Goal: Communication & Community: Answer question/provide support

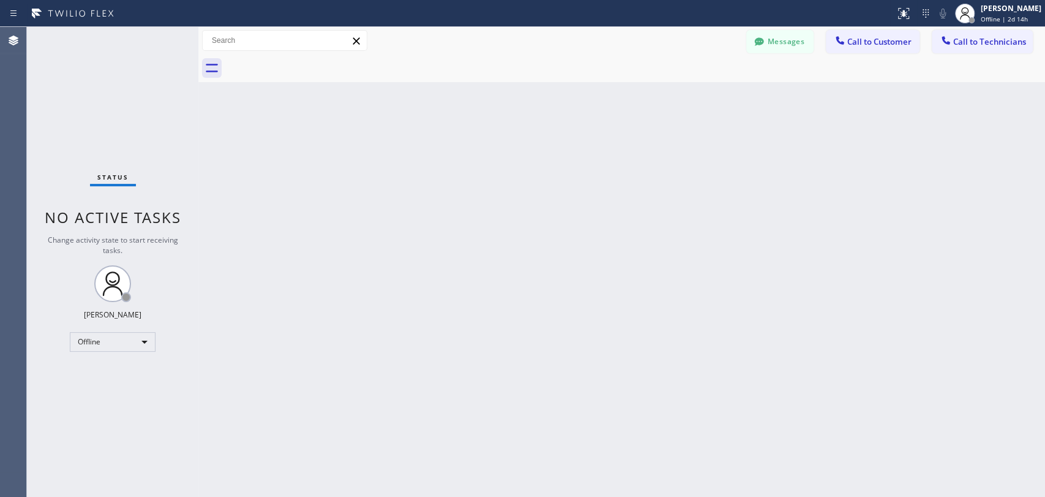
drag, startPoint x: 755, startPoint y: 31, endPoint x: 772, endPoint y: 38, distance: 18.4
click at [755, 31] on button "Messages" at bounding box center [780, 41] width 67 height 23
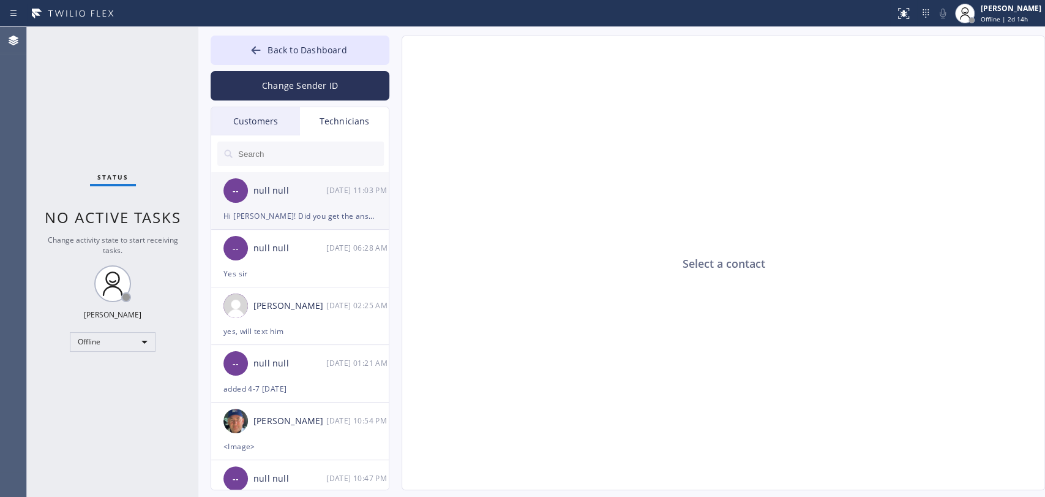
click at [233, 192] on span "--" at bounding box center [236, 191] width 6 height 14
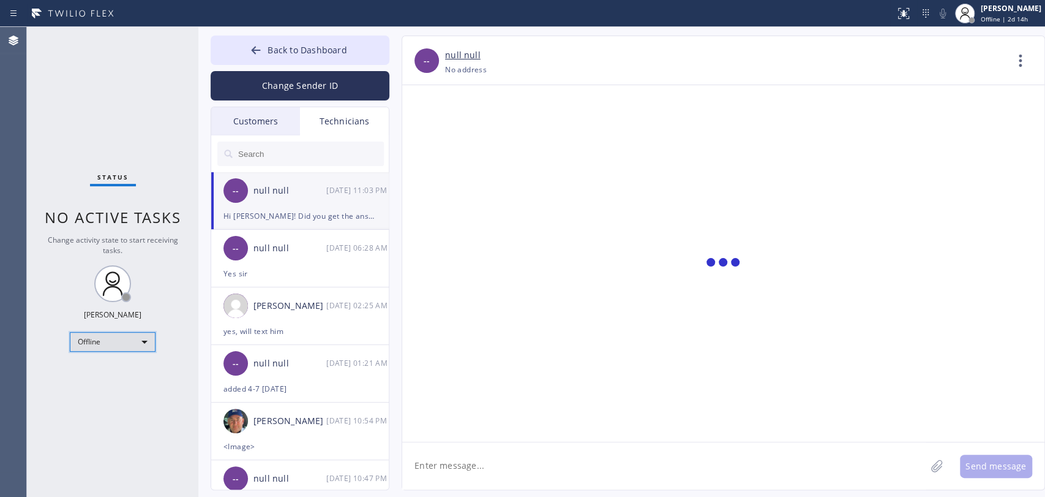
click at [144, 339] on div "Offline" at bounding box center [113, 342] width 86 height 20
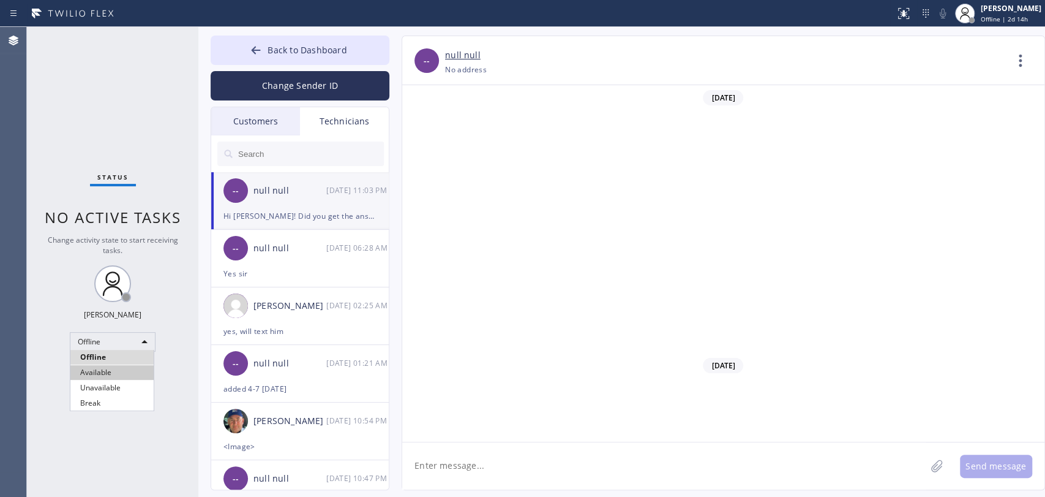
scroll to position [12012, 0]
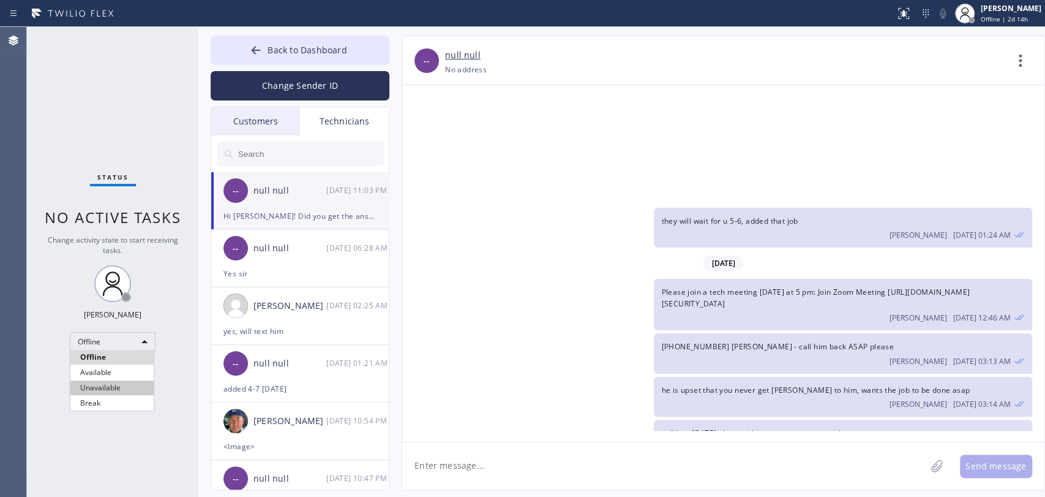
click at [117, 372] on li "Available" at bounding box center [111, 372] width 83 height 15
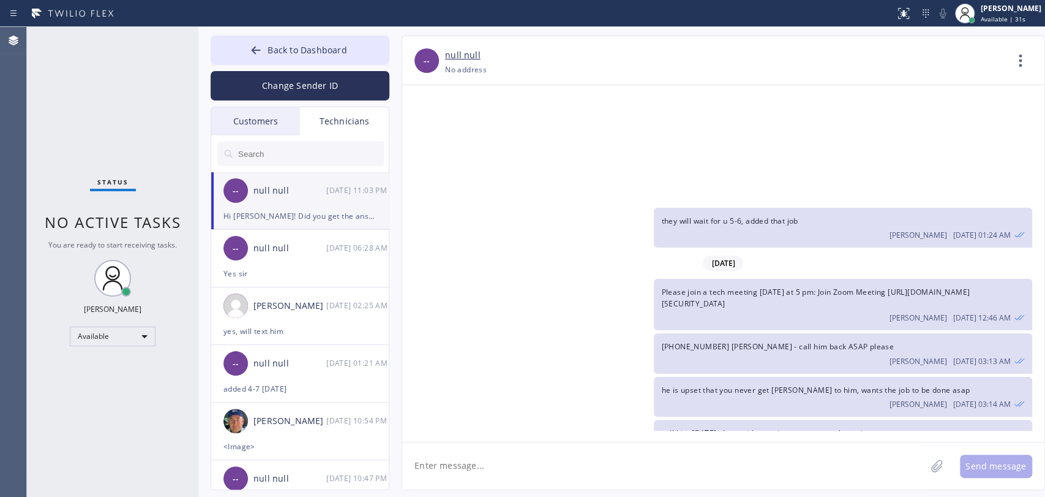
click at [287, 173] on div "-- null null 09/13 11:03 PM" at bounding box center [300, 190] width 179 height 37
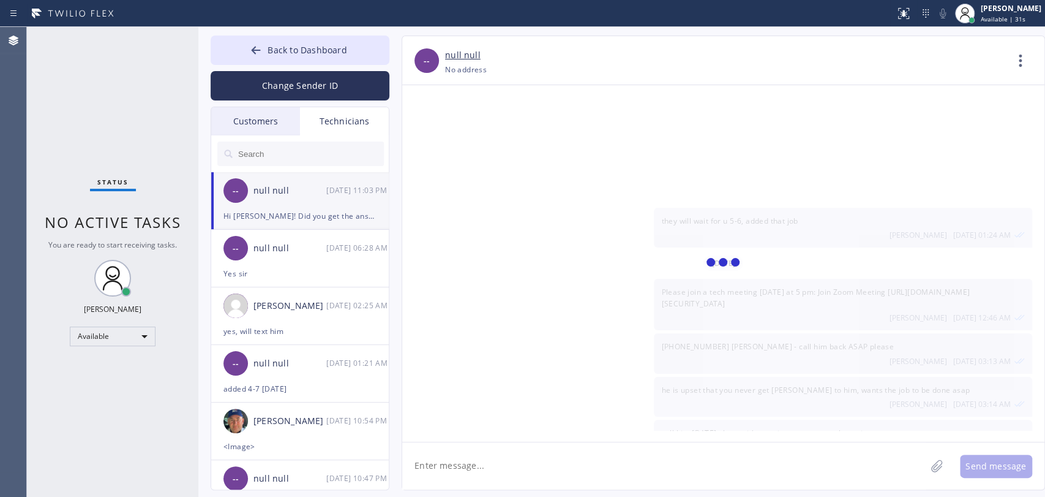
click at [287, 163] on input "text" at bounding box center [310, 153] width 147 height 24
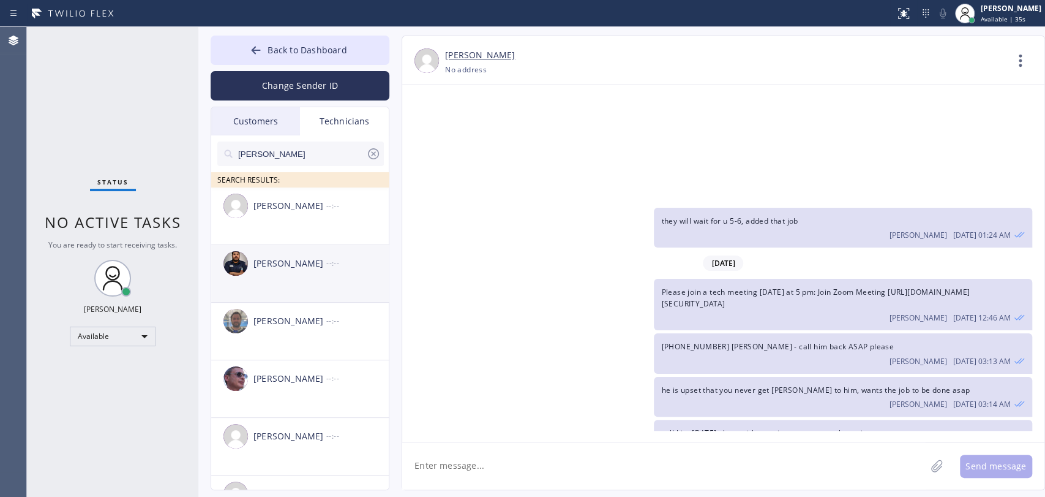
type input "sam"
click at [288, 265] on div "Samuel Contreras" at bounding box center [290, 264] width 73 height 14
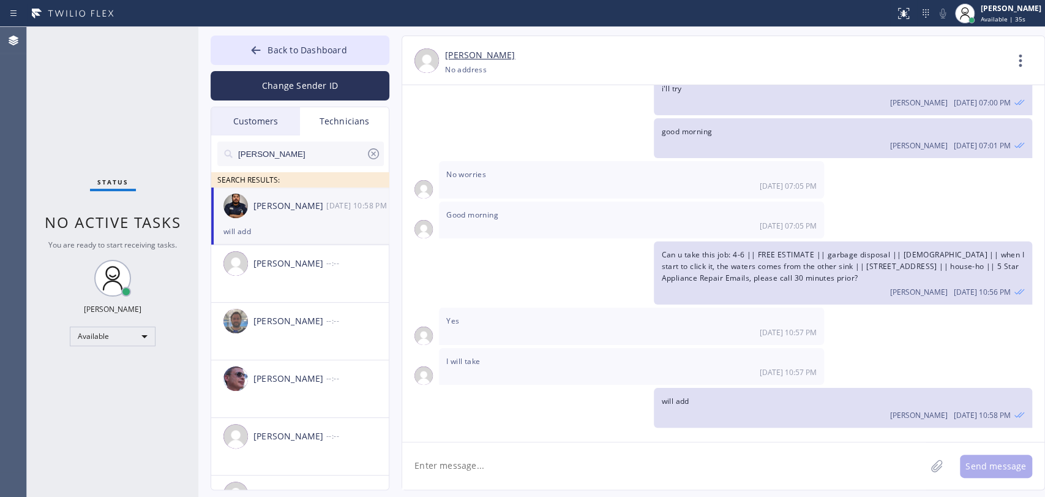
scroll to position [8151, 0]
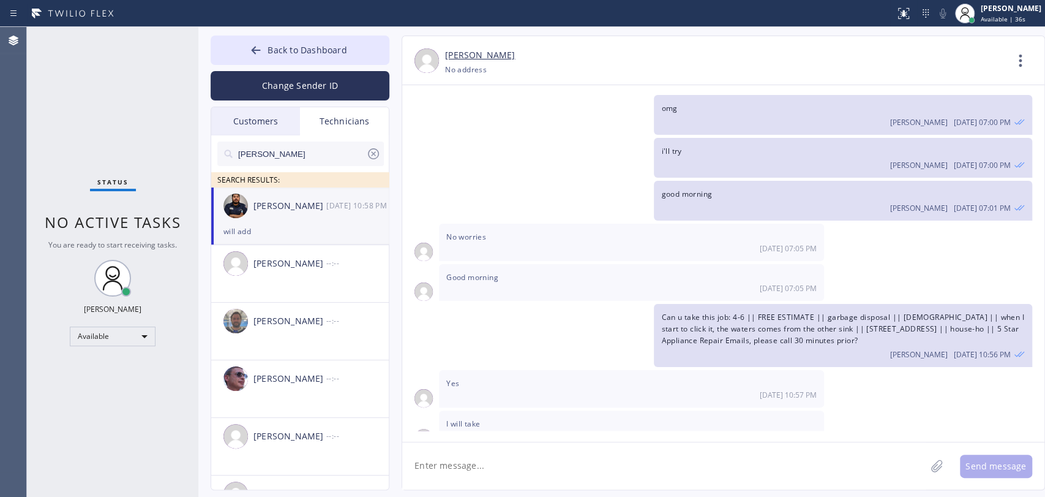
click at [481, 446] on textarea at bounding box center [664, 465] width 524 height 47
paste textarea "1-4 | $99 | toilet is leaking underneath the sink | 2411 3rd St APT B Santa Mon…"
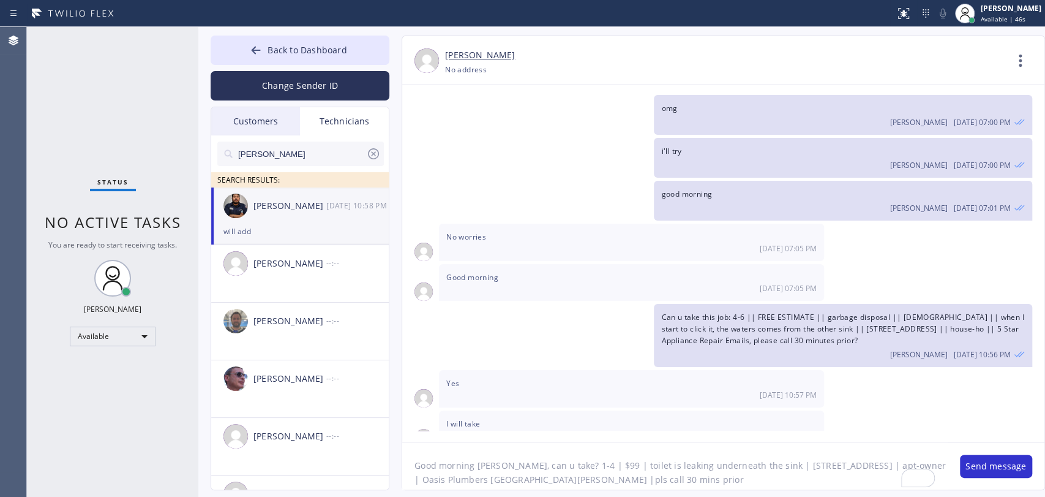
scroll to position [0, 0]
drag, startPoint x: 654, startPoint y: 455, endPoint x: 740, endPoint y: 453, distance: 86.4
click at [740, 446] on textarea "Good morning Sam, can u take? 1-4 | $99 | toilet is leaking underneath the sink…" at bounding box center [675, 465] width 546 height 47
type textarea "Good morning [PERSON_NAME], can u take? 1-4 | $99 | toilet is leaking | [STREET…"
click at [940, 446] on button "Send message" at bounding box center [996, 465] width 72 height 23
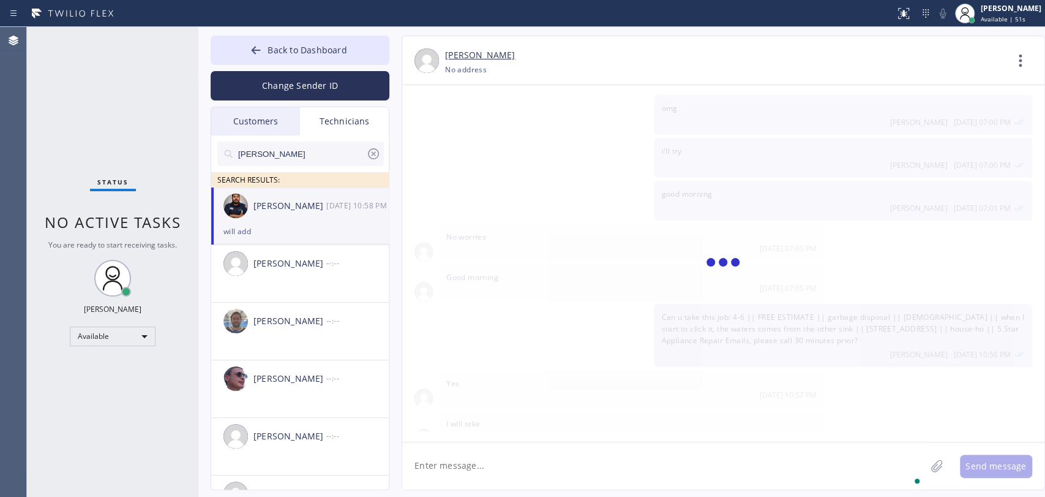
scroll to position [8233, 0]
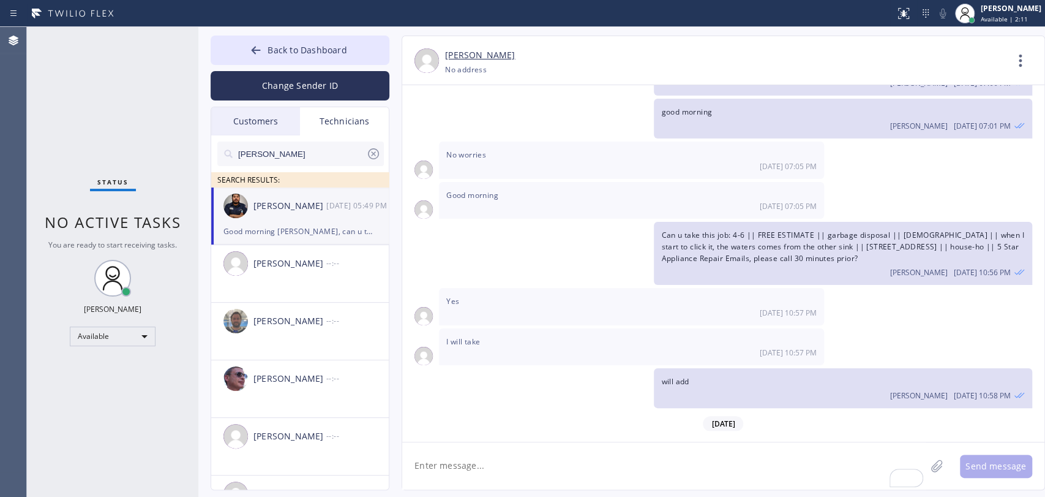
click at [309, 160] on input "sam" at bounding box center [301, 153] width 129 height 24
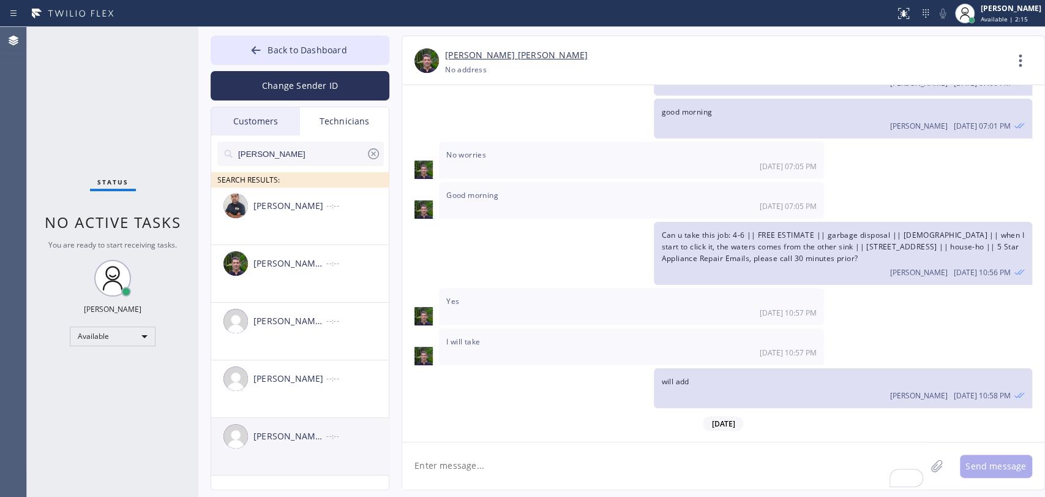
type input "Michael"
click at [296, 446] on li "Michael Jr Garcia --:--" at bounding box center [300, 447] width 179 height 58
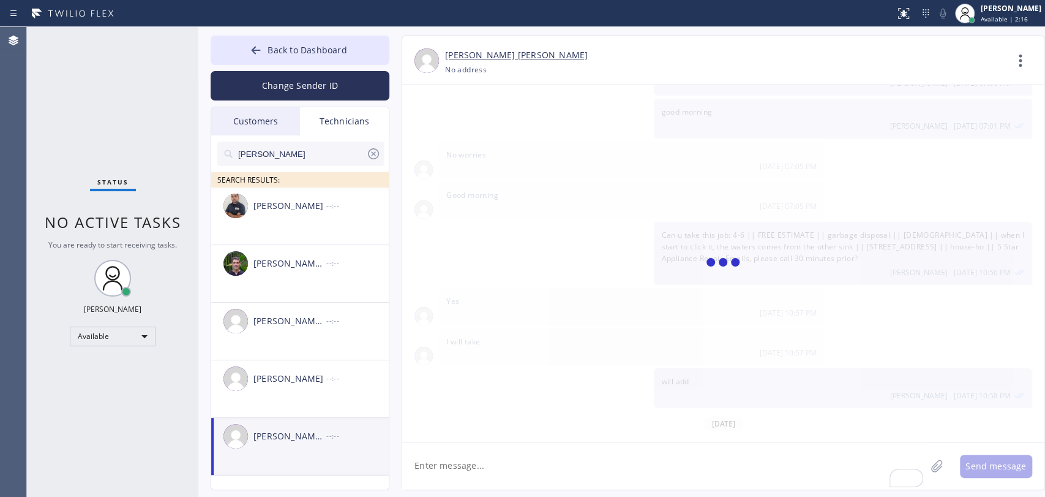
click at [471, 446] on textarea "To enrich screen reader interactions, please activate Accessibility in Grammarl…" at bounding box center [664, 465] width 524 height 47
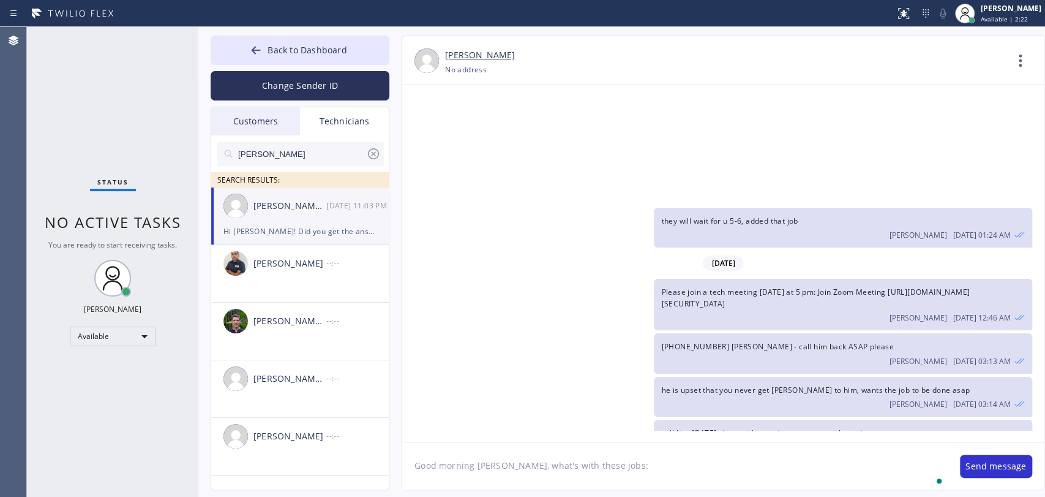
paste textarea "PCJE7S"
paste textarea "J2ABH3"
type textarea "Good morning Michael, what's with these jobs: PCJE7S and J2ABH3 from Saturday?"
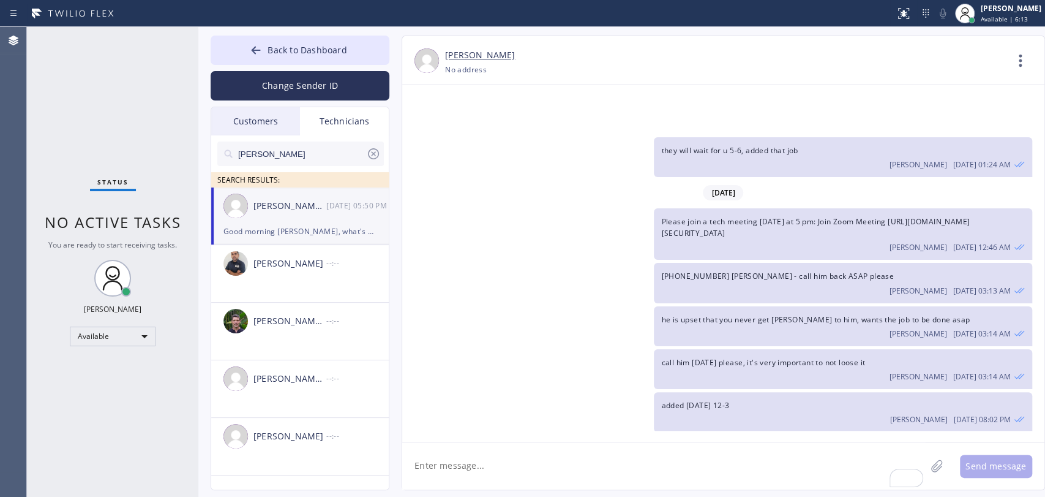
click at [375, 145] on div "Michael" at bounding box center [300, 153] width 167 height 24
click at [375, 148] on icon at bounding box center [373, 153] width 15 height 15
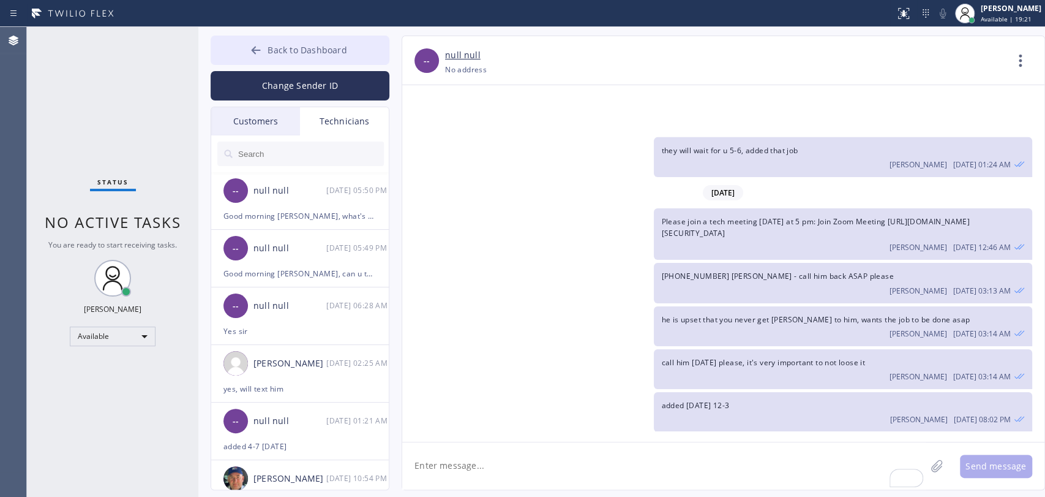
click at [345, 51] on span "Back to Dashboard" at bounding box center [307, 50] width 79 height 12
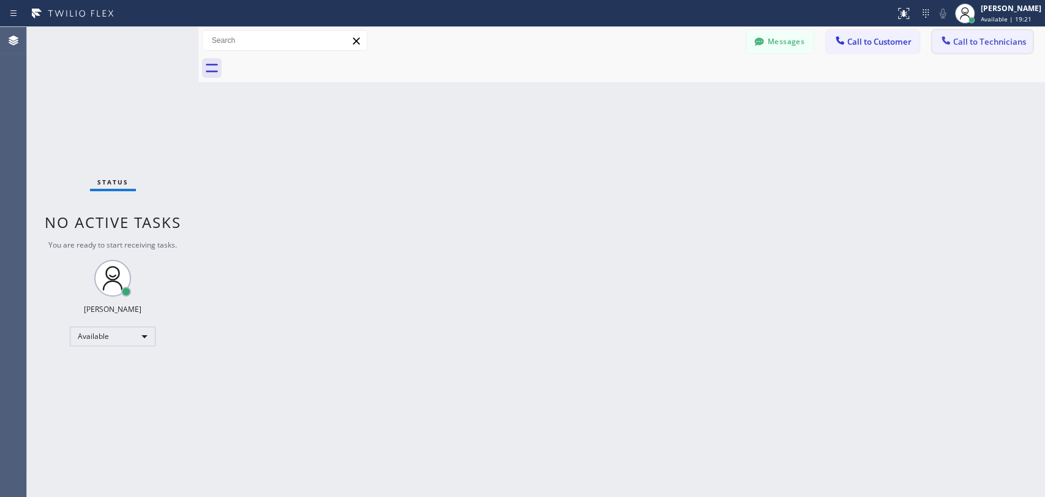
click at [940, 49] on button "Call to Technicians" at bounding box center [982, 41] width 101 height 23
click at [0, 0] on div "Technician Search Technician Your caller id phone number" at bounding box center [0, 0] width 0 height 0
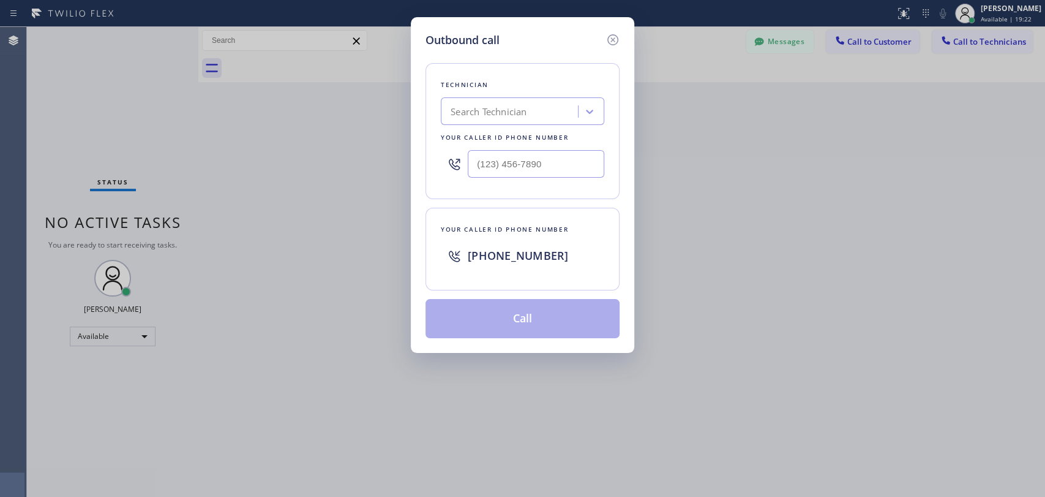
click at [448, 120] on div "Search Technician" at bounding box center [512, 111] width 134 height 21
type input "Hovik"
click at [478, 134] on div "Hovik Khachaturyan" at bounding box center [523, 137] width 164 height 22
type input "(818) 966-9606"
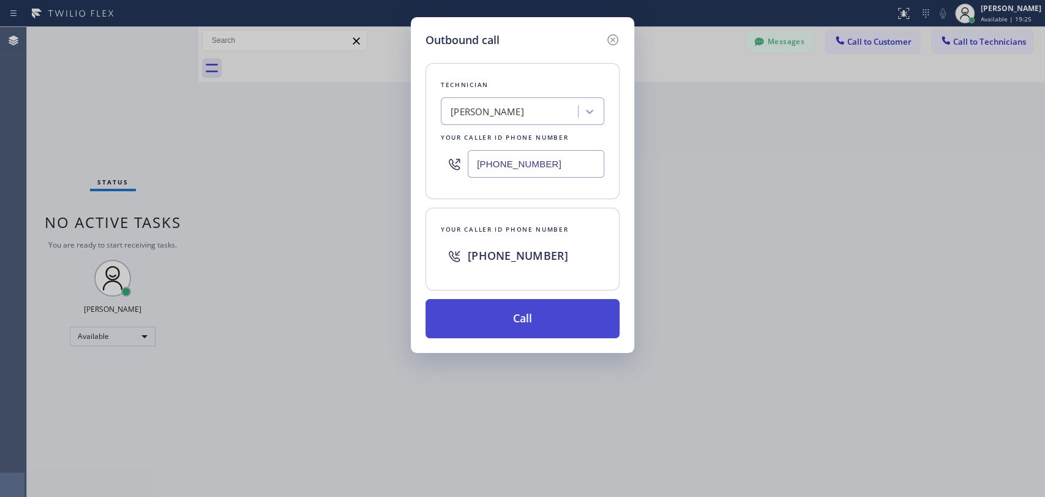
click at [482, 302] on button "Call" at bounding box center [523, 318] width 194 height 39
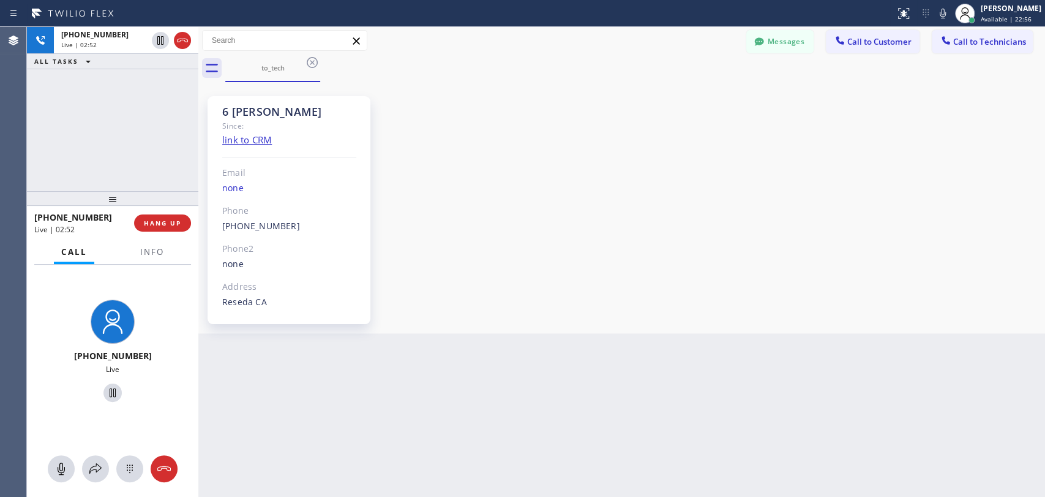
scroll to position [101506, 0]
click at [175, 227] on span "HANG UP" at bounding box center [162, 223] width 37 height 9
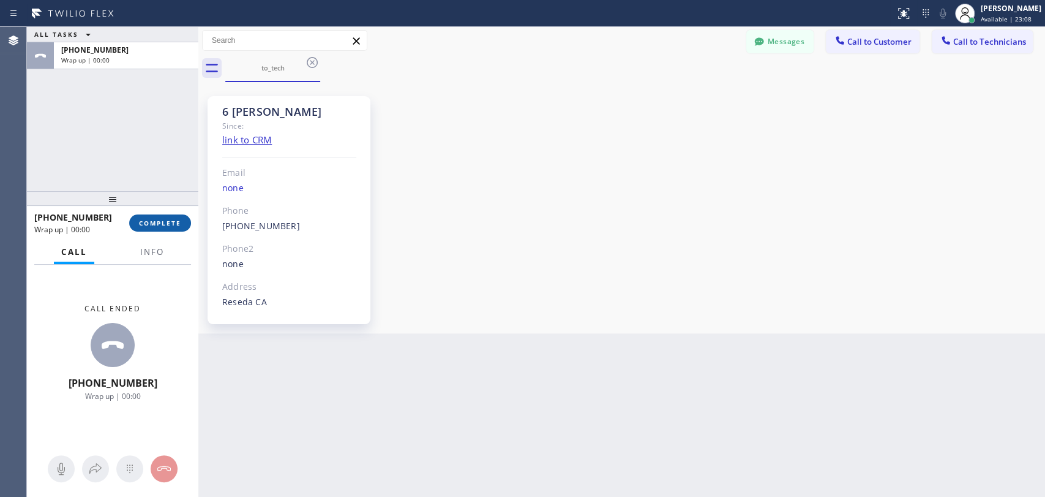
click at [172, 221] on span "COMPLETE" at bounding box center [160, 223] width 42 height 9
click at [121, 223] on div "+18189669606" at bounding box center [77, 217] width 86 height 12
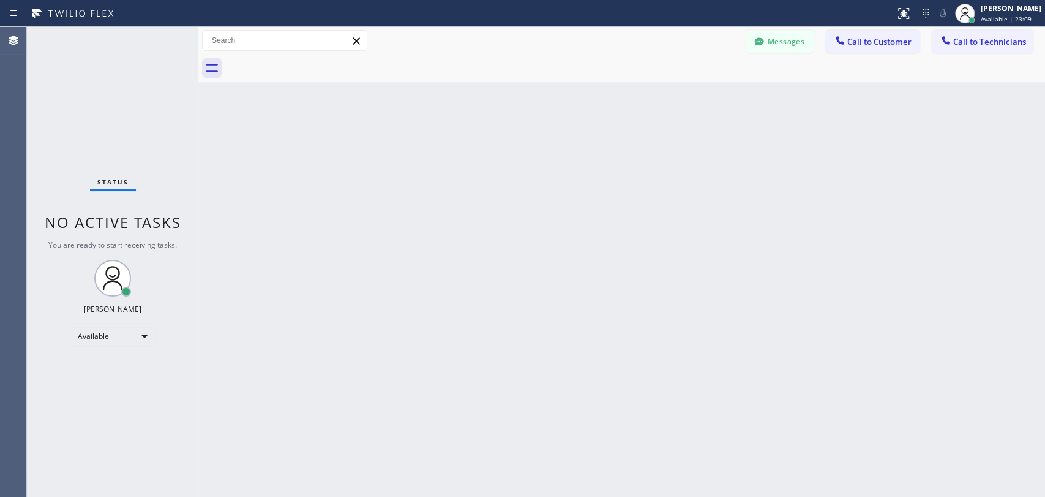
click at [151, 208] on div "Status No active tasks You are ready to start receiving tasks. Oleksiy Dmitriev…" at bounding box center [112, 262] width 171 height 470
click at [940, 40] on span "Call to Technicians" at bounding box center [990, 41] width 73 height 11
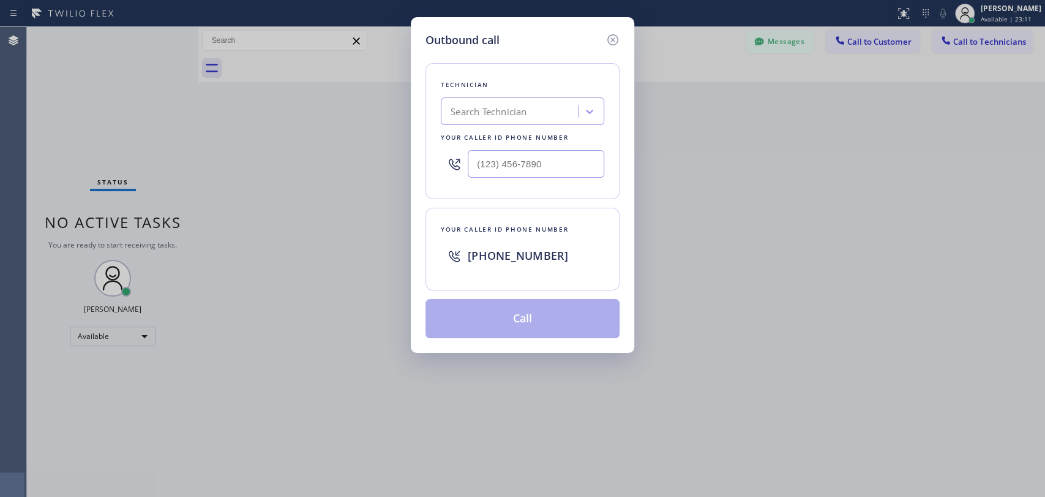
click at [483, 107] on div "Search Technician" at bounding box center [489, 112] width 76 height 14
type input "michael"
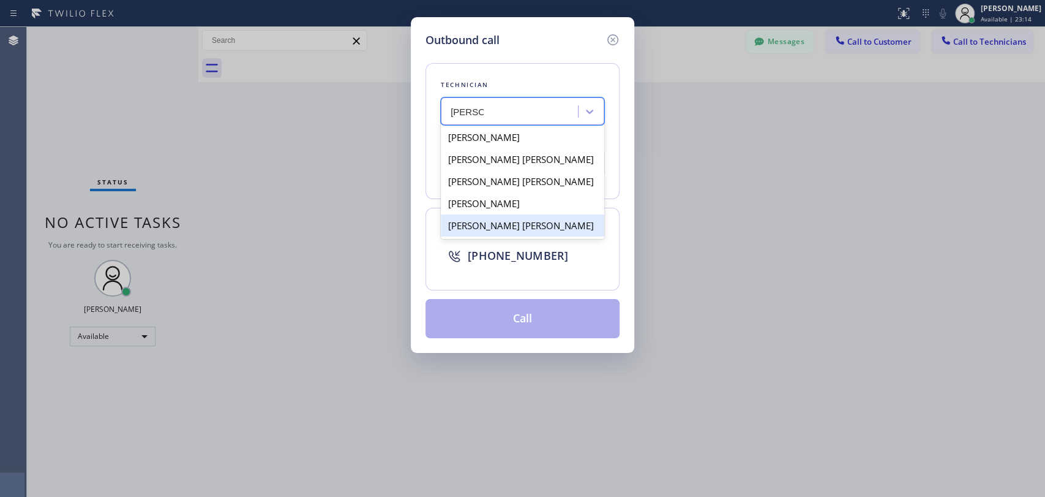
click at [492, 227] on div "Michael Jr Garcia" at bounding box center [523, 225] width 164 height 22
type input "(909) 534-7004"
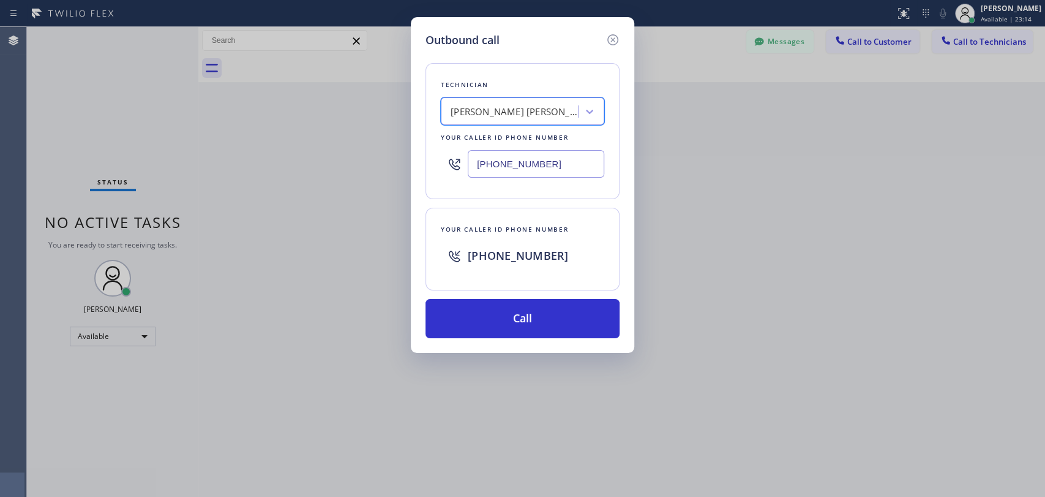
click at [483, 296] on div "Technician option Michael Jr Garcia, selected. 5 results available. Select is f…" at bounding box center [523, 193] width 194 height 290
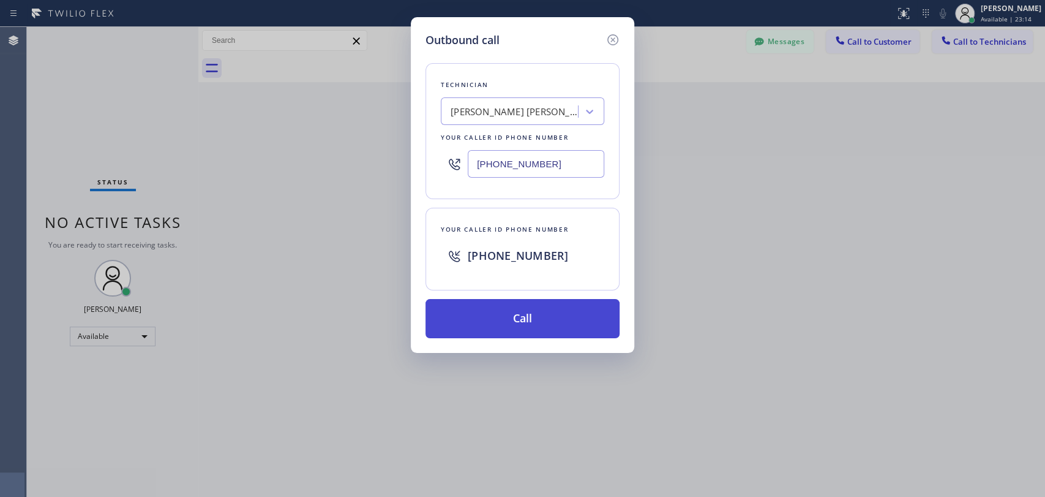
click at [486, 317] on button "Call" at bounding box center [523, 318] width 194 height 39
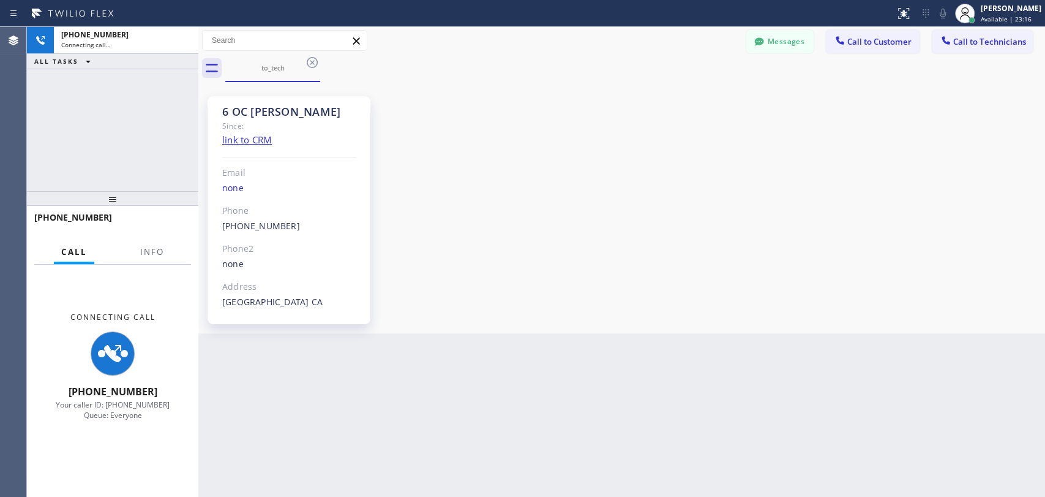
scroll to position [12082, 0]
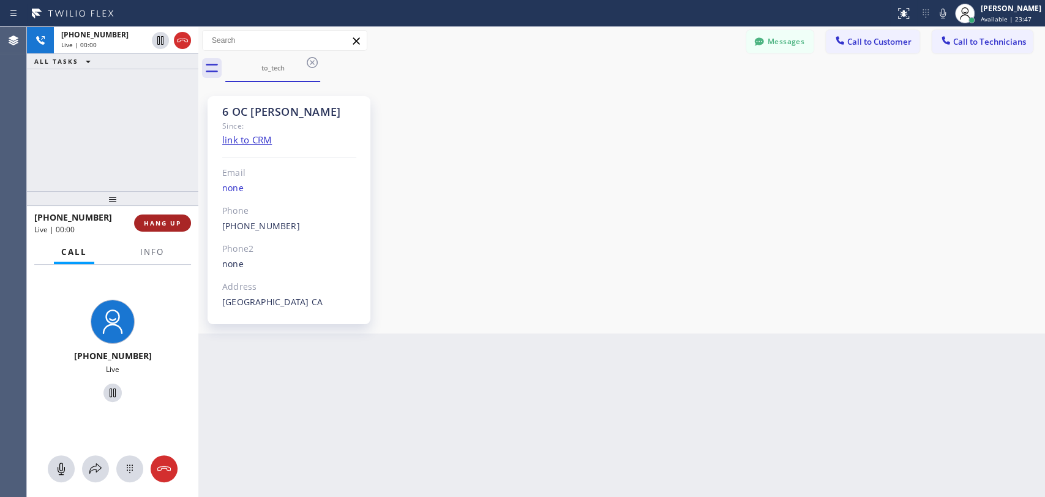
click at [183, 217] on button "HANG UP" at bounding box center [162, 222] width 57 height 17
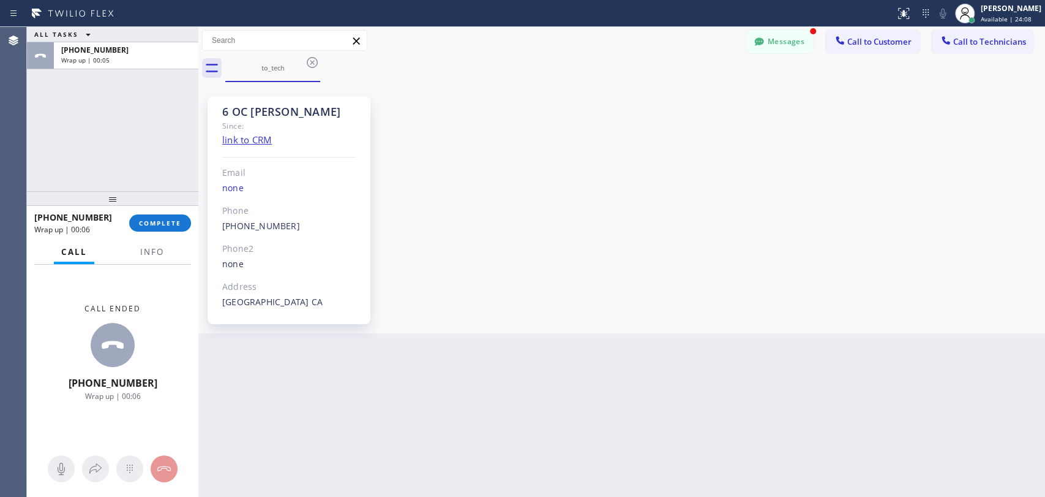
drag, startPoint x: 151, startPoint y: 220, endPoint x: 793, endPoint y: 1, distance: 678.6
click at [151, 220] on span "COMPLETE" at bounding box center [160, 223] width 42 height 9
click at [800, 47] on button "Messages" at bounding box center [780, 41] width 67 height 23
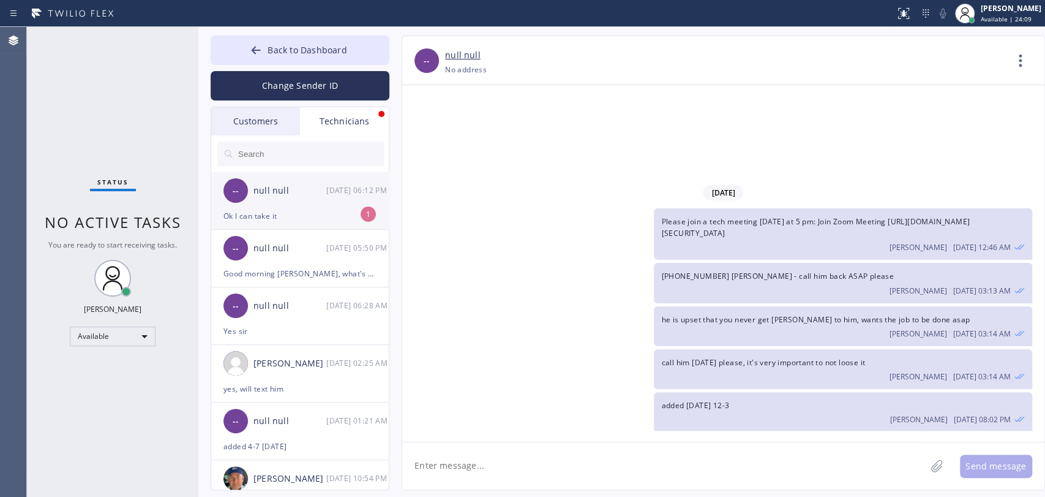
click at [284, 213] on div "Ok I can take it" at bounding box center [300, 216] width 153 height 14
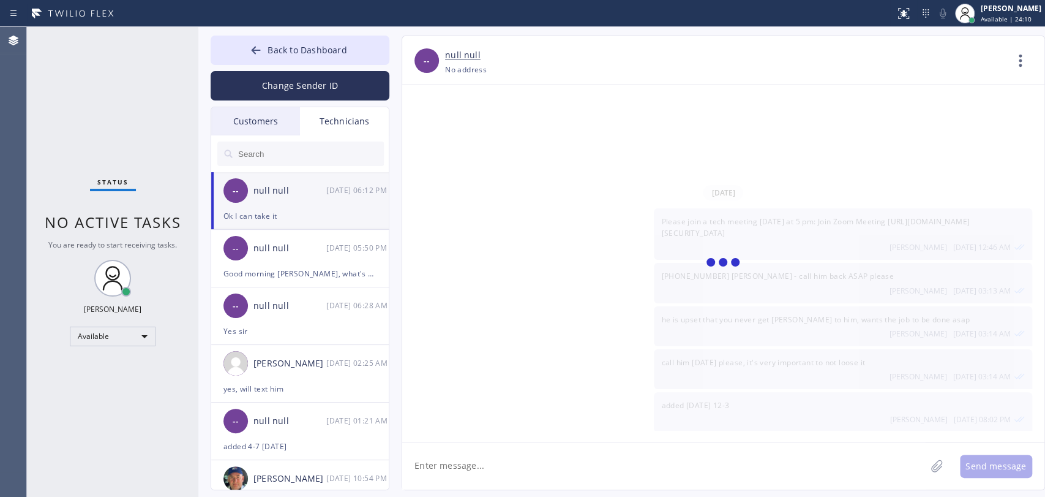
click at [481, 446] on textarea at bounding box center [664, 465] width 524 height 47
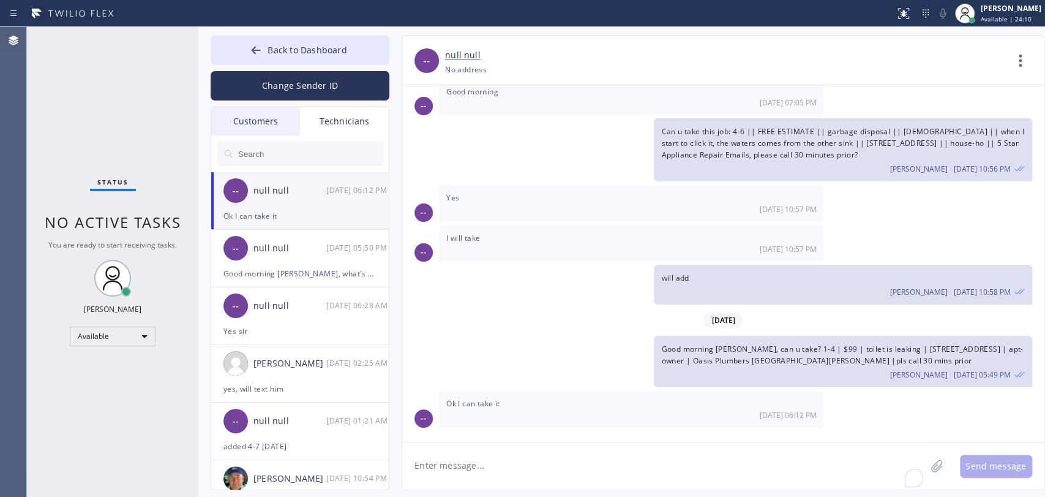
scroll to position [8272, 0]
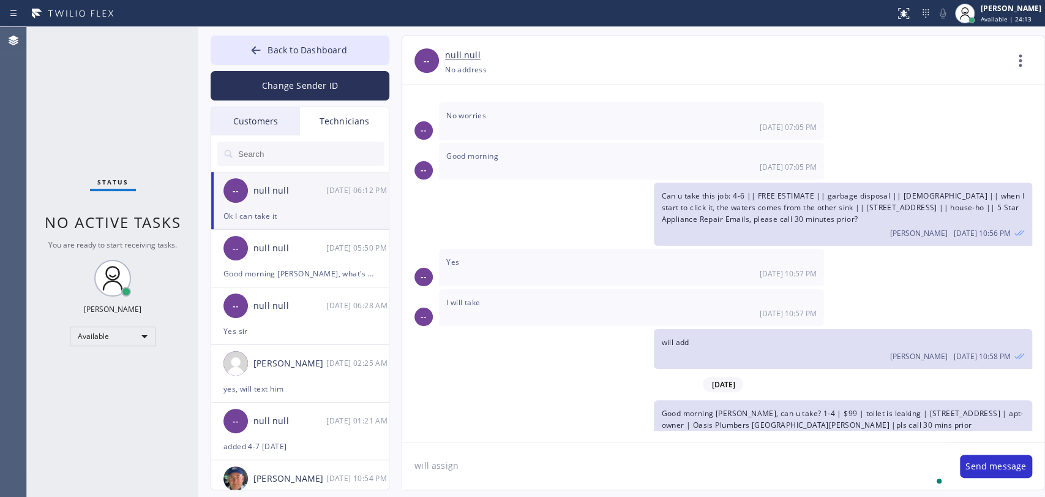
type textarea "will assign"
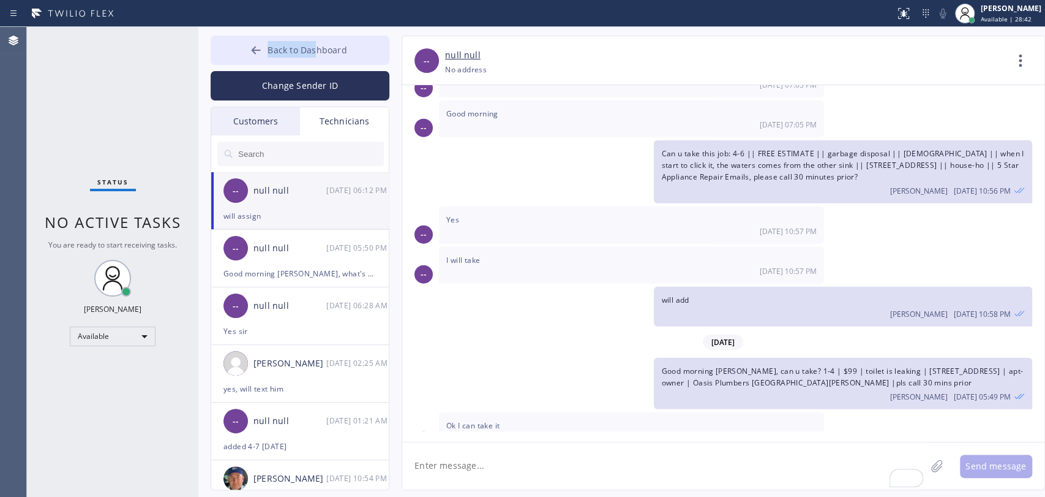
drag, startPoint x: 315, startPoint y: 32, endPoint x: 315, endPoint y: 43, distance: 11.7
click at [315, 43] on div "Back to Dashboard Change Sender ID Customers Technicians HT Howell Tumlin 09/12…" at bounding box center [621, 262] width 847 height 470
click at [315, 44] on span "Back to Dashboard" at bounding box center [307, 50] width 79 height 12
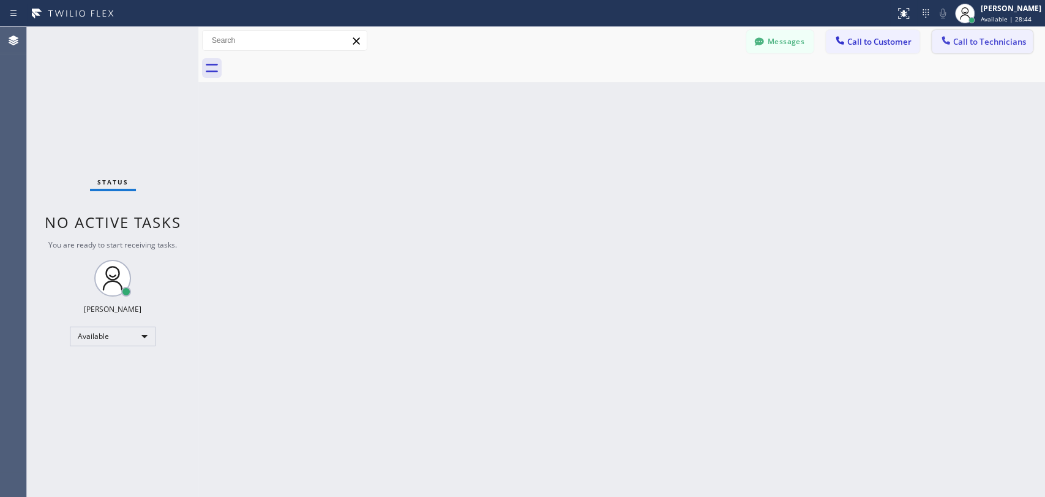
click at [940, 40] on span "Call to Technicians" at bounding box center [990, 41] width 73 height 11
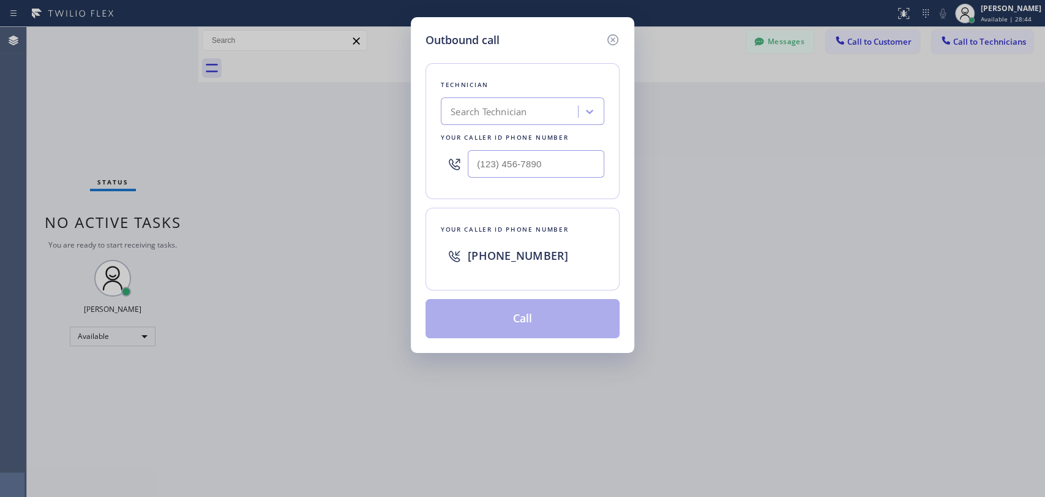
click at [535, 90] on div "Technician" at bounding box center [523, 84] width 164 height 13
click at [529, 99] on div "Search Technician" at bounding box center [523, 111] width 164 height 28
type input "Firuz"
click at [484, 134] on div "Firuz Dadadzhanov" at bounding box center [523, 137] width 164 height 22
type input "(949) 919-2234"
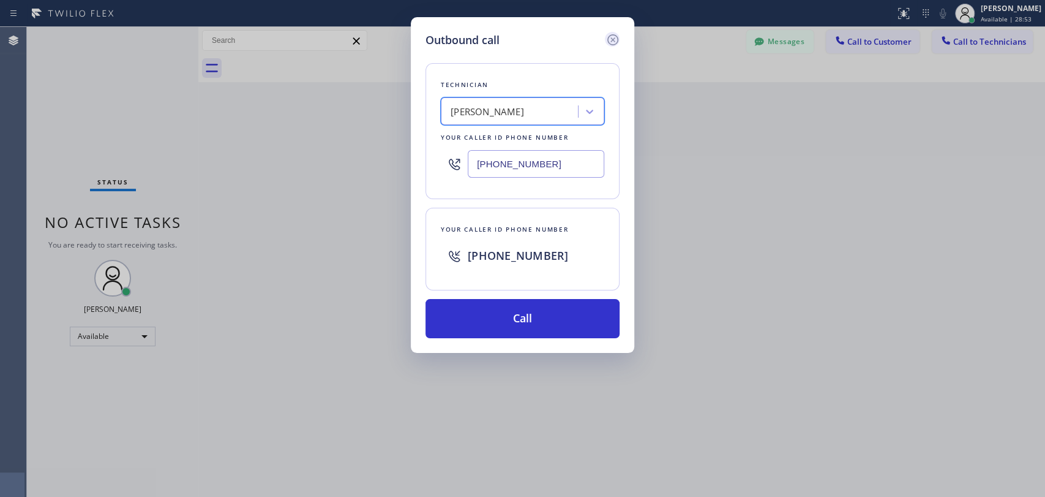
click at [614, 42] on icon at bounding box center [613, 39] width 15 height 15
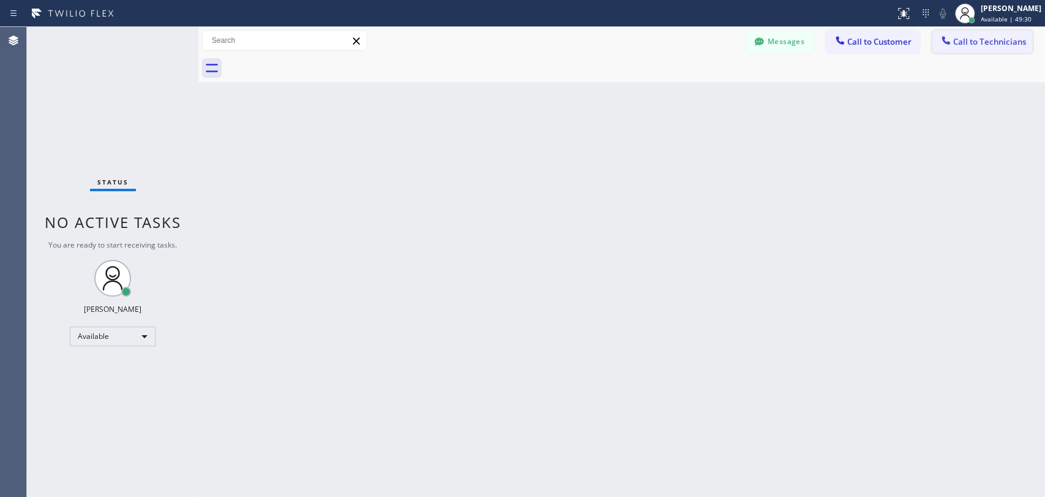
click at [940, 45] on span "Call to Technicians" at bounding box center [990, 41] width 73 height 11
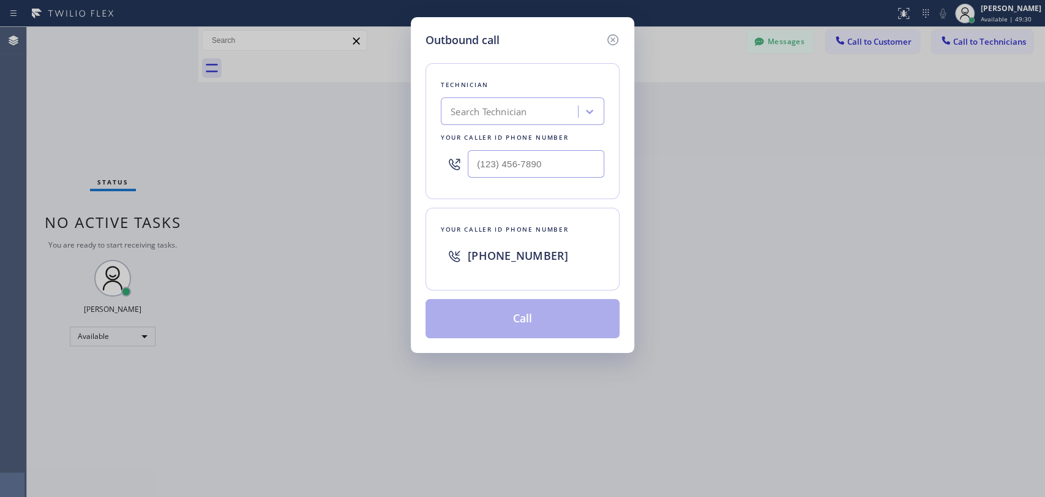
click at [431, 108] on div "Outbound call Technician Search Technician Your caller id phone number Your cal…" at bounding box center [523, 185] width 224 height 336
click at [472, 110] on div "Search Technician" at bounding box center [489, 112] width 76 height 14
type input "Firu"
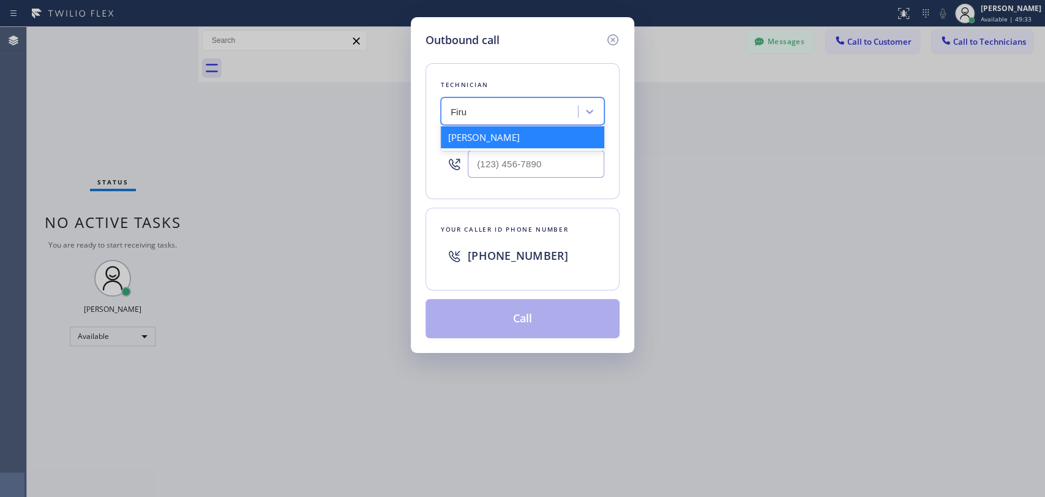
click at [469, 138] on div "Firuz Dadadzhanov" at bounding box center [523, 137] width 164 height 22
type input "(949) 919-2234"
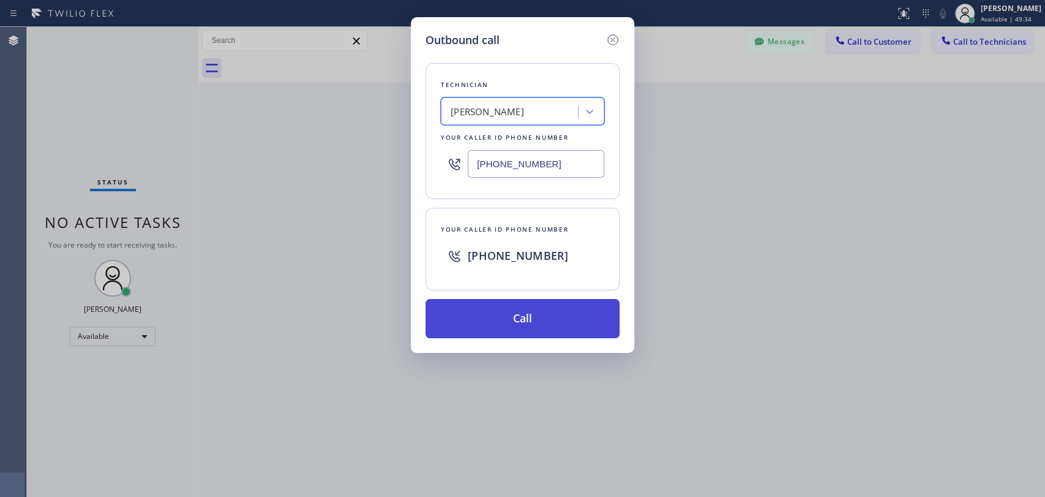
click at [521, 326] on button "Call" at bounding box center [523, 318] width 194 height 39
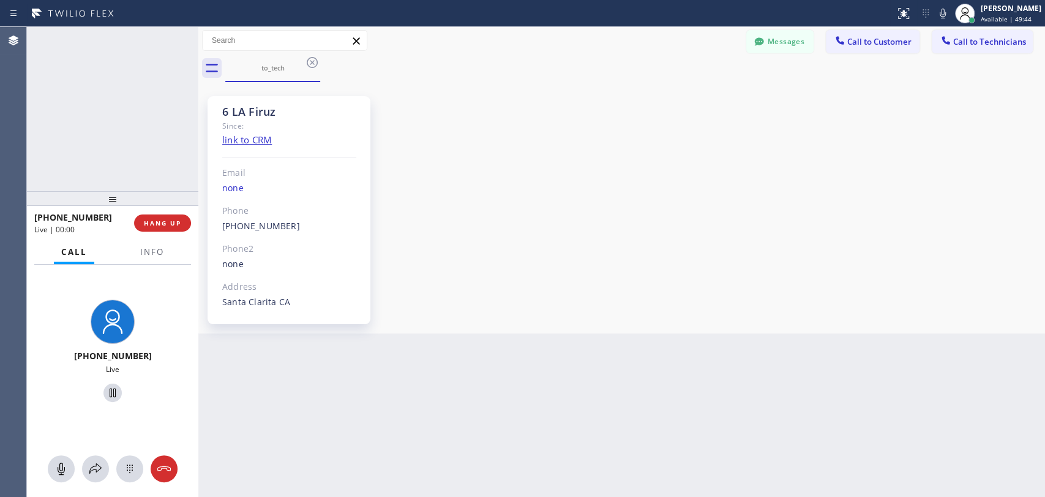
scroll to position [7073, 0]
click at [183, 206] on div at bounding box center [112, 198] width 171 height 15
click at [176, 231] on button "HANG UP" at bounding box center [162, 222] width 57 height 17
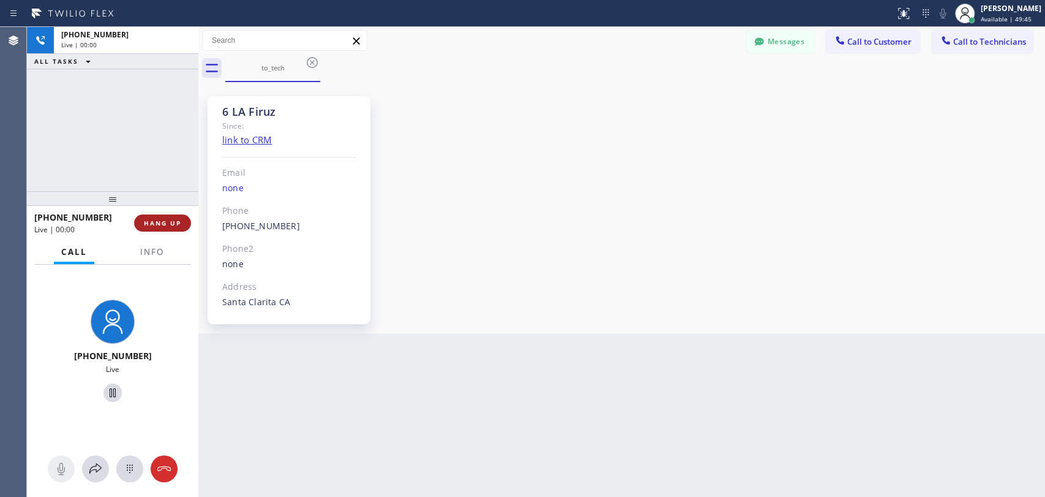
click at [176, 231] on button "HANG UP" at bounding box center [162, 222] width 57 height 17
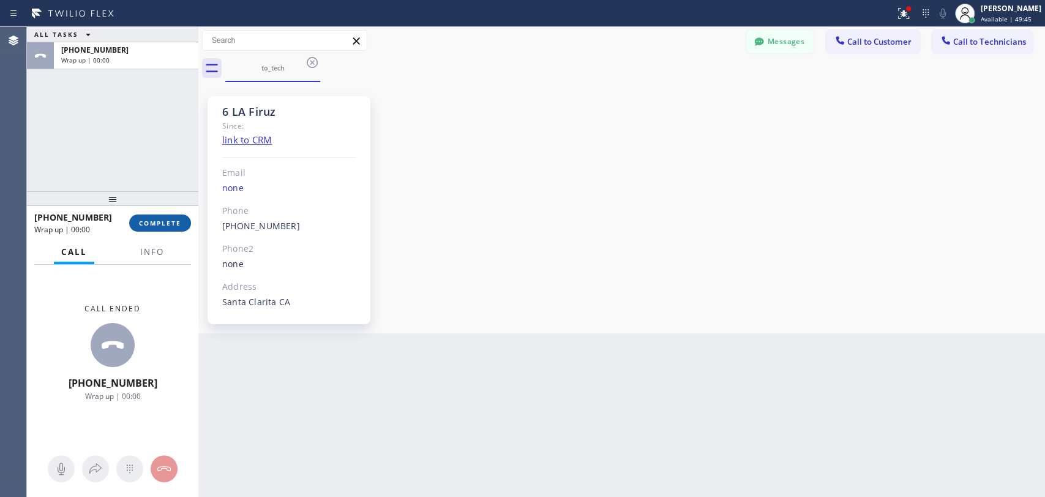
click at [173, 224] on span "COMPLETE" at bounding box center [160, 223] width 42 height 9
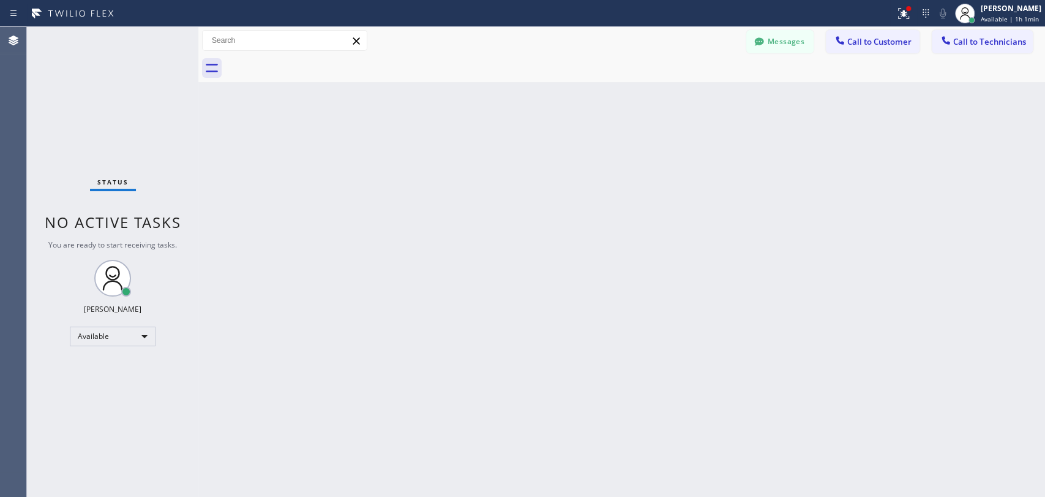
click at [274, 145] on div "Back to Dashboard Change Sender ID Customers Technicians HT Howell Tumlin 09/12…" at bounding box center [621, 262] width 847 height 470
drag, startPoint x: 957, startPoint y: 46, endPoint x: 683, endPoint y: 63, distance: 274.3
click at [940, 45] on span "Call to Technicians" at bounding box center [990, 41] width 73 height 11
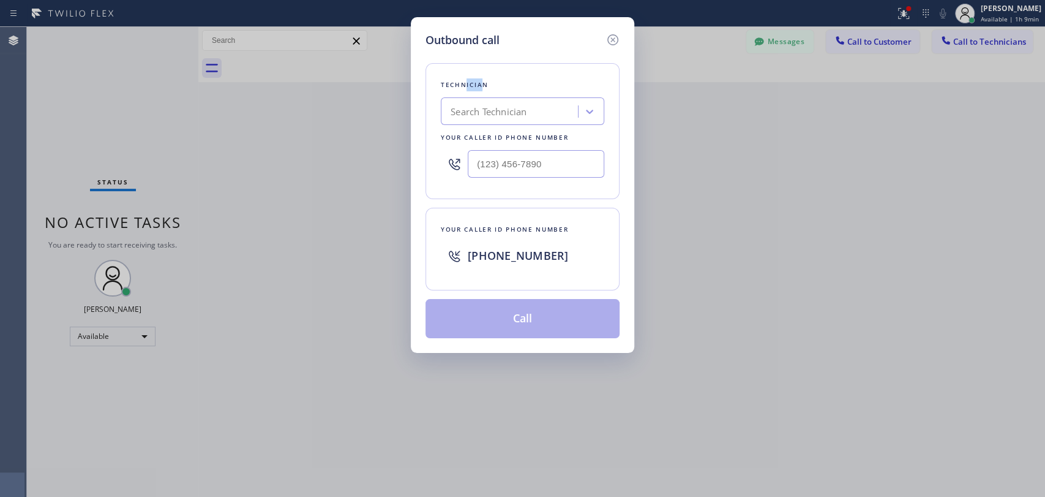
click at [466, 86] on div "Technician" at bounding box center [523, 84] width 164 height 13
click at [470, 108] on div "Search Technician" at bounding box center [489, 112] width 76 height 14
type input "michael"
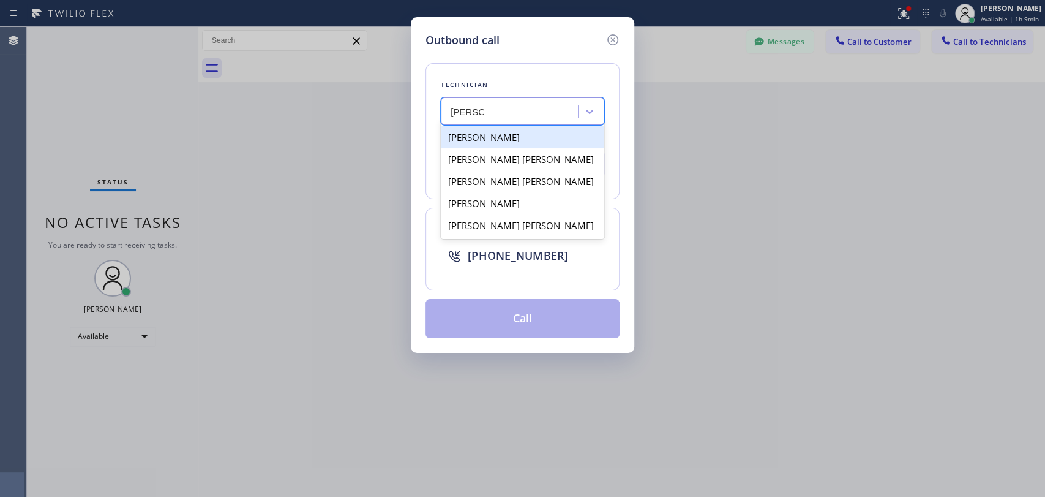
click at [494, 129] on div "Mamet Jalilzade" at bounding box center [523, 137] width 164 height 22
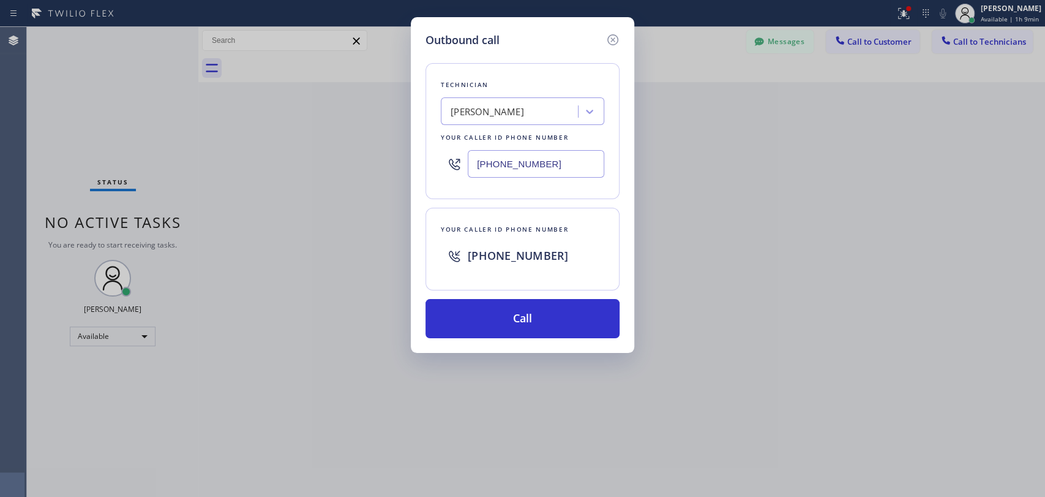
click at [516, 82] on div "Technician" at bounding box center [523, 84] width 164 height 13
click at [511, 111] on div "Mamet Jalilzade" at bounding box center [487, 112] width 73 height 14
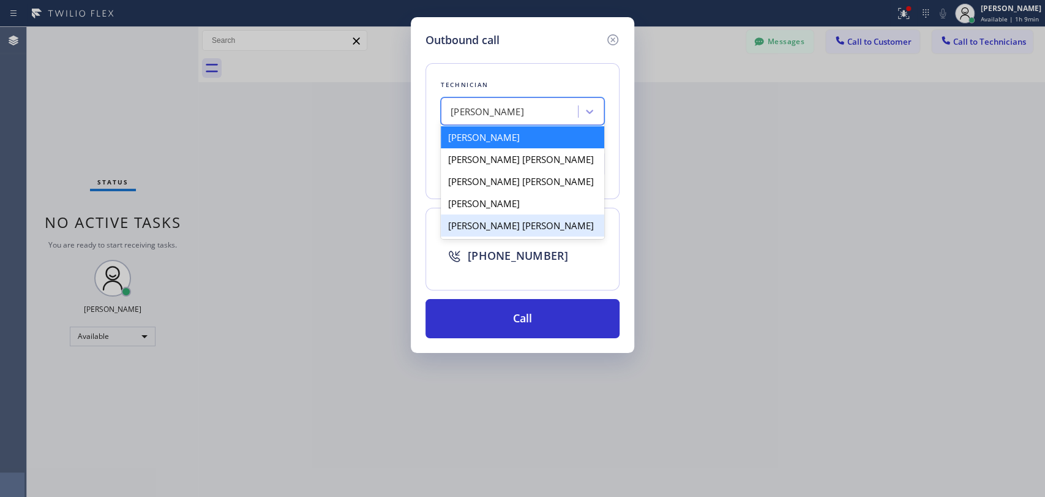
click at [475, 234] on div "Michael Jr Garcia" at bounding box center [523, 225] width 164 height 22
type input "(909) 534-7004"
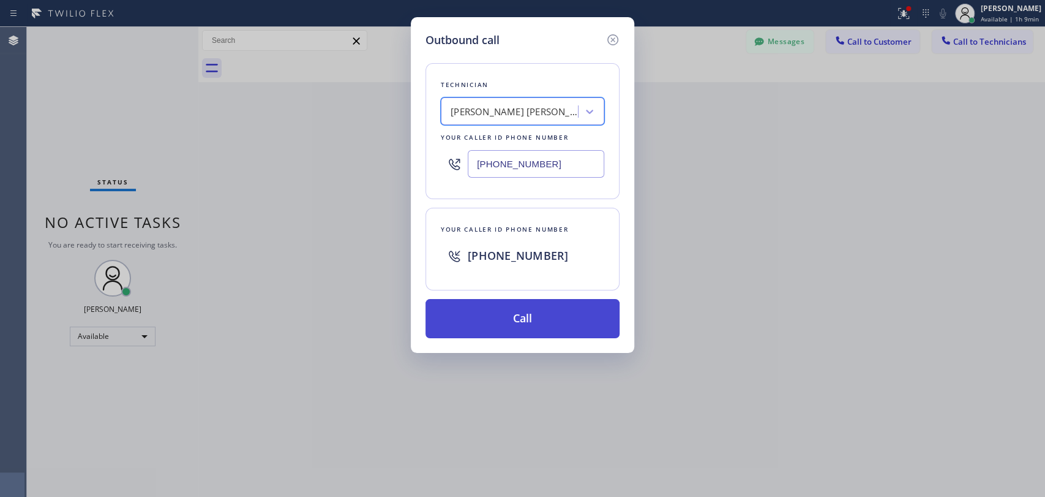
click at [477, 315] on button "Call" at bounding box center [523, 318] width 194 height 39
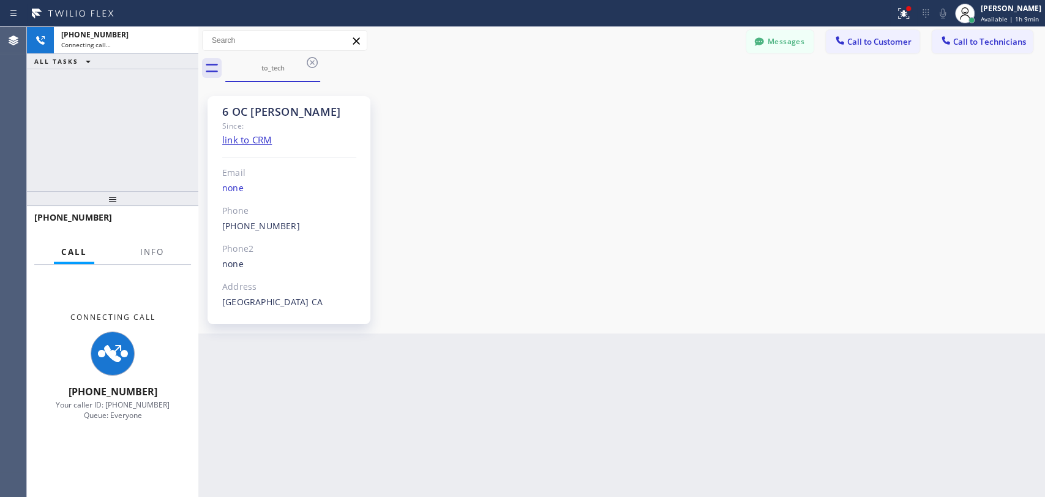
scroll to position [12082, 0]
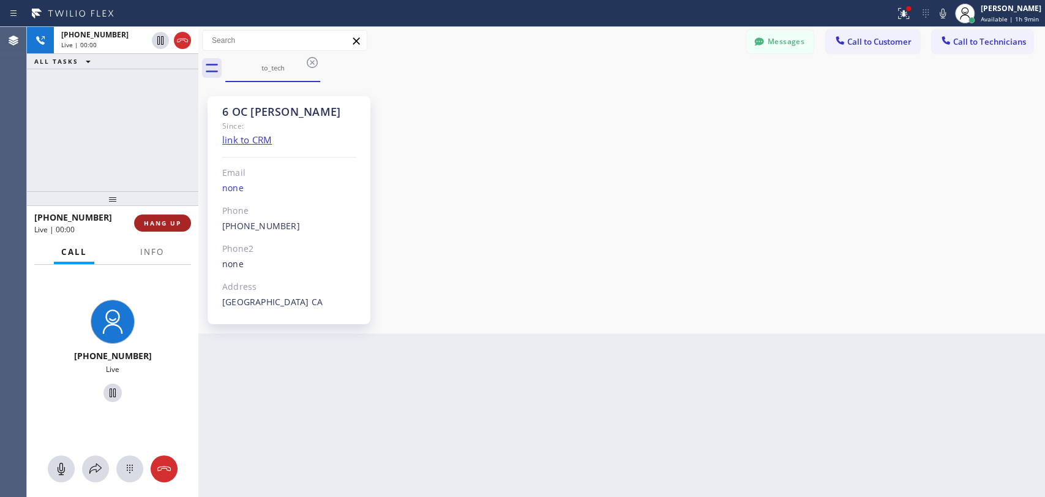
click at [152, 215] on button "HANG UP" at bounding box center [162, 222] width 57 height 17
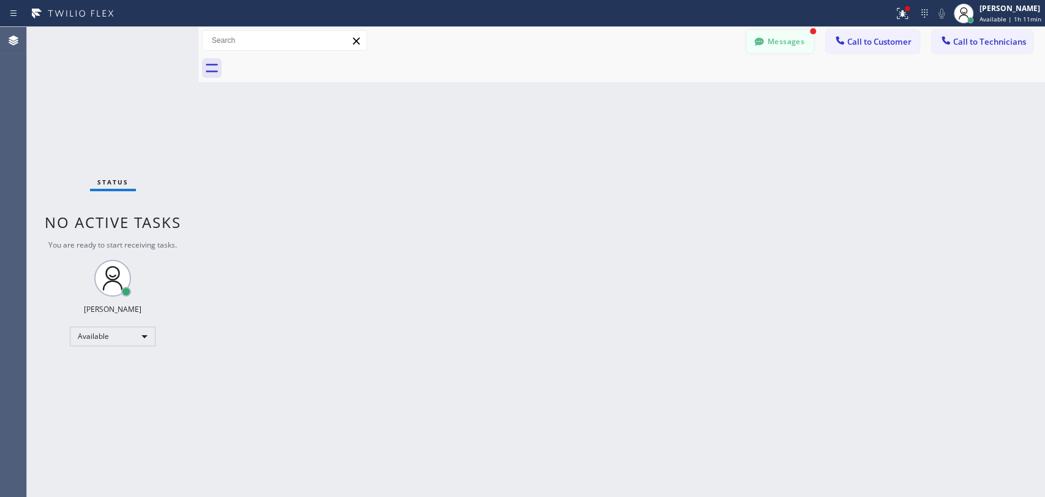
click at [784, 47] on button "Messages" at bounding box center [780, 41] width 67 height 23
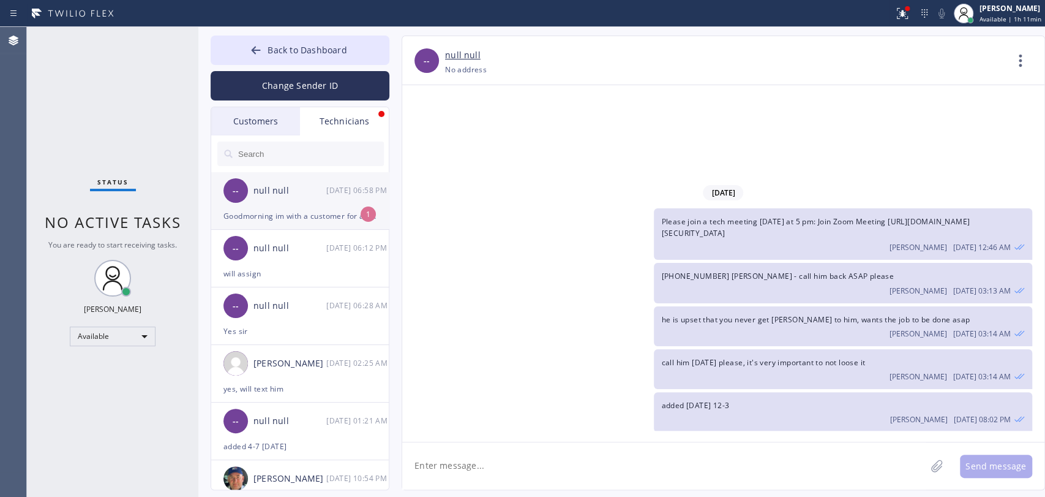
click at [303, 217] on div "Goodmorning im with a customer for a personal job ill give you a call back in a…" at bounding box center [300, 216] width 153 height 14
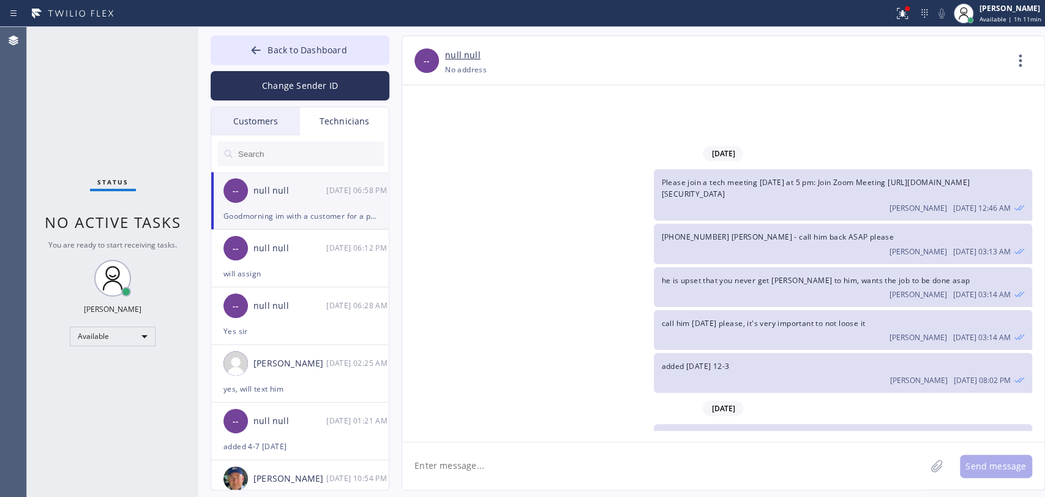
click at [530, 446] on textarea at bounding box center [664, 465] width 524 height 47
click at [578, 446] on textarea "To enrich screen reader interactions, please activate Accessibility in Grammarl…" at bounding box center [664, 465] width 524 height 47
type textarea "ok"
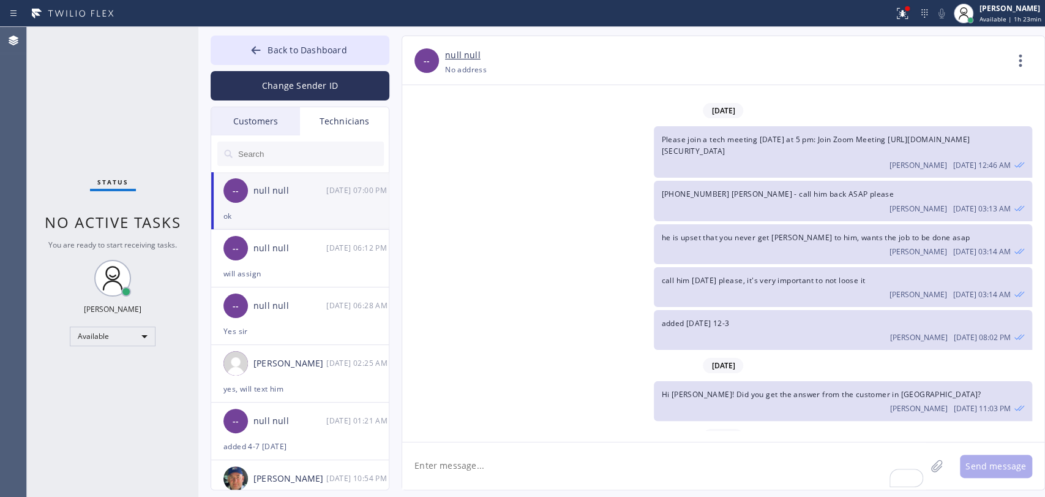
click at [333, 158] on input "text" at bounding box center [310, 153] width 147 height 24
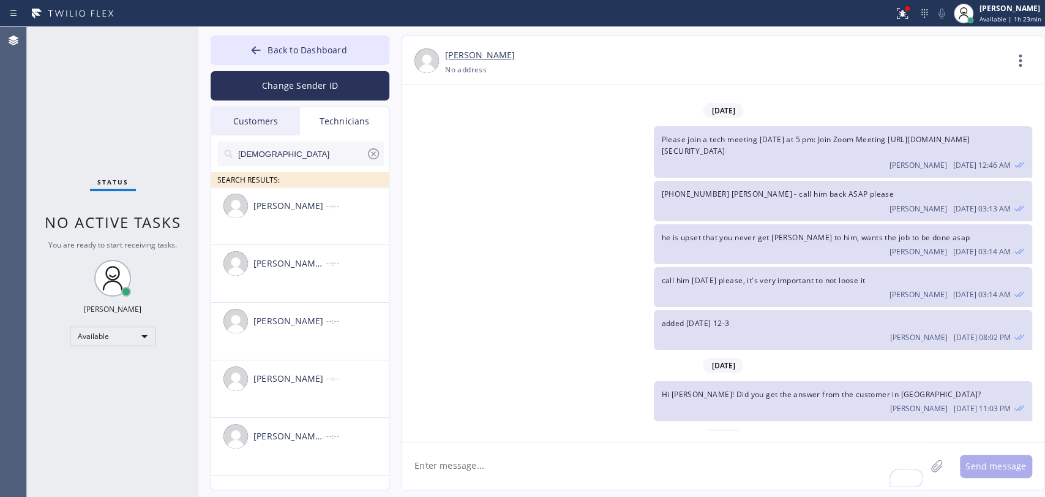
type input "Christ"
click at [292, 205] on div "Christopher Gonzales" at bounding box center [290, 206] width 73 height 14
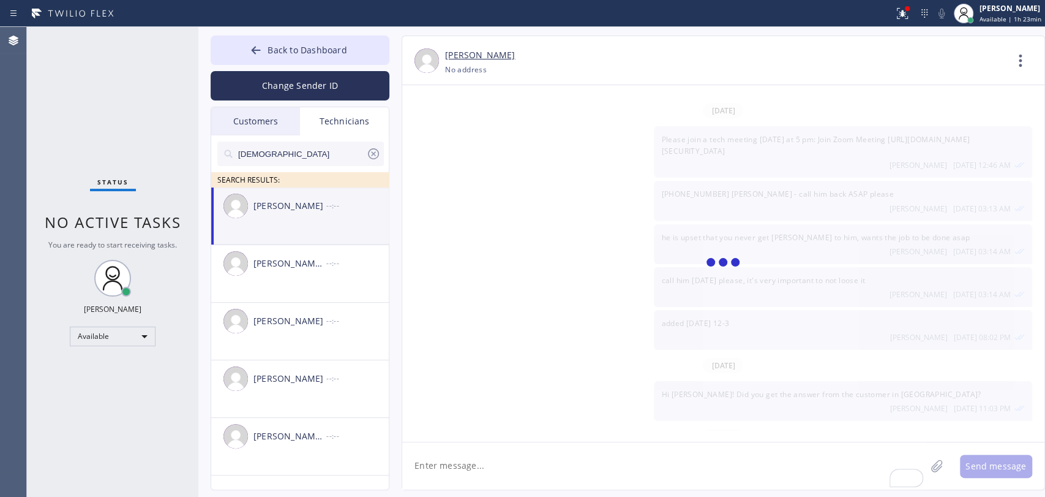
click at [499, 446] on textarea "To enrich screen reader interactions, please activate Accessibility in Grammarl…" at bounding box center [664, 465] width 524 height 47
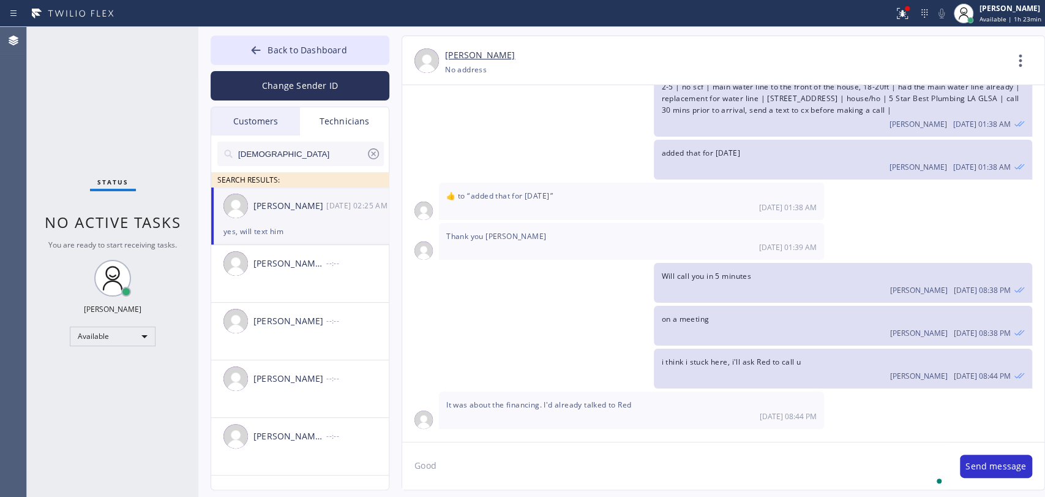
scroll to position [16957, 0]
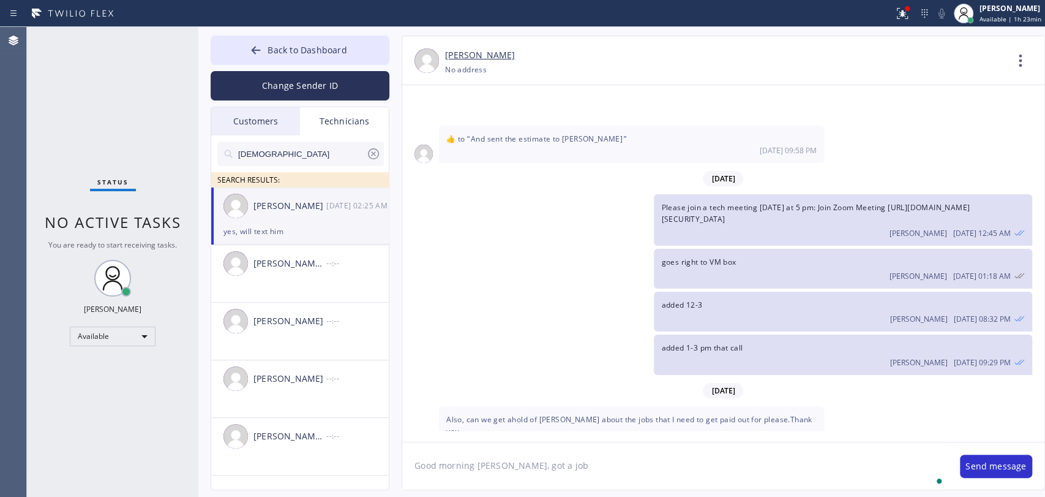
type textarea "Good morning Chris, got a job"
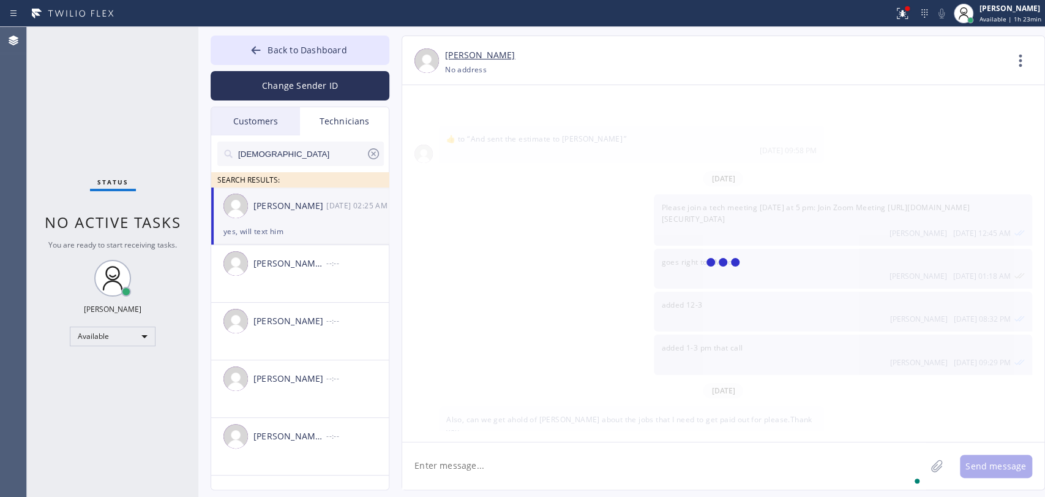
paste textarea "There's a leak from her second level condo going into her neigbor's garage down…"
type textarea "There's a leak from her second level condo going into her neigbor's garage down…"
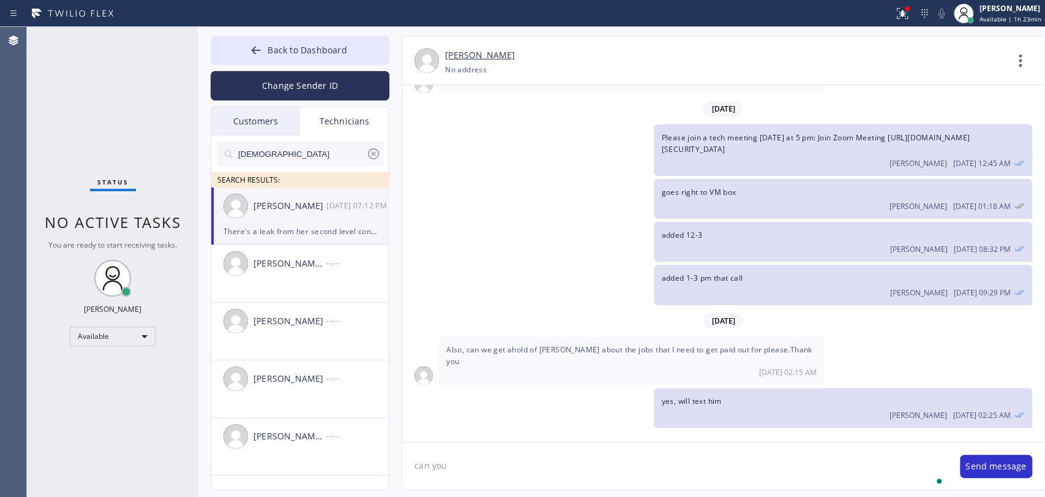
scroll to position [17081, 0]
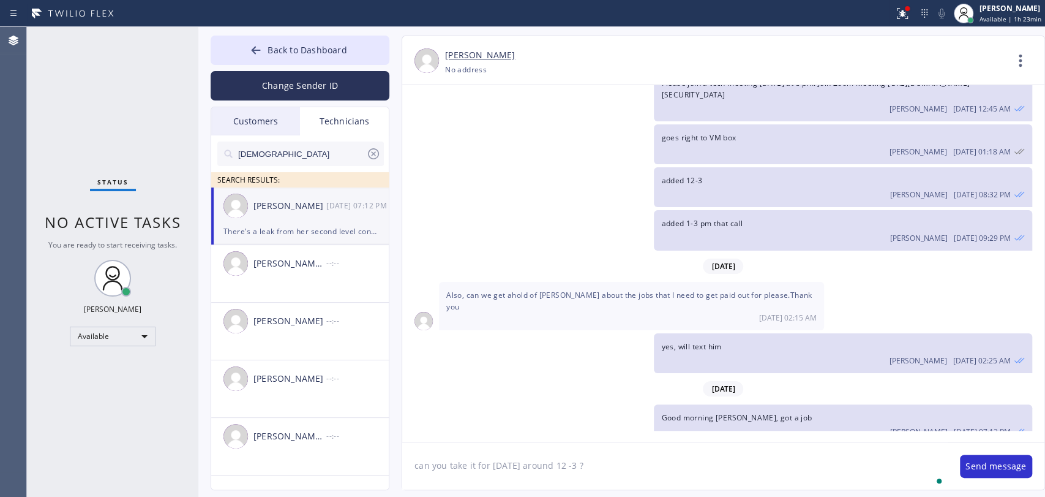
type textarea "can you take it for today around 12 -3 ?"
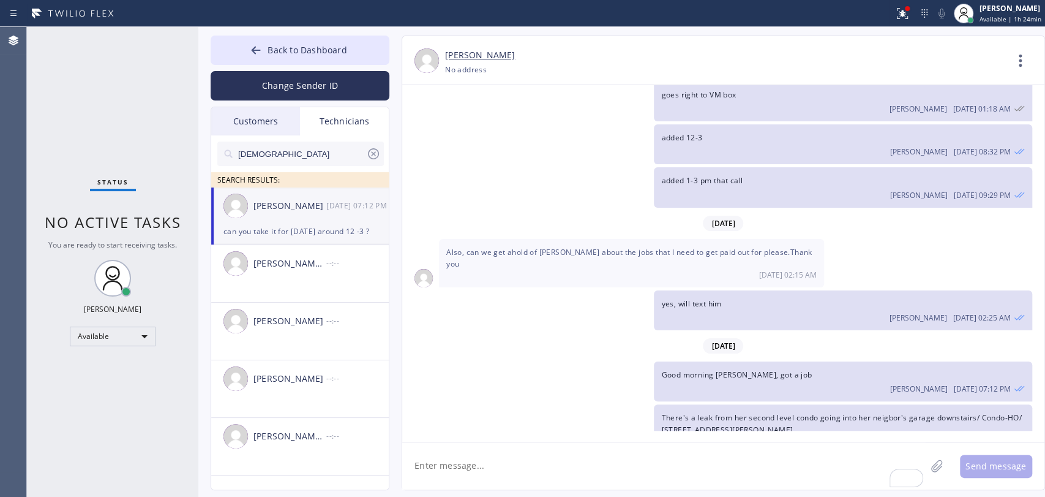
click at [476, 446] on textarea "To enrich screen reader interactions, please activate Accessibility in Grammarl…" at bounding box center [664, 465] width 524 height 47
type textarea "and did the customer for $2800 get back to you?"
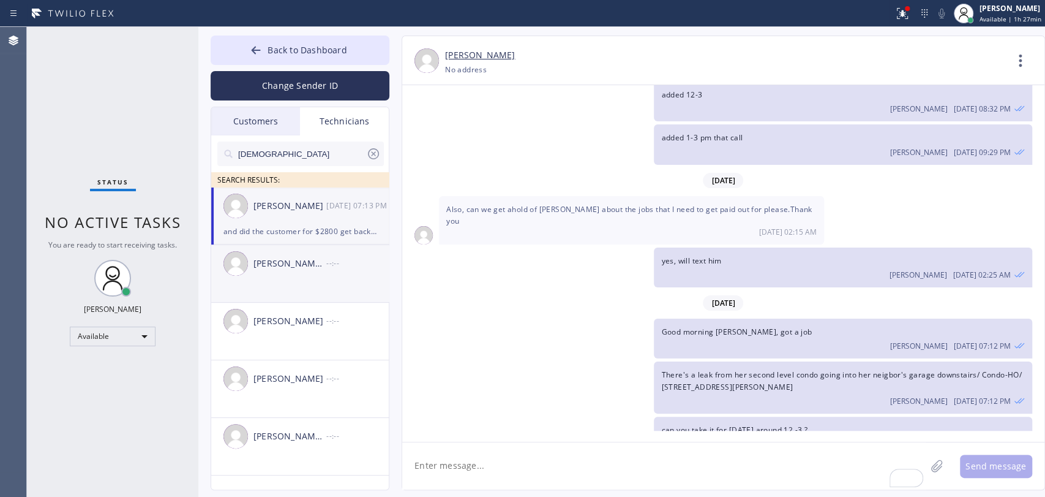
click at [276, 247] on div "Christopher Lee Colvin --:--" at bounding box center [300, 263] width 179 height 37
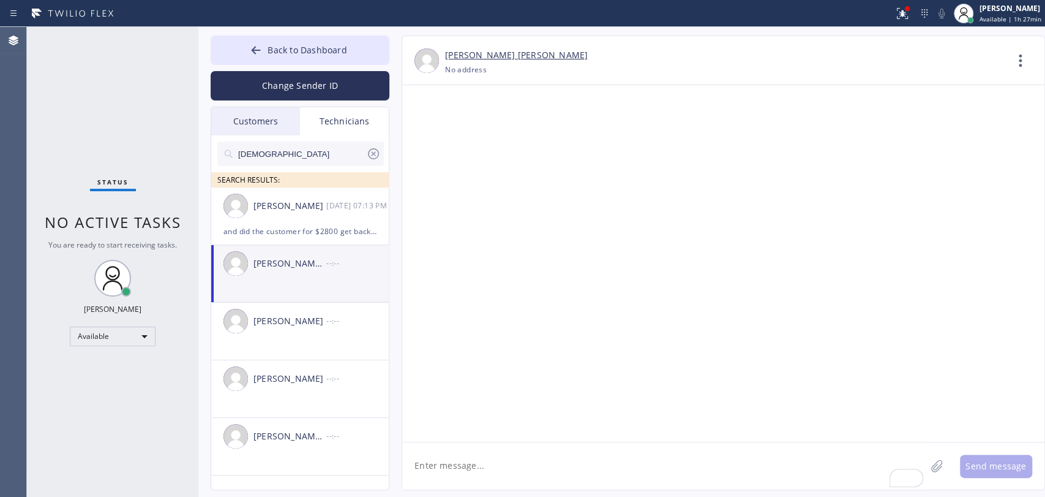
scroll to position [0, 0]
drag, startPoint x: 296, startPoint y: 222, endPoint x: 394, endPoint y: 219, distance: 98.0
click at [296, 222] on div "Christopher Gonzales 09/15 07:13 PM" at bounding box center [300, 205] width 179 height 37
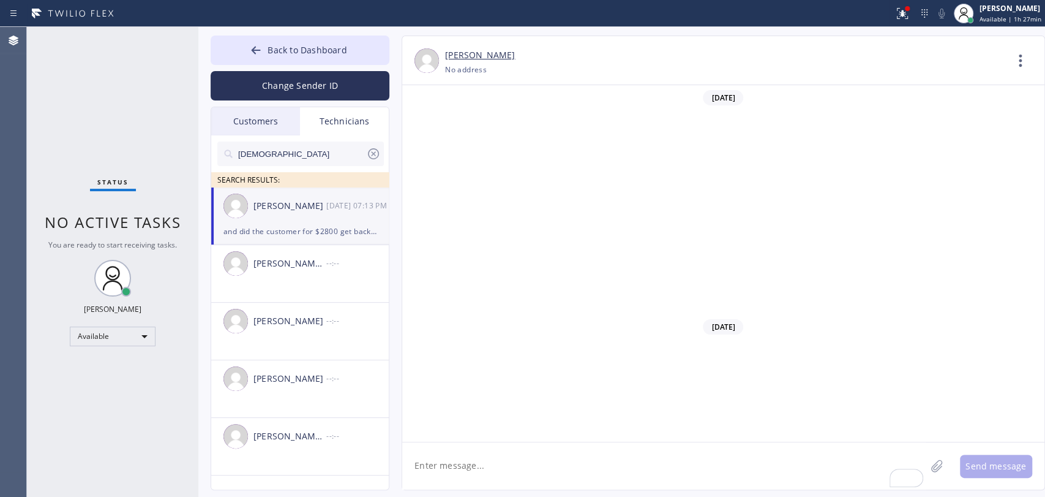
scroll to position [17167, 0]
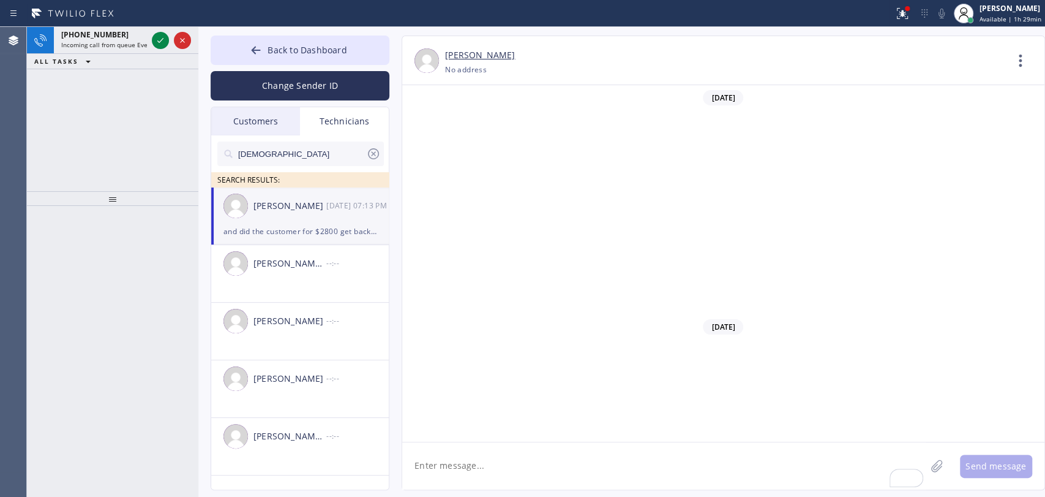
scroll to position [17167, 0]
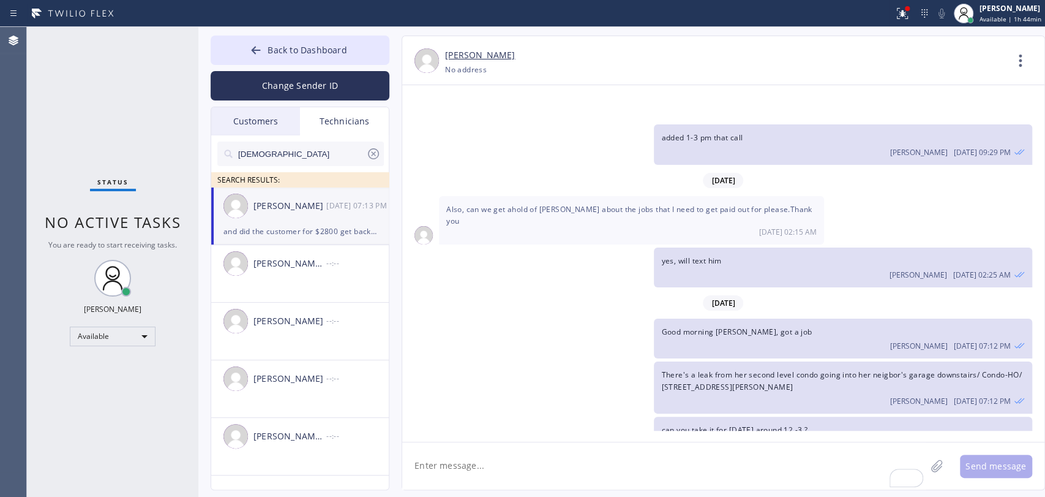
click at [376, 152] on icon at bounding box center [373, 153] width 15 height 15
click at [55, 227] on span "No active tasks" at bounding box center [113, 222] width 137 height 20
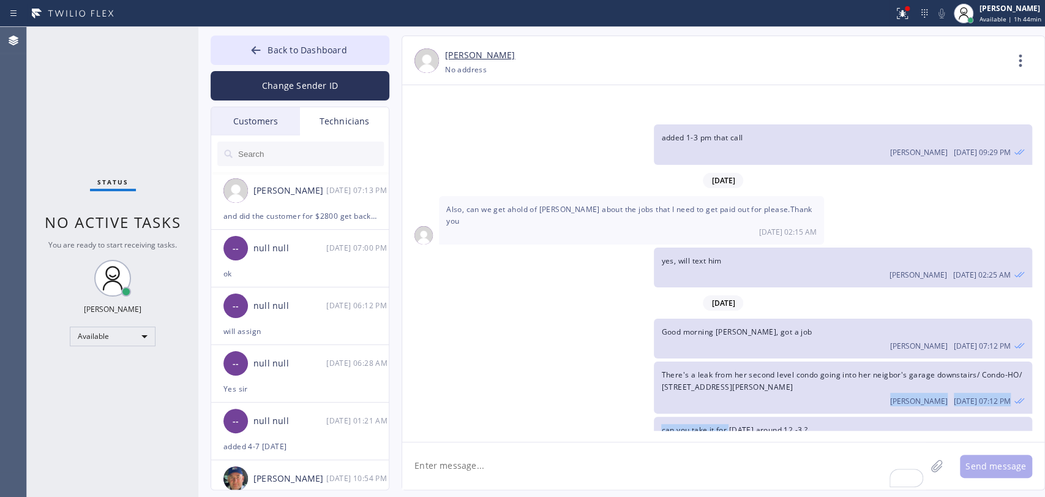
drag, startPoint x: 729, startPoint y: 326, endPoint x: 729, endPoint y: 349, distance: 22.7
click at [729, 349] on div "[DATE] Hello [PERSON_NAME]! How are you? This is [PERSON_NAME] from 5 Star Best…" at bounding box center [723, 257] width 642 height 345
click at [730, 416] on div "can you take it for [DATE] around 12 -3 ? [PERSON_NAME] [DATE] 07:12 PM" at bounding box center [843, 436] width 378 height 40
click at [736, 369] on span "There's a leak from her second level condo going into her neigbor's garage down…" at bounding box center [841, 380] width 360 height 22
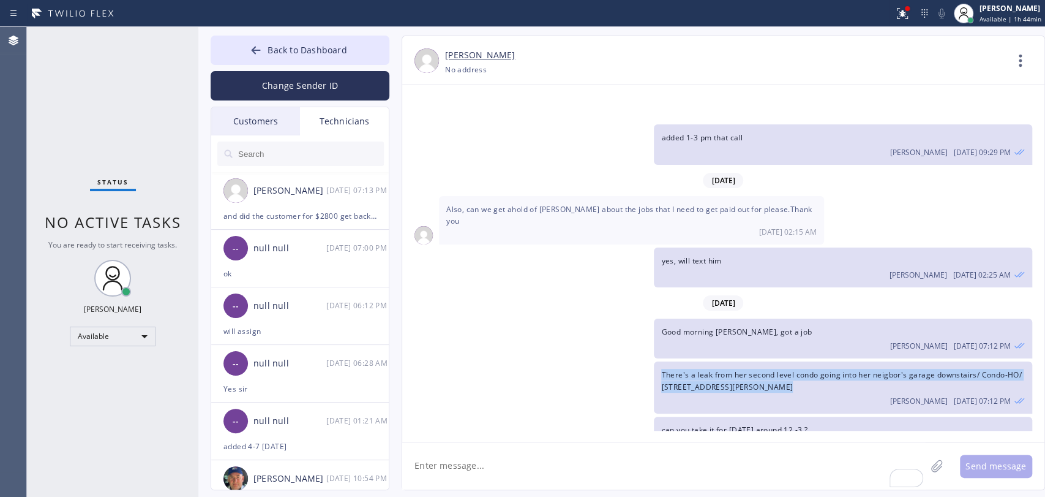
click at [736, 369] on span "There's a leak from her second level condo going into her neigbor's garage down…" at bounding box center [841, 380] width 360 height 22
click at [728, 369] on span "There's a leak from her second level condo going into her neigbor's garage down…" at bounding box center [841, 380] width 360 height 22
drag, startPoint x: 729, startPoint y: 309, endPoint x: 804, endPoint y: 315, distance: 75.6
click at [804, 361] on div "There's a leak from her second level condo going into her neigbor's garage down…" at bounding box center [843, 386] width 378 height 51
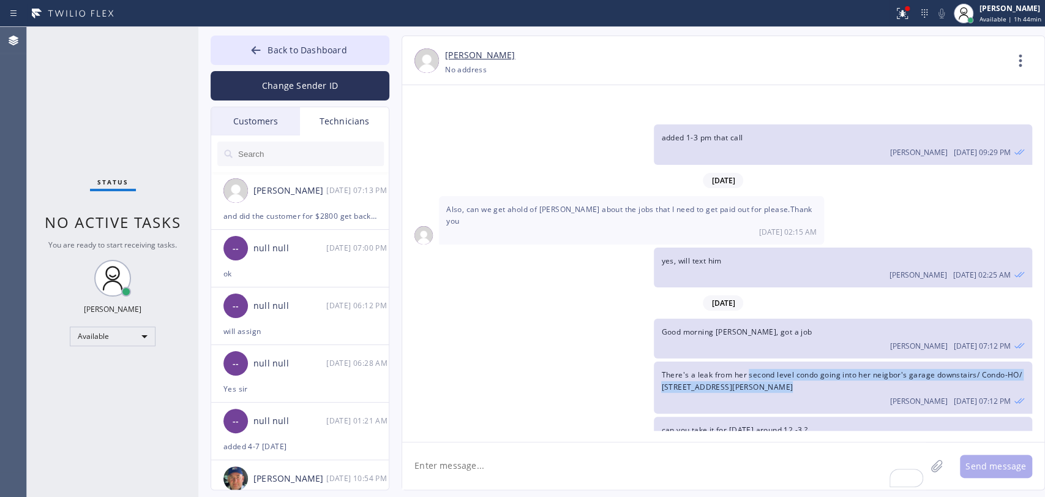
drag, startPoint x: 794, startPoint y: 315, endPoint x: 759, endPoint y: 307, distance: 35.2
click at [759, 361] on div "There's a leak from her second level condo going into her neigbor's garage down…" at bounding box center [843, 386] width 378 height 51
click at [759, 369] on span "There's a leak from her second level condo going into her neigbor's garage down…" at bounding box center [841, 380] width 360 height 22
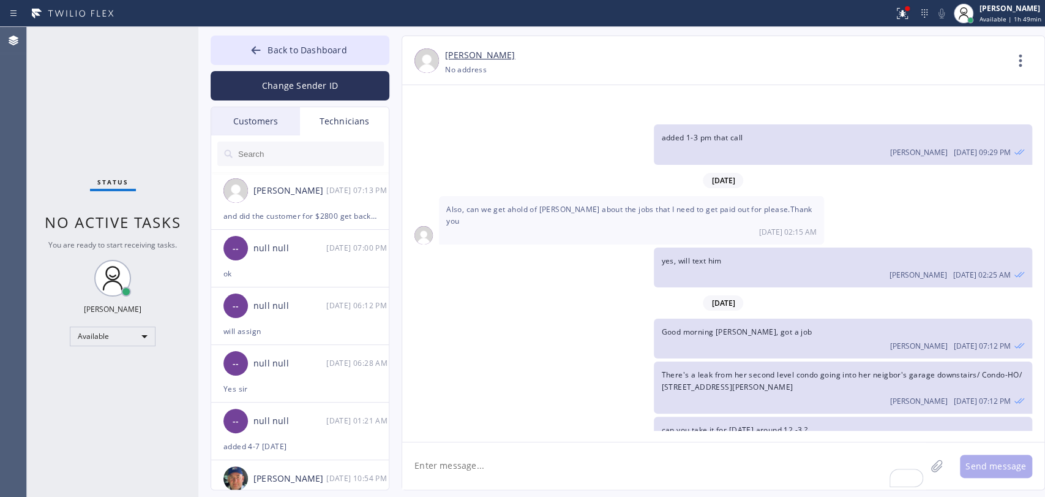
click at [1025, 43] on div "[PERSON_NAME] [PHONE_NUMBER] Choose phone number [PHONE_NUMBER] No address Cont…" at bounding box center [723, 60] width 642 height 49
click at [1021, 49] on icon at bounding box center [1020, 60] width 29 height 29
click at [901, 131] on li "Call to Technician" at bounding box center [947, 126] width 178 height 32
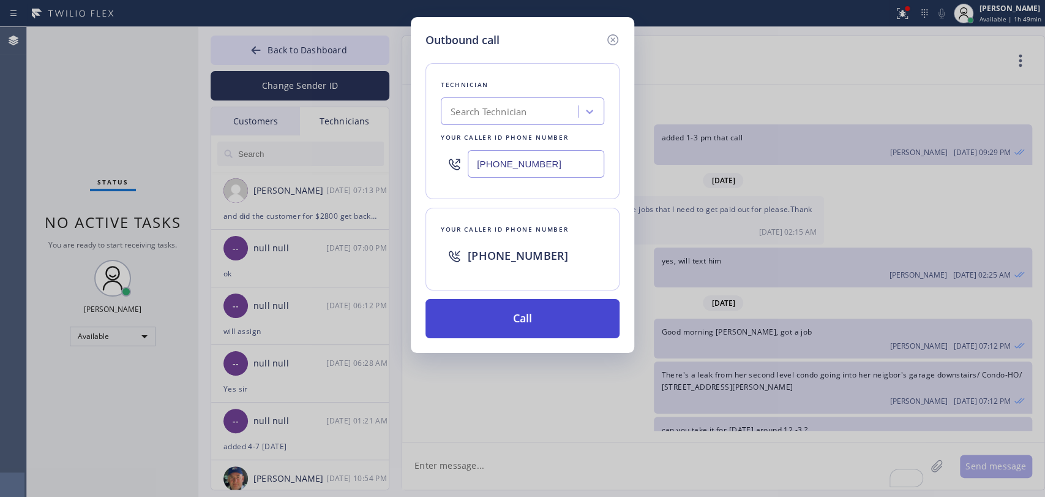
click at [513, 315] on button "Call" at bounding box center [523, 318] width 194 height 39
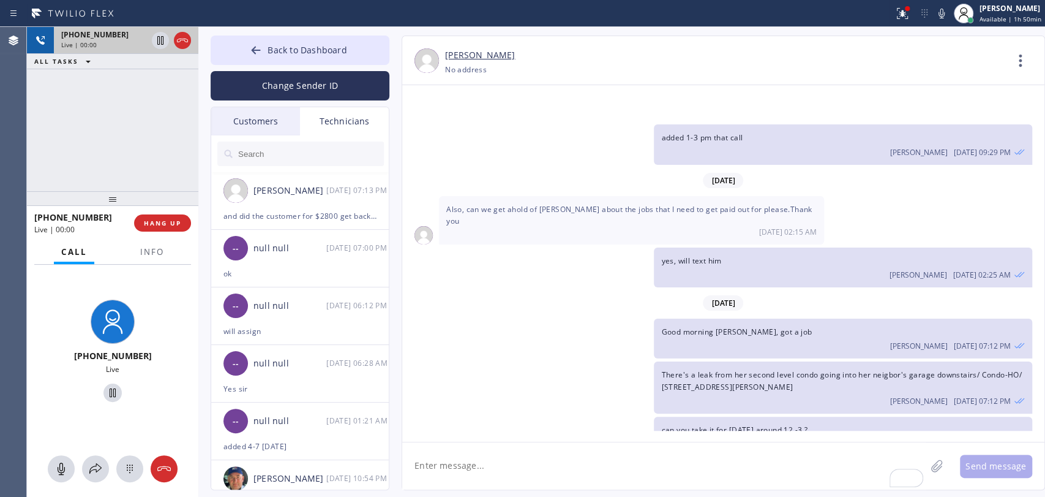
click at [186, 36] on icon at bounding box center [182, 40] width 15 height 15
click at [185, 40] on div "Live | 00:00" at bounding box center [126, 44] width 130 height 9
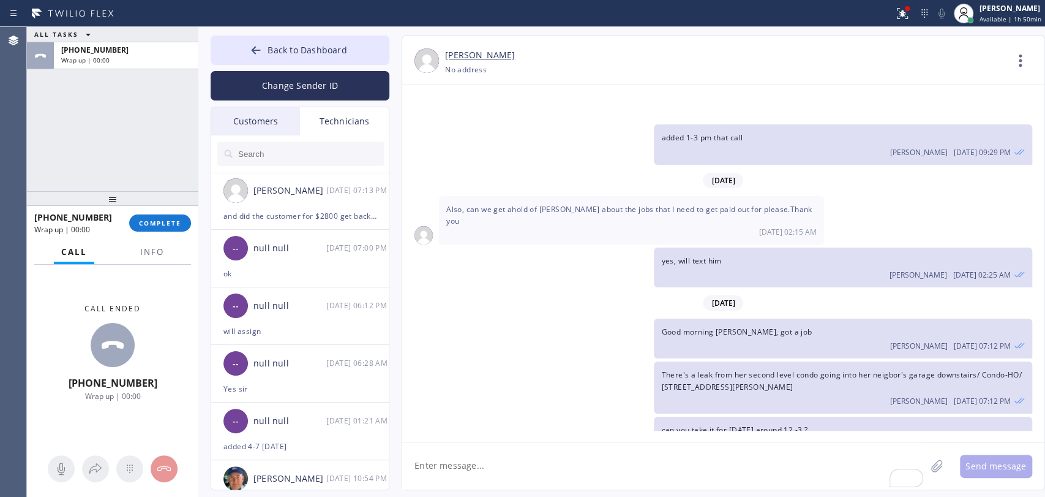
click at [162, 97] on div "ALL TASKS ALL TASKS ACTIVE TASKS TASKS IN WRAP UP +19517518609 Wrap up | 00:00" at bounding box center [112, 109] width 171 height 164
click at [142, 202] on div at bounding box center [112, 198] width 171 height 15
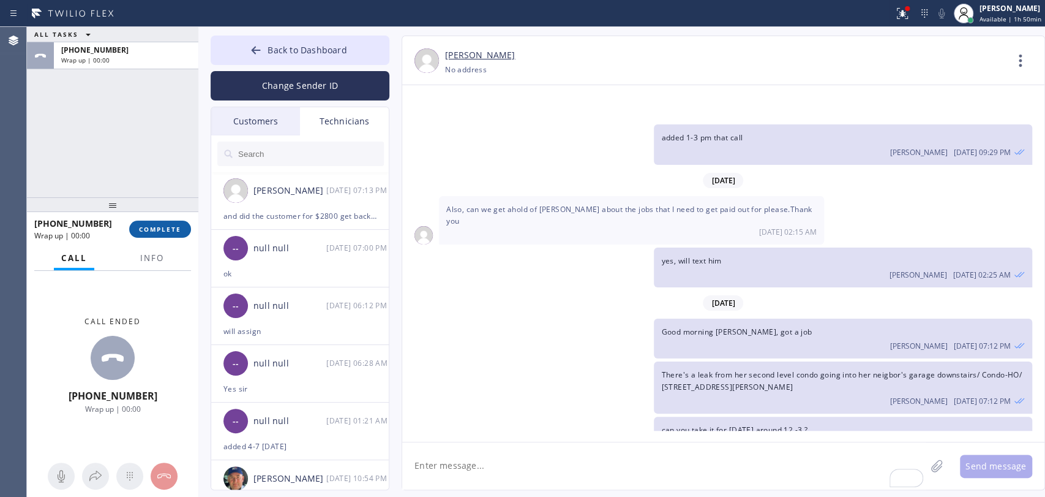
click at [143, 236] on button "COMPLETE" at bounding box center [160, 228] width 62 height 17
click at [151, 189] on div "ALL TASKS ALL TASKS ACTIVE TASKS TASKS IN WRAP UP +19517518609 Wrap up | 00:00" at bounding box center [112, 112] width 171 height 170
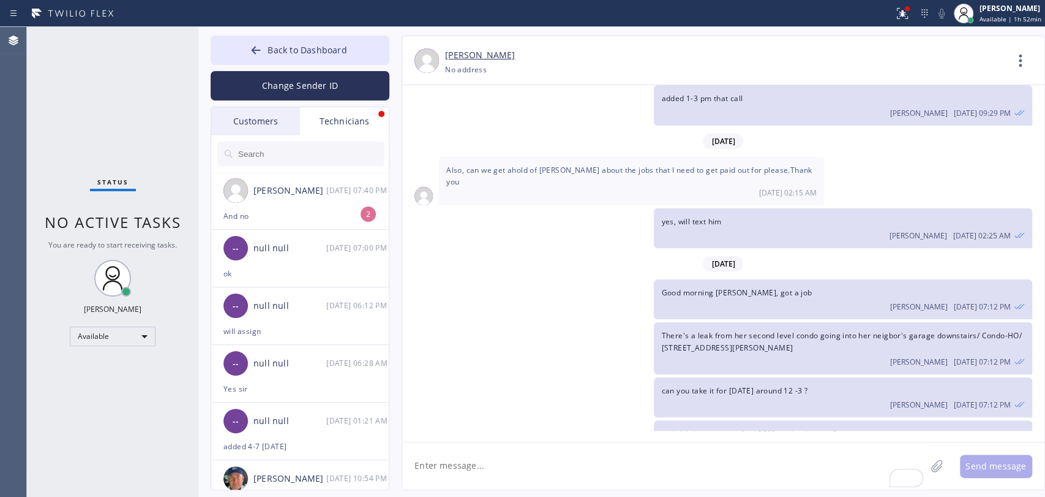
scroll to position [17246, 0]
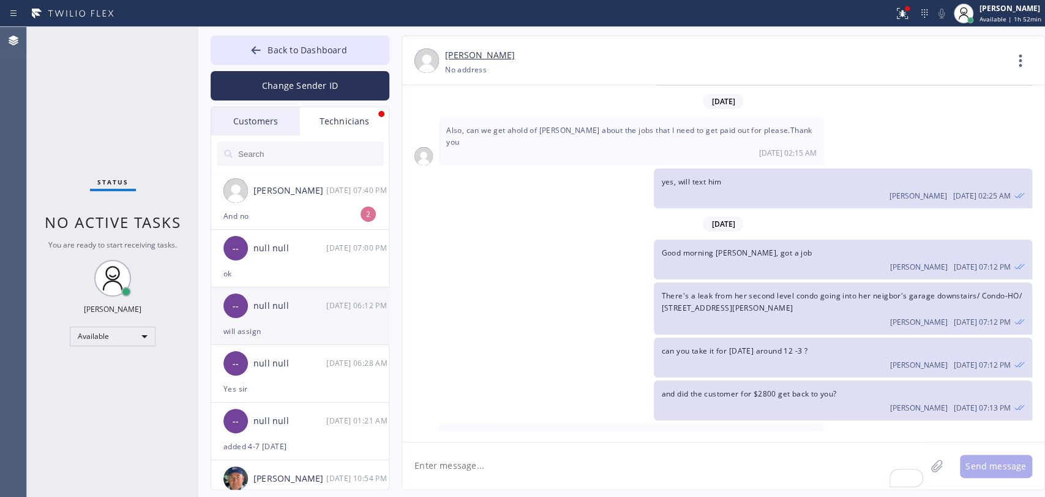
drag, startPoint x: 277, startPoint y: 199, endPoint x: 341, endPoint y: 312, distance: 129.1
click at [277, 199] on div "Christopher Gonzales 09/15 07:40 PM" at bounding box center [300, 190] width 179 height 37
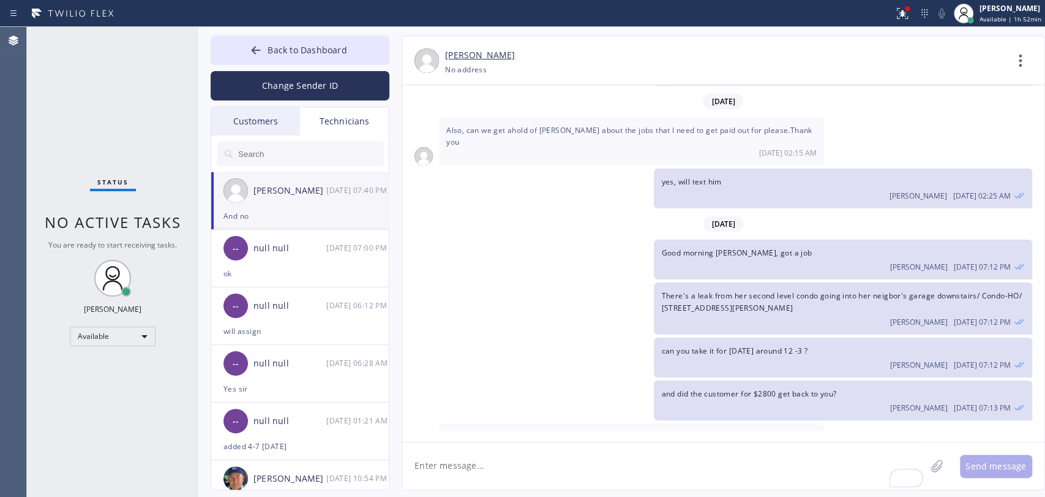
click at [448, 456] on textarea "To enrich screen reader interactions, please activate Accessibility in Grammarl…" at bounding box center [664, 465] width 524 height 47
click at [452, 463] on textarea "To enrich screen reader interactions, please activate Accessibility in Grammarl…" at bounding box center [664, 465] width 524 height 47
type textarea "ok"
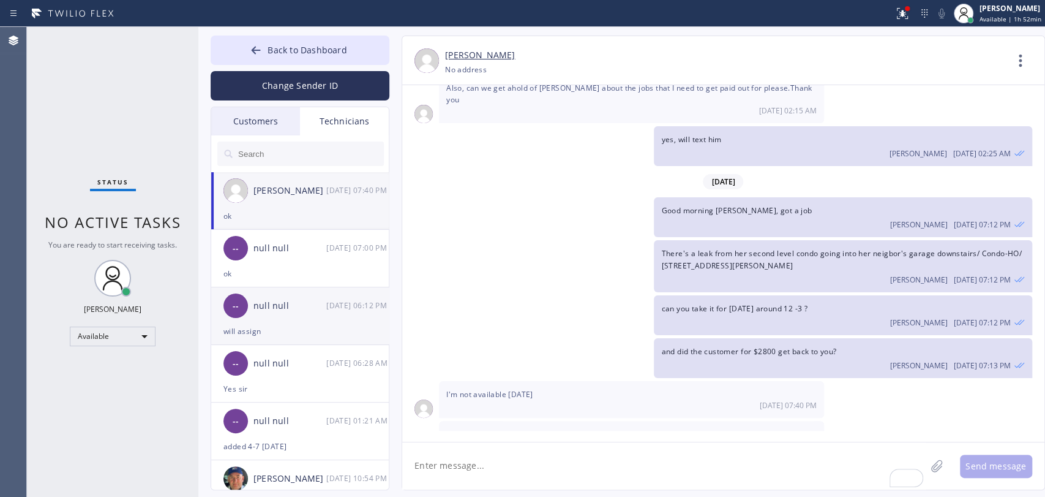
click at [288, 305] on div "null null" at bounding box center [290, 306] width 73 height 14
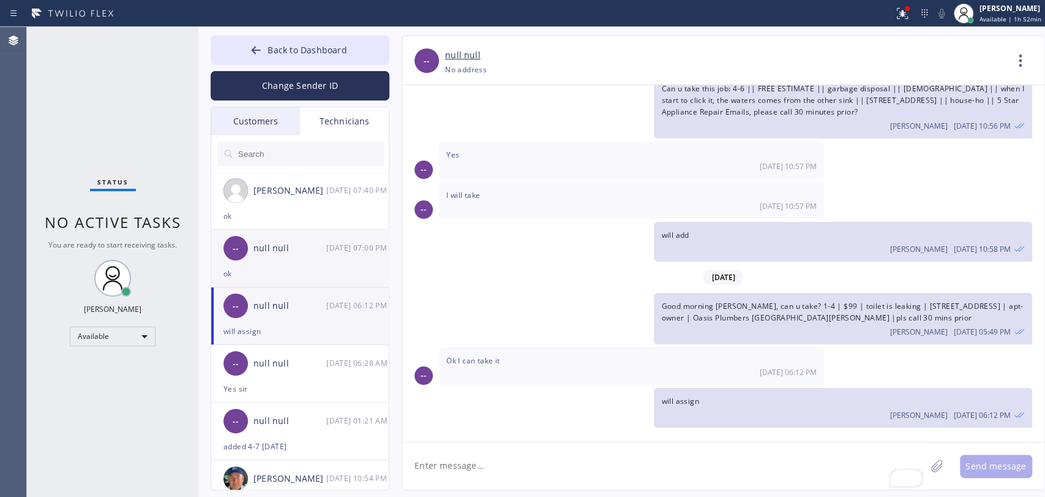
scroll to position [8314, 0]
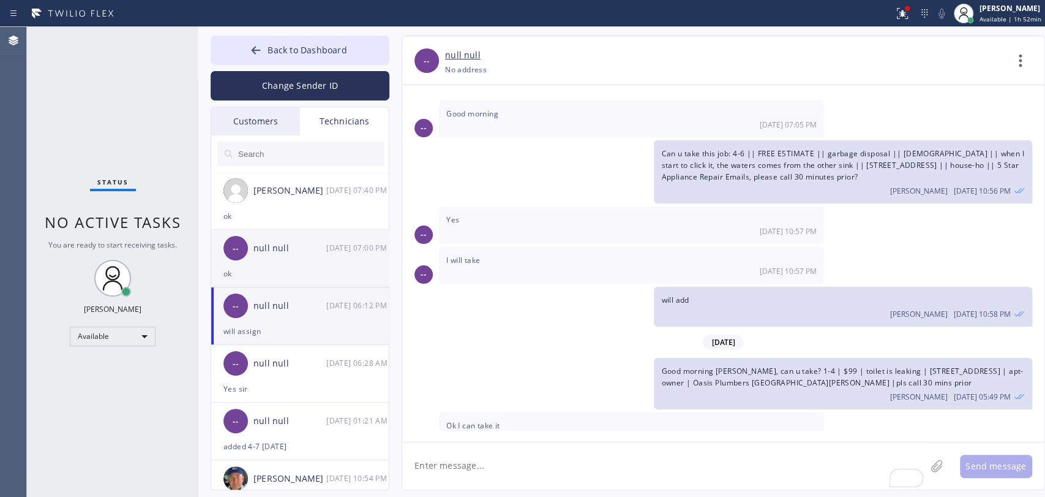
click at [263, 276] on div "ok" at bounding box center [300, 273] width 153 height 14
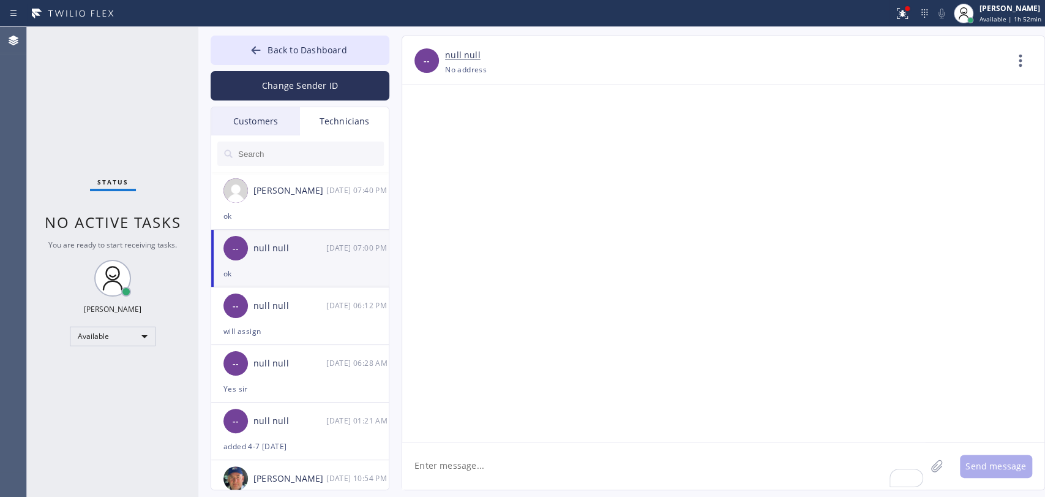
scroll to position [12164, 0]
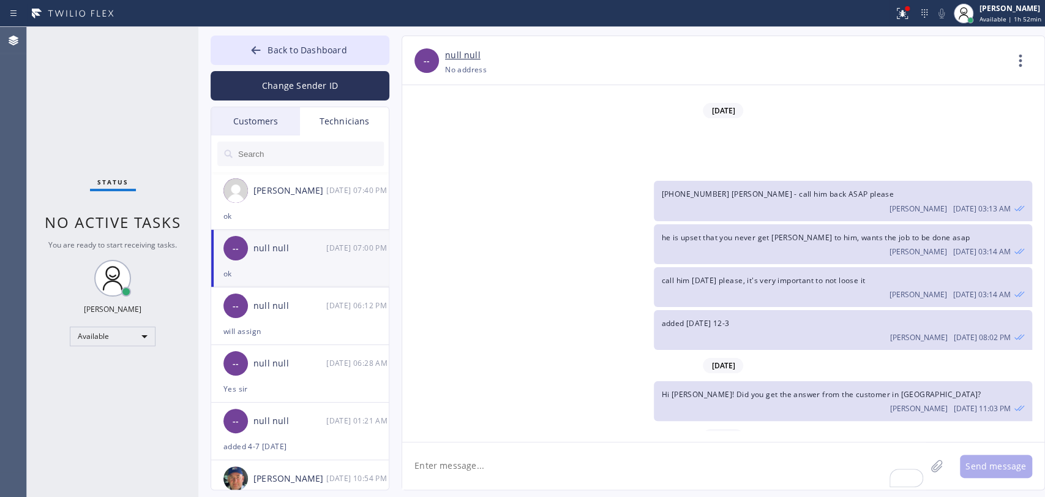
click at [500, 481] on textarea "To enrich screen reader interactions, please activate Accessibility in Grammarl…" at bounding box center [664, 465] width 524 height 47
type textarea "Are you available today to take a job?"
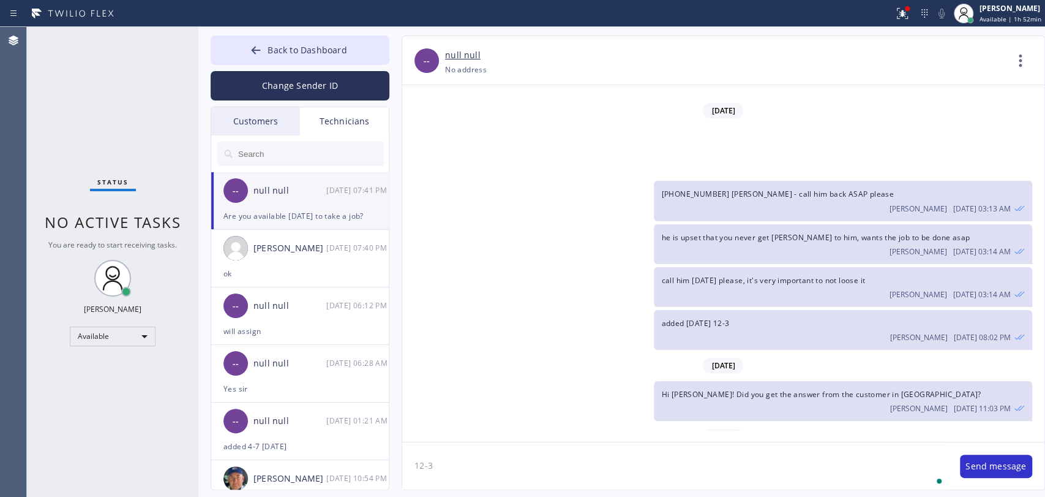
scroll to position [12207, 0]
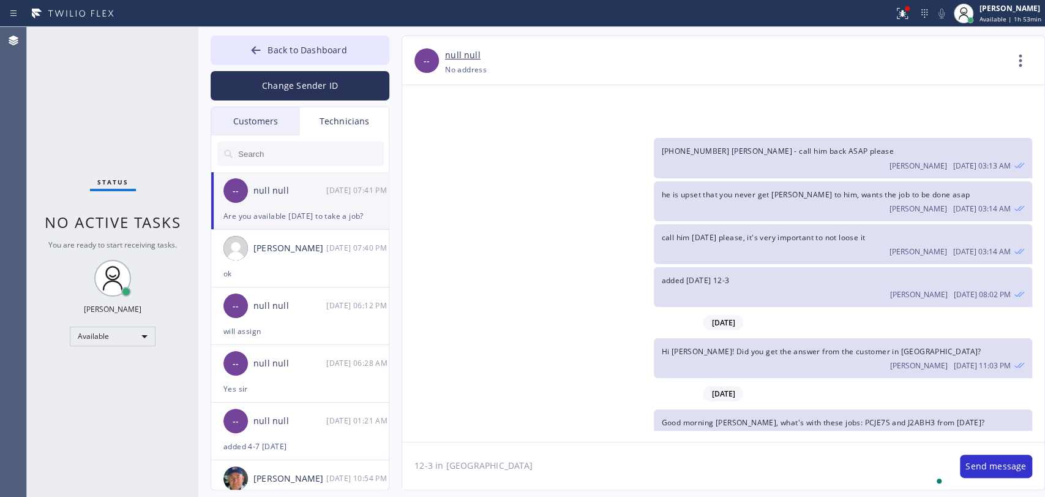
type textarea "12-3 in Aliso Viejo"
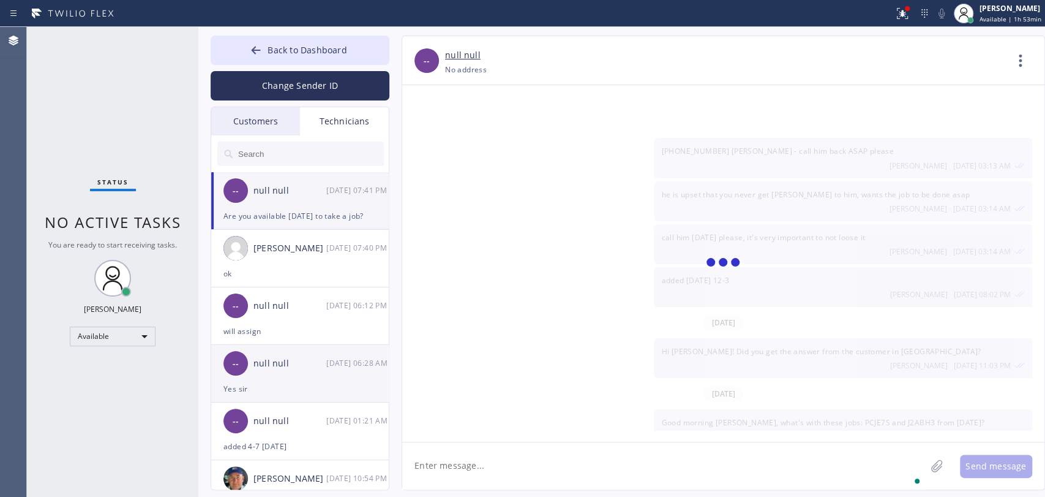
scroll to position [12249, 0]
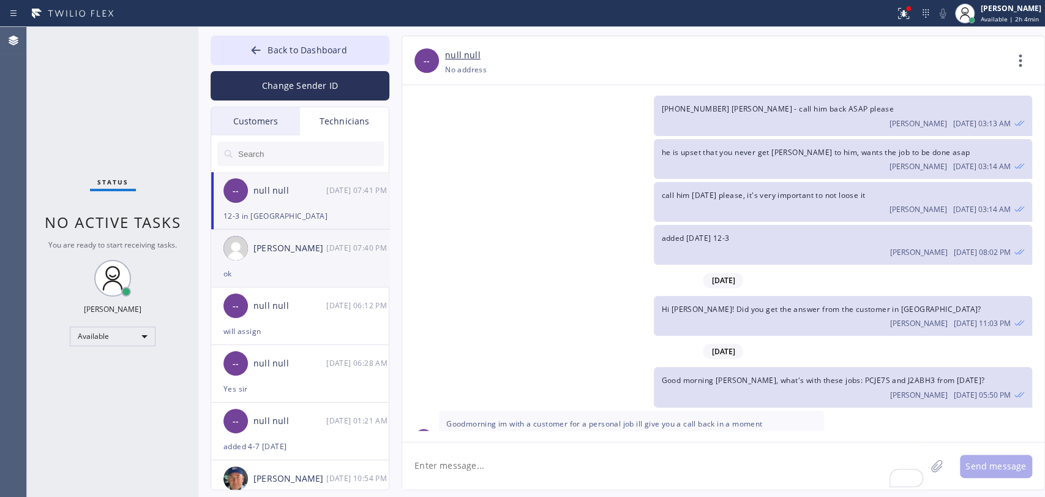
click at [294, 257] on div "Christopher Gonzales 09/15 07:40 PM" at bounding box center [300, 248] width 179 height 37
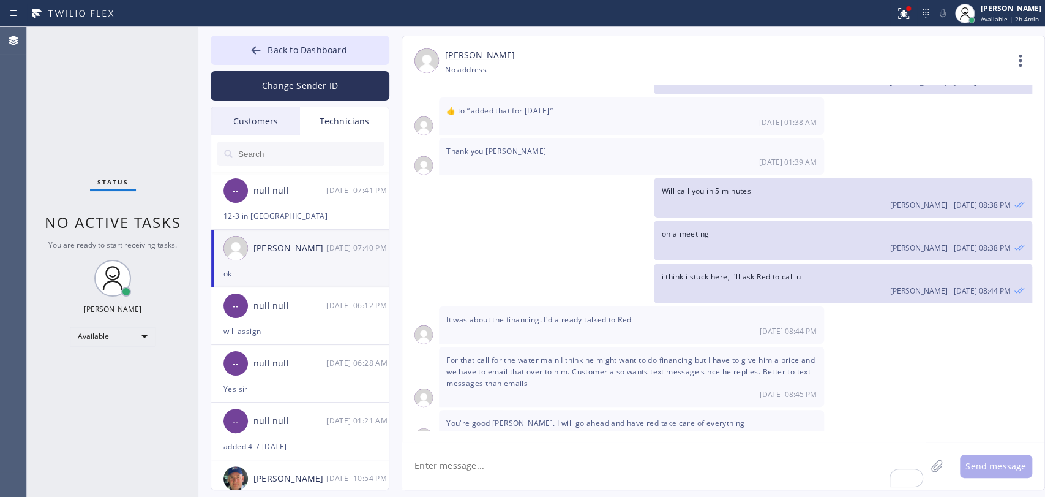
scroll to position [17288, 0]
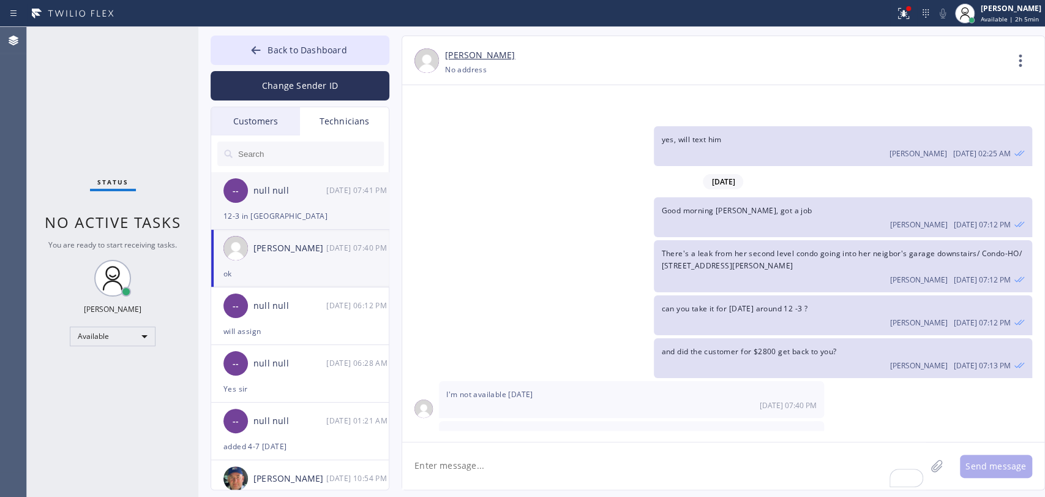
click at [255, 220] on div "12-3 in Aliso Viejo" at bounding box center [300, 216] width 153 height 14
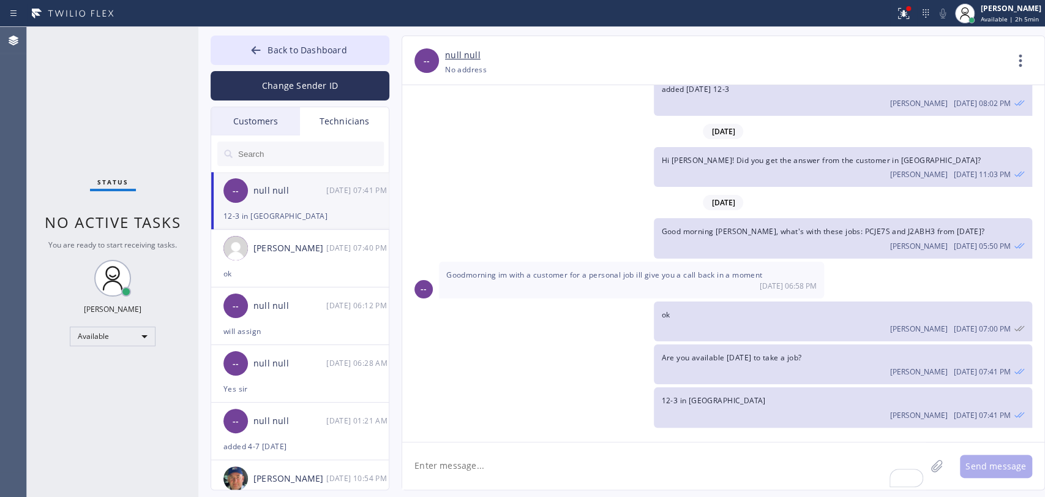
scroll to position [12249, 0]
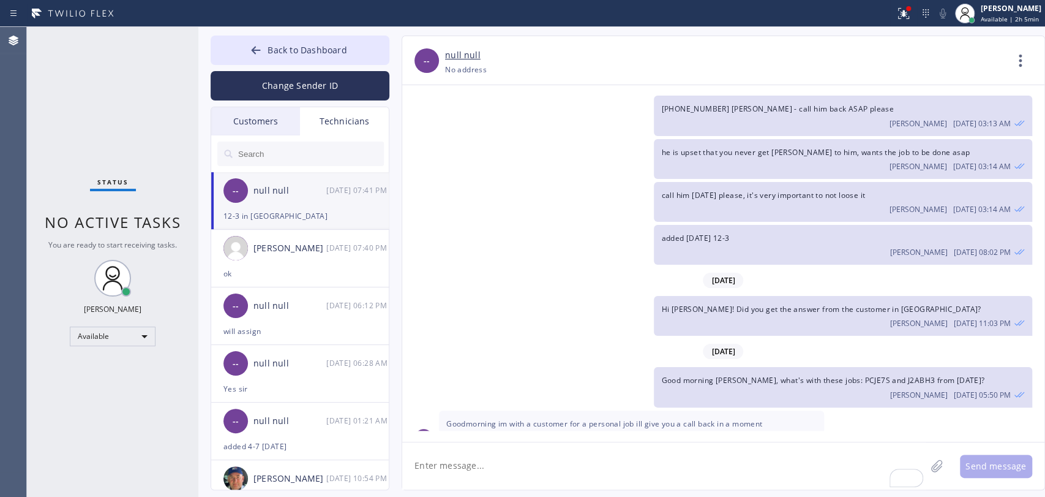
click at [255, 151] on input "text" at bounding box center [310, 153] width 147 height 24
type input "b"
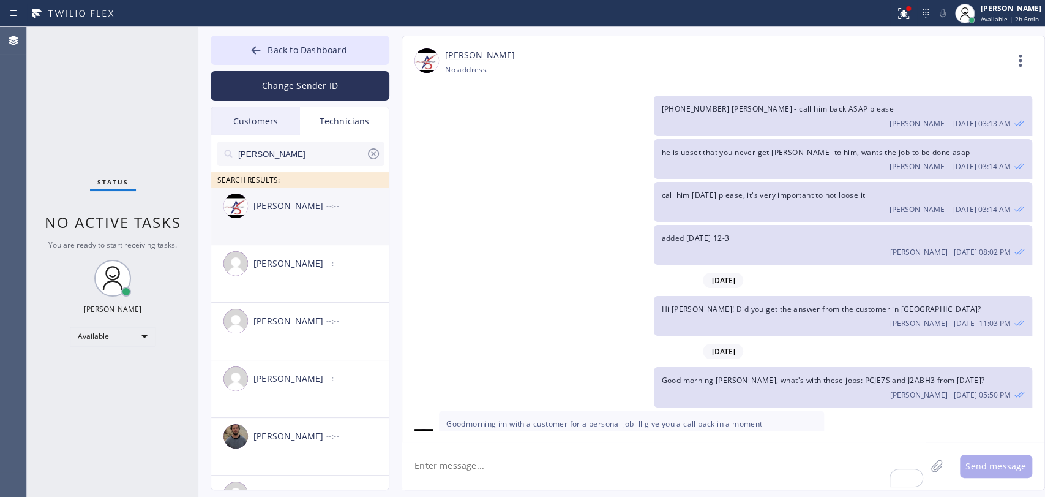
type input "Andrew"
click at [296, 235] on li "Andrew Nam --:--" at bounding box center [300, 216] width 179 height 58
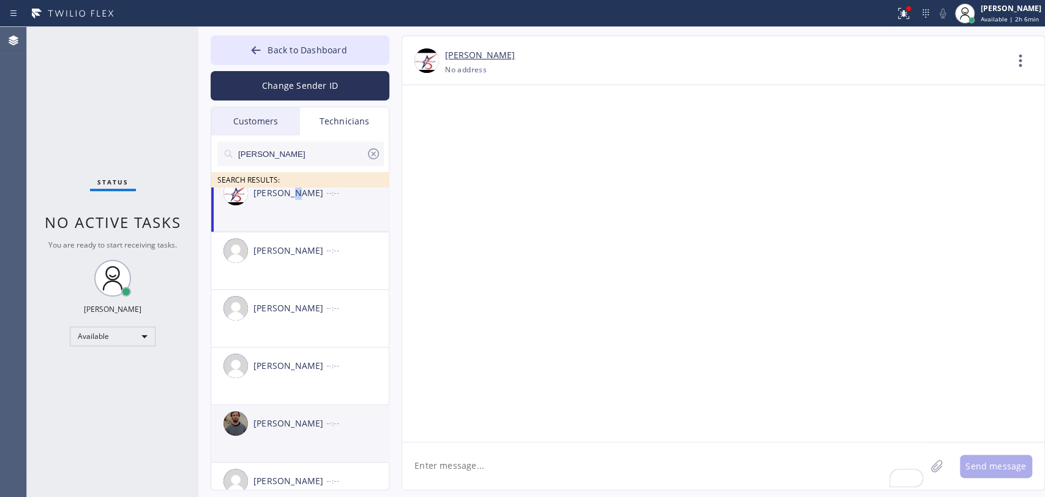
scroll to position [43, 0]
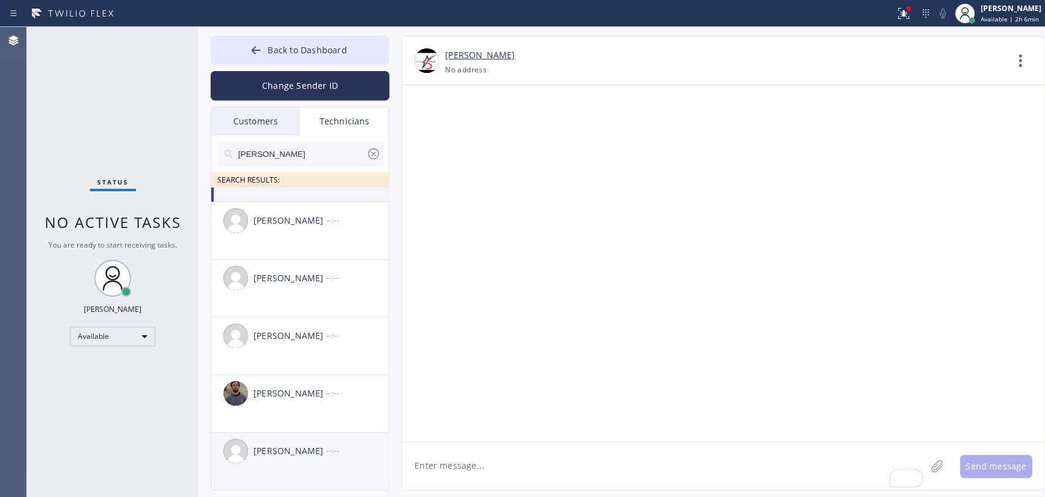
click at [304, 458] on div "Andrew Craig --:--" at bounding box center [300, 450] width 179 height 37
click at [476, 465] on textarea "To enrich screen reader interactions, please activate Accessibility in Grammarl…" at bounding box center [664, 465] width 524 height 47
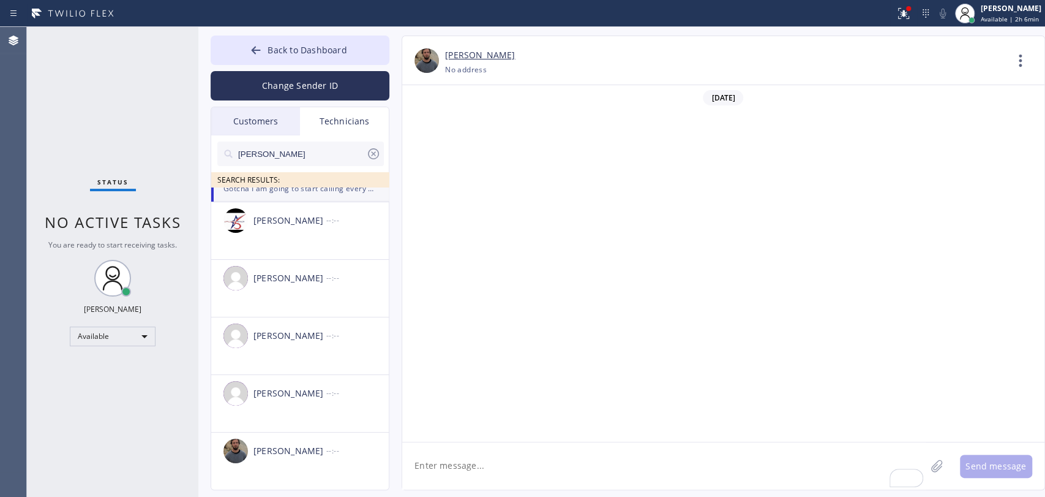
scroll to position [3352, 0]
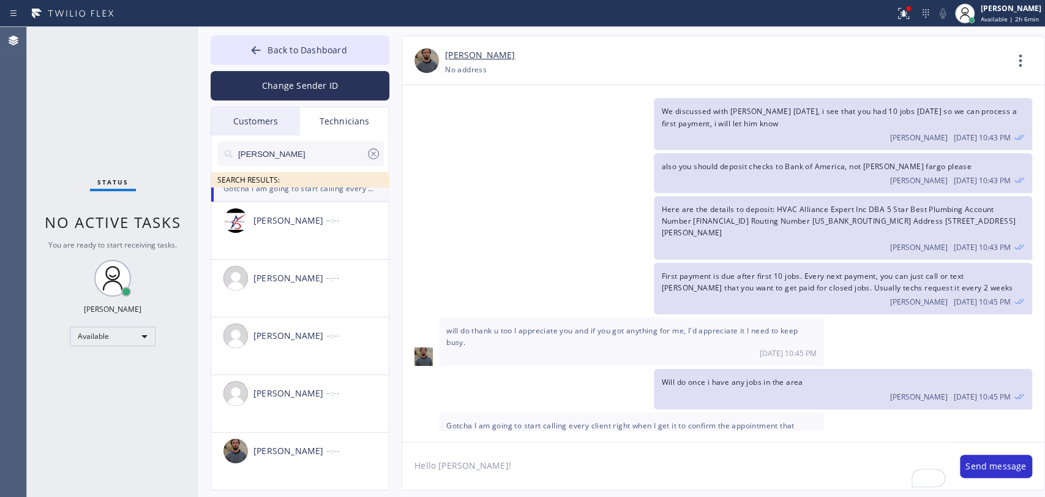
click at [688, 479] on textarea "Hello Andrew!" at bounding box center [675, 465] width 546 height 47
type textarea "Hello Andrew! John is asking you to send your bank information (type of account…"
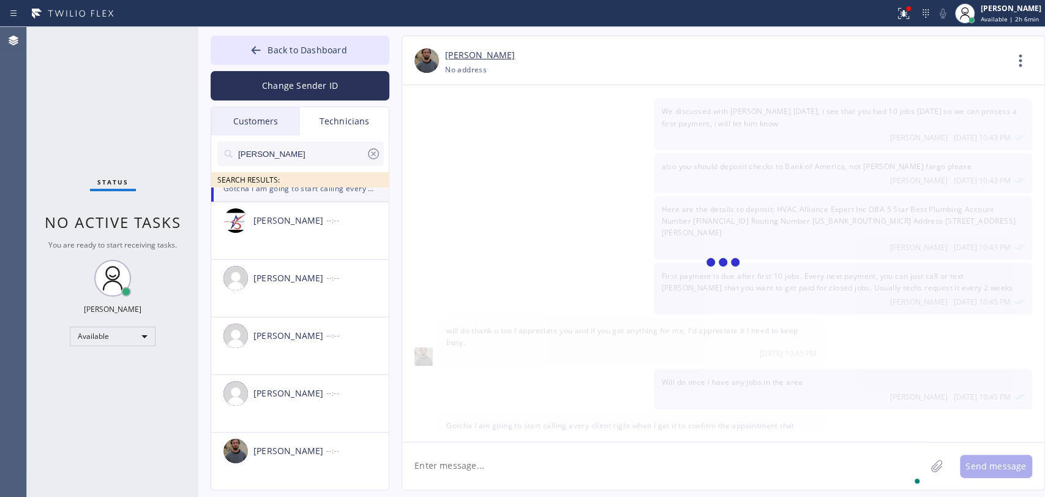
scroll to position [3435, 0]
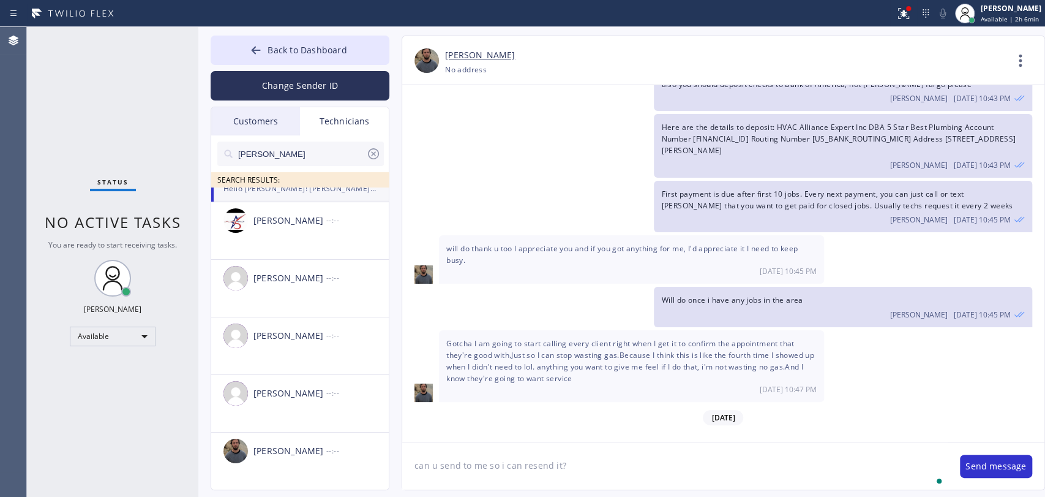
type textarea "can u send to me so i can resend it?"
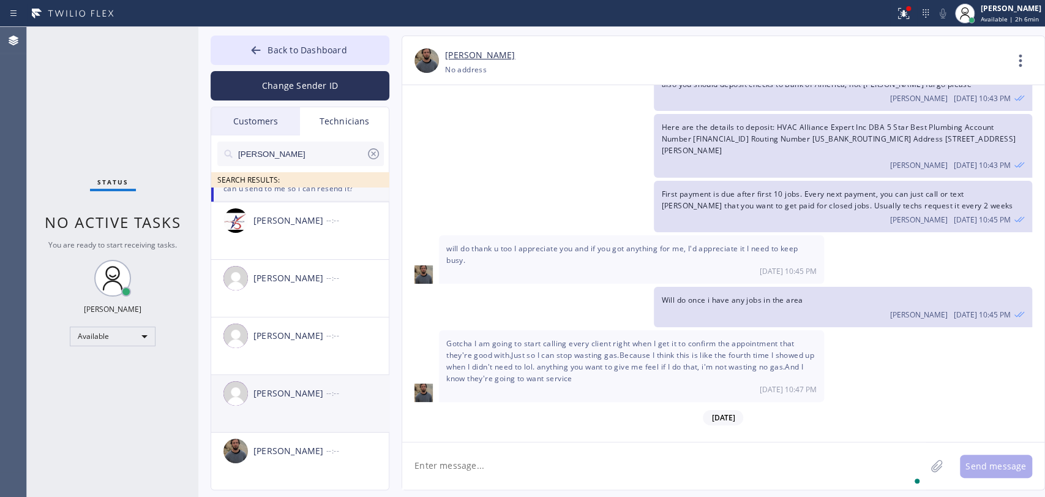
scroll to position [3477, 0]
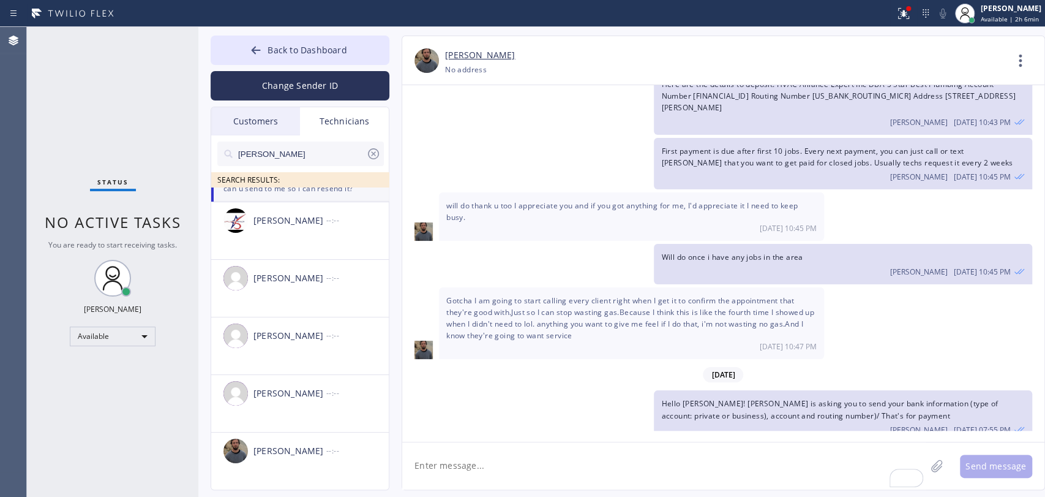
click at [873, 398] on span "Hello Andrew! John is asking you to send your bank information (type of account…" at bounding box center [829, 409] width 337 height 22
click at [875, 398] on span "Hello Andrew! John is asking you to send your bank information (type of account…" at bounding box center [829, 409] width 337 height 22
click at [879, 398] on span "Hello Andrew! John is asking you to send your bank information (type of account…" at bounding box center [829, 409] width 337 height 22
click at [857, 421] on div "Oleksiy Dmitriev 09/15 07:55 PM" at bounding box center [842, 427] width 363 height 13
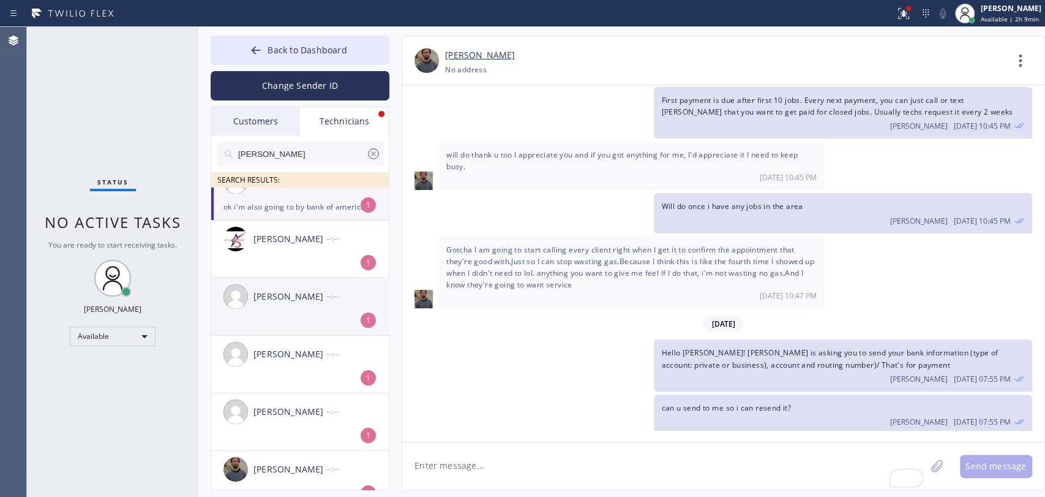
scroll to position [0, 0]
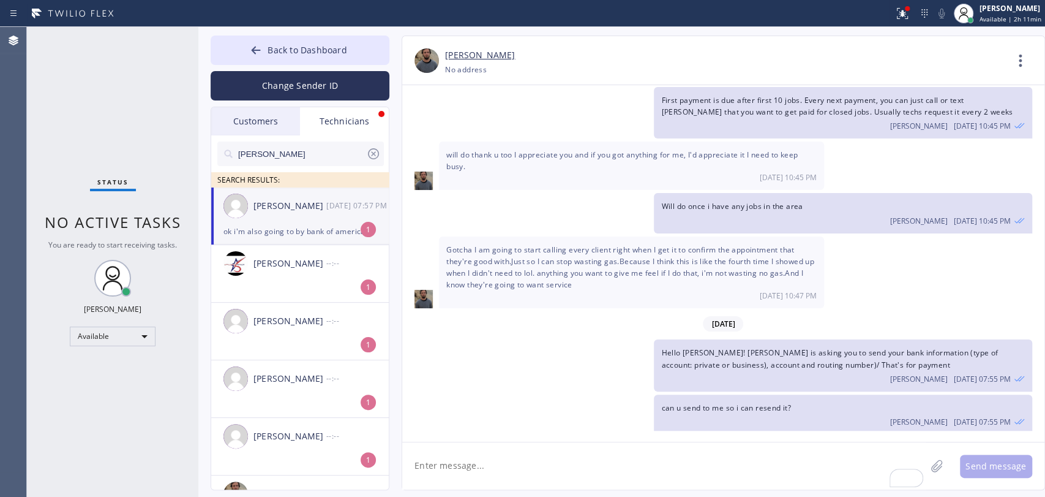
drag, startPoint x: 317, startPoint y: 234, endPoint x: 305, endPoint y: 238, distance: 12.4
click at [317, 234] on div "ok i'm also going to by bank of america within the next hour to two sorry, my g…" at bounding box center [300, 231] width 153 height 14
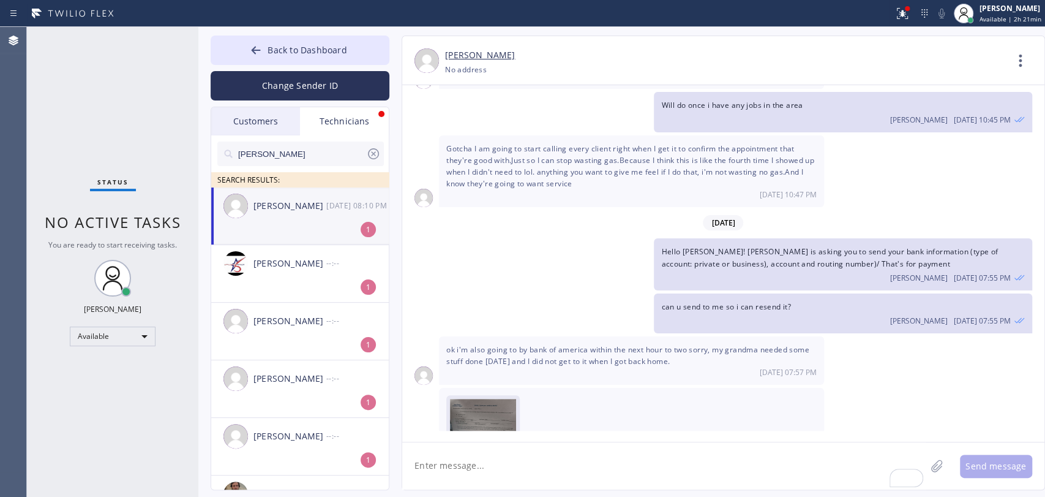
click at [493, 399] on img at bounding box center [483, 435] width 66 height 73
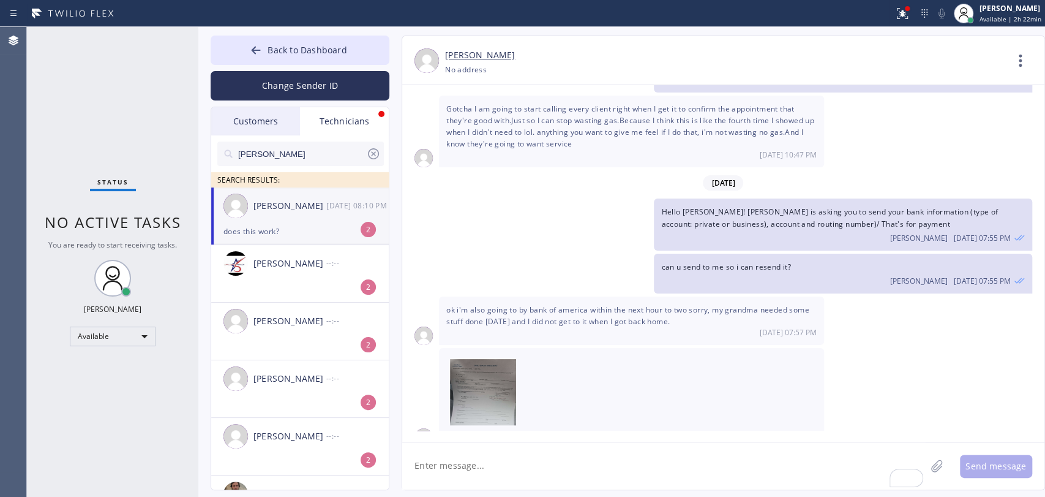
click at [454, 476] on textarea "To enrich screen reader interactions, please activate Accessibility in Grammarl…" at bounding box center [664, 465] width 524 height 47
type textarea "i"
type textarea "should be fine, I will send to him"
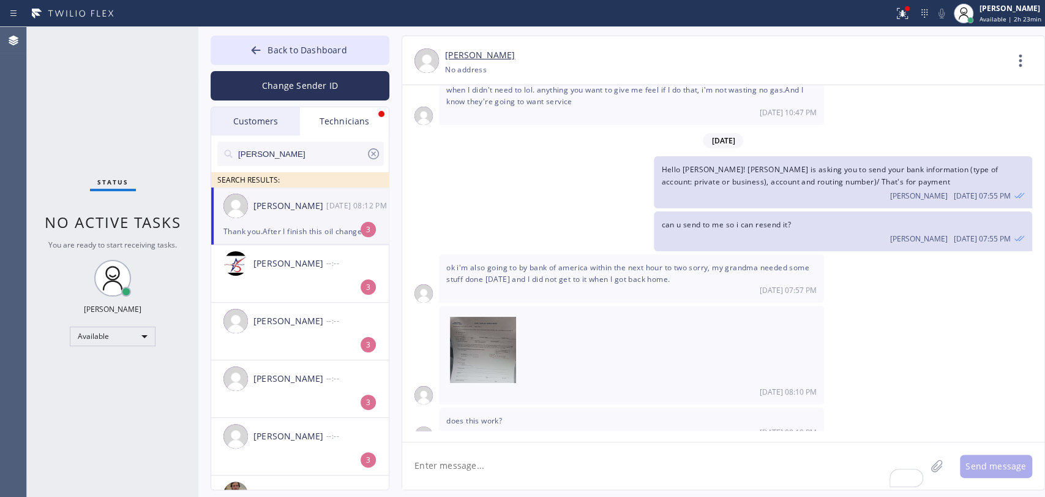
scroll to position [3751, 0]
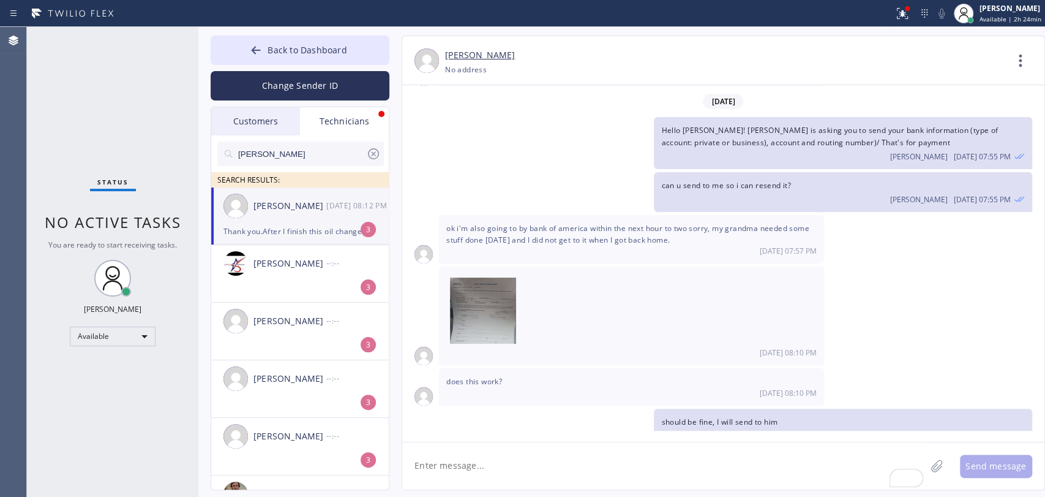
drag, startPoint x: 377, startPoint y: 153, endPoint x: 184, endPoint y: 143, distance: 193.8
click at [377, 153] on icon at bounding box center [373, 153] width 15 height 15
click at [166, 143] on div "Status No active tasks You are ready to start receiving tasks. Oleksiy Dmitriev…" at bounding box center [112, 262] width 171 height 470
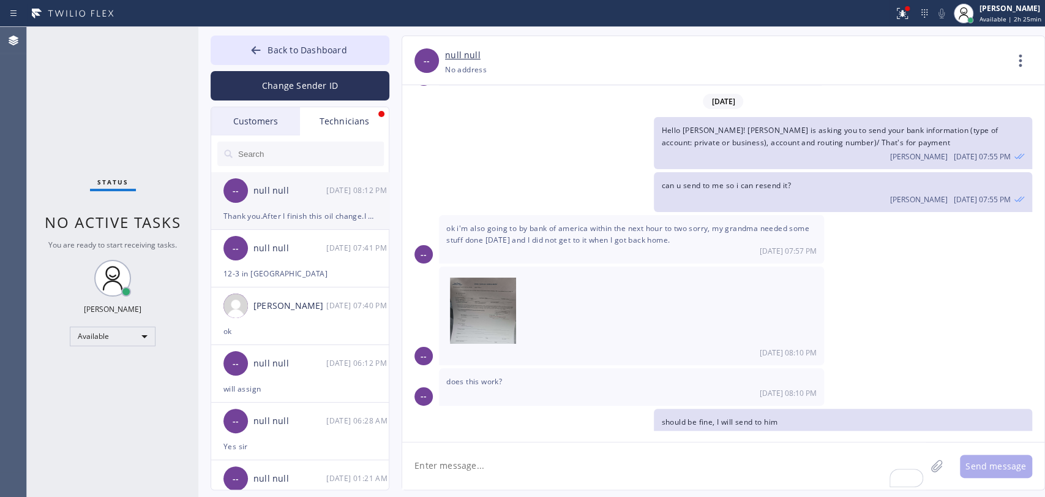
click at [326, 206] on div "-- null null 09/15 08:12 PM" at bounding box center [300, 190] width 179 height 37
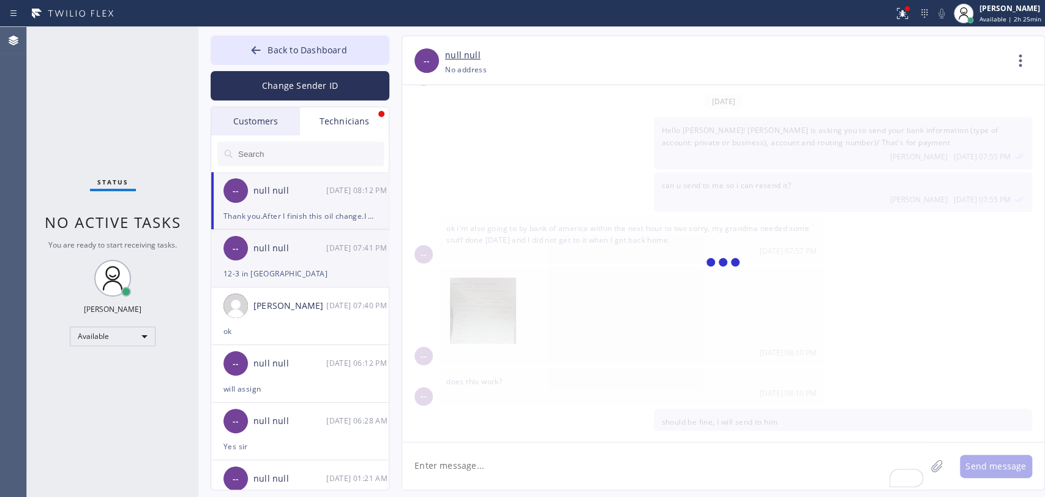
click at [294, 256] on div "-- null null 09/15 07:41 PM" at bounding box center [300, 248] width 179 height 37
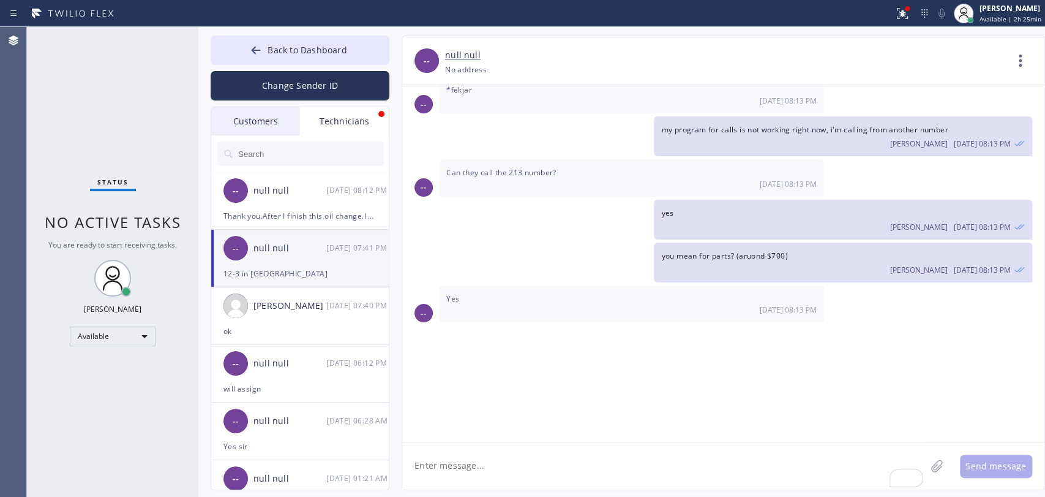
scroll to position [12249, 0]
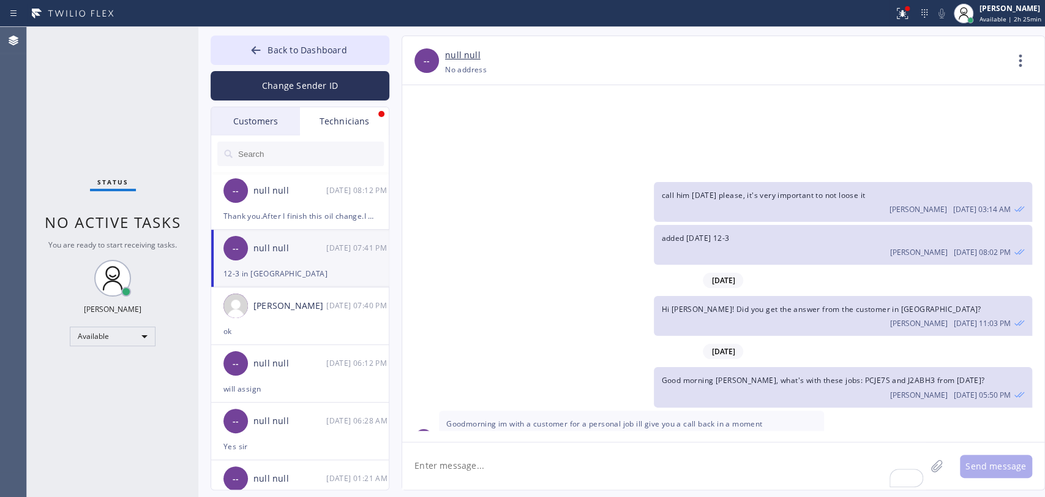
click at [299, 152] on input "text" at bounding box center [310, 153] width 147 height 24
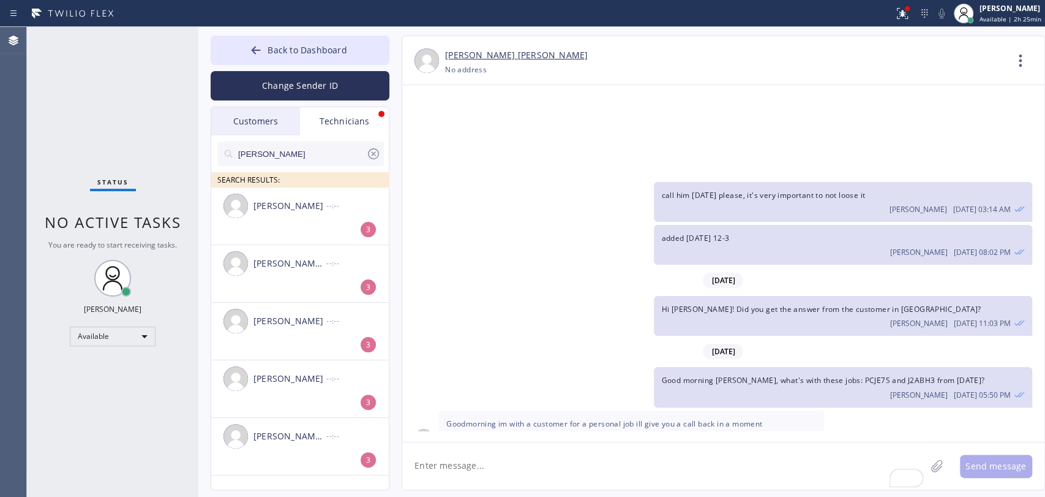
type input "chris"
click at [285, 212] on div "Christopher Gonzales" at bounding box center [290, 206] width 73 height 14
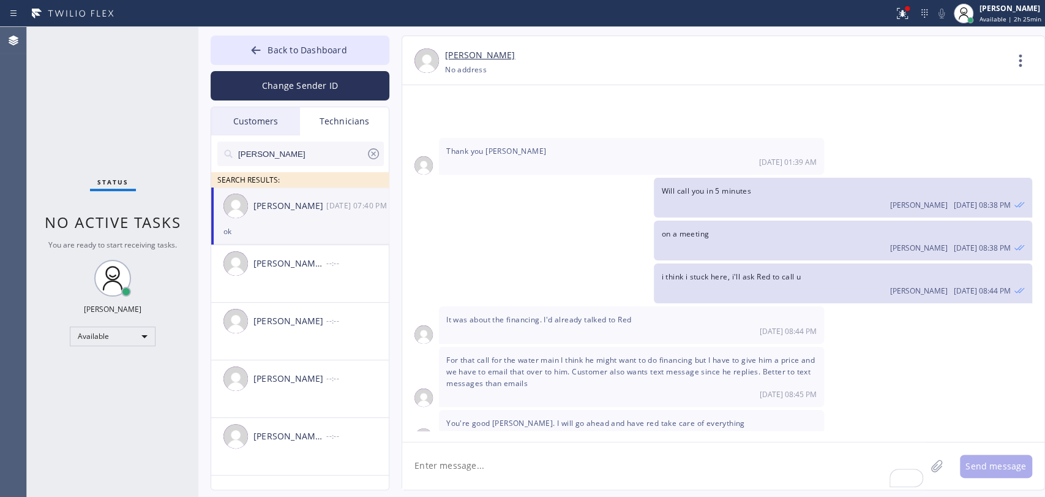
scroll to position [17288, 0]
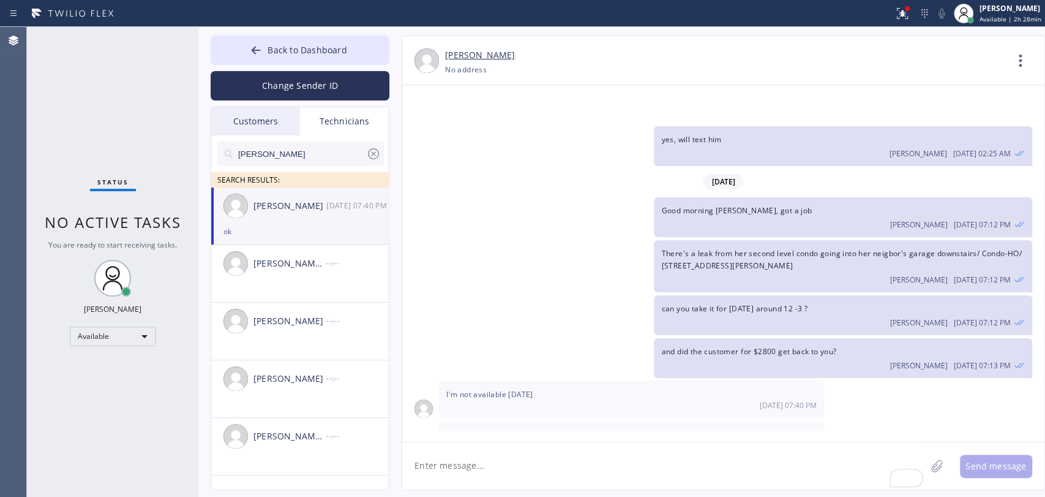
click at [331, 55] on span "Back to Dashboard" at bounding box center [307, 50] width 79 height 12
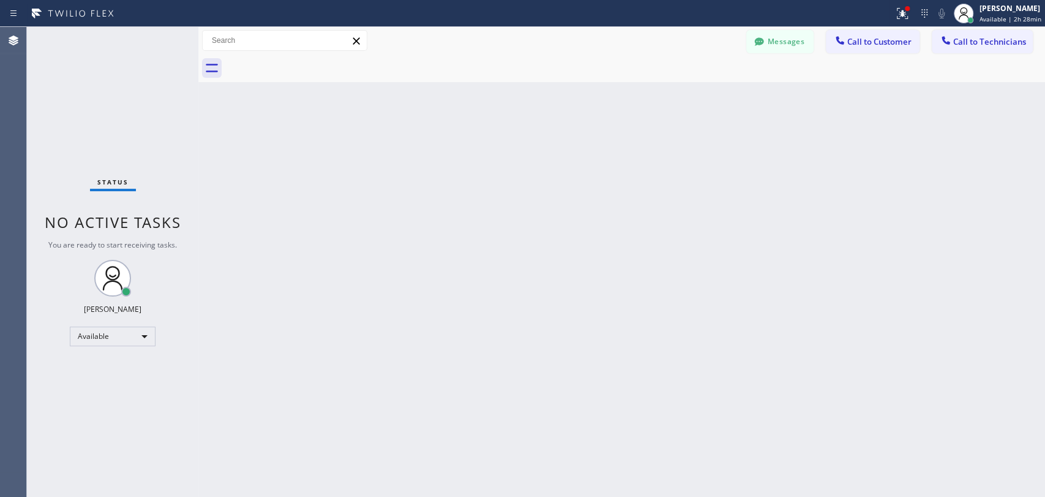
drag, startPoint x: 870, startPoint y: 31, endPoint x: 647, endPoint y: 81, distance: 229.1
click at [868, 34] on button "Call to Customer" at bounding box center [873, 41] width 94 height 23
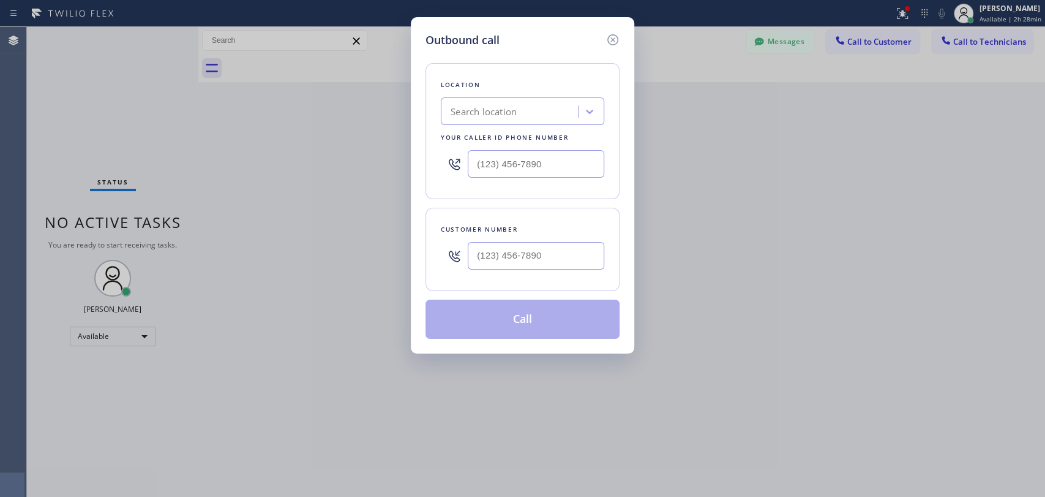
click at [480, 102] on div "Search location" at bounding box center [512, 111] width 134 height 21
paste input "HVAC Alliance Experts"
type input "HVAC Alliance Experts"
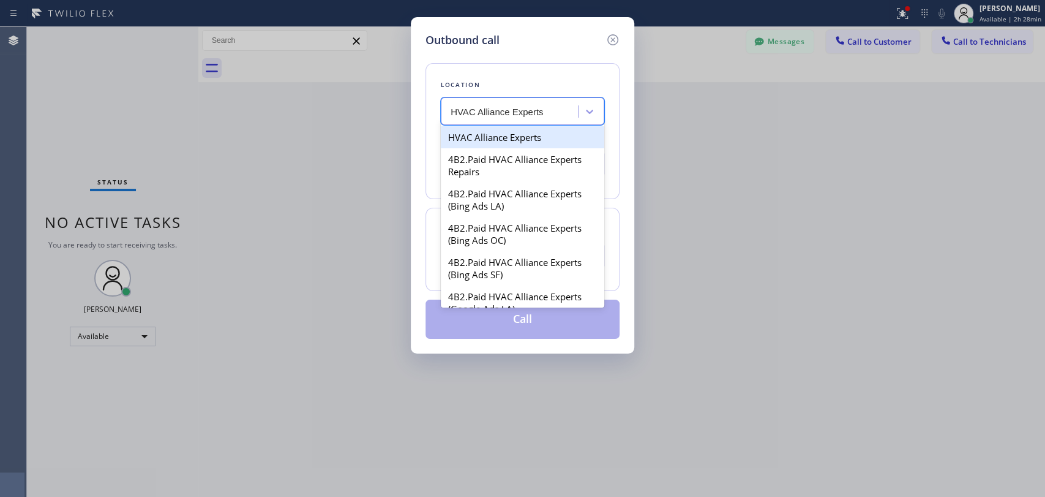
click at [484, 137] on div "HVAC Alliance Experts" at bounding box center [523, 137] width 164 height 22
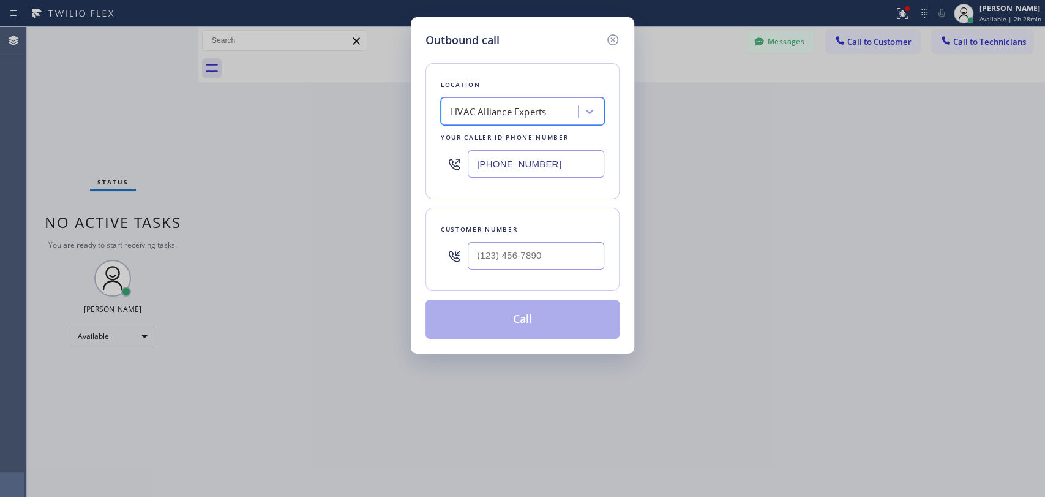
click at [490, 113] on div "HVAC Alliance Experts" at bounding box center [499, 112] width 96 height 14
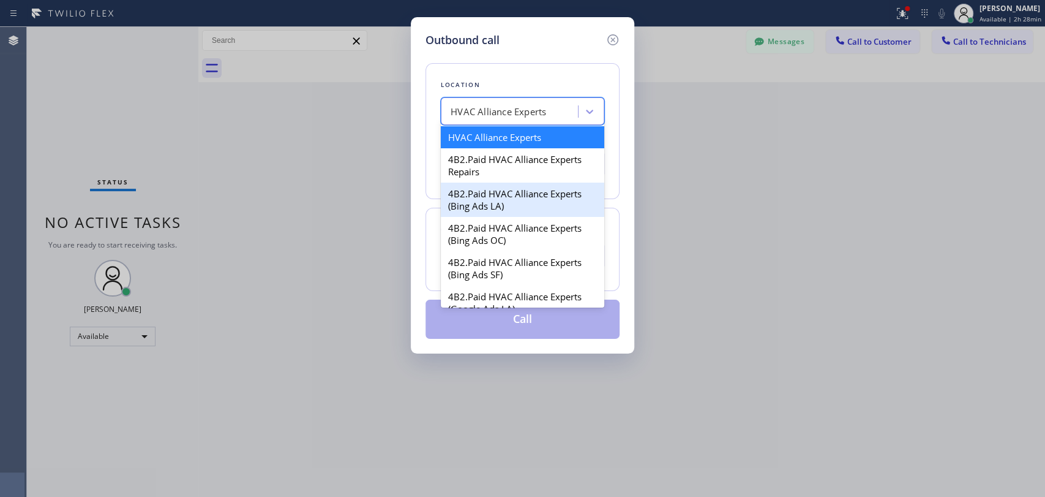
click at [508, 165] on div "4B2.Paid HVAC Alliance Experts Repairs" at bounding box center [523, 165] width 164 height 34
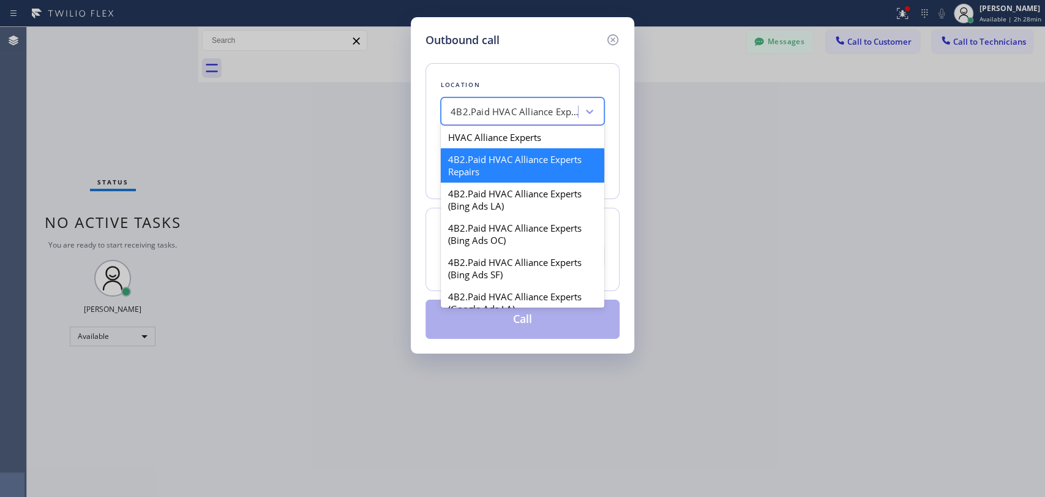
click at [495, 108] on div "4B2.Paid HVAC Alliance Experts Repairs" at bounding box center [515, 112] width 129 height 14
click at [503, 216] on div "4B2.Paid HVAC Alliance Experts (Bing Ads LA)" at bounding box center [523, 200] width 164 height 34
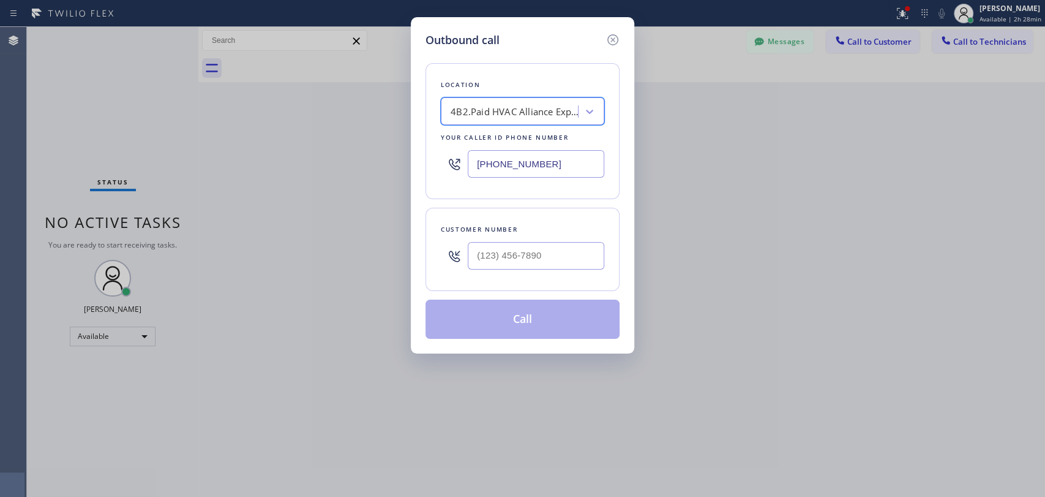
click at [499, 108] on div "4B2.Paid HVAC Alliance Experts (Bing Ads LA)" at bounding box center [515, 112] width 129 height 14
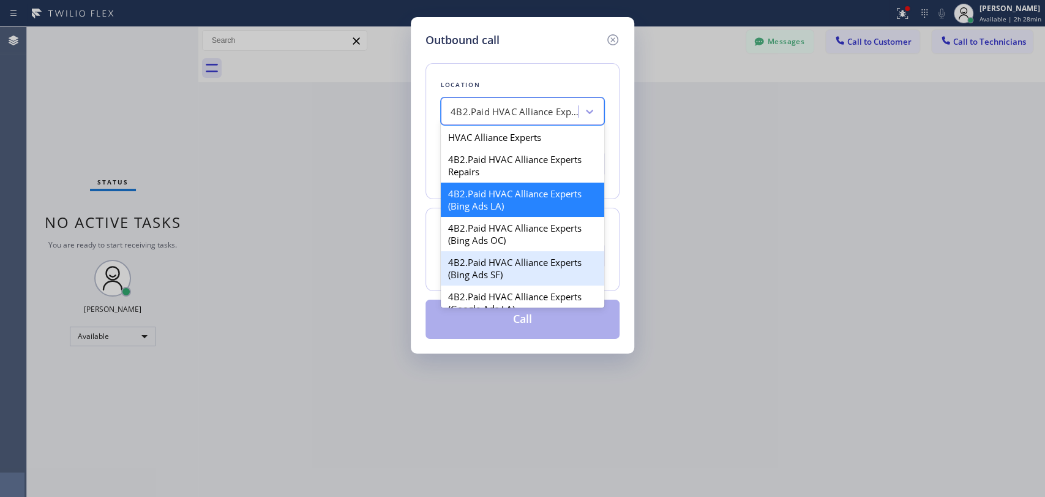
click at [519, 231] on div "4B2.Paid HVAC Alliance Experts (Bing Ads OC)" at bounding box center [523, 234] width 164 height 34
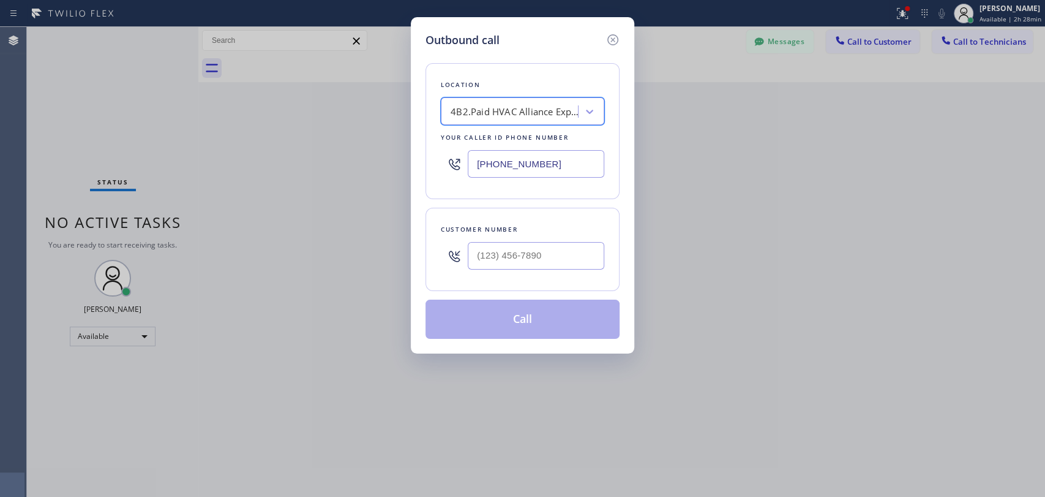
click at [481, 108] on div "4B2.Paid HVAC Alliance Experts (Bing Ads OC)" at bounding box center [515, 112] width 129 height 14
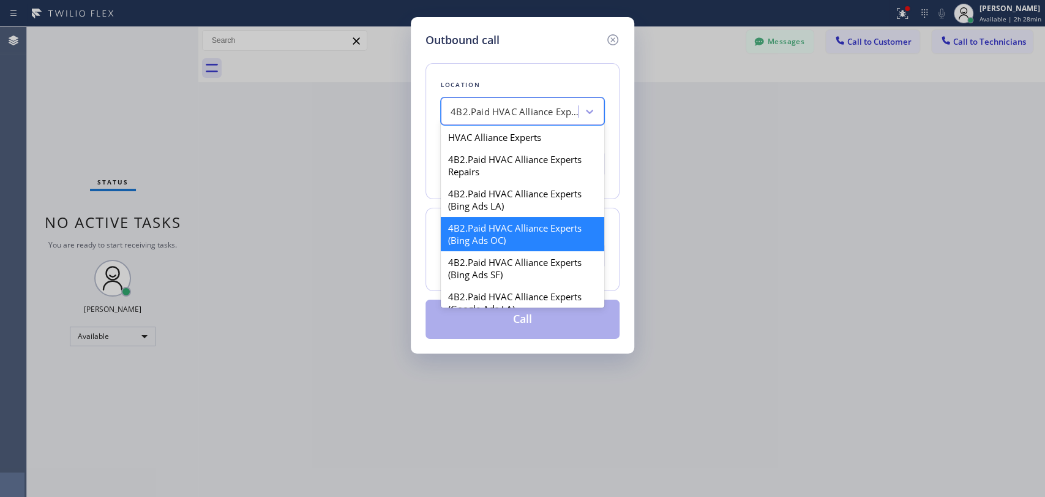
click at [491, 145] on div "HVAC Alliance Experts" at bounding box center [523, 137] width 164 height 22
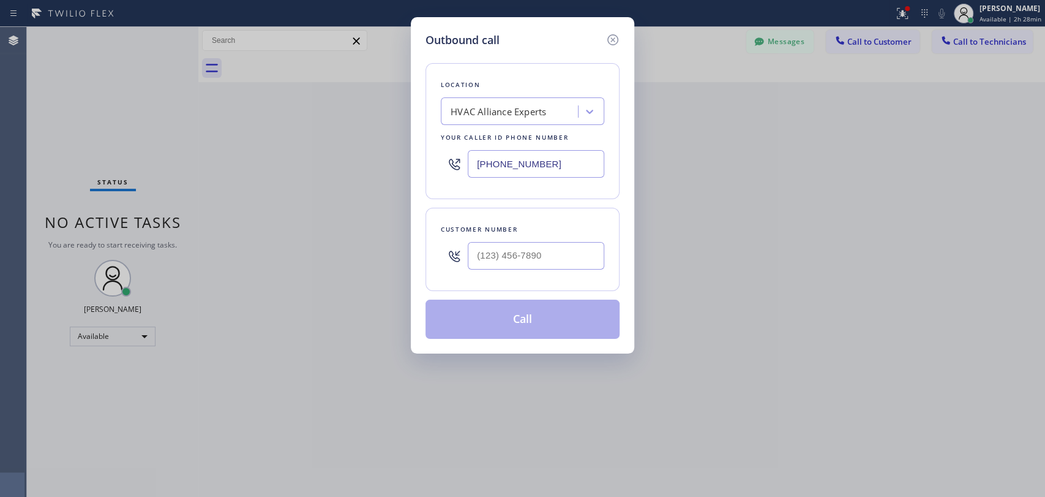
click at [576, 172] on input "(424) 301-8950" at bounding box center [536, 164] width 137 height 28
click at [575, 172] on input "(424) 301-8950" at bounding box center [536, 164] width 137 height 28
paste input "833) 558-1241"
type input "(833) 558-1241"
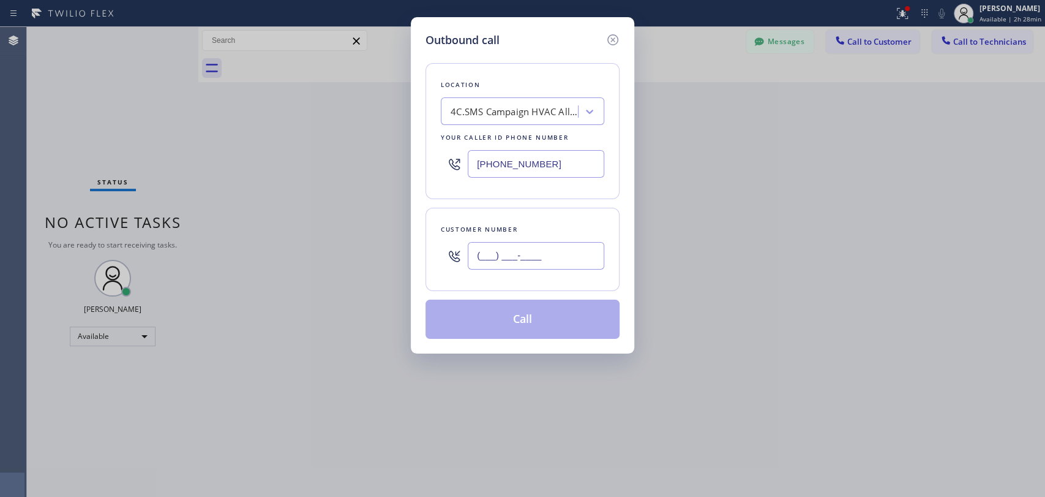
click at [535, 264] on input "(___) ___-____" at bounding box center [536, 256] width 137 height 28
paste input "917) 708-3045"
type input "(917) 708-3045"
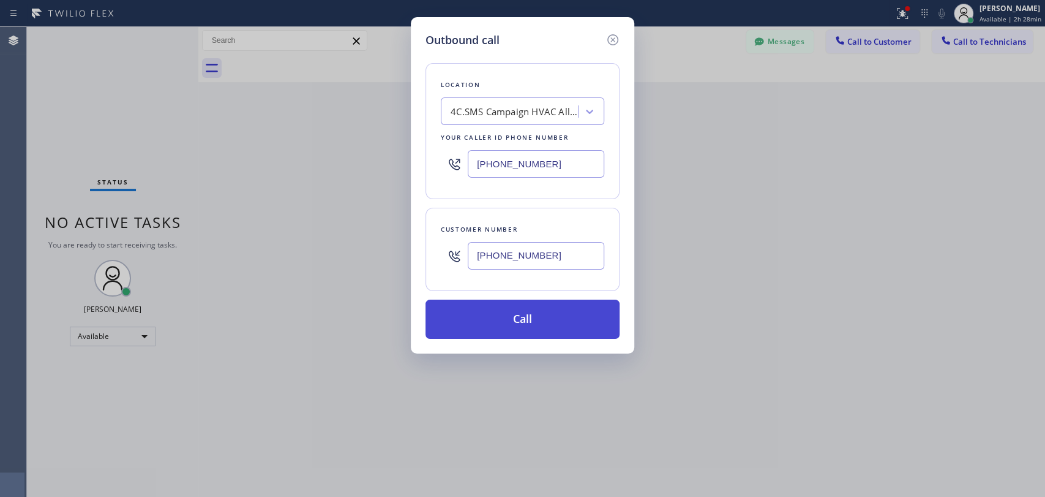
click at [506, 326] on button "Call" at bounding box center [523, 318] width 194 height 39
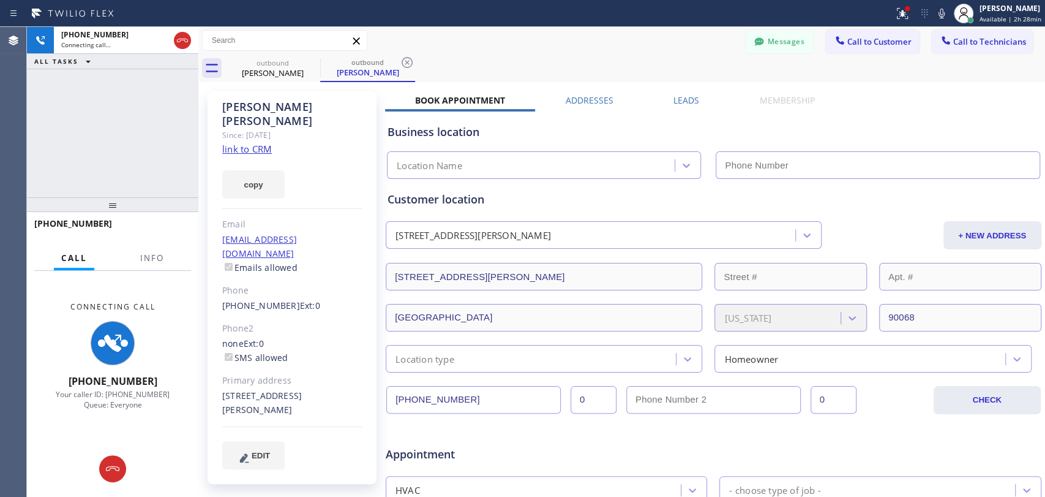
type input "(833) 558-1241"
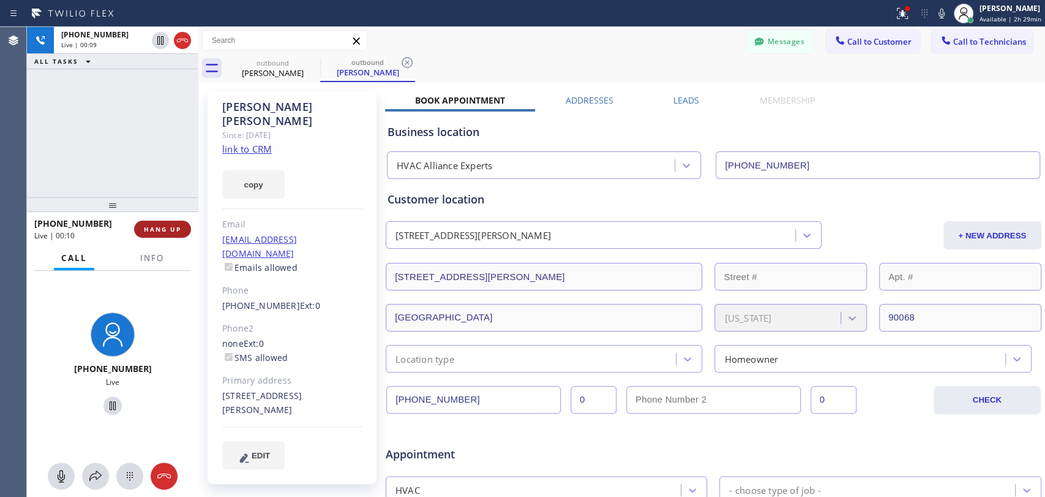
click at [171, 229] on span "HANG UP" at bounding box center [162, 229] width 37 height 9
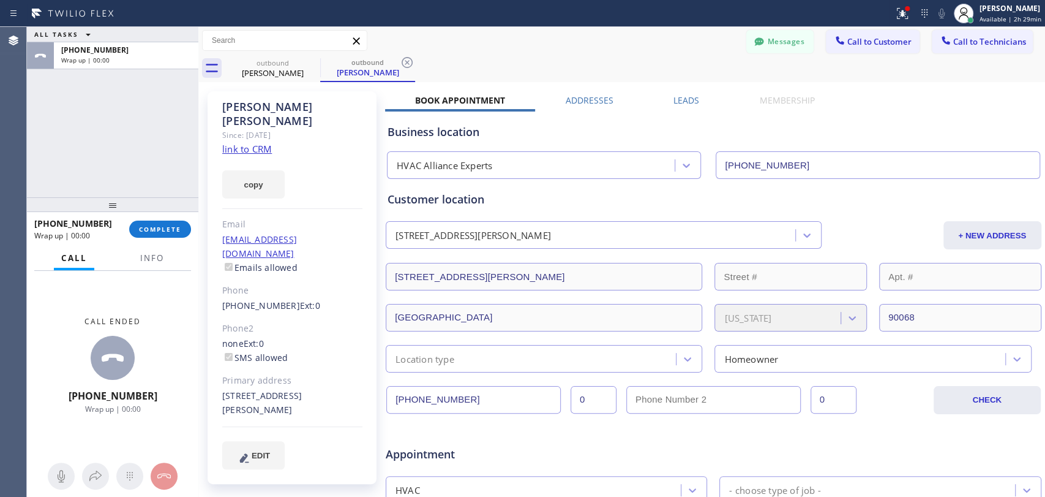
click at [425, 383] on div "(917) 708-3045 0 0 CHECK" at bounding box center [713, 398] width 657 height 31
click at [427, 389] on input "(917) 708-3045" at bounding box center [473, 400] width 175 height 28
click at [164, 227] on span "COMPLETE" at bounding box center [160, 229] width 42 height 9
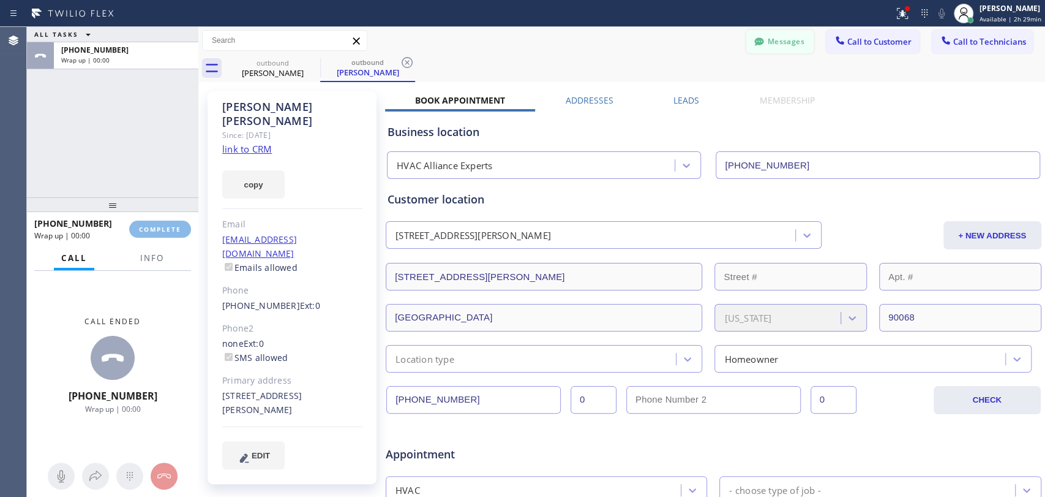
click at [755, 37] on div "ALL TASKS ALL TASKS ACTIVE TASKS TASKS IN WRAP UP +19177083045 Wrap up | 00:00 …" at bounding box center [536, 262] width 1018 height 470
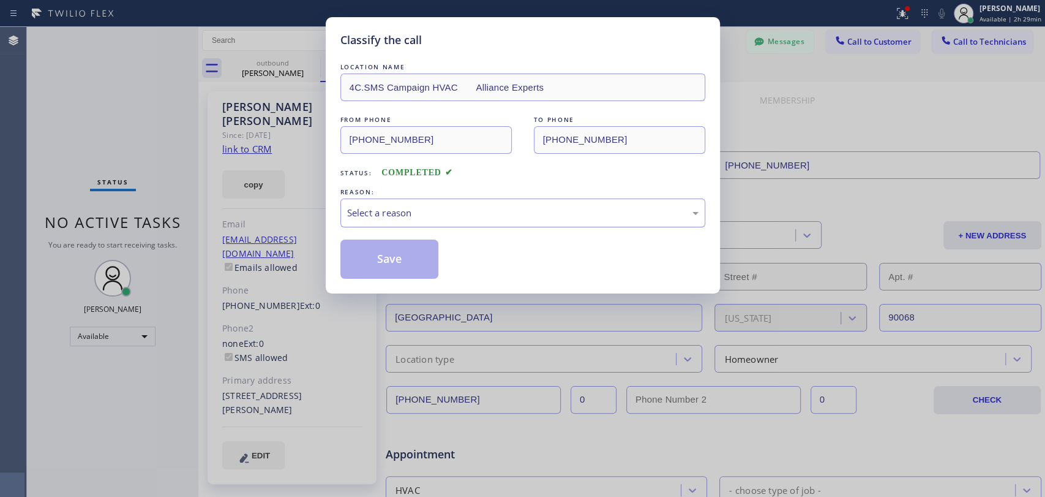
click at [386, 202] on div "Select a reason" at bounding box center [523, 212] width 365 height 29
click at [382, 267] on button "Save" at bounding box center [390, 258] width 99 height 39
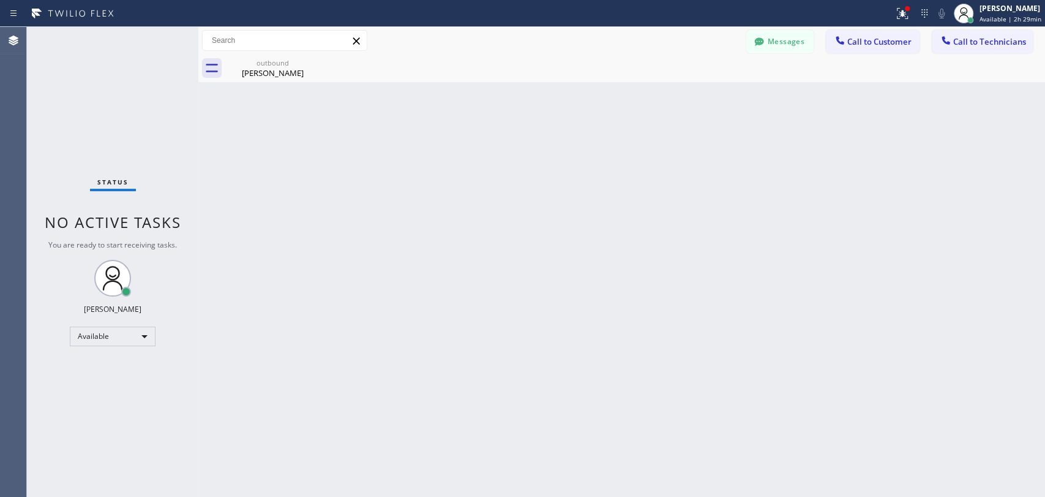
click at [758, 42] on icon at bounding box center [759, 41] width 9 height 8
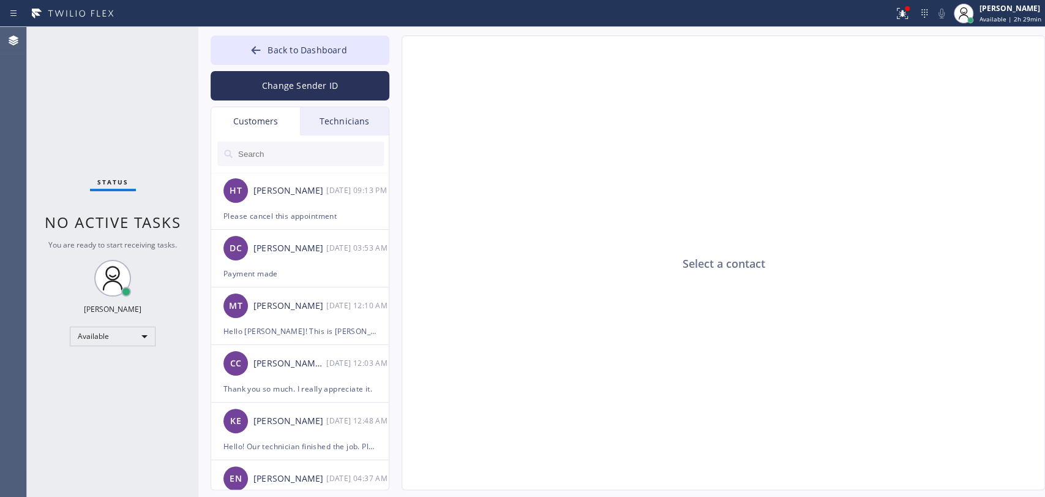
click at [266, 128] on div "Customers" at bounding box center [255, 121] width 89 height 28
click at [271, 156] on input "text" at bounding box center [310, 153] width 147 height 24
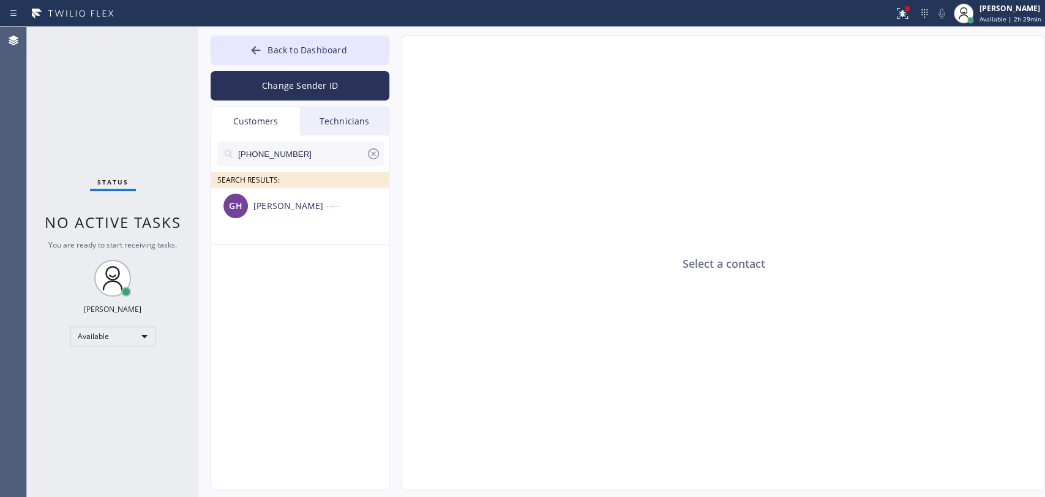
click at [294, 217] on div "GH Greg Hein --:--" at bounding box center [300, 205] width 179 height 37
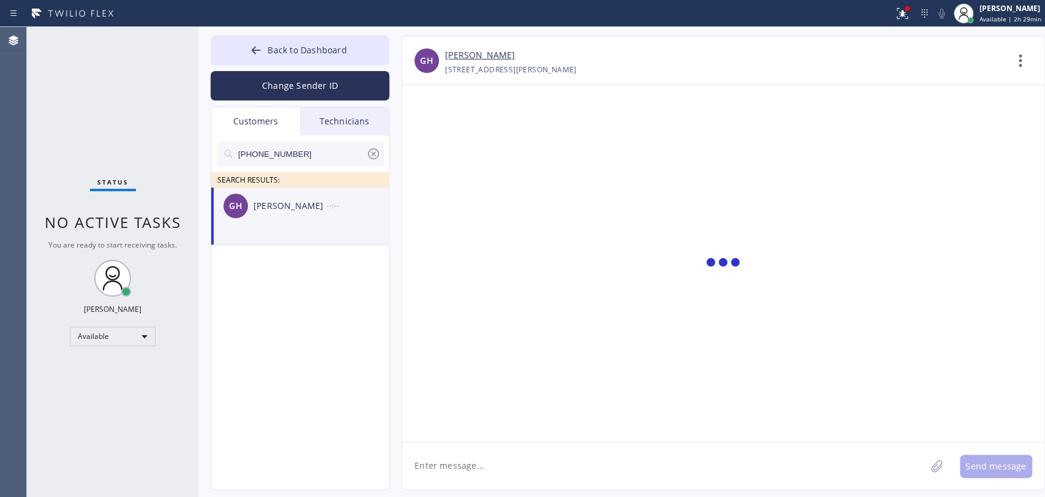
click at [533, 481] on textarea at bounding box center [664, 465] width 524 height 47
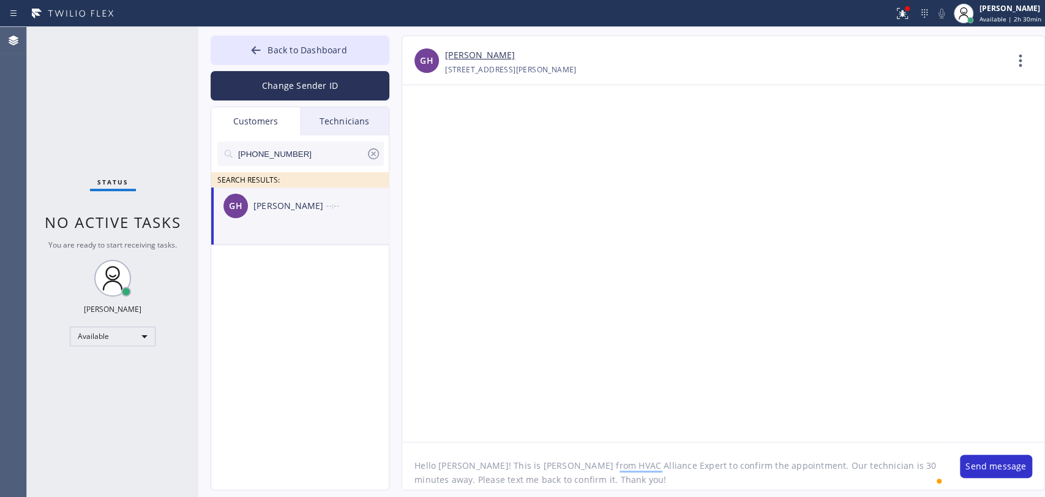
type textarea "Hello Greg! This is Alex from HVAC Alliance Expert to confirm the appointment. …"
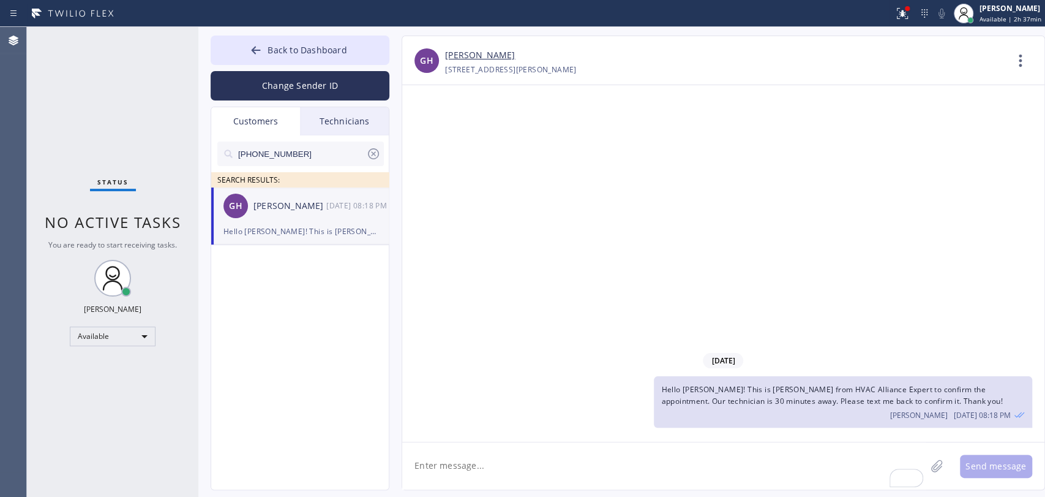
click at [338, 119] on div "Technicians" at bounding box center [344, 121] width 89 height 28
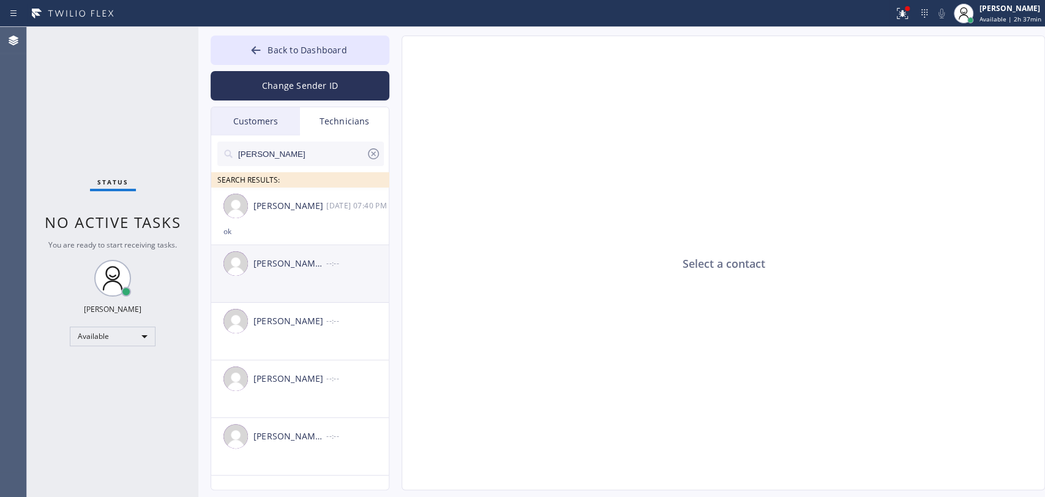
click at [311, 257] on div "Christopher Lee Colvin" at bounding box center [290, 264] width 73 height 14
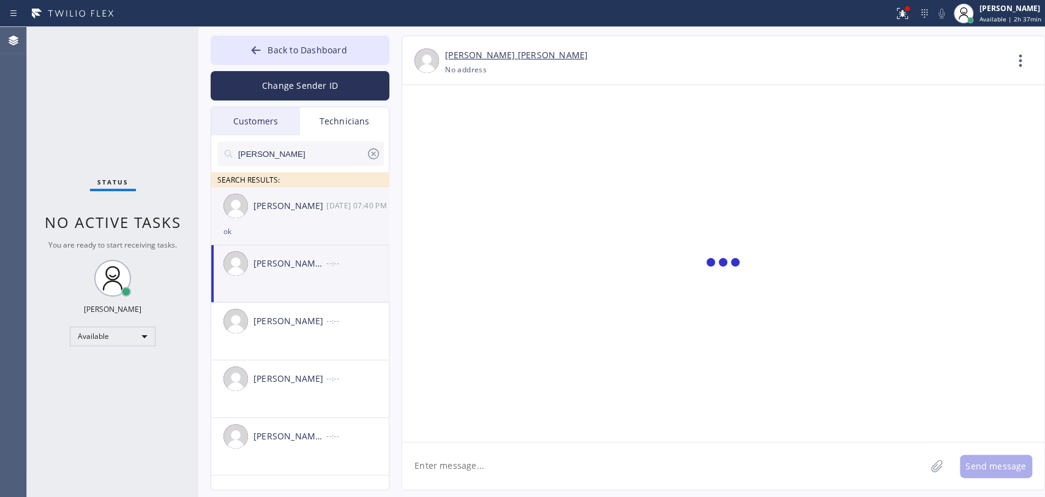
click at [319, 216] on div "Christopher Gonzales 09/15 07:40 PM" at bounding box center [300, 205] width 179 height 37
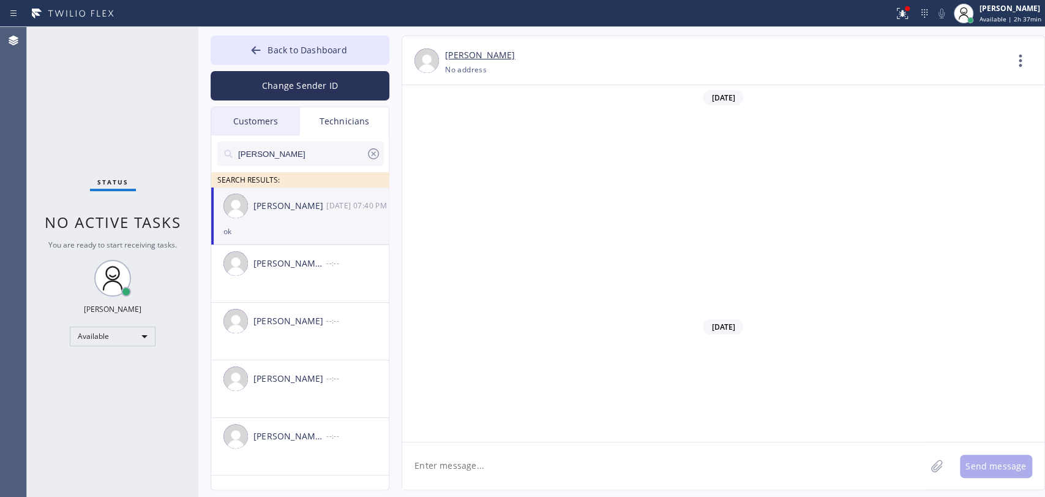
click at [374, 156] on icon at bounding box center [373, 153] width 15 height 15
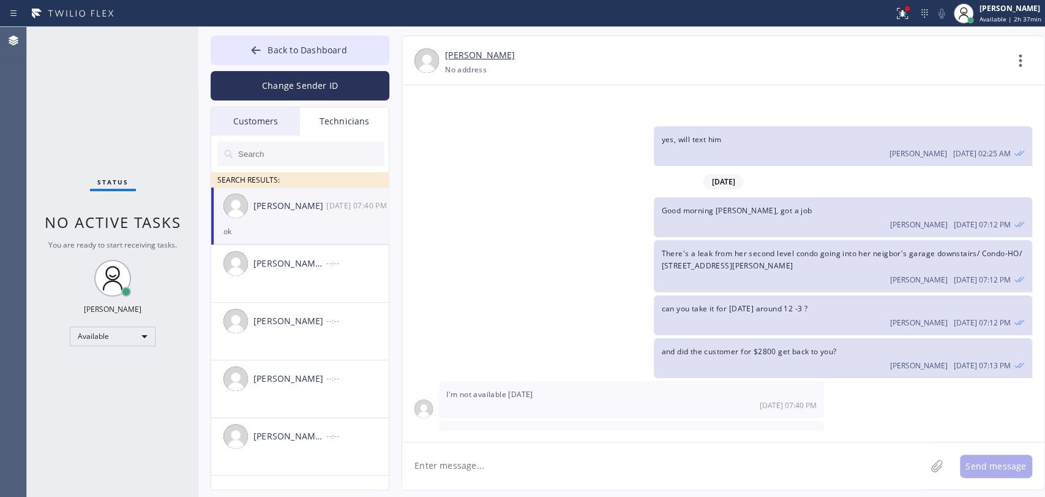
click at [192, 143] on div "Status No active tasks You are ready to start receiving tasks. Oleksiy Dmitriev…" at bounding box center [112, 262] width 171 height 470
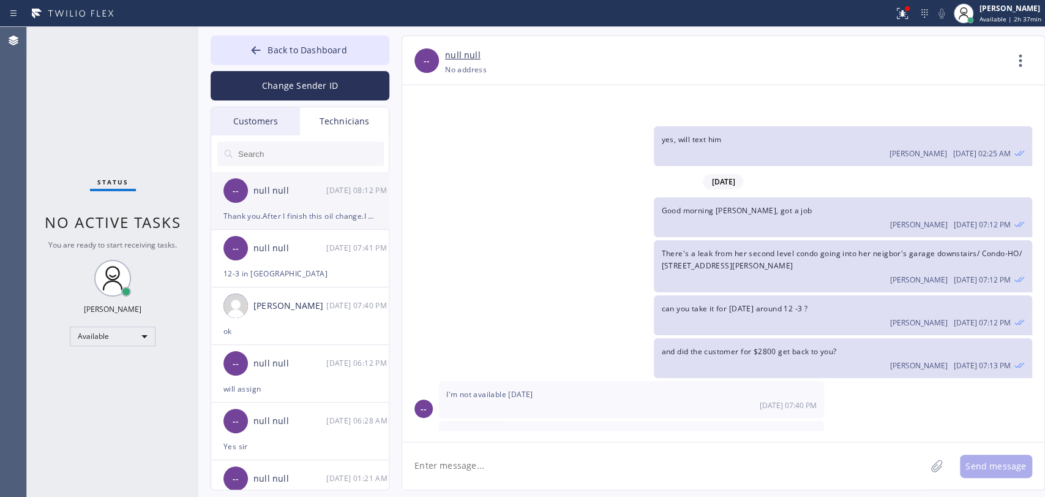
click at [328, 197] on div "09/15 08:12 PM" at bounding box center [358, 190] width 64 height 14
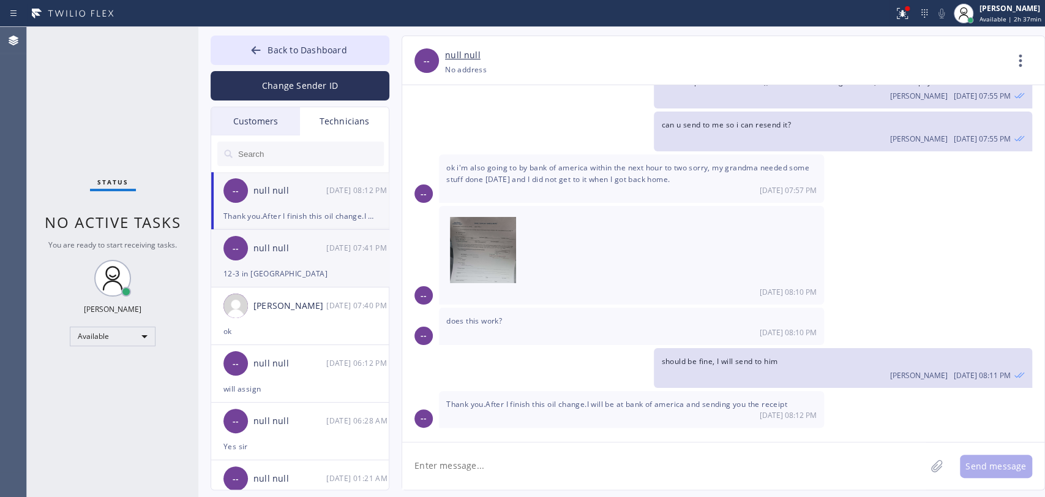
scroll to position [3751, 0]
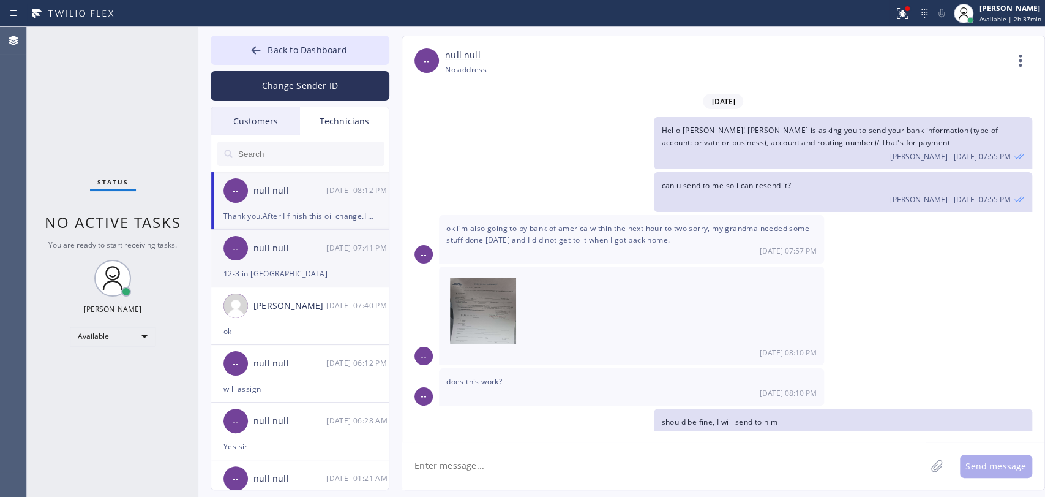
click at [323, 276] on div "12-3 in Aliso Viejo" at bounding box center [300, 273] width 153 height 14
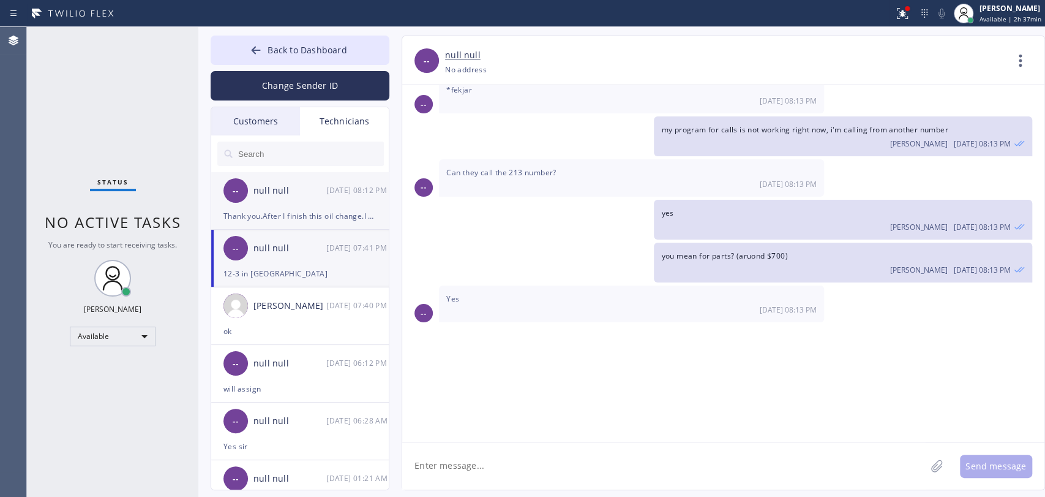
scroll to position [12249, 0]
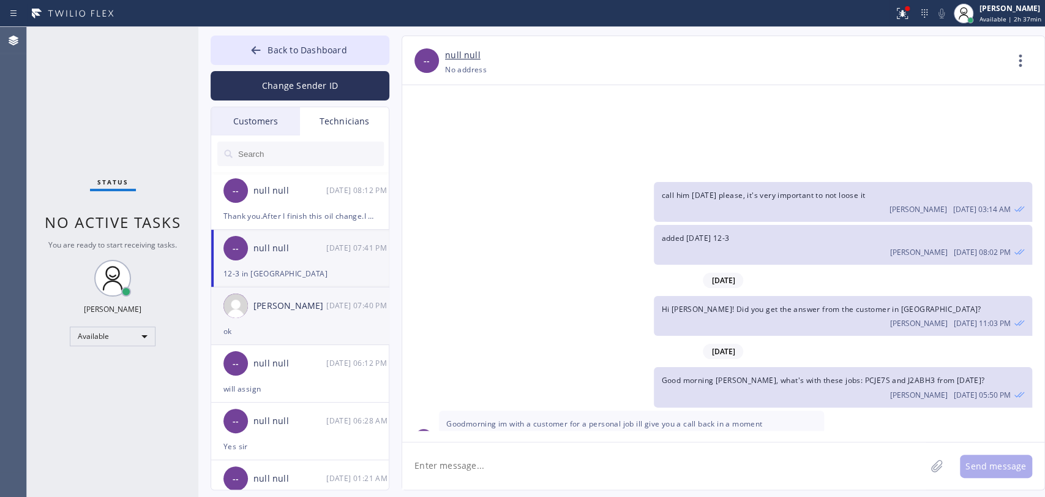
click at [245, 335] on div "ok" at bounding box center [300, 331] width 153 height 14
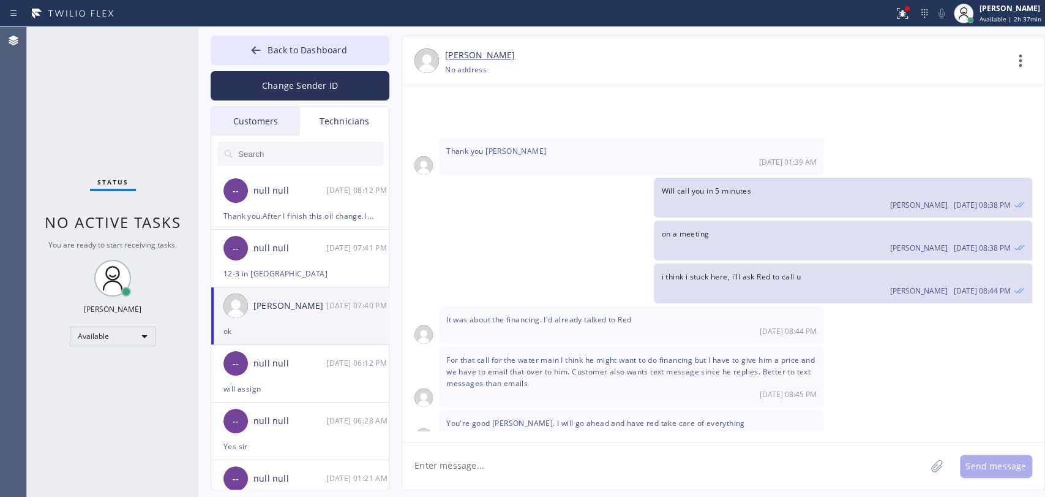
scroll to position [17288, 0]
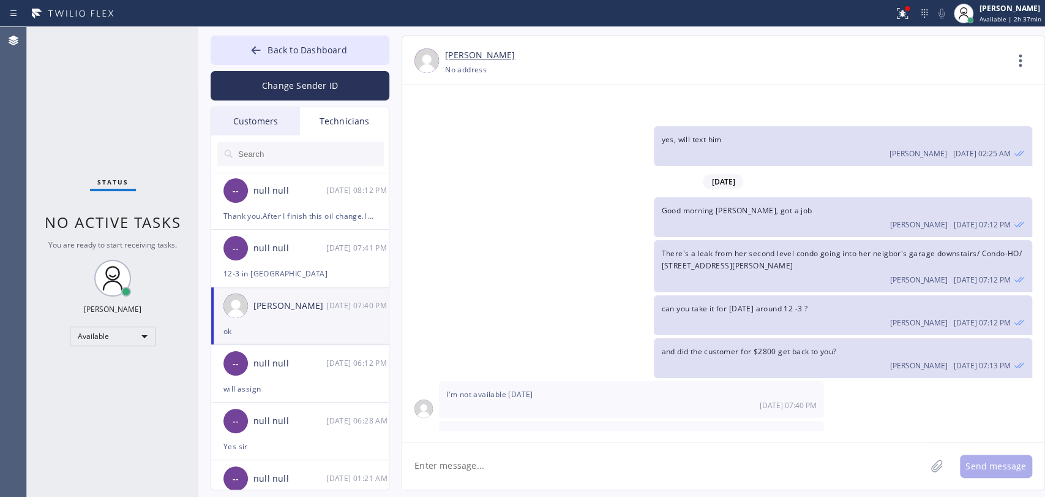
click at [692, 248] on span "There's a leak from her second level condo going into her neigbor's garage down…" at bounding box center [841, 259] width 360 height 22
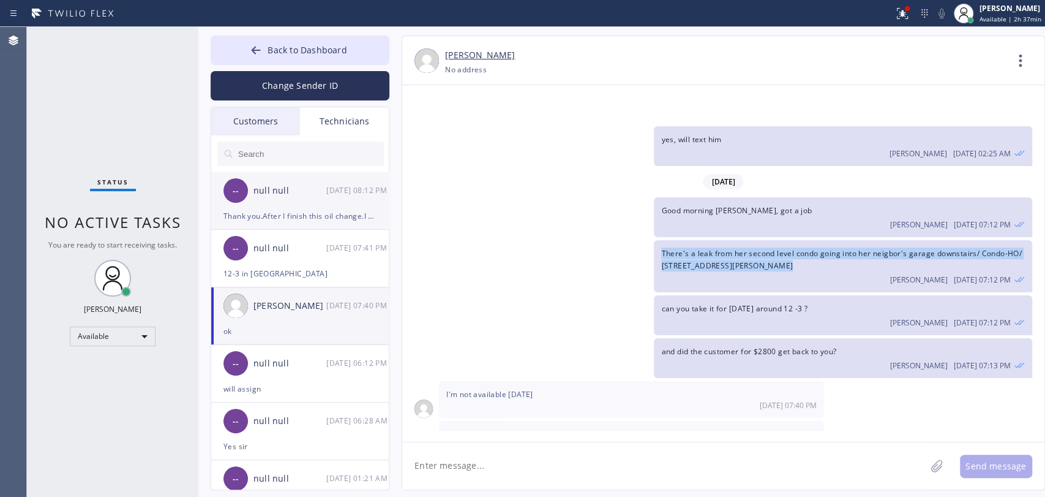
copy span "There's a leak from her second level condo going into her neigbor's garage down…"
click at [236, 193] on span "--" at bounding box center [236, 191] width 6 height 14
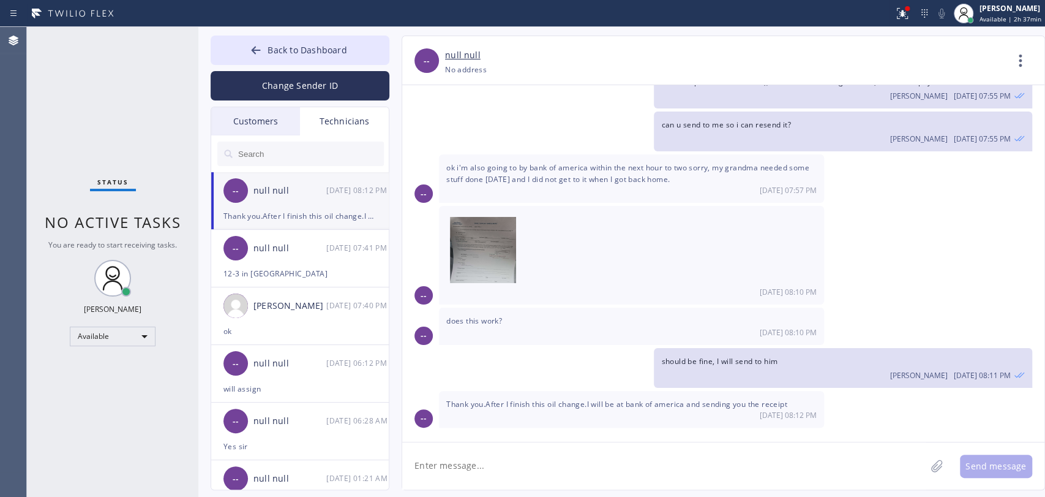
scroll to position [3751, 0]
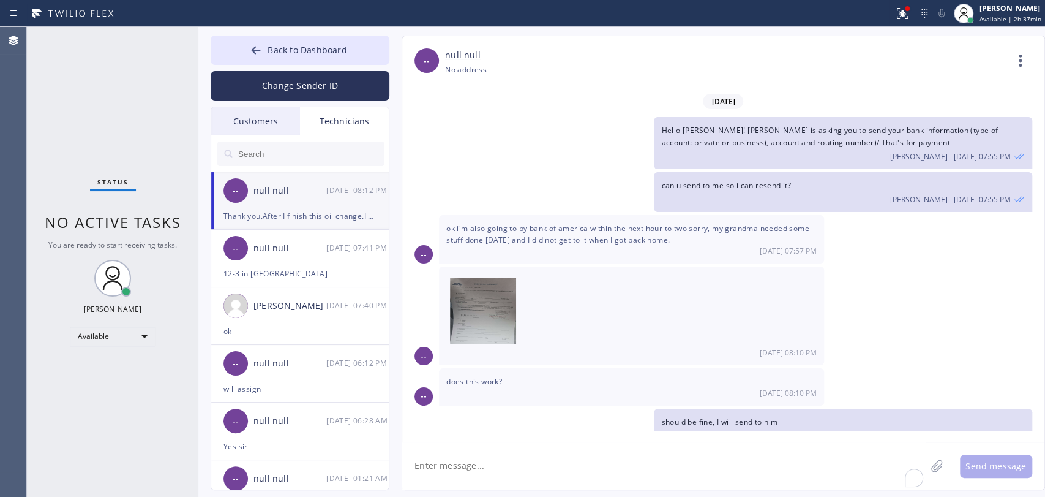
click at [460, 476] on textarea "To enrich screen reader interactions, please activate Accessibility in Grammarl…" at bounding box center [664, 465] width 524 height 47
paste textarea "There's a leak from her second level condo going into her neigbor's garage down…"
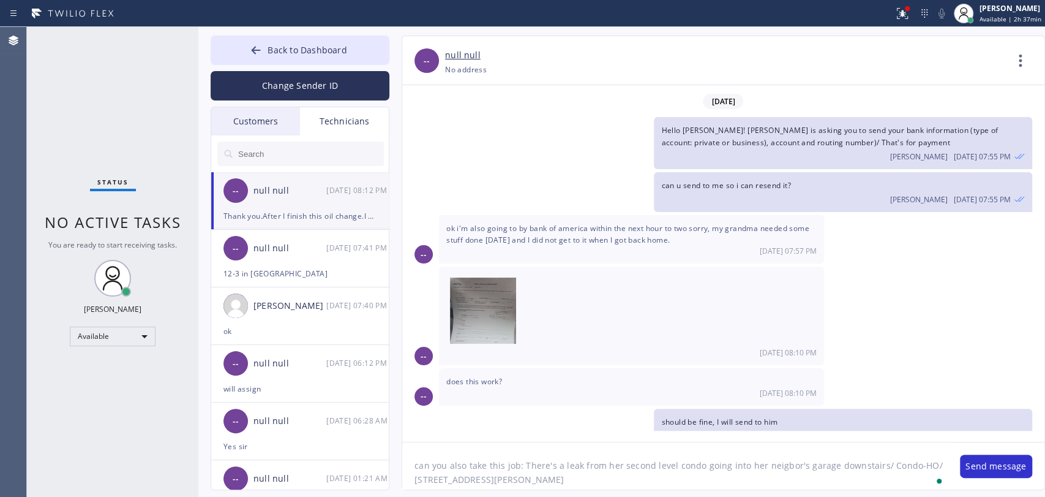
scroll to position [10, 0]
type textarea "can you also take this job: There's a leak from her second level condo going in…"
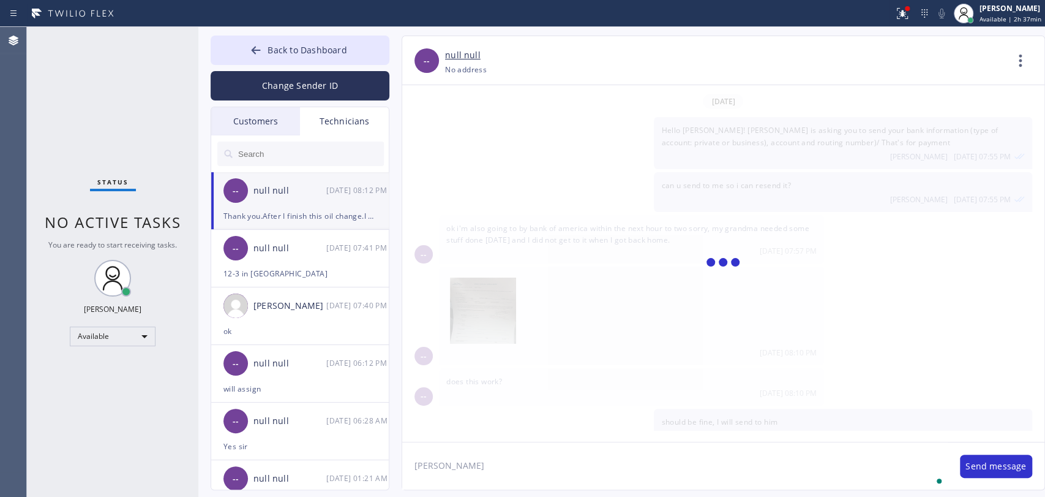
scroll to position [3805, 0]
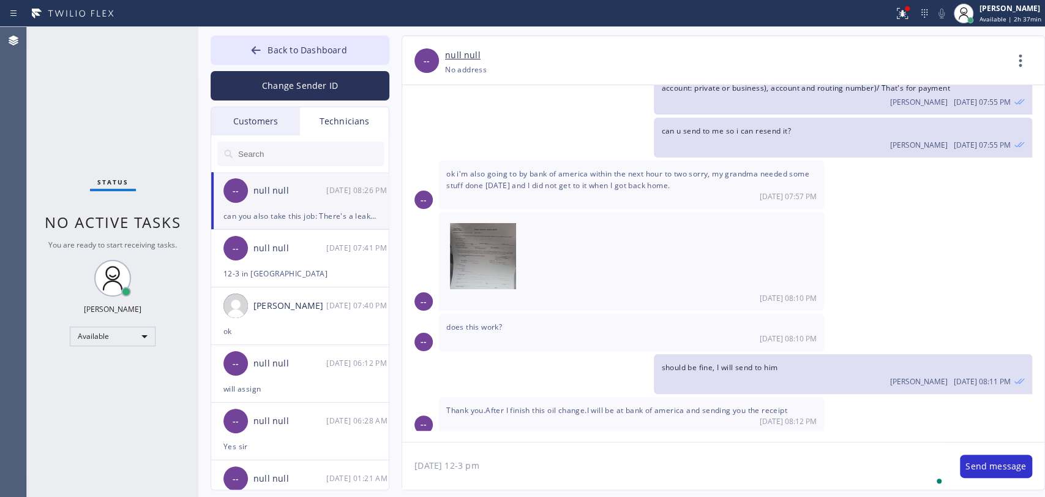
type textarea "today 12-3 pm"
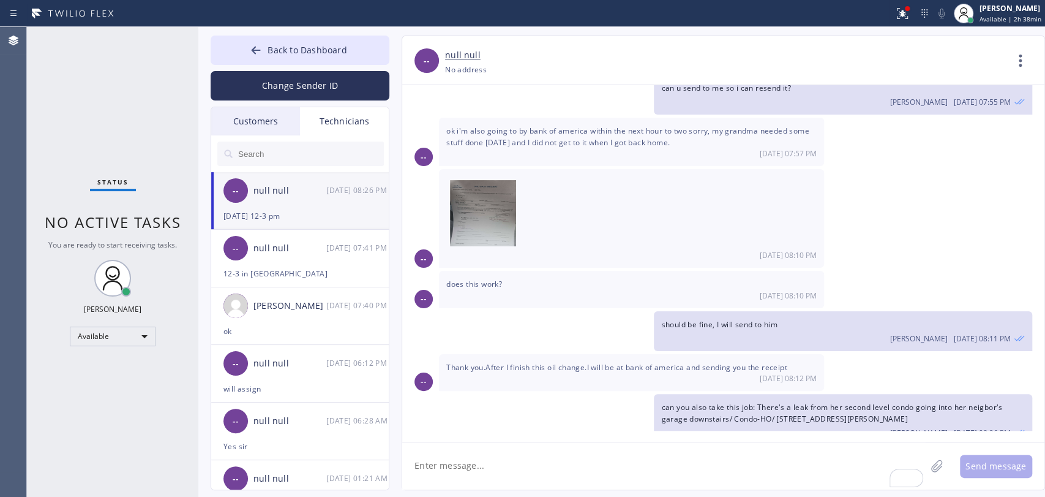
paste textarea "12-3/ NO SCF/ The kitchen sink is clogged/ Condo-HO/ 24971 Acacia Ln Laguna Hil…"
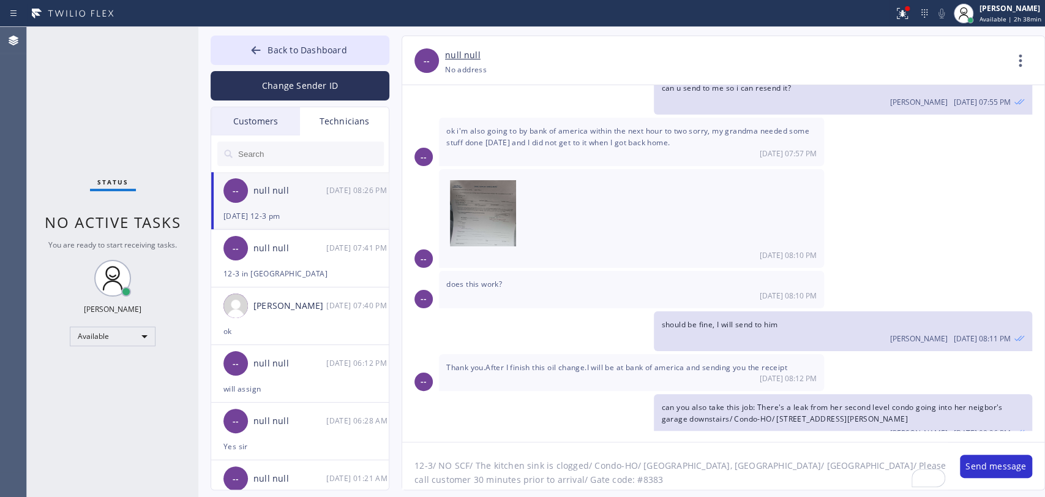
type textarea "12-3/ NO SCF/ The kitchen sink is clogged/ Condo-HO/ 24971 Acacia Ln Laguna Hil…"
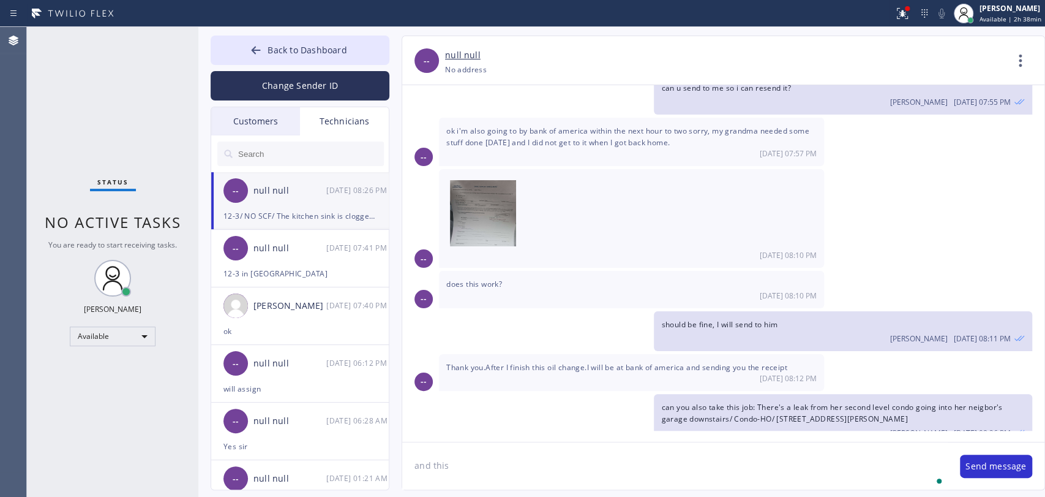
scroll to position [3914, 0]
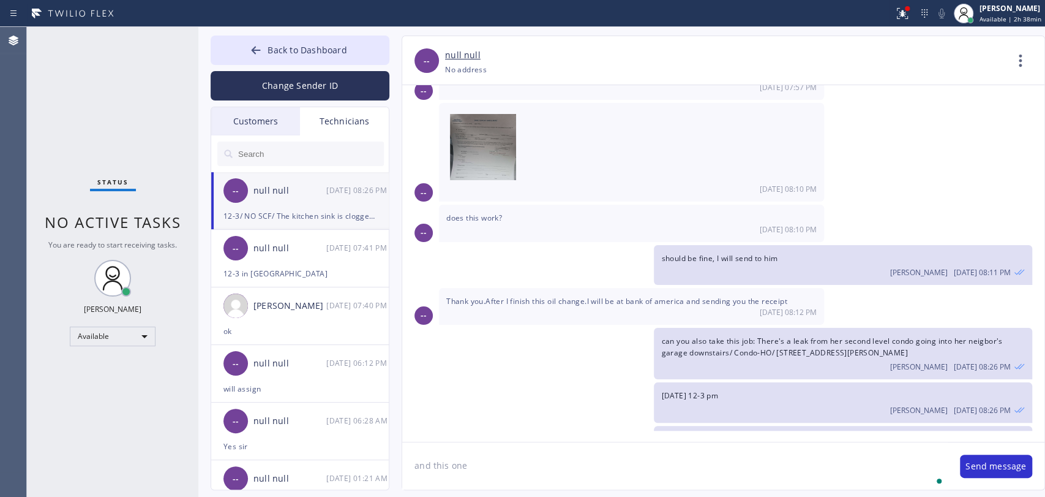
type textarea "and this one"
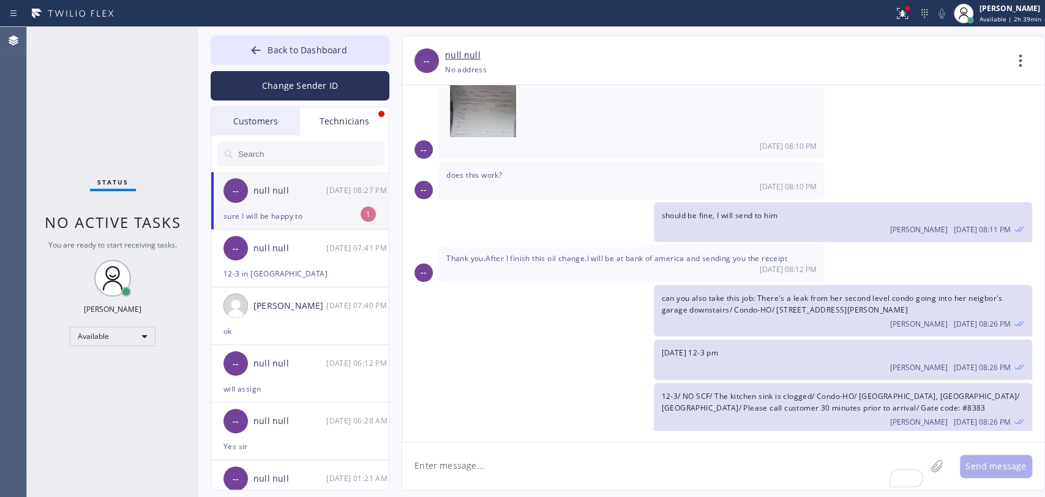
scroll to position [3996, 0]
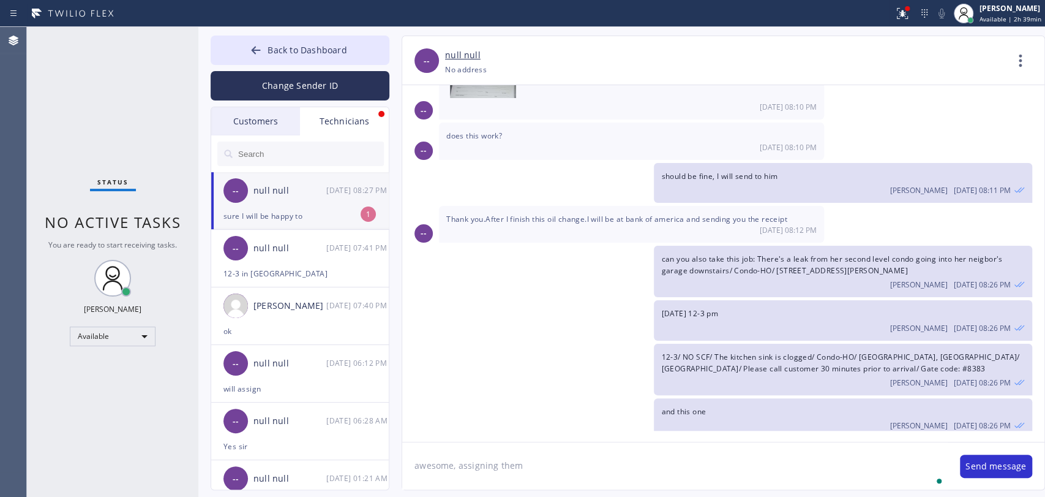
type textarea "awesome, assigning them"
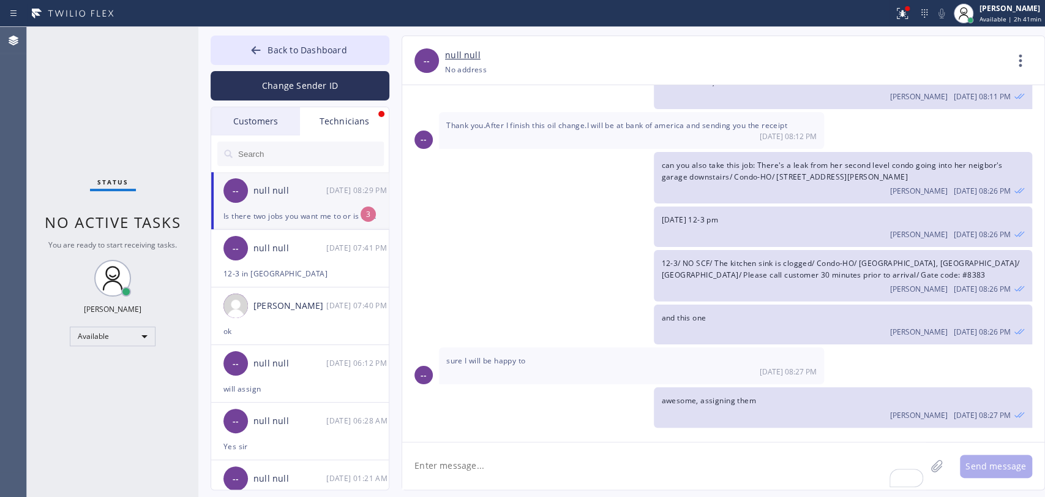
scroll to position [4130, 0]
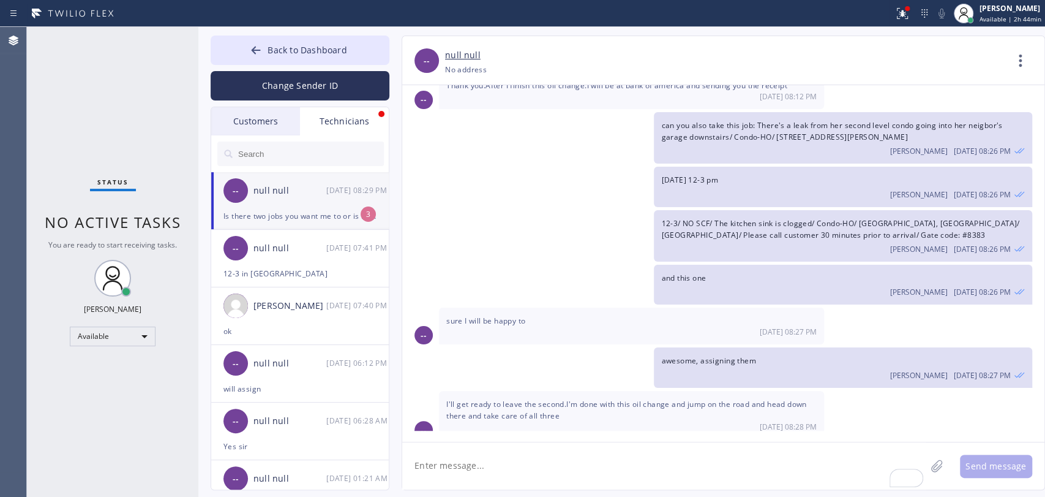
click at [902, 442] on div "-- Is there two jobs you want me to or is it three It looks like three by all t…" at bounding box center [723, 460] width 642 height 37
click at [529, 399] on span "I'll get ready to leave the second.I'm done with this oil change and jump on th…" at bounding box center [626, 410] width 361 height 22
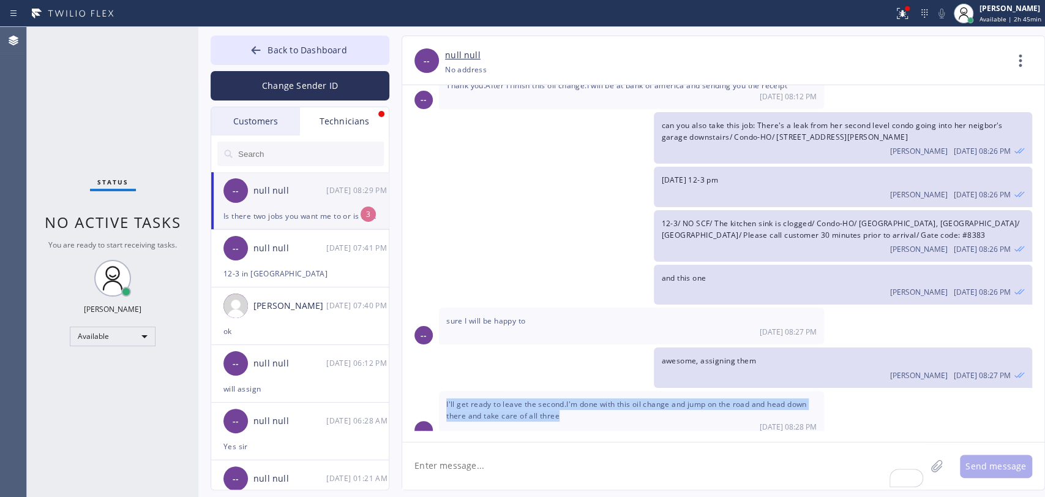
click at [529, 399] on span "I'll get ready to leave the second.I'm done with this oil change and jump on th…" at bounding box center [626, 410] width 361 height 22
click at [525, 399] on span "I'll get ready to leave the second.I'm done with this oil change and jump on th…" at bounding box center [626, 410] width 361 height 22
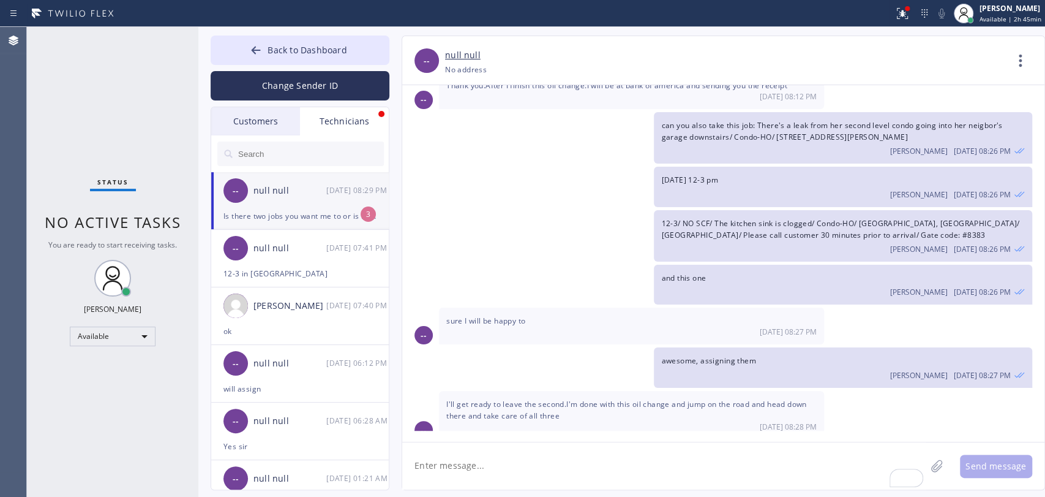
click at [563, 399] on span "I'll get ready to leave the second.I'm done with this oil change and jump on th…" at bounding box center [626, 410] width 361 height 22
click at [271, 213] on div "Is there two jobs you want me to or is it three It looks like three by all the …" at bounding box center [300, 216] width 153 height 14
click at [469, 465] on textarea "To enrich screen reader interactions, please activate Accessibility in Grammarl…" at bounding box center [664, 465] width 524 height 47
drag, startPoint x: 496, startPoint y: 353, endPoint x: 570, endPoint y: 351, distance: 73.5
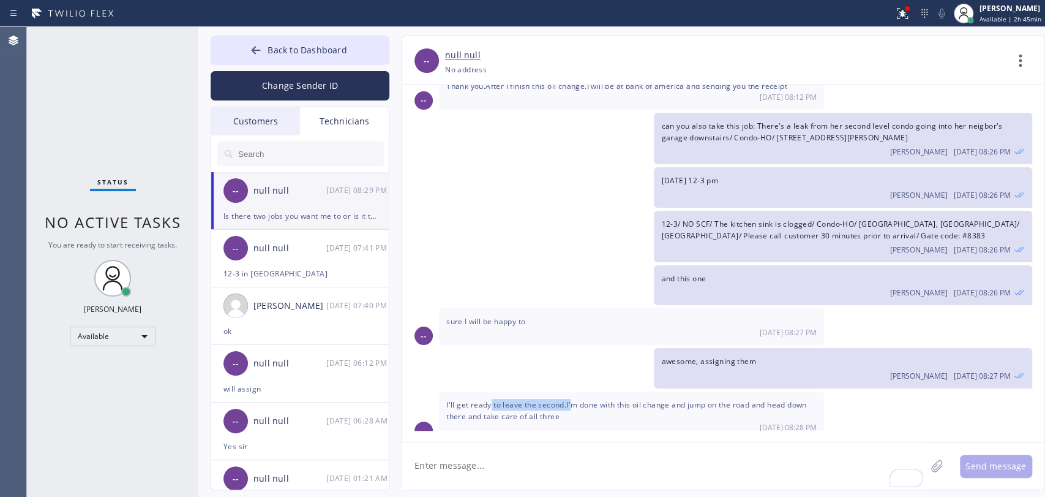
click at [570, 399] on span "I'll get ready to leave the second.I'm done with this oil change and jump on th…" at bounding box center [626, 410] width 361 height 22
click at [585, 399] on span "I'll get ready to leave the second.I'm done with this oil change and jump on th…" at bounding box center [626, 410] width 361 height 22
click at [614, 399] on span "I'll get ready to leave the second.I'm done with this oil change and jump on th…" at bounding box center [626, 410] width 361 height 22
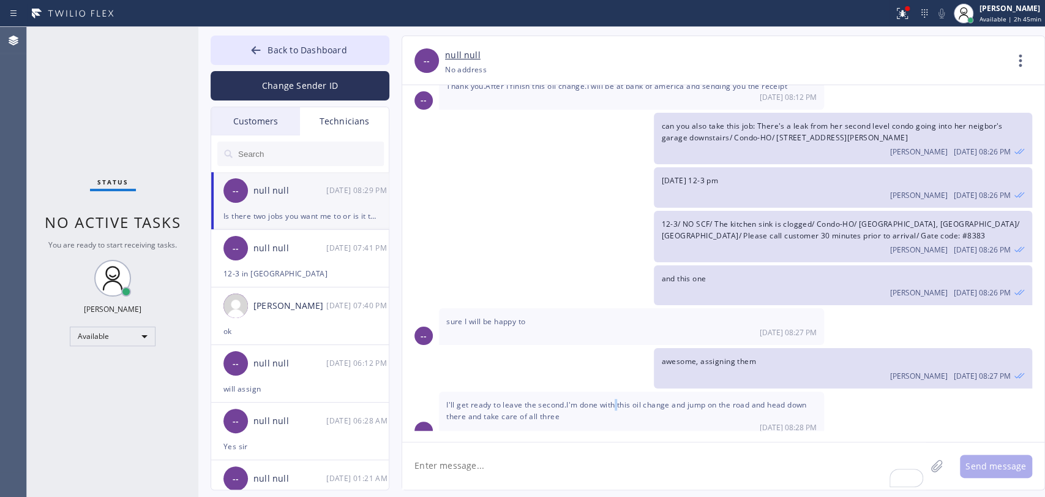
click at [614, 399] on span "I'll get ready to leave the second.I'm done with this oil change and jump on th…" at bounding box center [626, 410] width 361 height 22
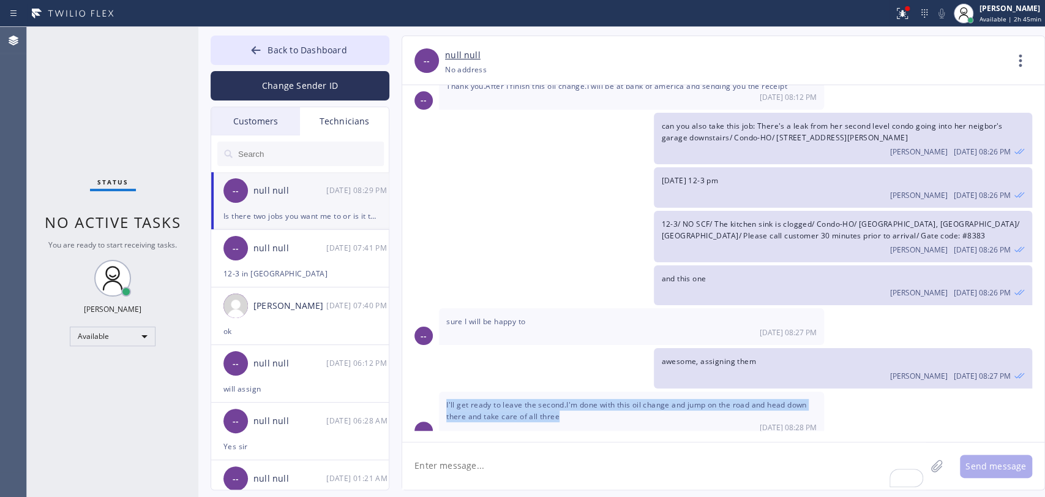
click at [614, 399] on span "I'll get ready to leave the second.I'm done with this oil change and jump on th…" at bounding box center [626, 410] width 361 height 22
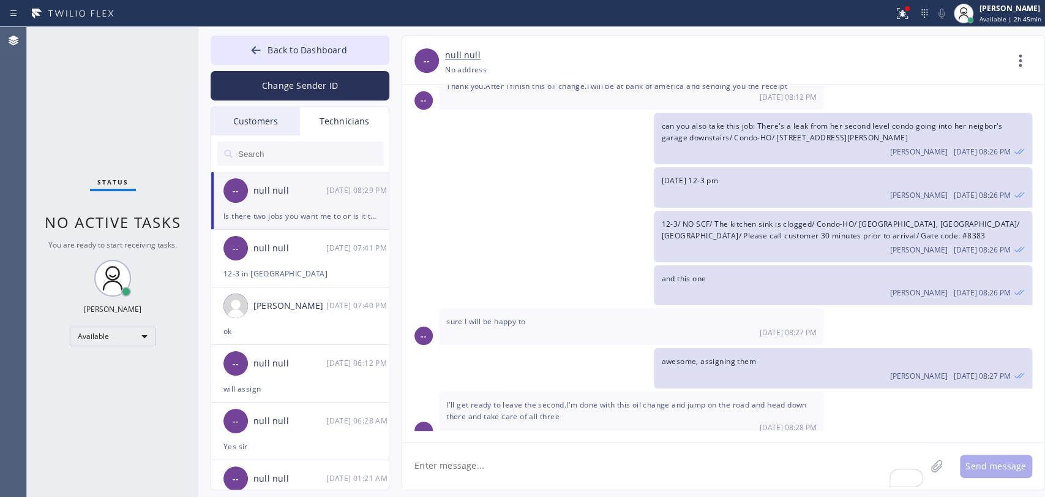
click at [593, 443] on div "Is there two jobs you want me to or is it three It looks like three by all the …" at bounding box center [631, 461] width 385 height 37
click at [1010, 66] on icon at bounding box center [1020, 60] width 29 height 29
click at [877, 125] on li "Call to Technician" at bounding box center [947, 126] width 178 height 32
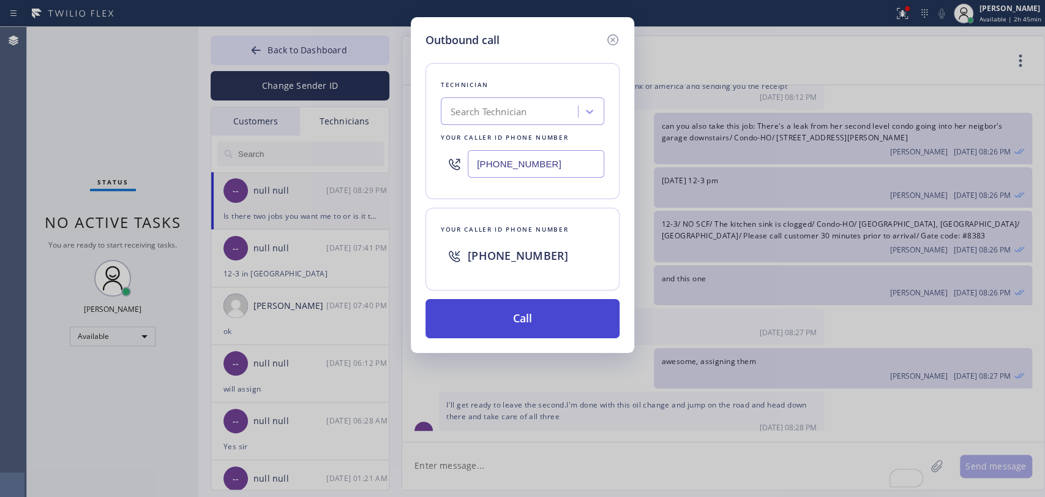
click at [540, 315] on button "Call" at bounding box center [523, 318] width 194 height 39
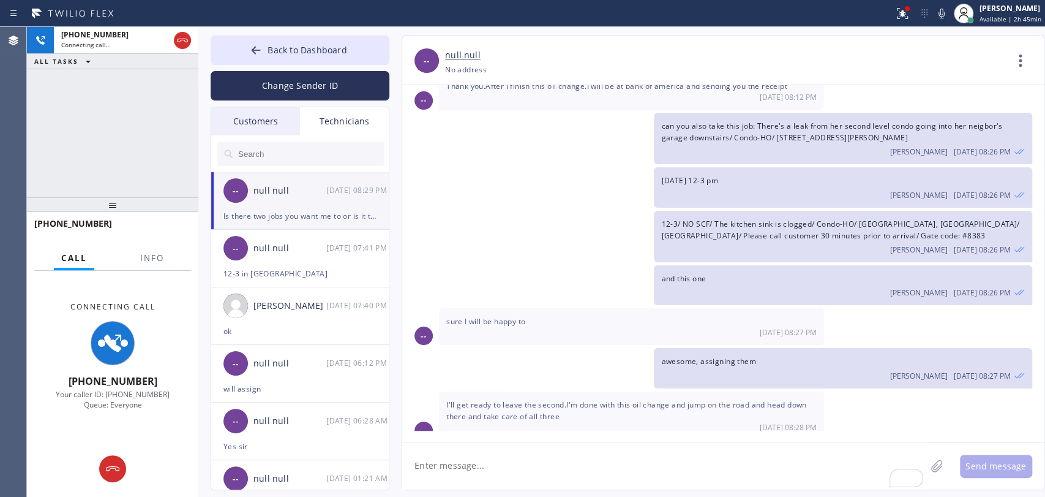
click at [462, 483] on textarea "To enrich screen reader interactions, please activate Accessibility in Grammarl…" at bounding box center [664, 465] width 524 height 47
click at [137, 263] on button "Info" at bounding box center [152, 258] width 39 height 24
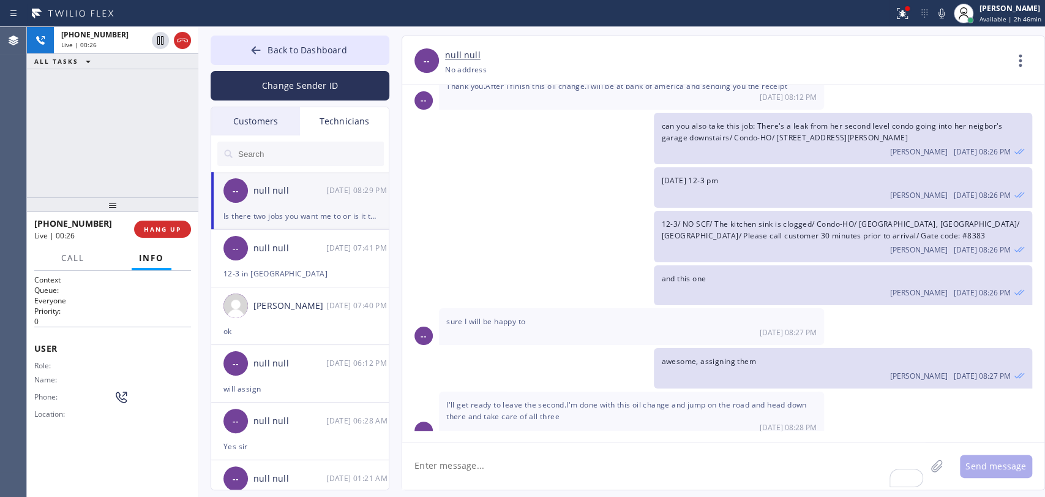
click at [475, 451] on span "Is there two jobs you want me to or is it three It looks like three by all the …" at bounding box center [614, 456] width 336 height 10
click at [473, 422] on div "09/15 08:28 PM" at bounding box center [631, 427] width 371 height 10
click at [478, 399] on span "I'll get ready to leave the second.I'm done with this oil change and jump on th…" at bounding box center [626, 410] width 361 height 22
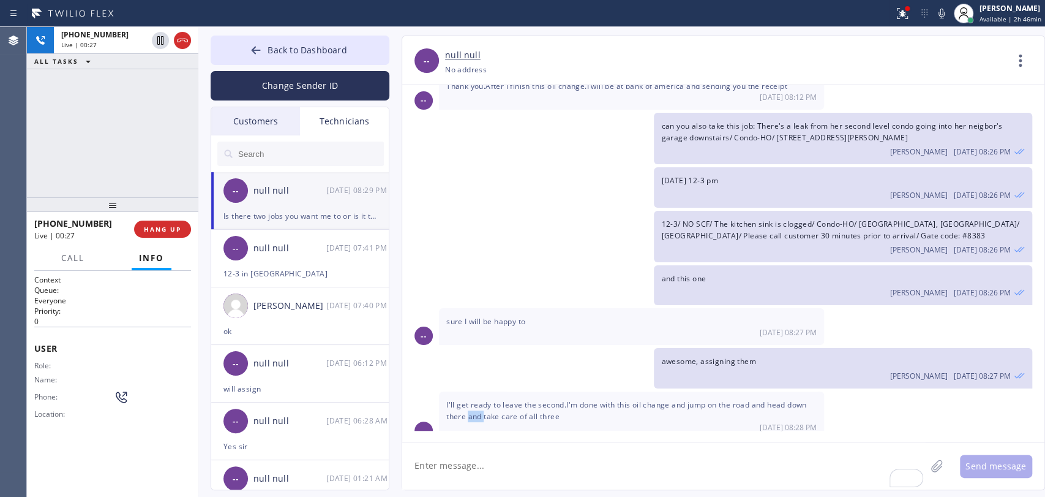
click at [478, 399] on span "I'll get ready to leave the second.I'm done with this oil change and jump on th…" at bounding box center [626, 410] width 361 height 22
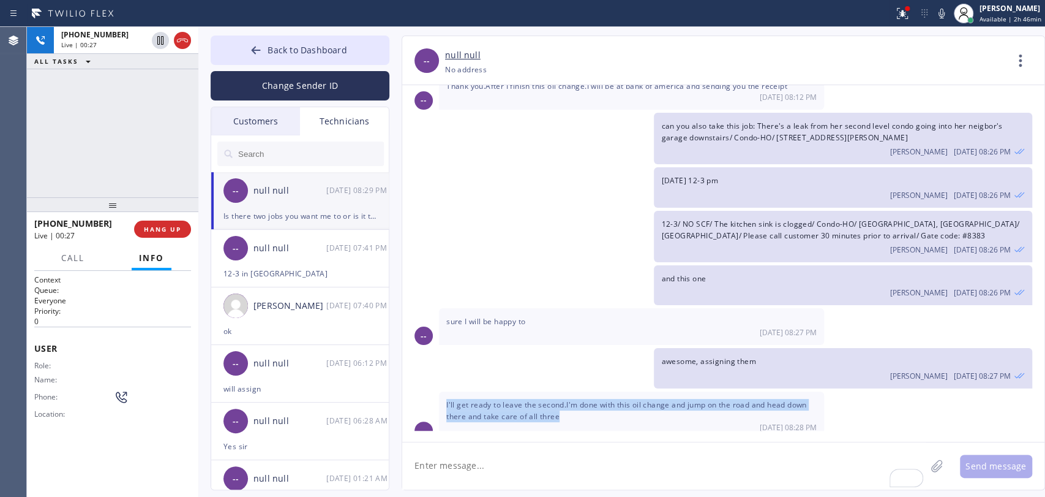
drag, startPoint x: 478, startPoint y: 366, endPoint x: 481, endPoint y: 353, distance: 13.8
click at [478, 399] on span "I'll get ready to leave the second.I'm done with this oil change and jump on th…" at bounding box center [626, 410] width 361 height 22
click at [481, 399] on span "I'll get ready to leave the second.I'm done with this oil change and jump on th…" at bounding box center [626, 410] width 361 height 22
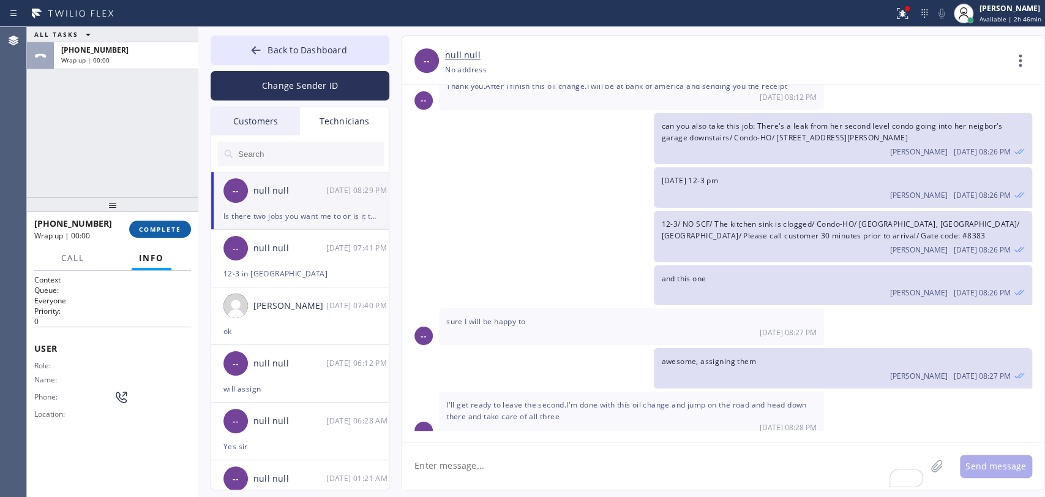
click at [149, 222] on button "COMPLETE" at bounding box center [160, 228] width 62 height 17
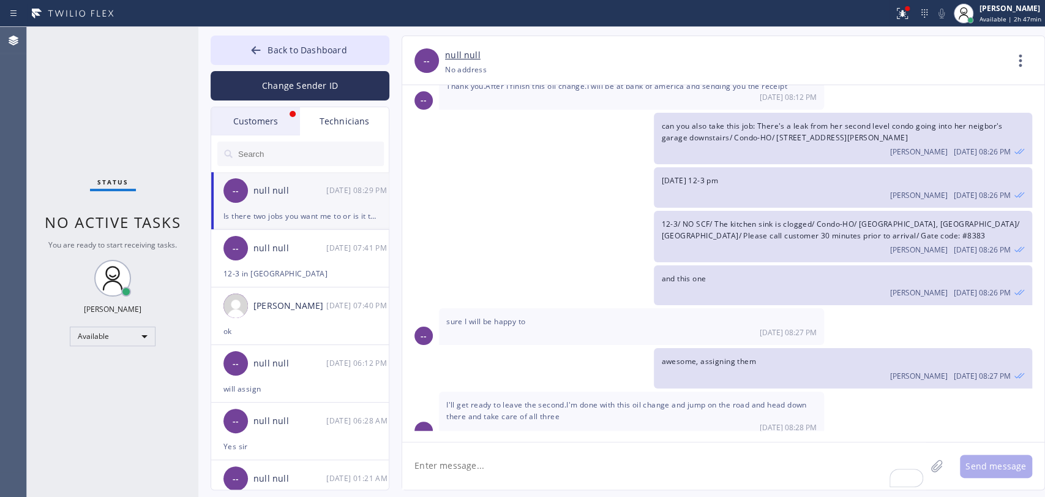
drag, startPoint x: 225, startPoint y: 124, endPoint x: 366, endPoint y: 205, distance: 162.4
click at [225, 123] on div "Customers" at bounding box center [255, 121] width 89 height 28
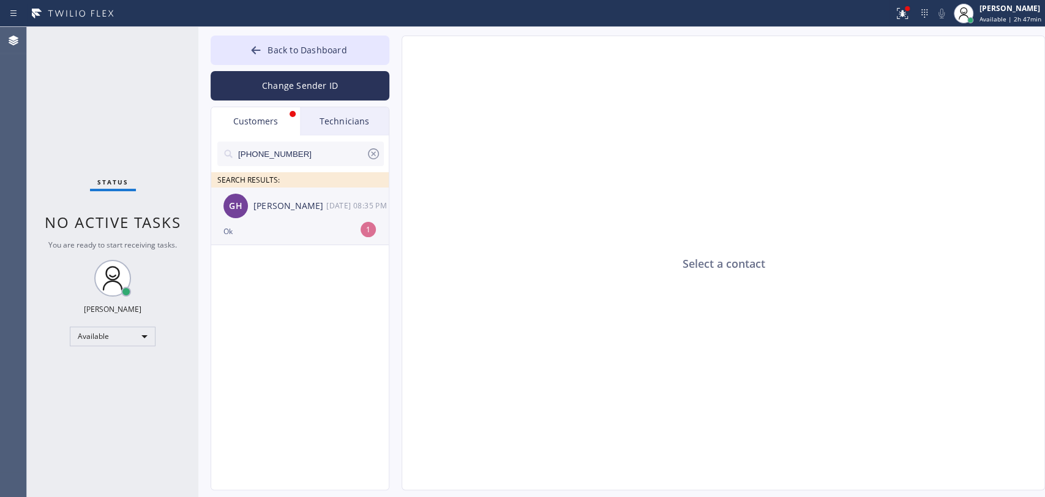
click at [322, 231] on div "Ok" at bounding box center [300, 231] width 153 height 14
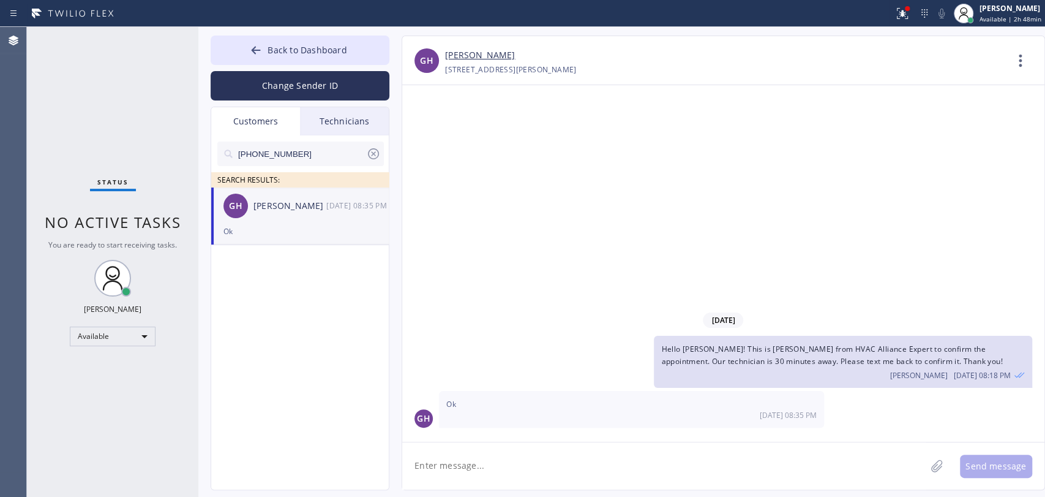
click at [608, 469] on textarea at bounding box center [664, 465] width 524 height 47
type textarea "T"
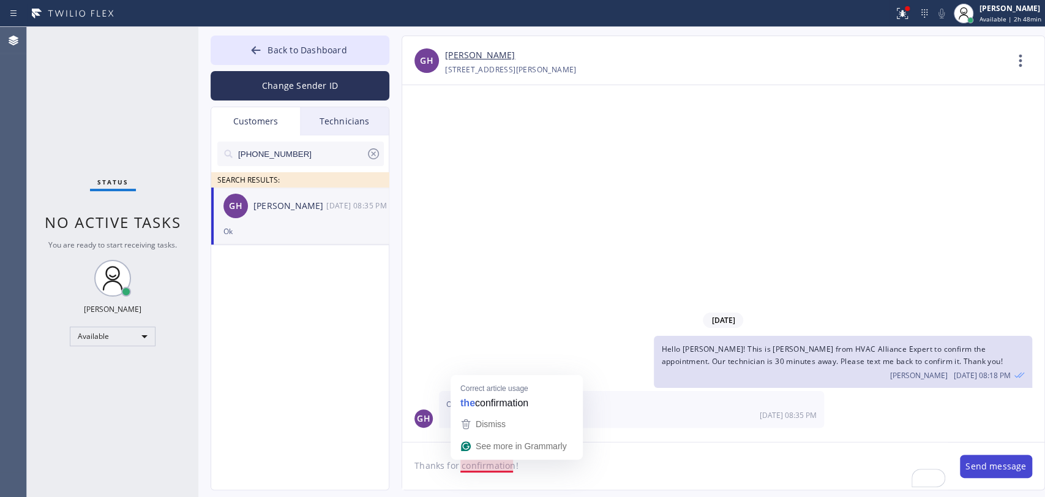
type textarea "Thanks for confirmation!"
click at [990, 461] on button "Send message" at bounding box center [996, 465] width 72 height 23
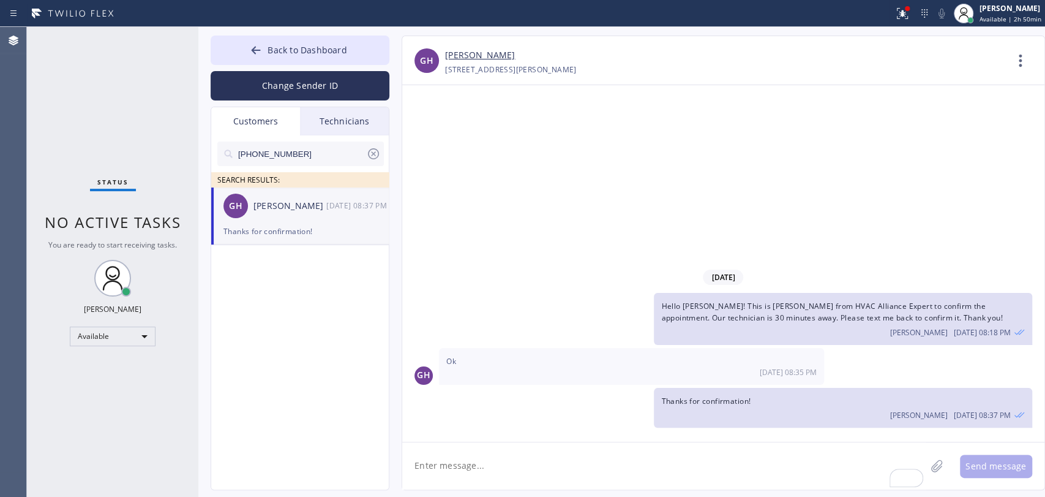
click at [277, 32] on div "Back to Dashboard Change Sender ID Customers Technicians (917) 708-3045 SEARCH …" at bounding box center [621, 262] width 847 height 470
drag, startPoint x: 289, startPoint y: 46, endPoint x: 352, endPoint y: 53, distance: 63.5
click at [292, 48] on span "Back to Dashboard" at bounding box center [307, 50] width 79 height 12
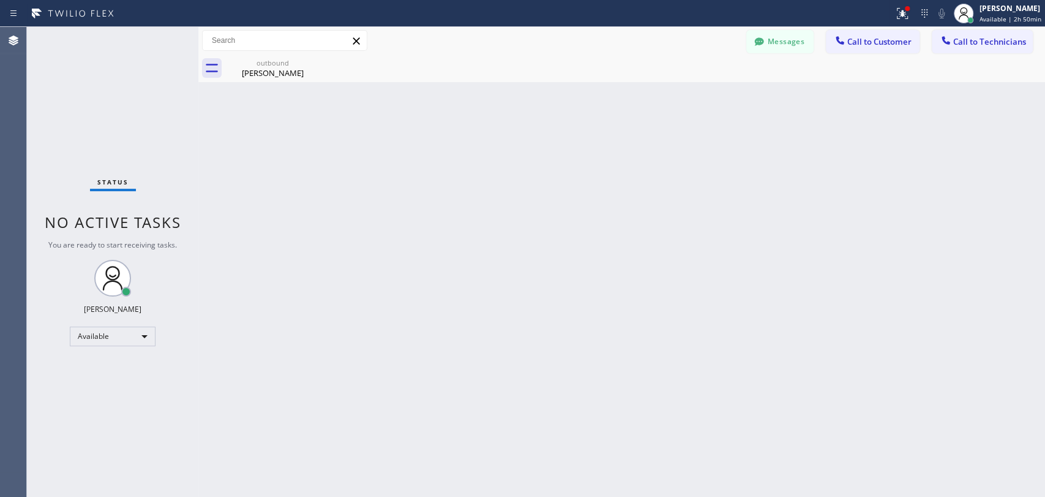
click at [989, 43] on span "Call to Technicians" at bounding box center [990, 41] width 73 height 11
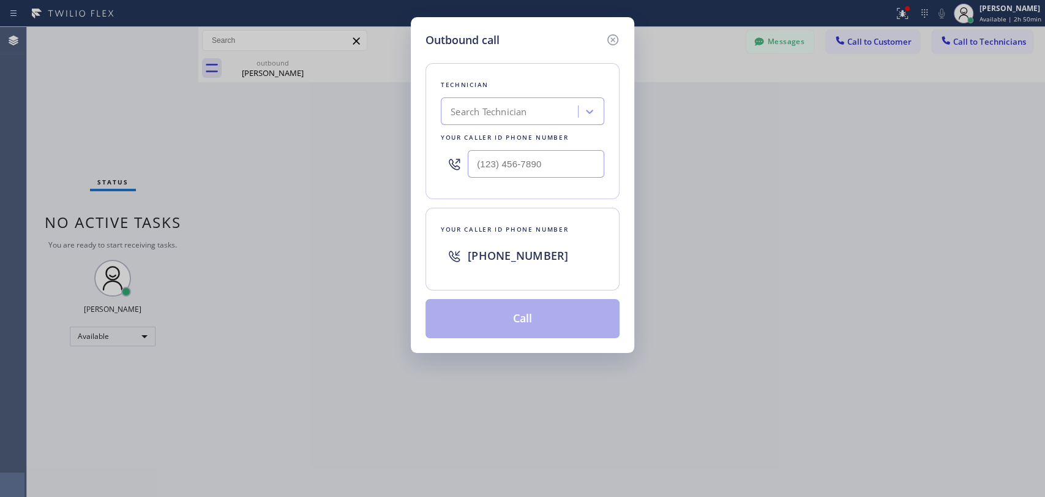
click at [527, 104] on div "Search Technician" at bounding box center [512, 111] width 134 height 21
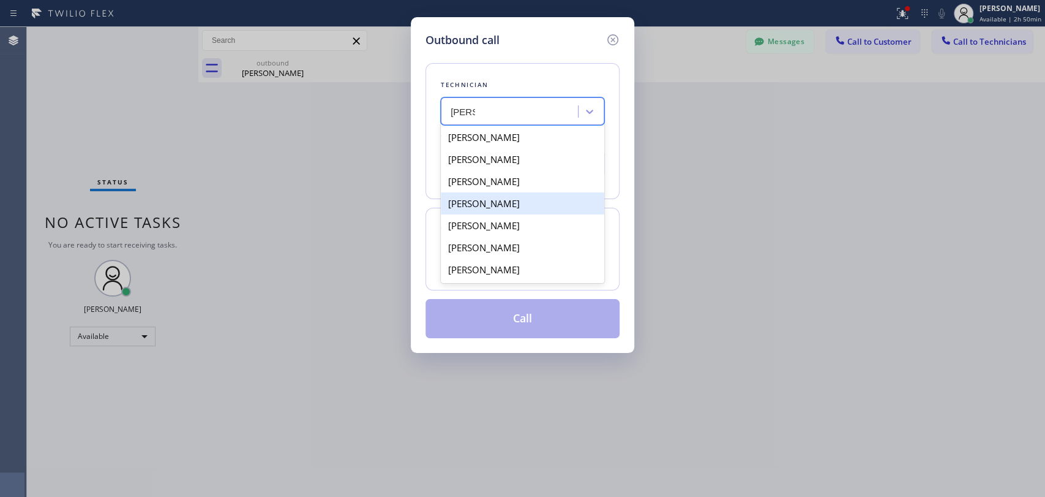
type input "adam"
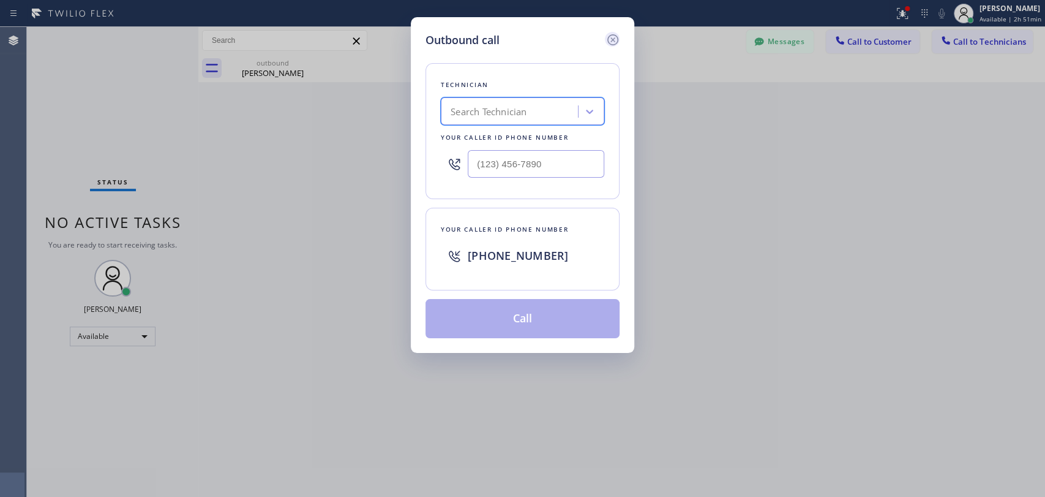
click at [619, 40] on icon at bounding box center [613, 39] width 15 height 15
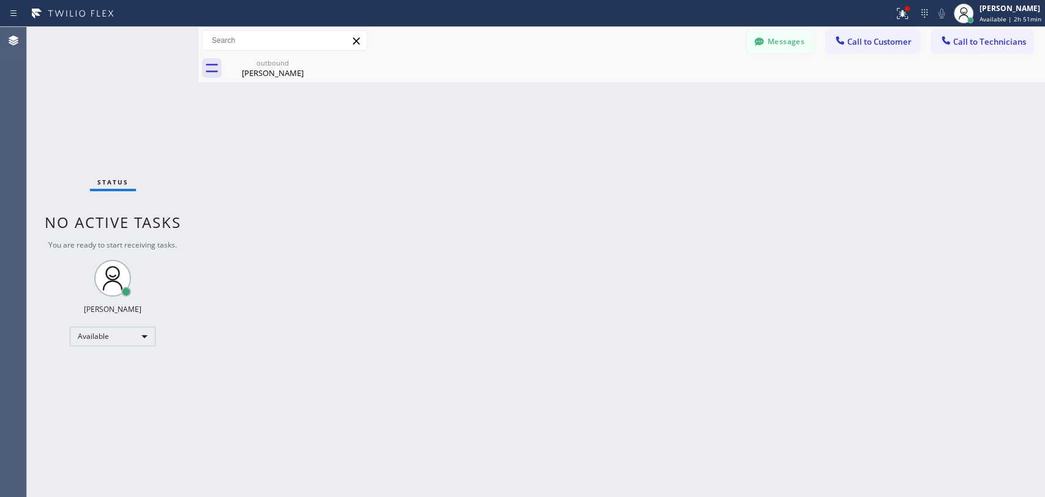
click at [757, 48] on div at bounding box center [759, 43] width 15 height 15
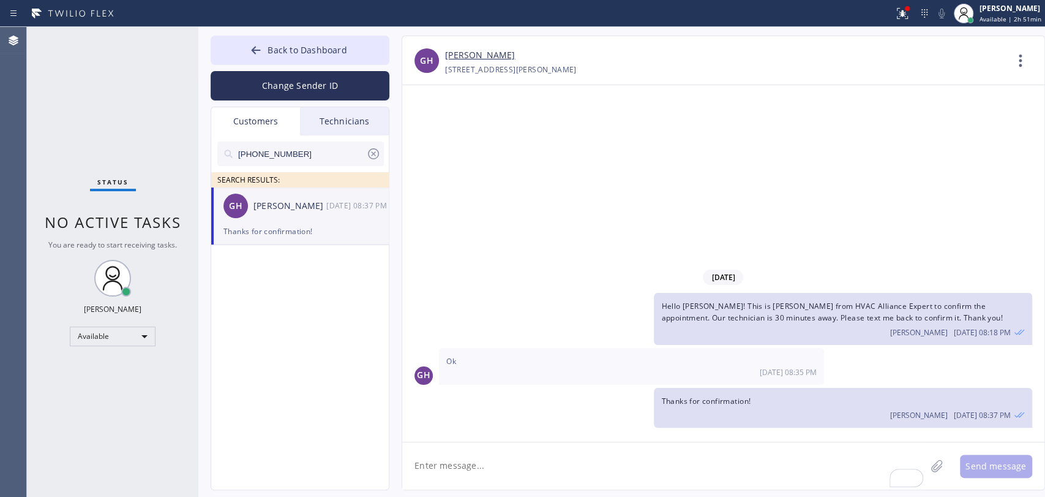
click at [333, 139] on div "(917) 708-3045 SEARCH RESULTS:" at bounding box center [300, 161] width 179 height 52
click at [333, 124] on div "Technicians" at bounding box center [344, 121] width 89 height 28
click at [0, 0] on input "text" at bounding box center [0, 0] width 0 height 0
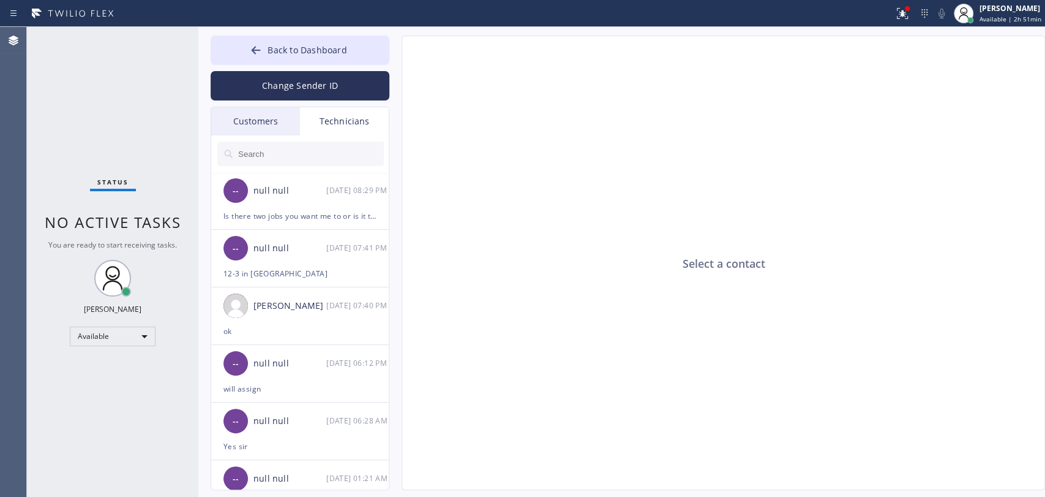
click at [318, 146] on input "text" at bounding box center [310, 153] width 147 height 24
click at [317, 148] on input "text" at bounding box center [310, 153] width 147 height 24
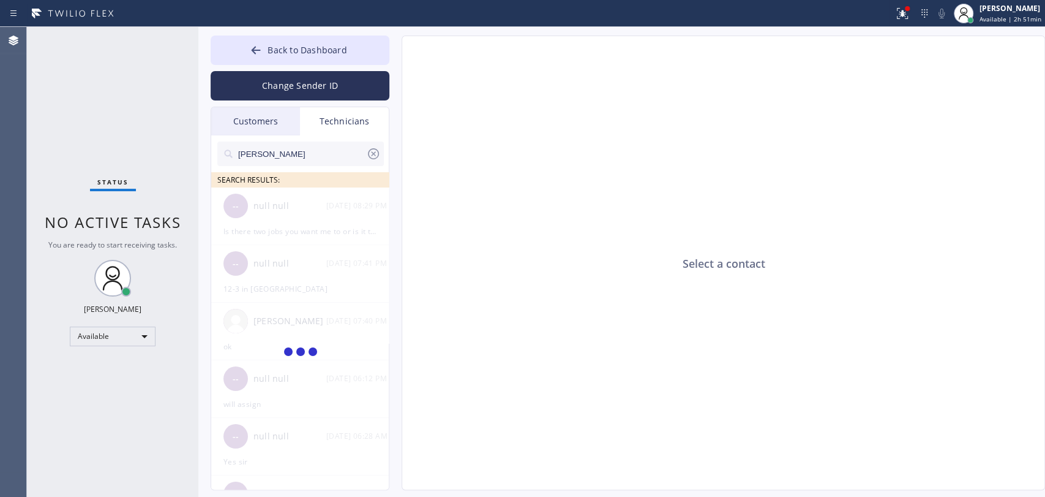
type input "adam"
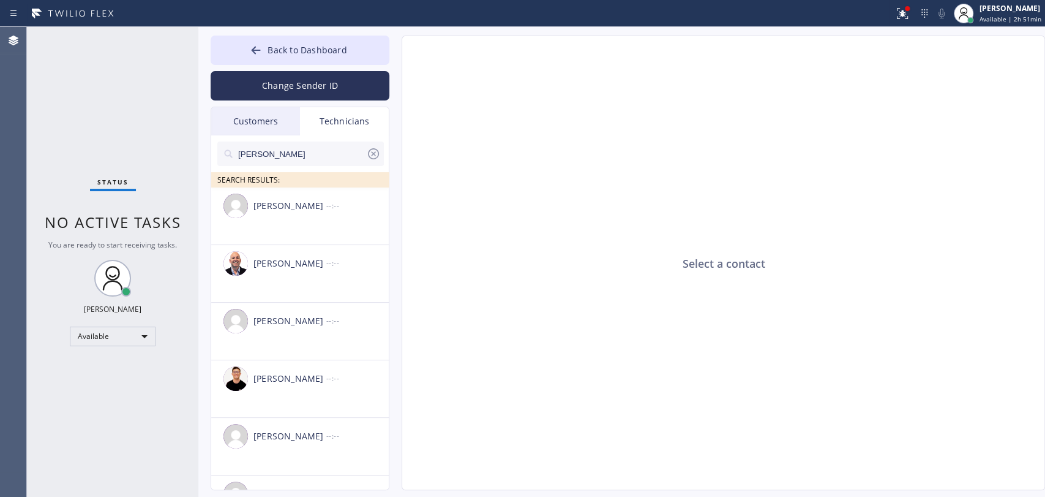
drag, startPoint x: 289, startPoint y: 264, endPoint x: 399, endPoint y: 378, distance: 158.5
click at [289, 264] on div "Adam Gerber" at bounding box center [290, 264] width 73 height 14
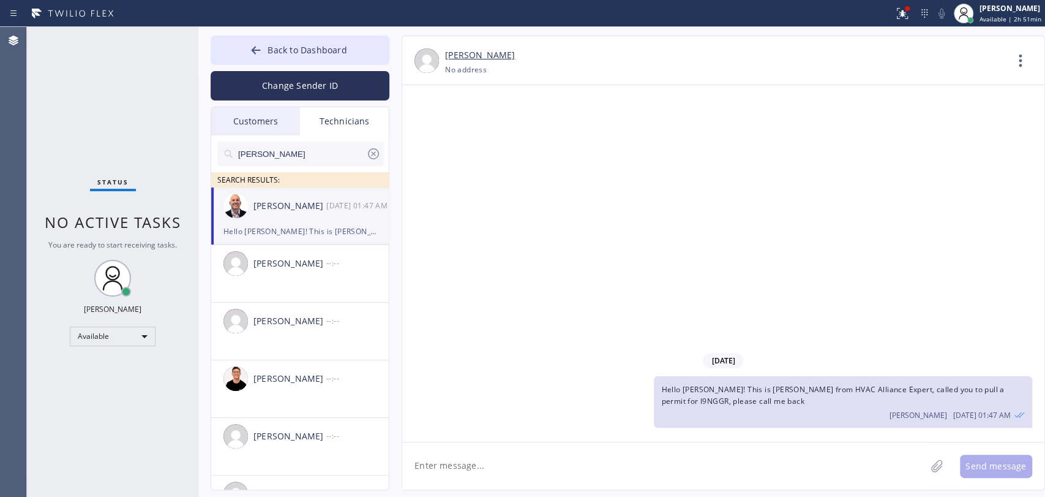
click at [478, 460] on textarea at bounding box center [664, 465] width 524 height 47
click at [751, 457] on textarea "Hello Adam, thi is Alex again. David is not working today, got an estimate:" at bounding box center [675, 465] width 546 height 47
paste textarea "need a quote for installing a central ac and furnace | 4615 W 18th St Los Angel…"
type textarea "Hello Adam, thi is Alex again. David is not working today, got an estimate: nee…"
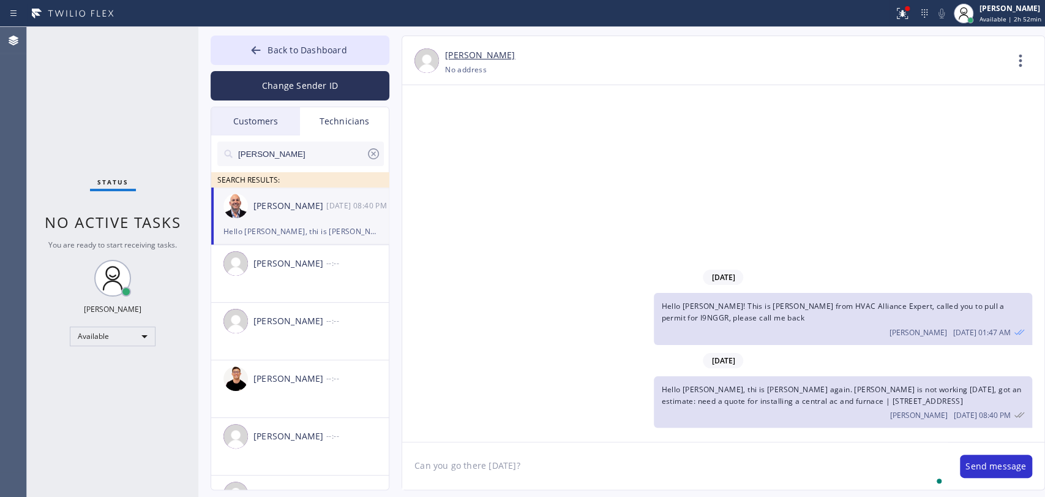
type textarea "Can you go there today?"
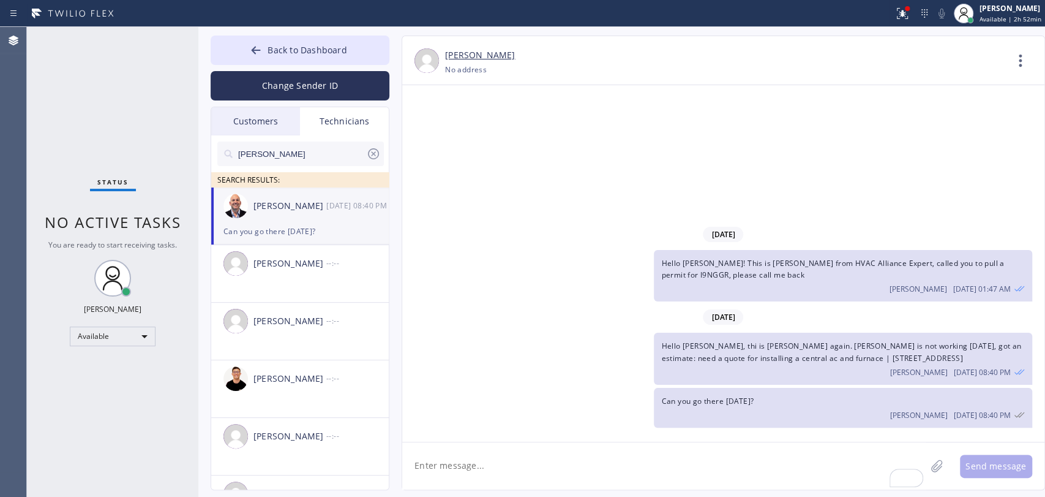
click at [726, 348] on span "Hello Adam, thi is Alex again. David is not working today, got an estimate: nee…" at bounding box center [841, 352] width 360 height 22
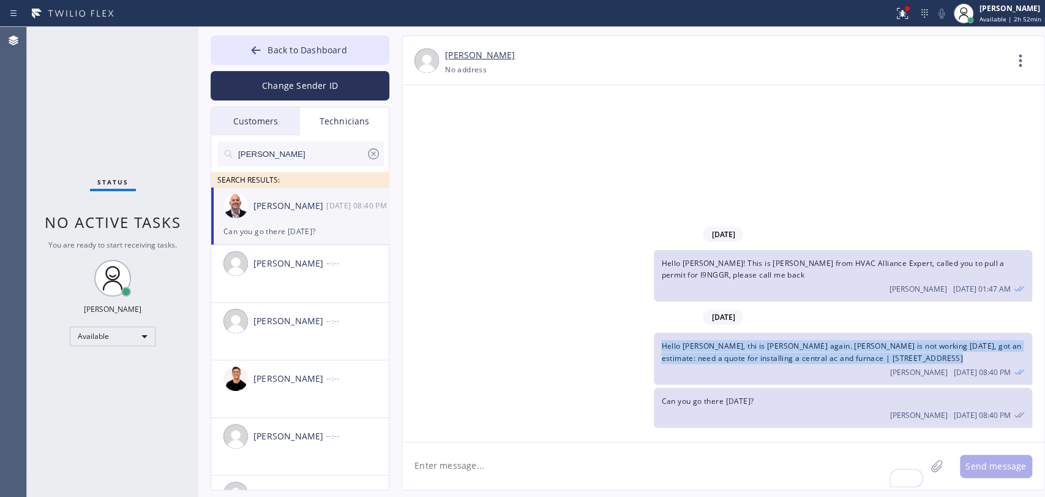
click at [726, 348] on span "Hello Adam, thi is Alex again. David is not working today, got an estimate: nee…" at bounding box center [841, 352] width 360 height 22
click at [287, 41] on button "Back to Dashboard" at bounding box center [300, 50] width 179 height 29
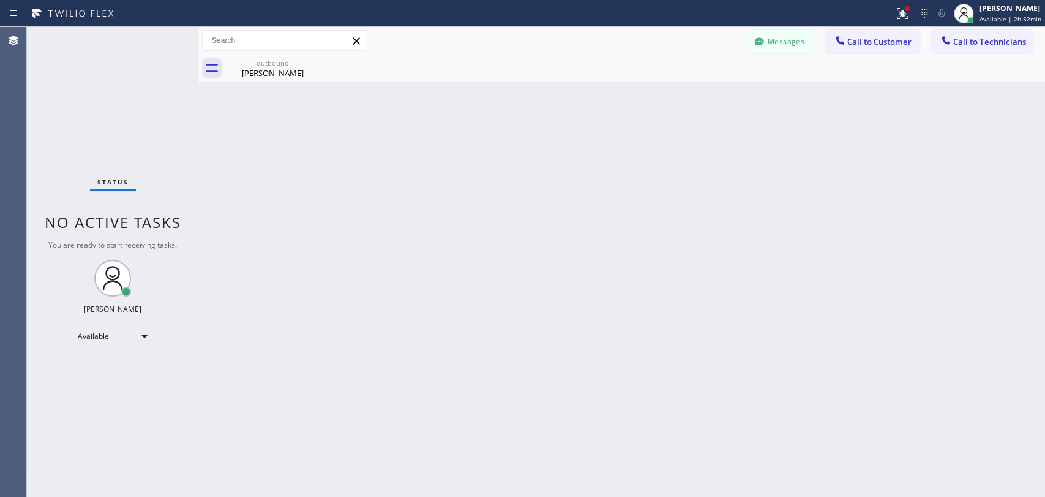
click at [996, 50] on button "Call to Technicians" at bounding box center [982, 41] width 101 height 23
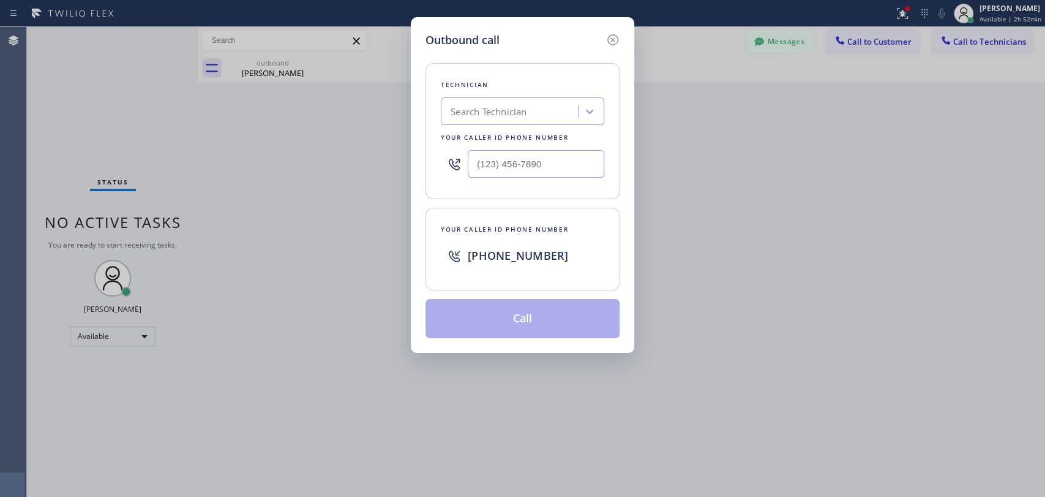
click at [498, 127] on div "Technician Search Technician Your caller id phone number" at bounding box center [523, 131] width 194 height 136
click at [500, 114] on div "Search Technician" at bounding box center [489, 112] width 76 height 14
type input "arme"
click at [615, 40] on icon at bounding box center [613, 39] width 15 height 15
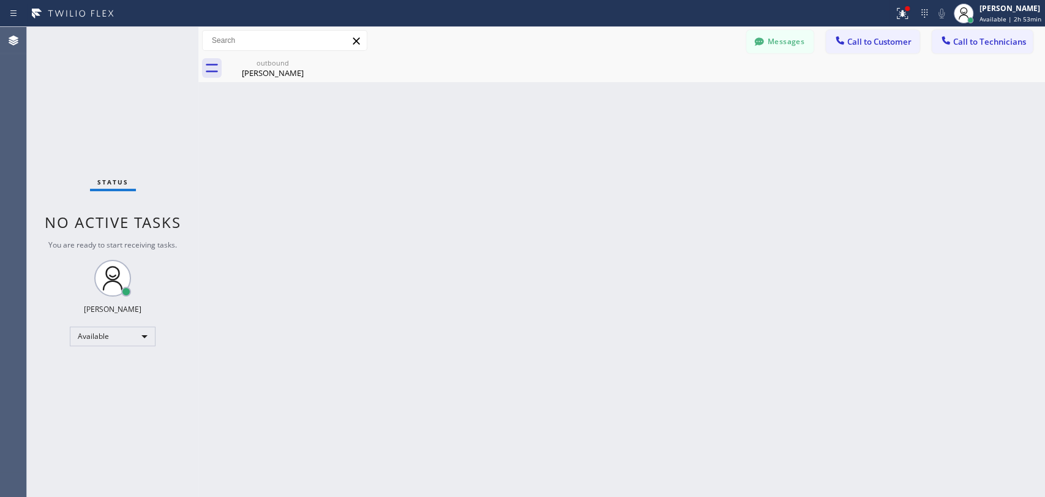
click at [602, 176] on div "Back to Dashboard Change Sender ID Customers Technicians (917) 708-3045 SEARCH …" at bounding box center [621, 262] width 847 height 470
drag, startPoint x: 960, startPoint y: 44, endPoint x: 950, endPoint y: 44, distance: 10.4
click at [960, 44] on span "Call to Technicians" at bounding box center [990, 41] width 73 height 11
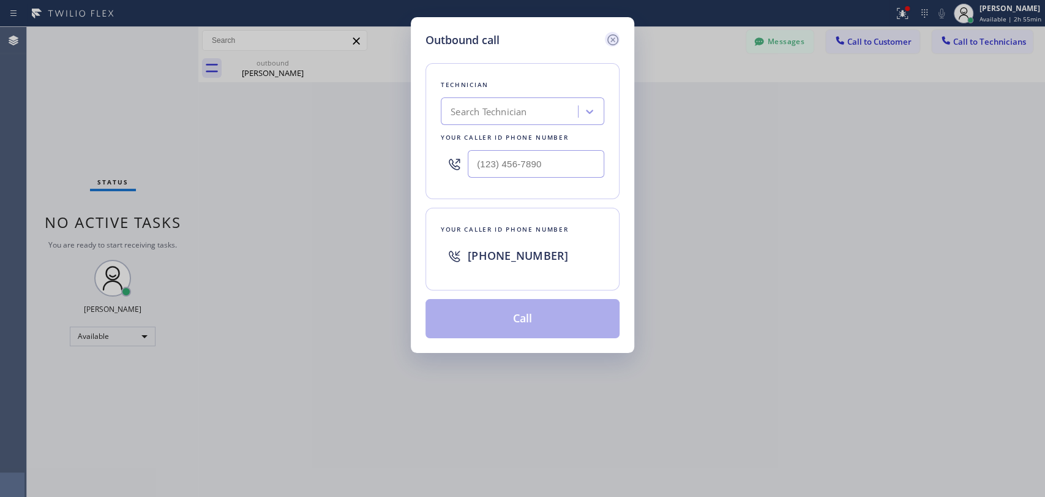
click at [619, 42] on icon at bounding box center [613, 39] width 15 height 15
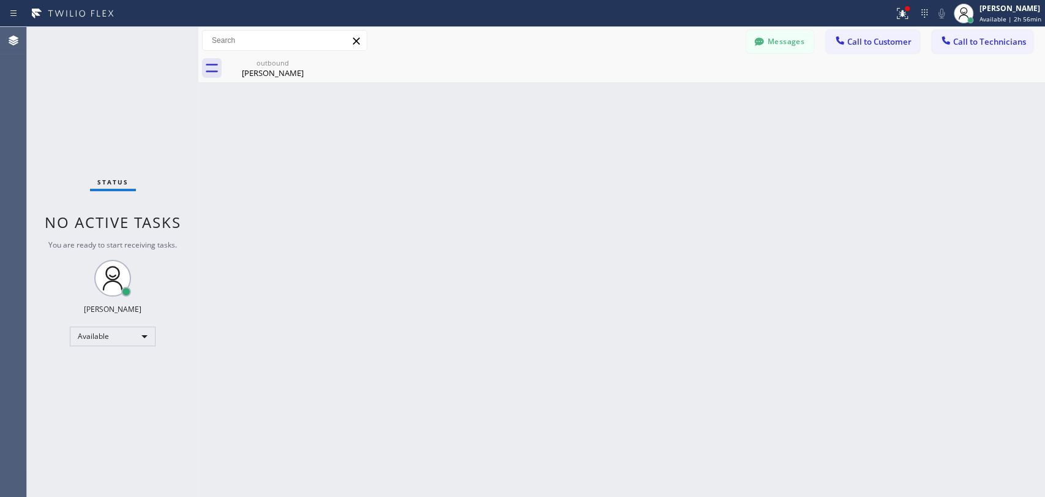
click at [792, 37] on button "Messages" at bounding box center [780, 41] width 67 height 23
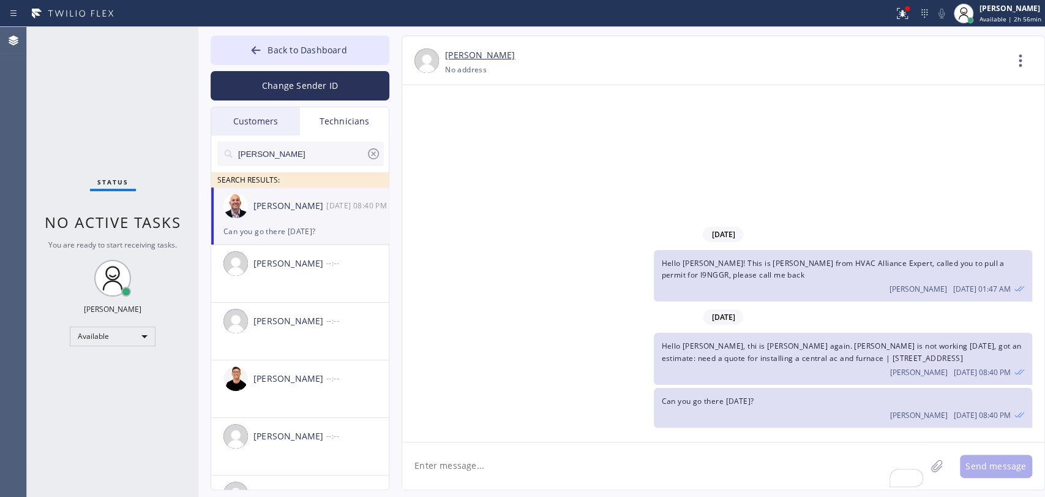
click at [306, 153] on input "adam" at bounding box center [301, 153] width 129 height 24
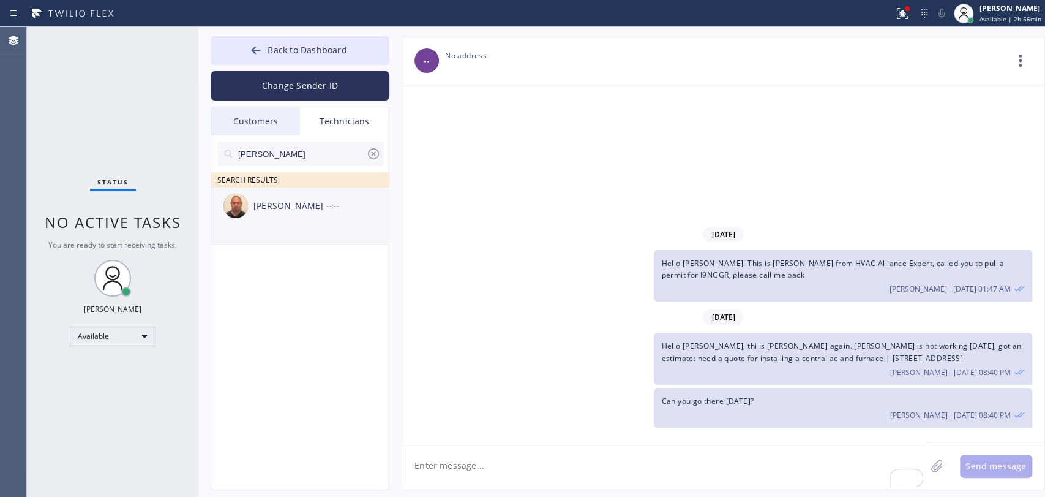
type input "armen"
click at [306, 236] on li "Armen Gevorgyan --:--" at bounding box center [300, 216] width 179 height 58
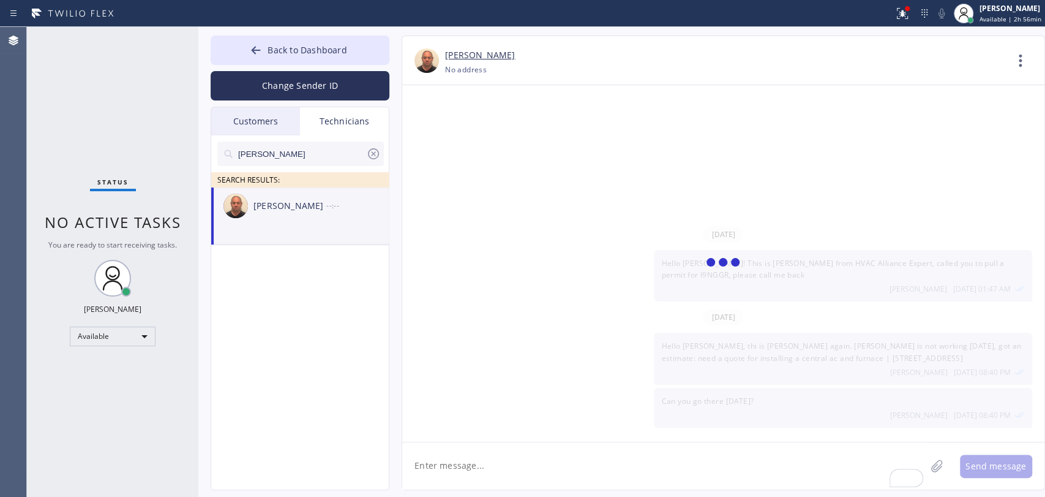
click at [497, 476] on textarea "To enrich screen reader interactions, please activate Accessibility in Grammarl…" at bounding box center [664, 465] width 524 height 47
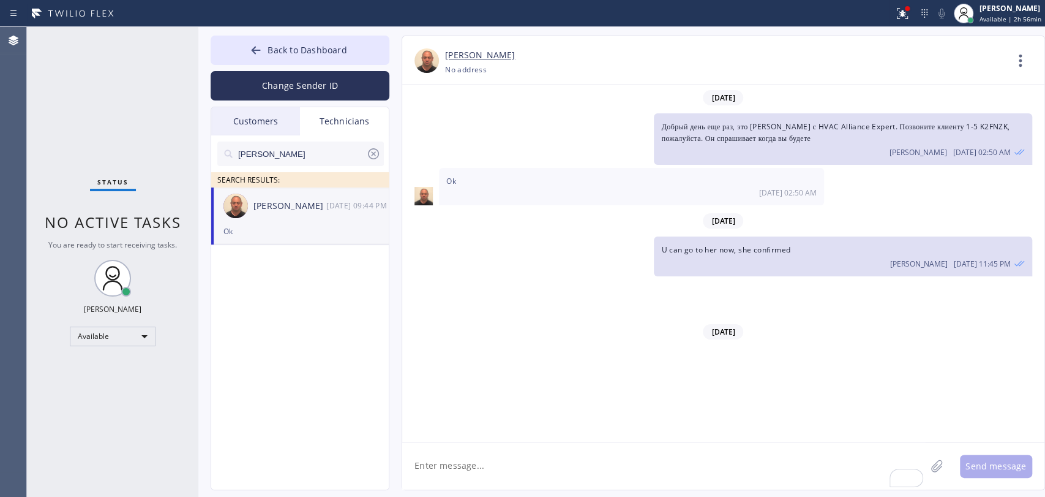
scroll to position [11351, 0]
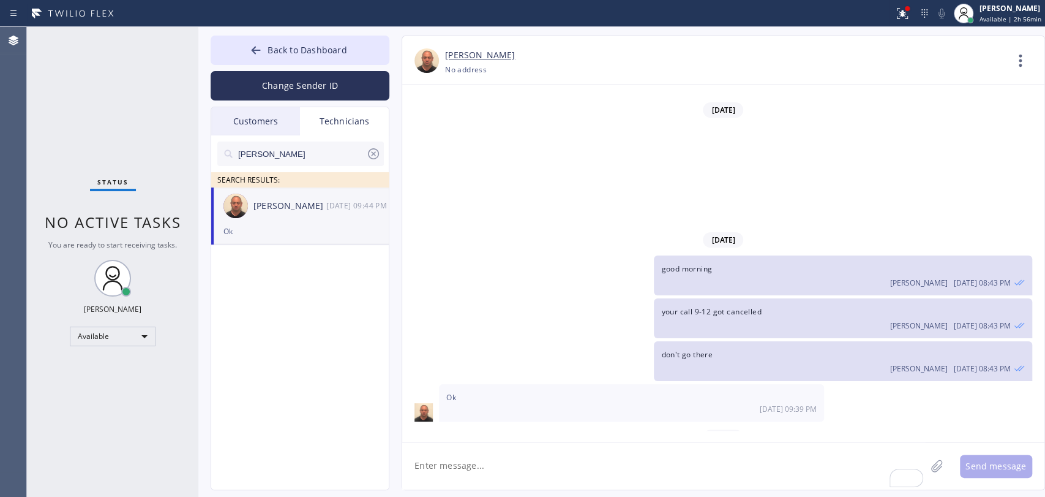
paste textarea "4615 W 18th St Los Angeles, CA 90019, US"
type textarea "4615 W 18th St Los Angeles, CA 90019, US"
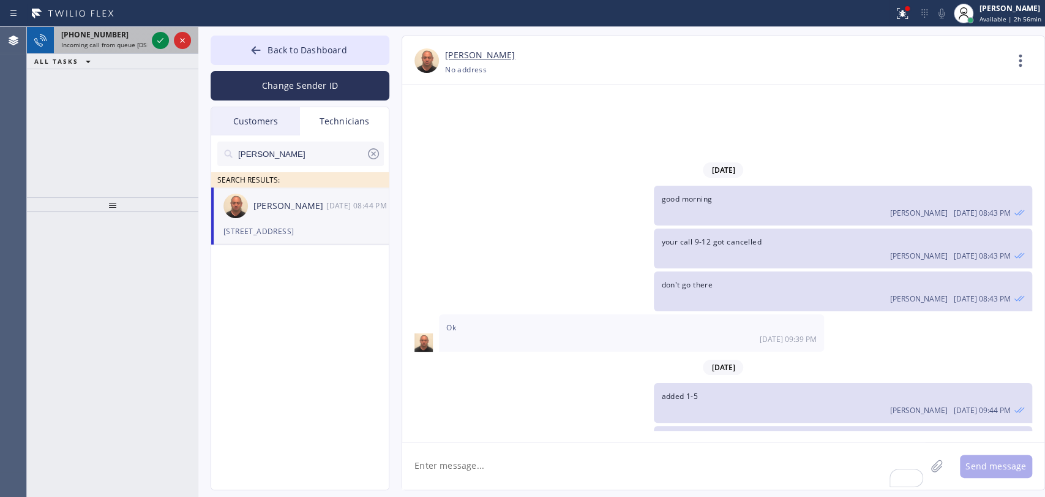
click at [116, 40] on span "Incoming call from queue [DSRs]" at bounding box center [108, 44] width 94 height 9
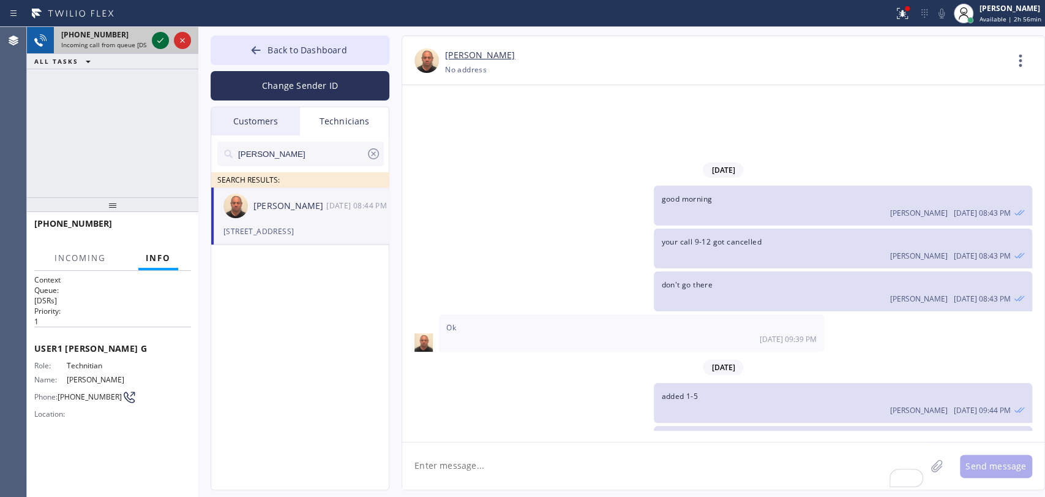
click at [162, 36] on icon at bounding box center [160, 40] width 15 height 15
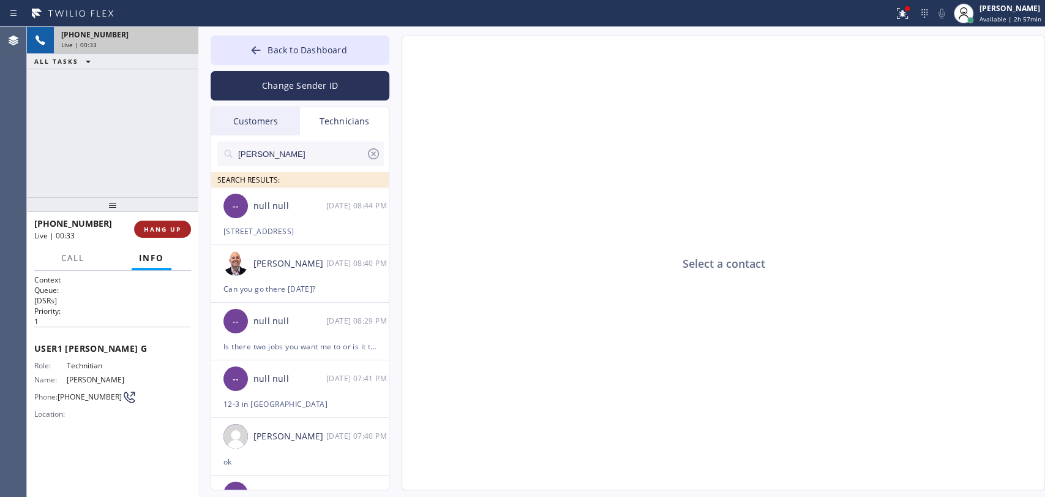
click at [156, 230] on span "HANG UP" at bounding box center [162, 229] width 37 height 9
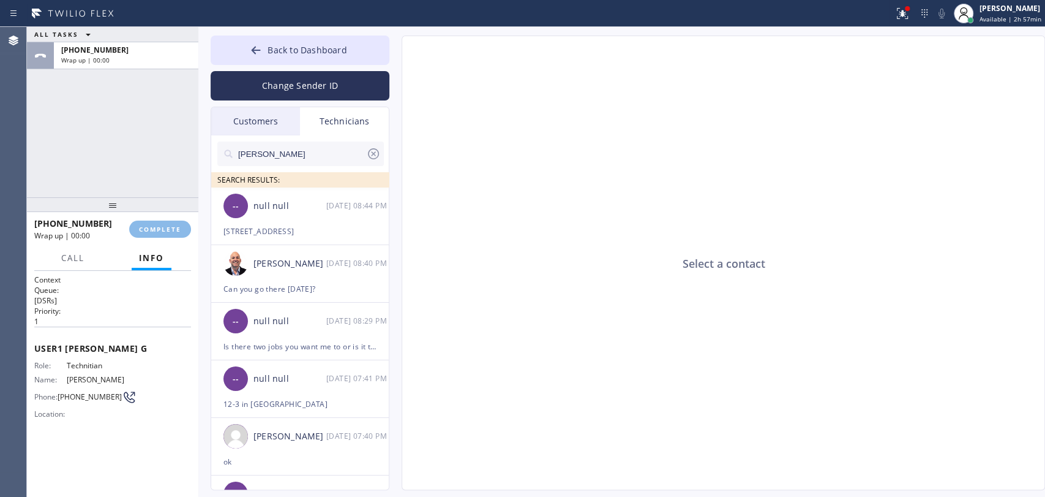
click at [159, 184] on div "ALL TASKS ALL TASKS ACTIVE TASKS TASKS IN WRAP UP +18183025971 Wrap up | 00:00" at bounding box center [112, 112] width 171 height 170
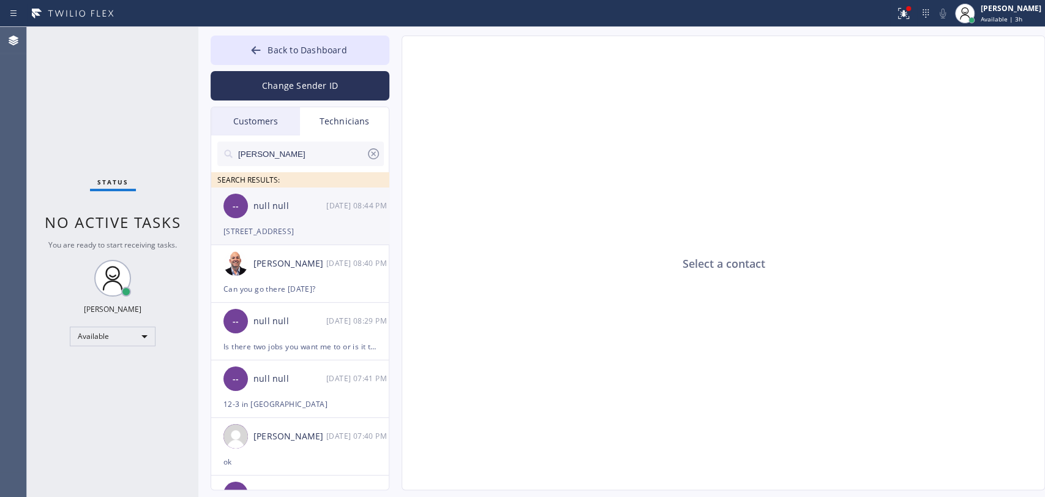
click at [260, 215] on div "-- null null 09/15 08:44 PM" at bounding box center [300, 205] width 179 height 37
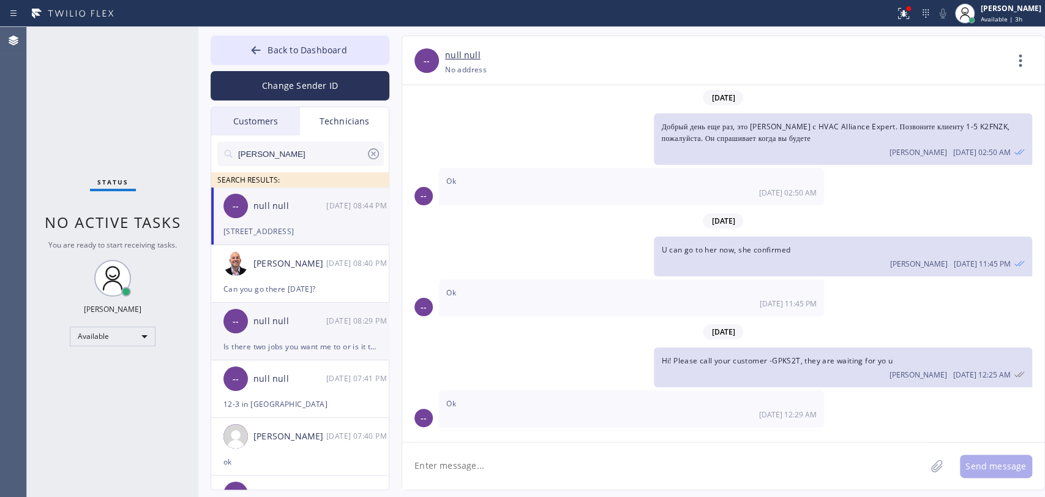
click at [272, 343] on div "Is there two jobs you want me to or is it three It looks like three by all the …" at bounding box center [300, 346] width 153 height 14
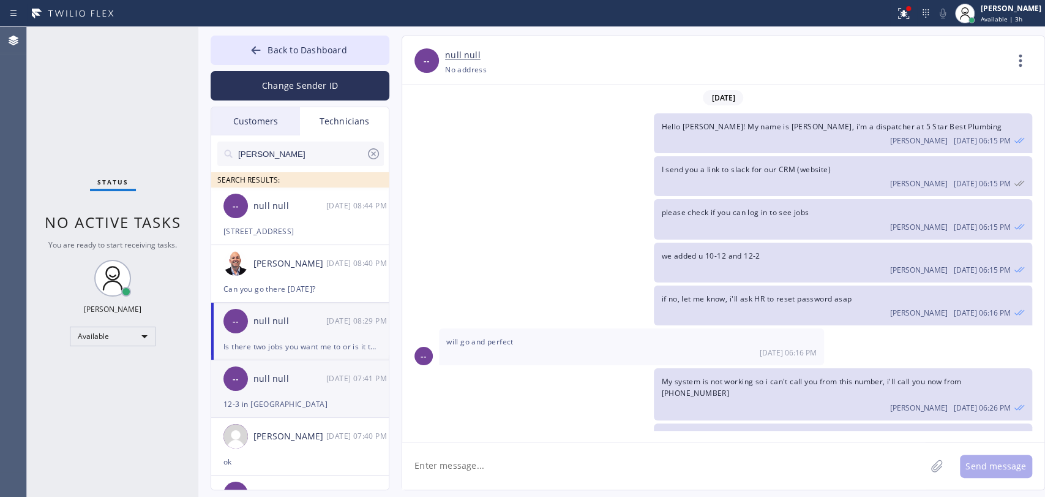
click at [294, 385] on div "null null" at bounding box center [290, 379] width 73 height 14
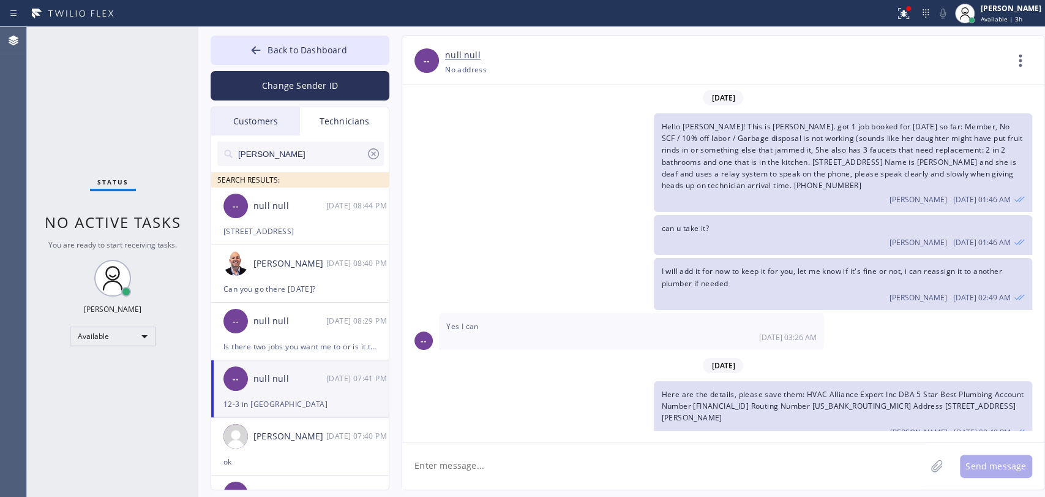
scroll to position [12249, 0]
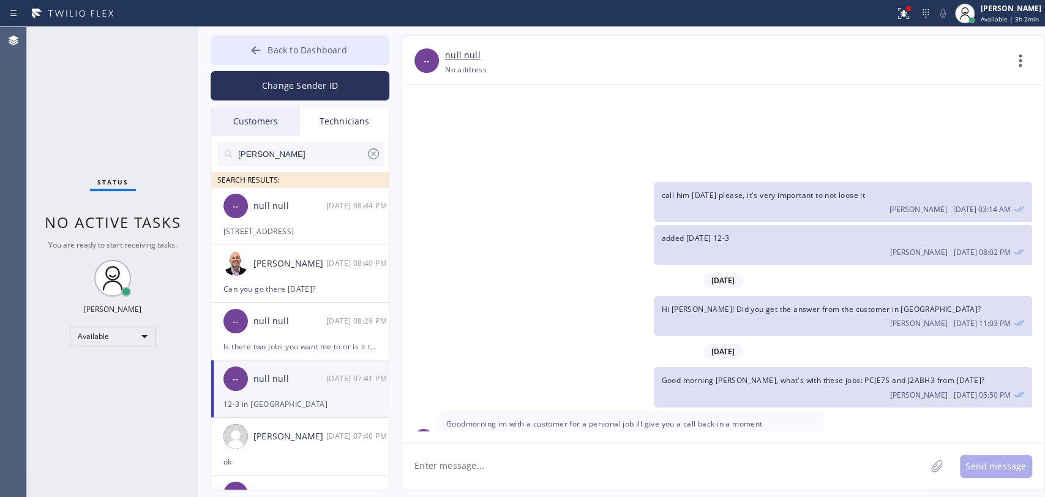
click at [364, 59] on button "Back to Dashboard" at bounding box center [300, 50] width 179 height 29
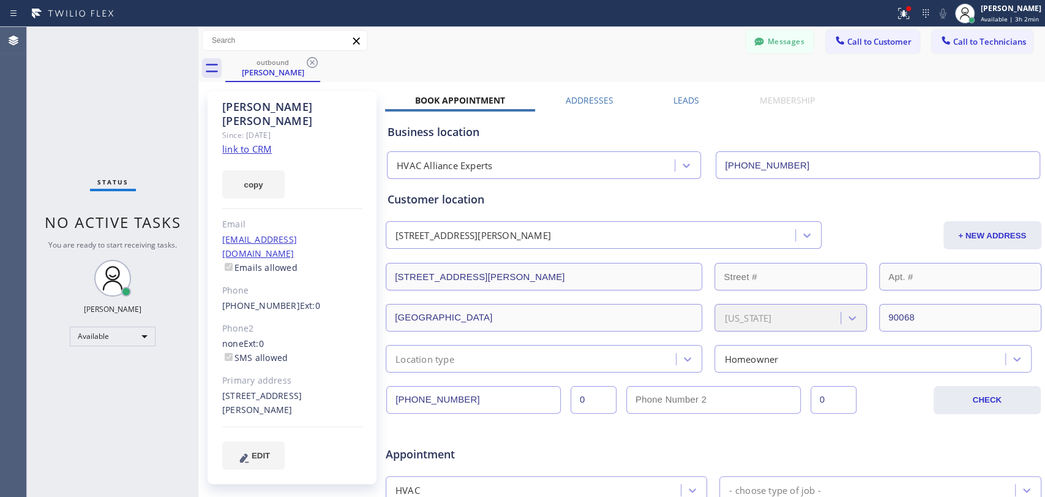
drag, startPoint x: 982, startPoint y: 40, endPoint x: 531, endPoint y: 93, distance: 453.8
click at [982, 40] on span "Call to Technicians" at bounding box center [990, 41] width 73 height 11
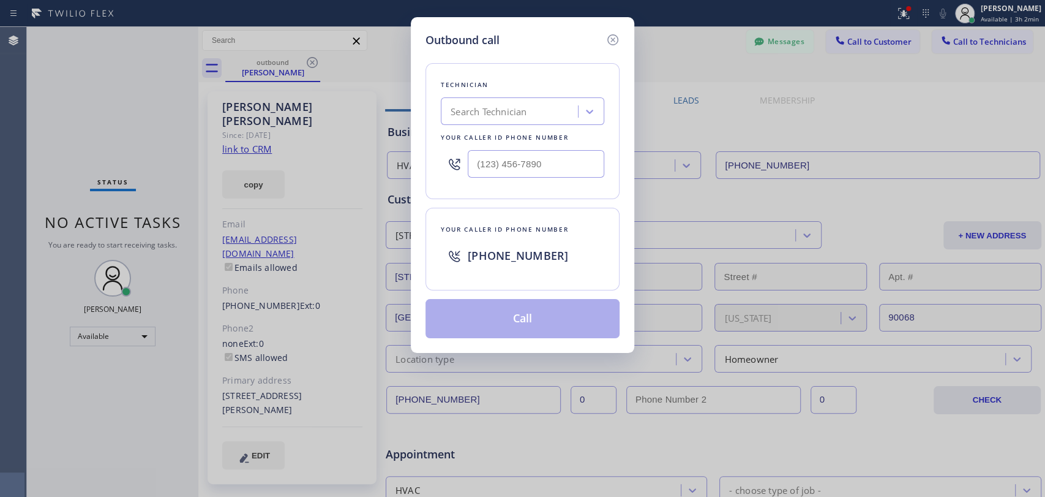
click at [451, 95] on div "Technician Search Technician Your caller id phone number" at bounding box center [523, 131] width 194 height 136
click at [617, 39] on icon at bounding box center [613, 39] width 15 height 15
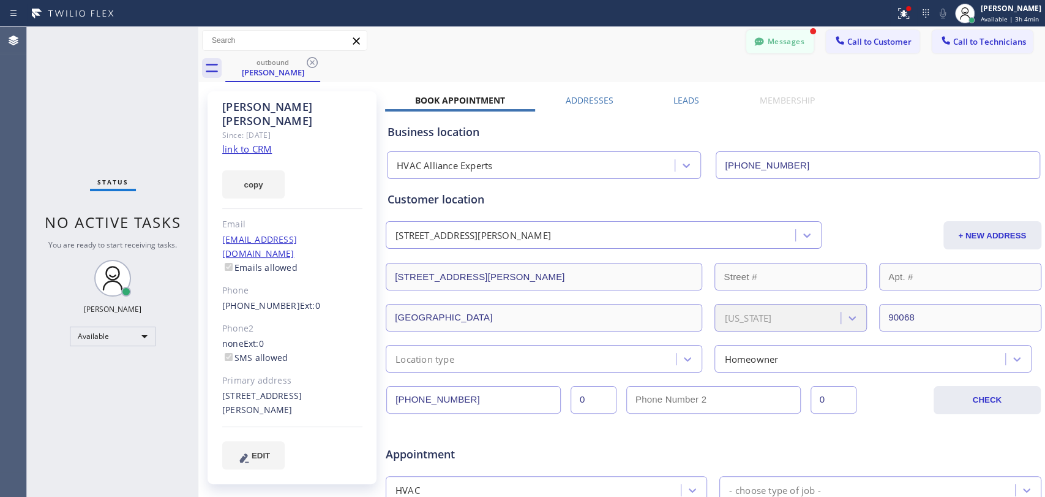
click at [762, 40] on button "Messages" at bounding box center [780, 41] width 67 height 23
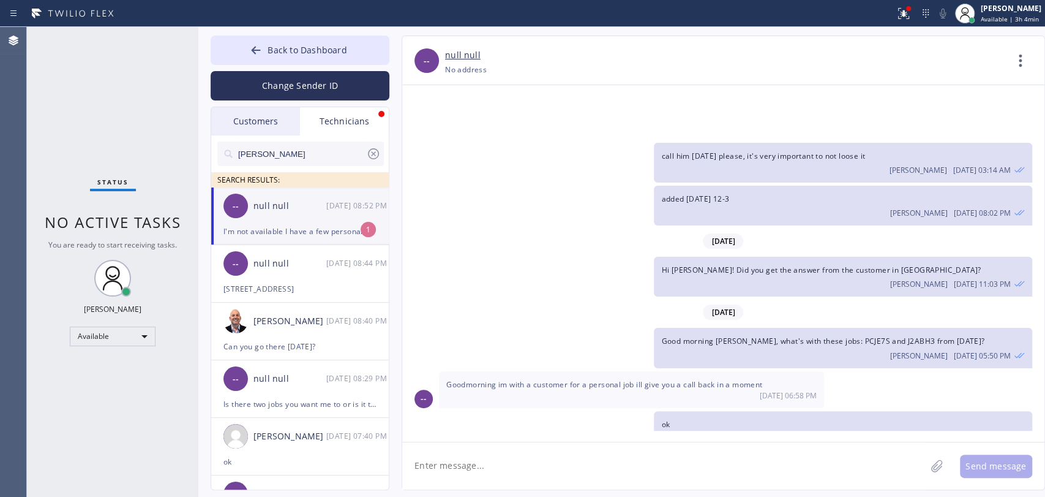
click at [301, 209] on div "null null" at bounding box center [290, 206] width 73 height 14
click at [490, 473] on textarea "To enrich screen reader interactions, please activate Accessibility in Grammarl…" at bounding box center [664, 465] width 524 height 47
drag, startPoint x: 593, startPoint y: 397, endPoint x: 611, endPoint y: 395, distance: 17.9
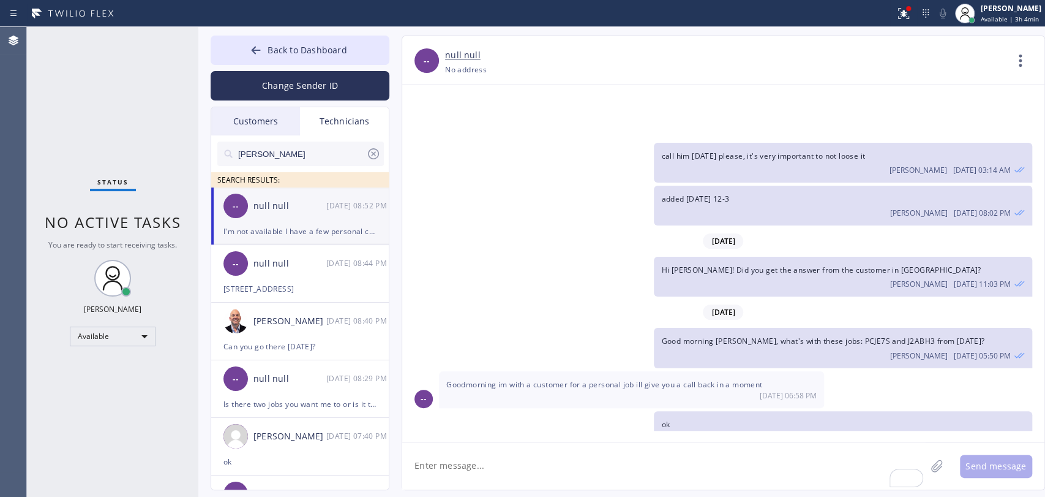
click at [506, 444] on textarea "To enrich screen reader interactions, please activate Accessibility in Grammarl…" at bounding box center [664, 465] width 524 height 47
click at [682, 451] on textarea "To enrich screen reader interactions, please activate Accessibility in Grammarl…" at bounding box center [664, 465] width 524 height 47
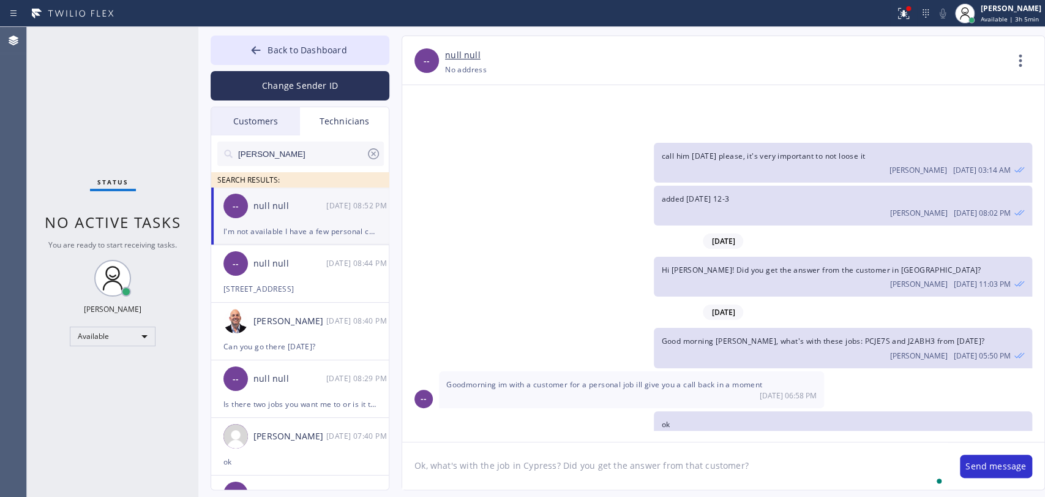
type textarea "Ok, what's with the job in Cypress? Did you get the answer from that customer?"
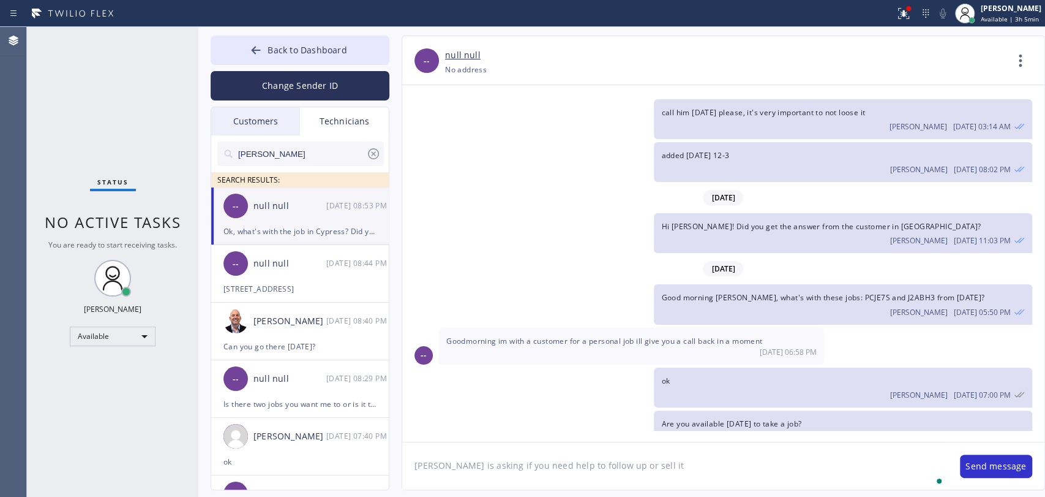
type textarea "John is asking if you need help to follow up or sell it"
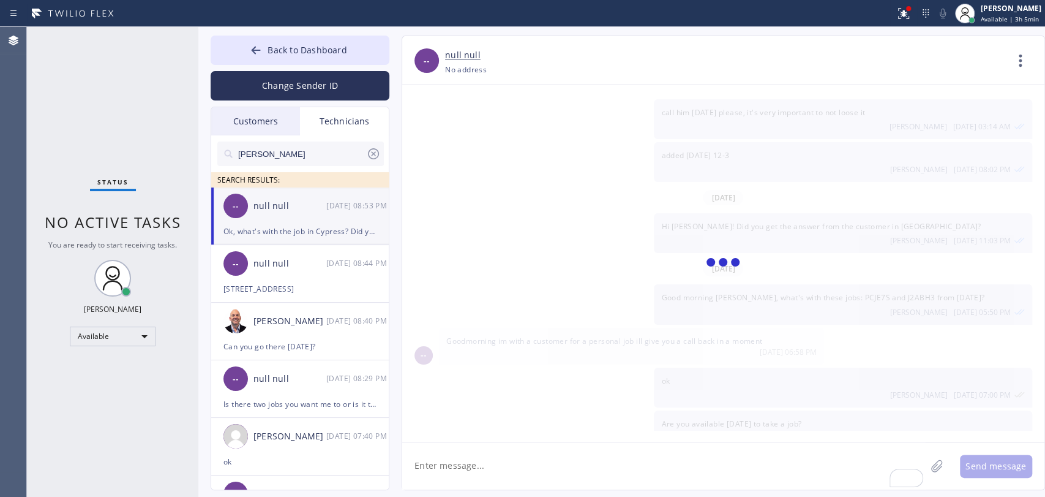
scroll to position [12374, 0]
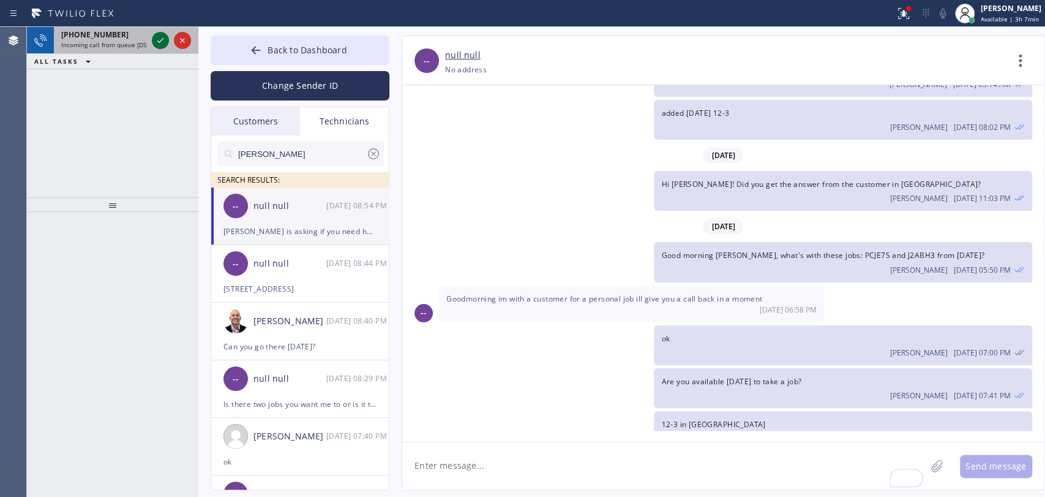
click at [153, 33] on icon at bounding box center [160, 40] width 15 height 15
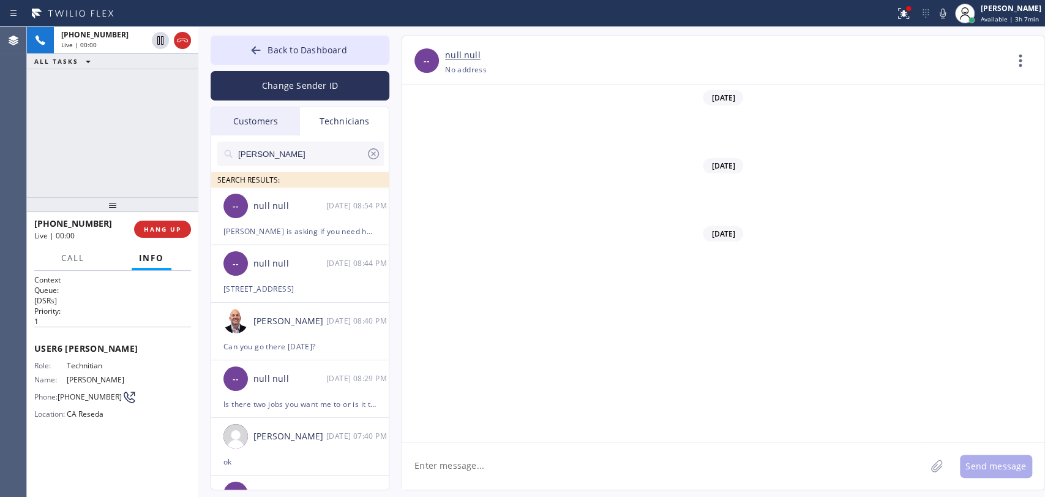
scroll to position [101506, 0]
click at [175, 231] on span "HANG UP" at bounding box center [162, 229] width 37 height 9
click at [166, 227] on span "HANG UP" at bounding box center [162, 229] width 37 height 9
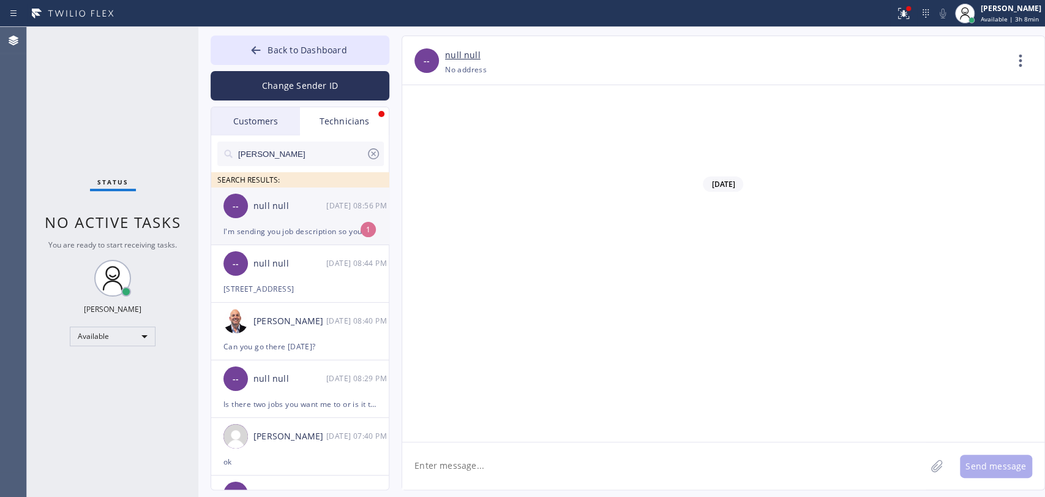
click at [312, 221] on div "-- null null 09/15 08:56 PM" at bounding box center [300, 205] width 179 height 37
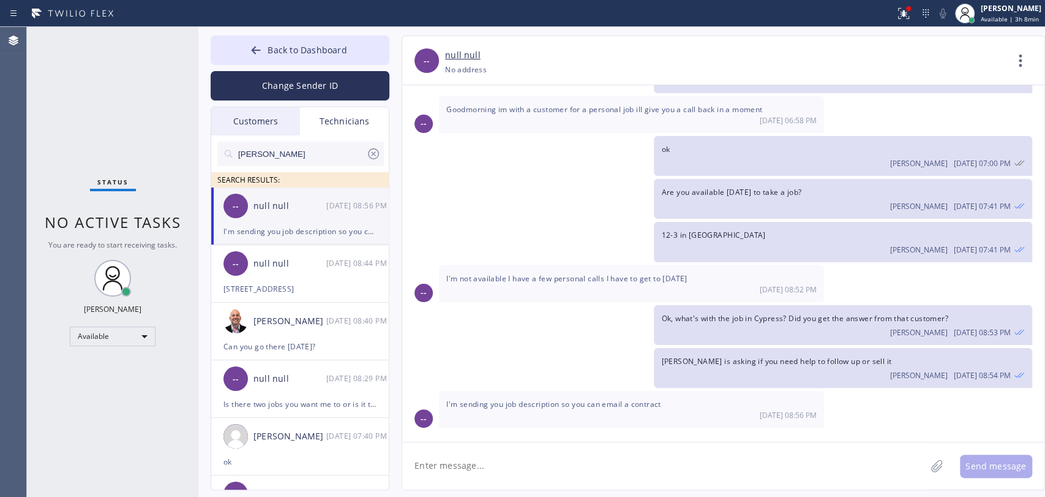
scroll to position [12413, 0]
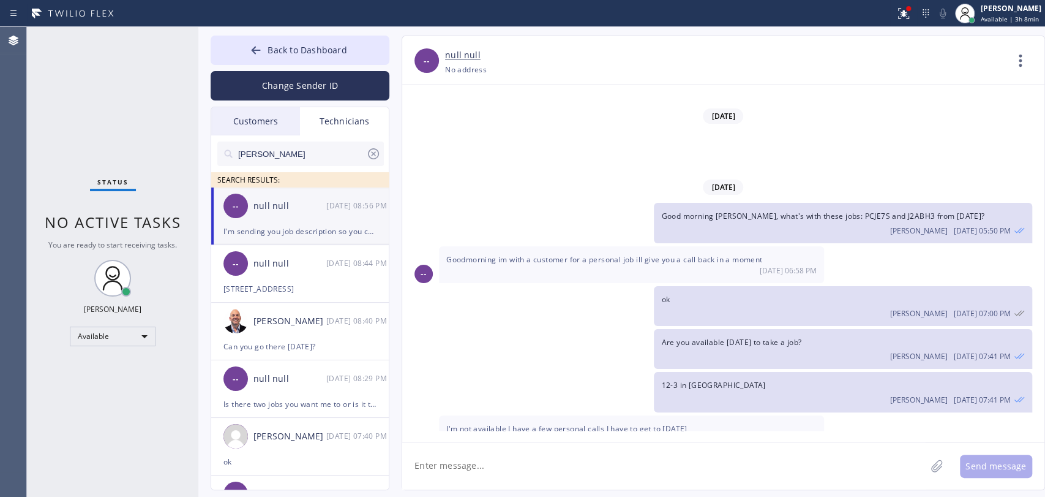
drag, startPoint x: 612, startPoint y: 403, endPoint x: 603, endPoint y: 402, distance: 9.9
click at [465, 453] on textarea at bounding box center [664, 465] width 524 height 47
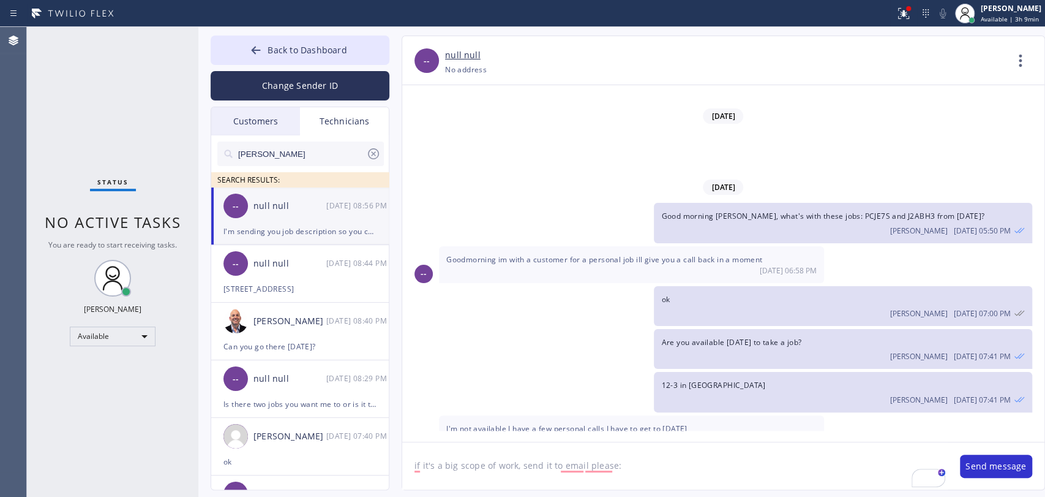
paste textarea "[EMAIL_ADDRESS][DOMAIN_NAME]"
type textarea "if it's a big scope of work, send it to email please: alex@the5starplumbing.com"
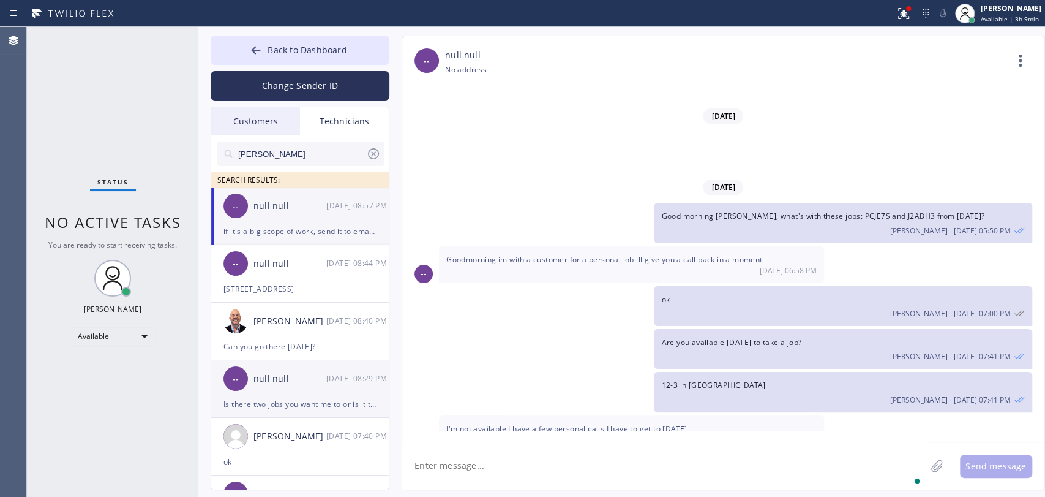
scroll to position [12456, 0]
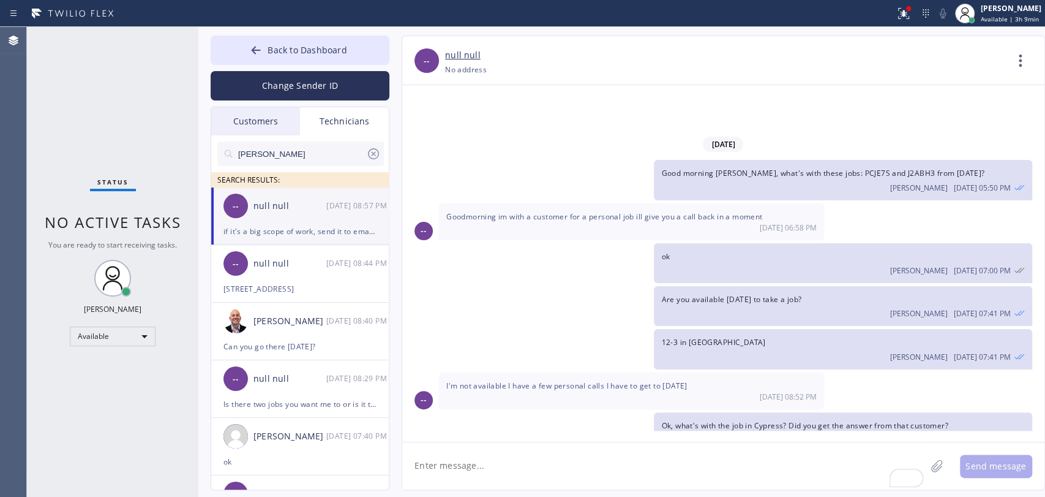
click at [547, 472] on textarea "To enrich screen reader interactions, please activate Accessibility in Grammarl…" at bounding box center [664, 465] width 524 height 47
click at [424, 462] on textarea "so he agreed to proceed, right?" at bounding box center [675, 465] width 546 height 47
click at [421, 462] on textarea "so he agreed to proceed, right?" at bounding box center [675, 465] width 546 height 47
click at [427, 463] on textarea "So he agreed to proceed, right?" at bounding box center [675, 465] width 546 height 47
click at [429, 463] on textarea "So he agreed to proceed, right?" at bounding box center [675, 465] width 546 height 47
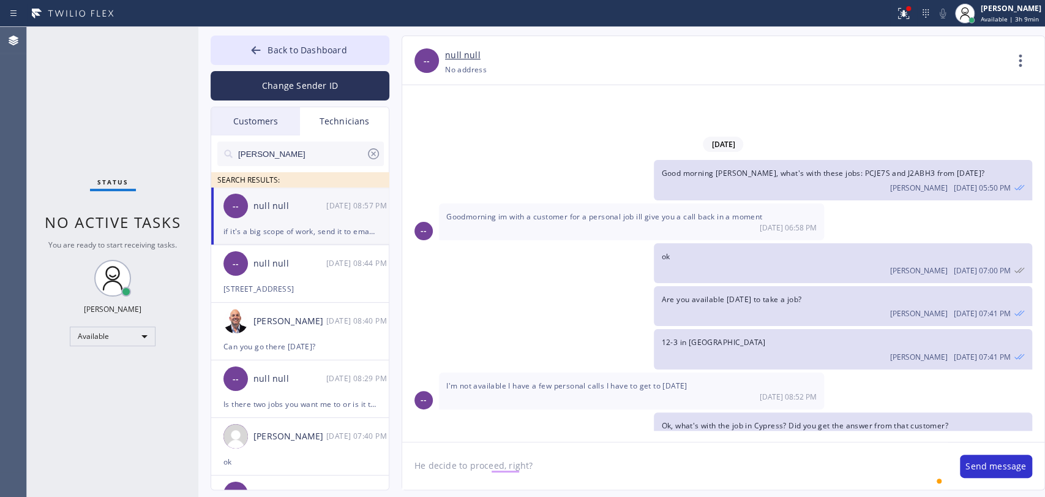
type textarea "He decided to proceed, right?"
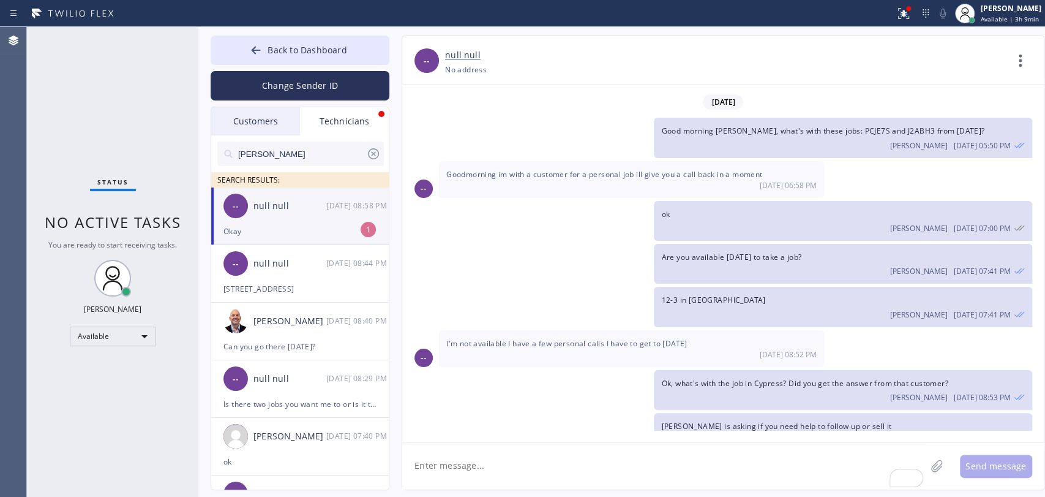
scroll to position [12538, 0]
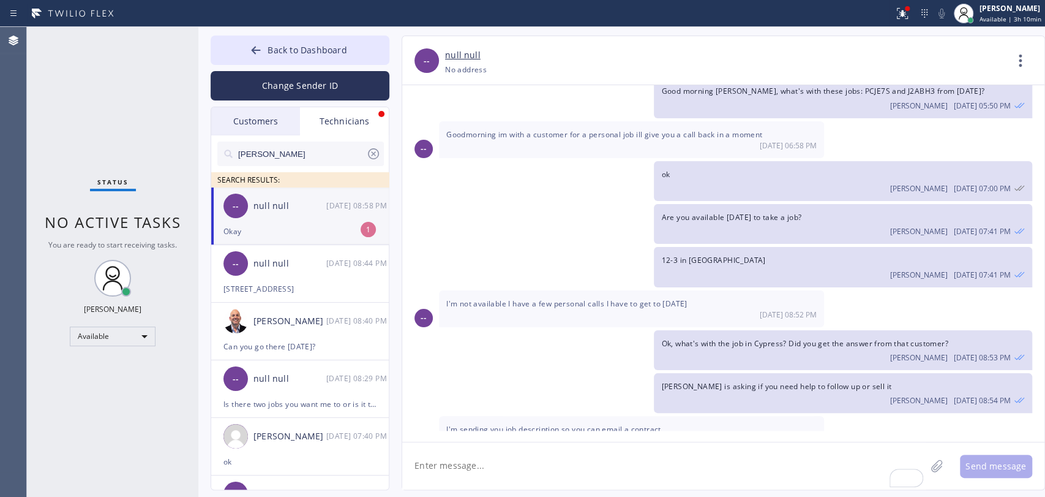
click at [276, 209] on div "null null" at bounding box center [290, 206] width 73 height 14
click at [508, 483] on textarea "To enrich screen reader interactions, please activate Accessibility in Grammarl…" at bounding box center [664, 465] width 524 height 47
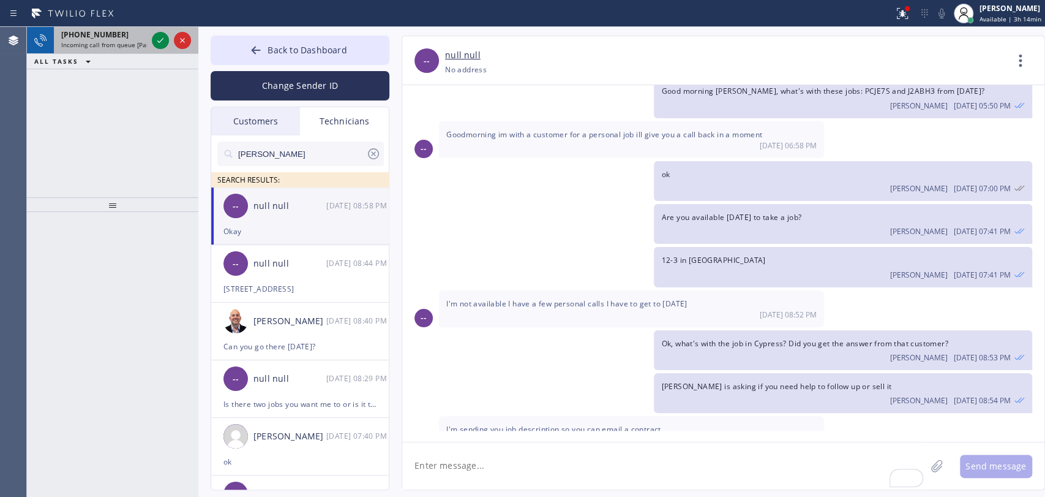
click at [119, 45] on span "Incoming call from queue [PaidCalls] HVAC" at bounding box center [123, 44] width 124 height 9
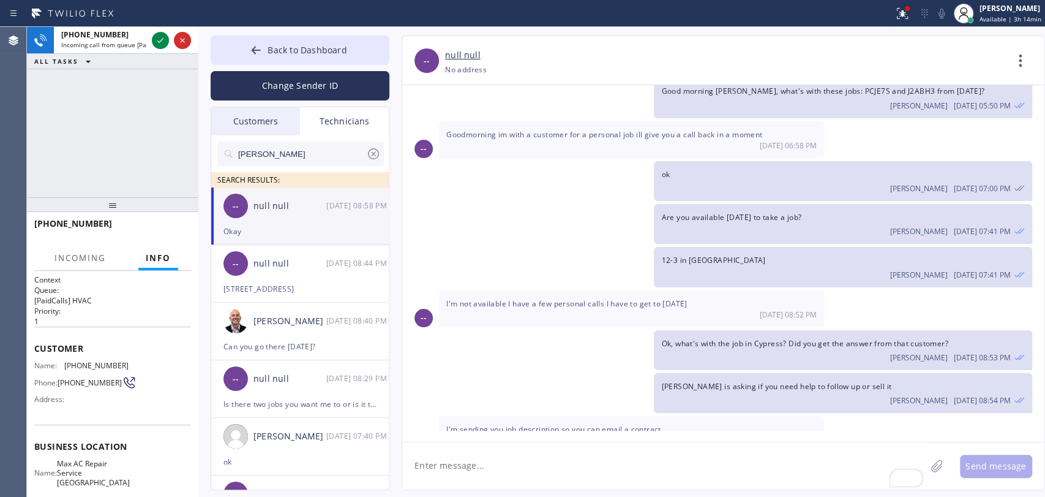
click at [462, 457] on textarea "To enrich screen reader interactions, please activate Accessibility in Grammarl…" at bounding box center [664, 465] width 524 height 47
click at [1022, 15] on span "Available | 3h 14min" at bounding box center [1011, 19] width 62 height 9
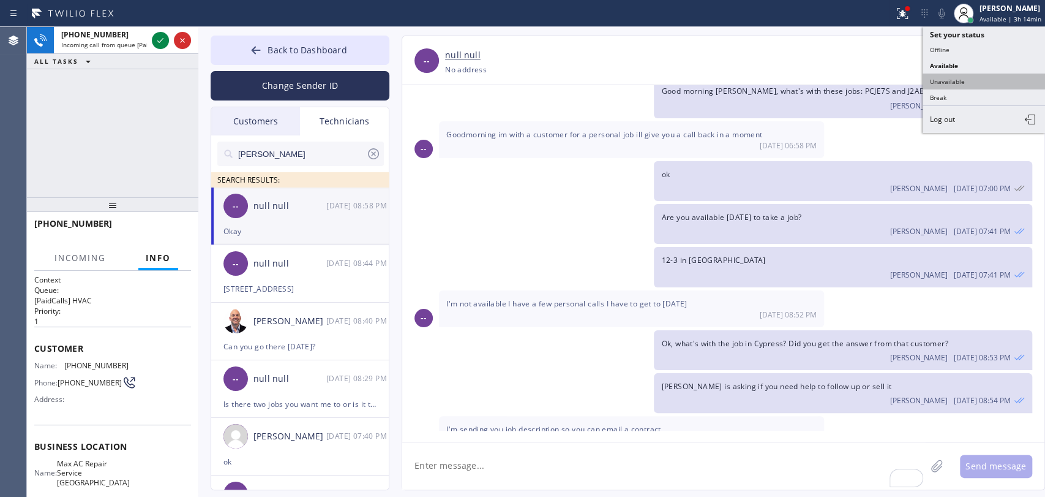
click at [944, 78] on button "Unavailable" at bounding box center [984, 81] width 122 height 16
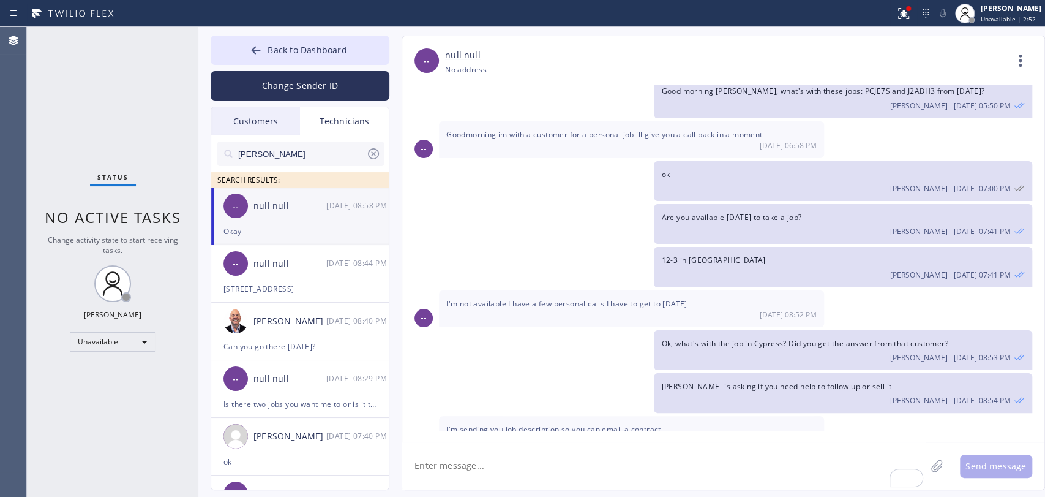
click at [129, 329] on div "Status No active tasks Change activity state to start receiving tasks. Oleksiy …" at bounding box center [112, 262] width 171 height 470
click at [107, 355] on div "Status No active tasks Change activity state to start receiving tasks. Oleksiy …" at bounding box center [112, 262] width 171 height 470
click at [106, 344] on div "Unavailable" at bounding box center [113, 342] width 86 height 20
click at [88, 374] on li "Available" at bounding box center [111, 372] width 83 height 15
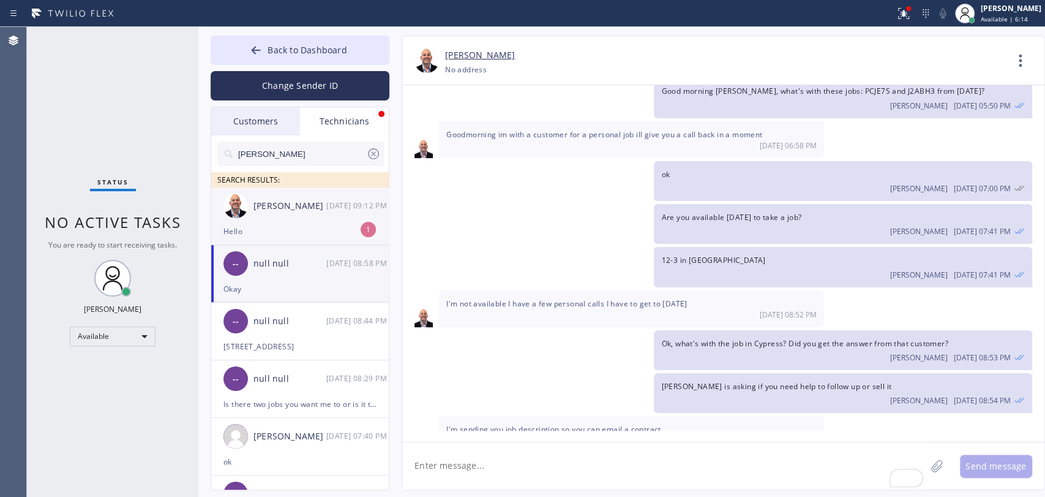
click at [243, 209] on img at bounding box center [236, 206] width 24 height 24
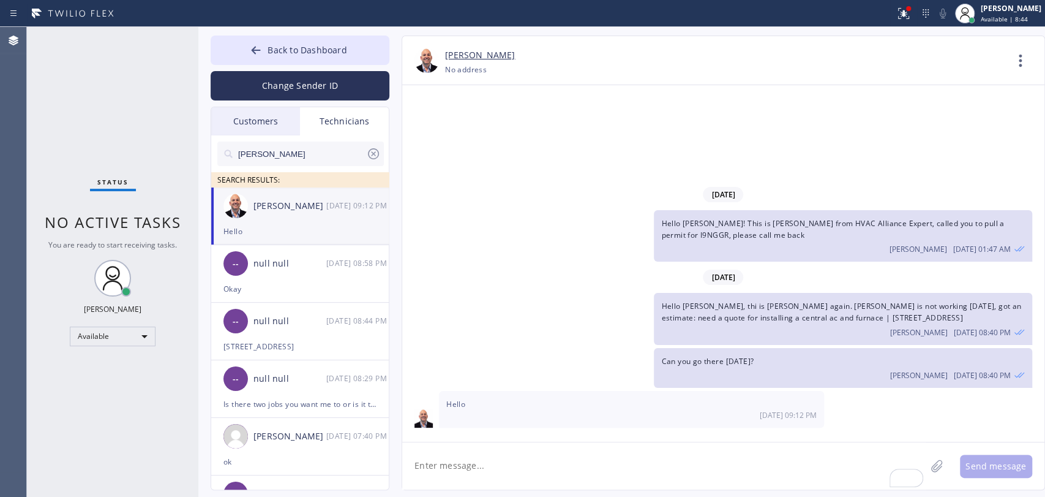
click at [794, 326] on div "Oleksiy Dmitriev 09/15 08:40 PM" at bounding box center [842, 330] width 363 height 13
drag, startPoint x: 794, startPoint y: 326, endPoint x: 789, endPoint y: 310, distance: 16.5
click at [794, 325] on div "Oleksiy Dmitriev 09/15 08:40 PM" at bounding box center [842, 330] width 363 height 13
click at [789, 310] on span "Hello Adam, thi is Alex again. David is not working today, got an estimate: nee…" at bounding box center [841, 312] width 360 height 22
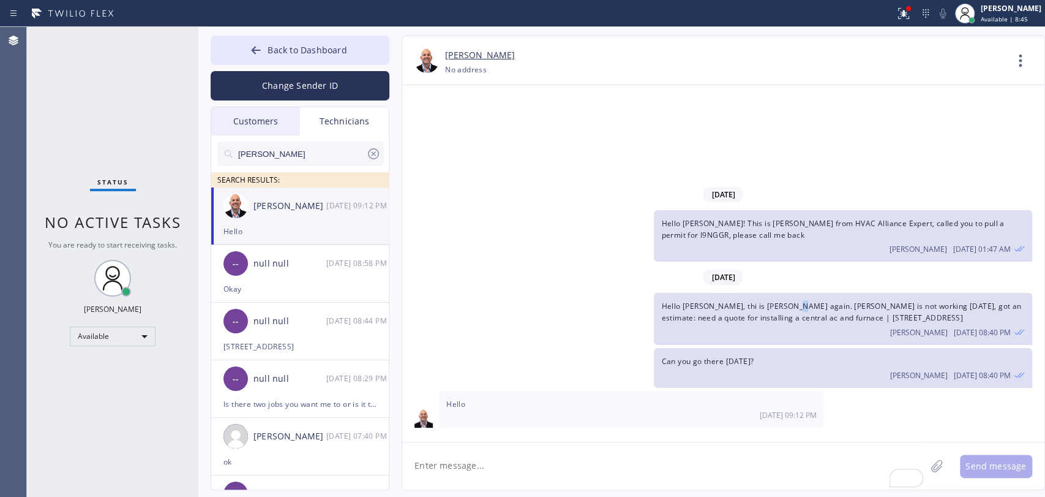
click at [789, 310] on span "Hello Adam, thi is Alex again. David is not working today, got an estimate: nee…" at bounding box center [841, 312] width 360 height 22
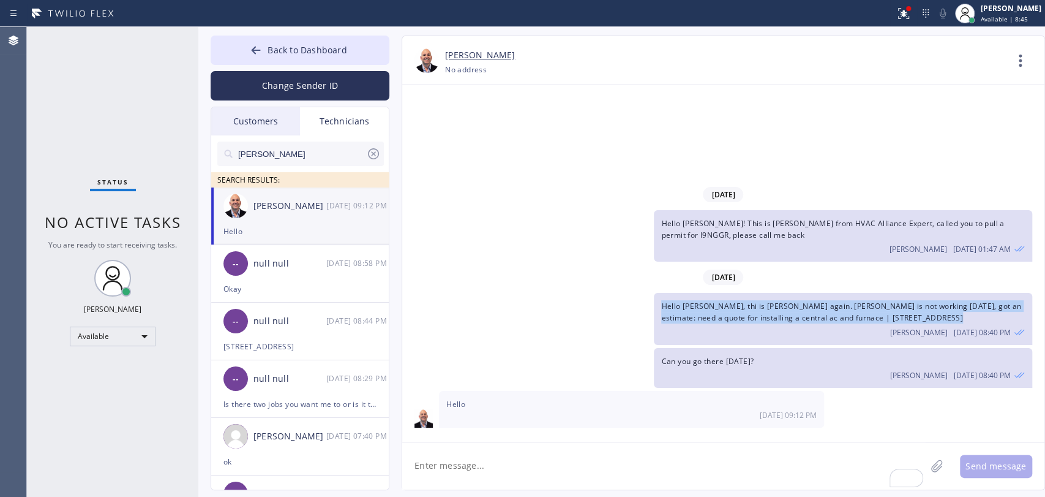
click at [789, 310] on span "Hello Adam, thi is Alex again. David is not working today, got an estimate: nee…" at bounding box center [841, 312] width 360 height 22
click at [788, 307] on span "Hello Adam, thi is Alex again. David is not working today, got an estimate: nee…" at bounding box center [841, 312] width 360 height 22
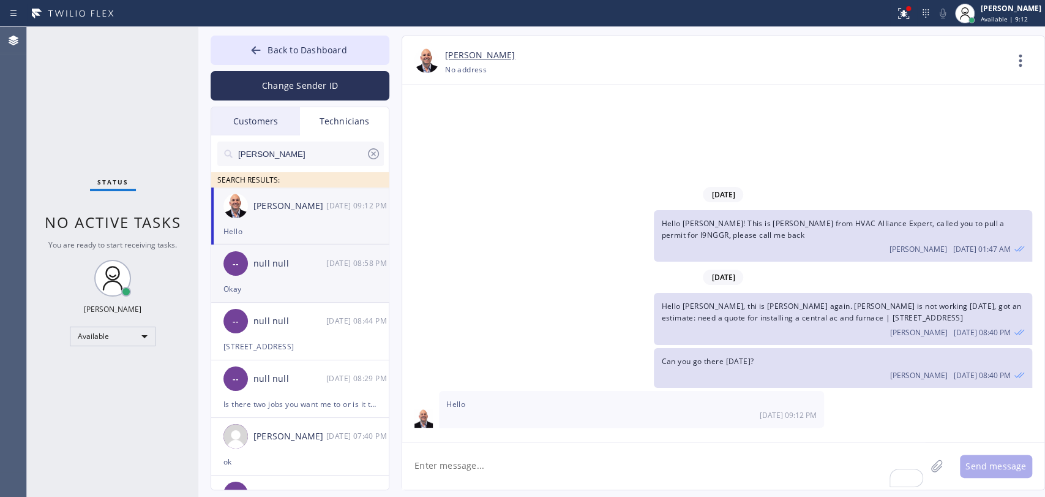
click at [268, 269] on div "null null" at bounding box center [290, 264] width 73 height 14
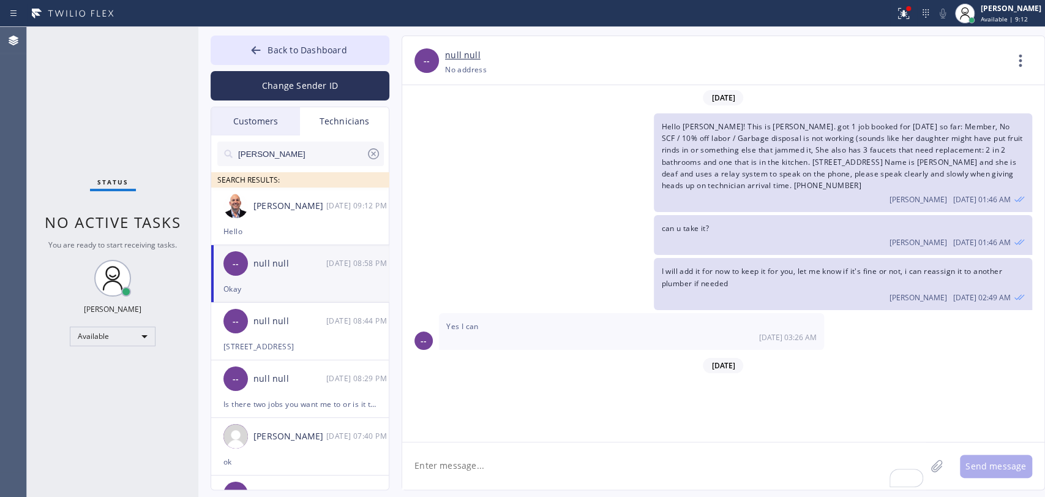
scroll to position [12538, 0]
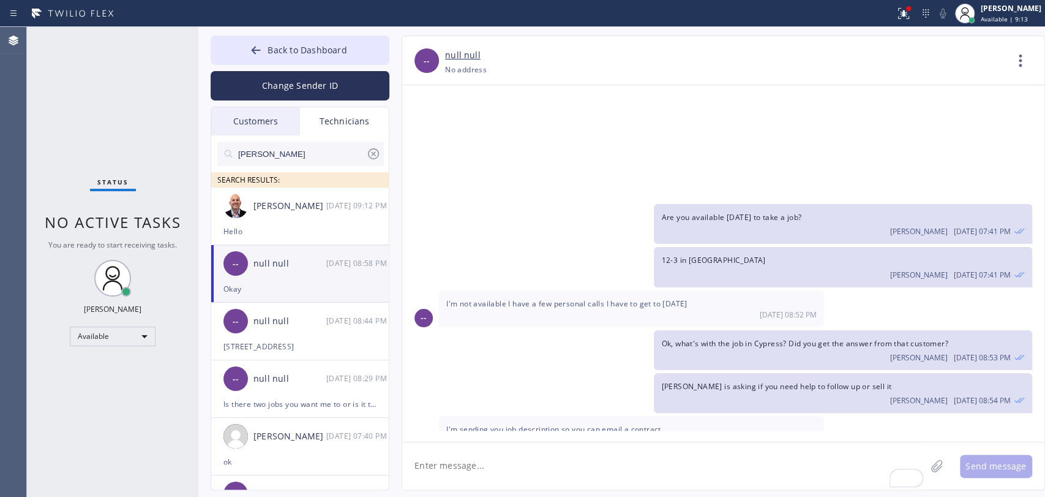
click at [513, 482] on textarea "To enrich screen reader interactions, please activate Accessibility in Grammarl…" at bounding box center [664, 465] width 524 height 47
type textarea "oh, and is everything good with a job for Alex?"
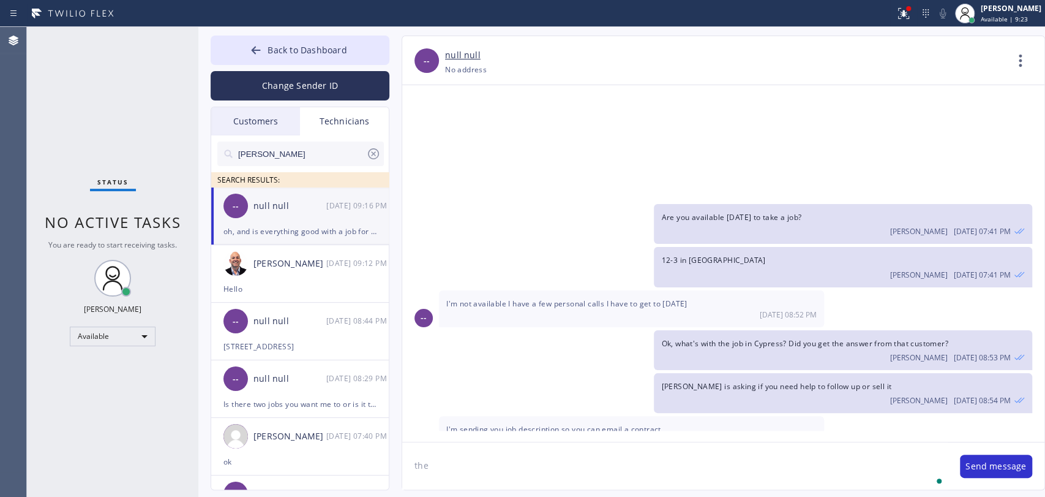
scroll to position [12581, 0]
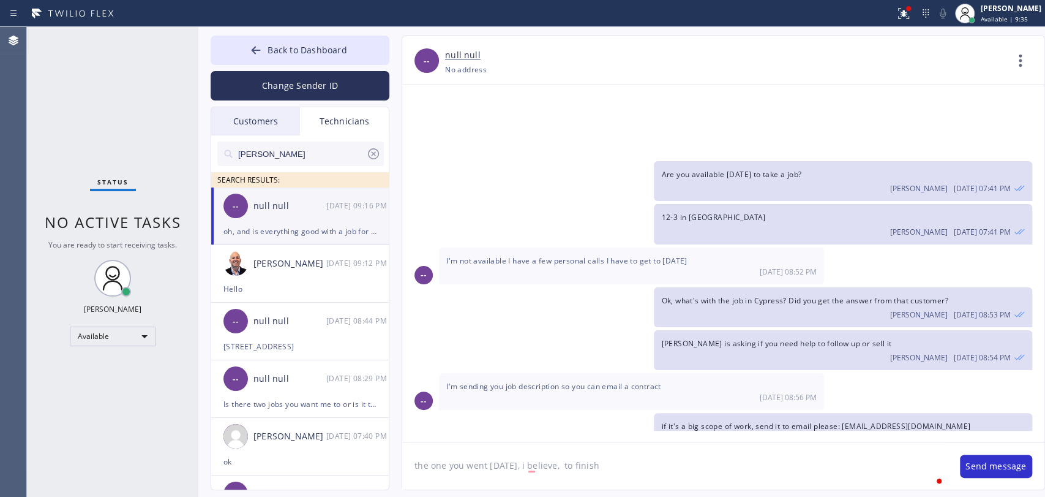
type textarea "the one you went on Friday, i believe, to finish"
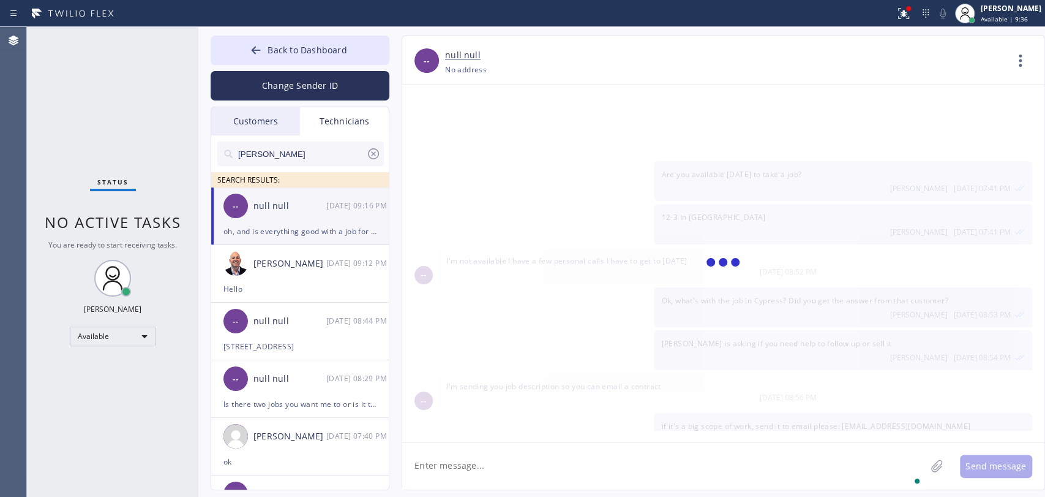
scroll to position [12624, 0]
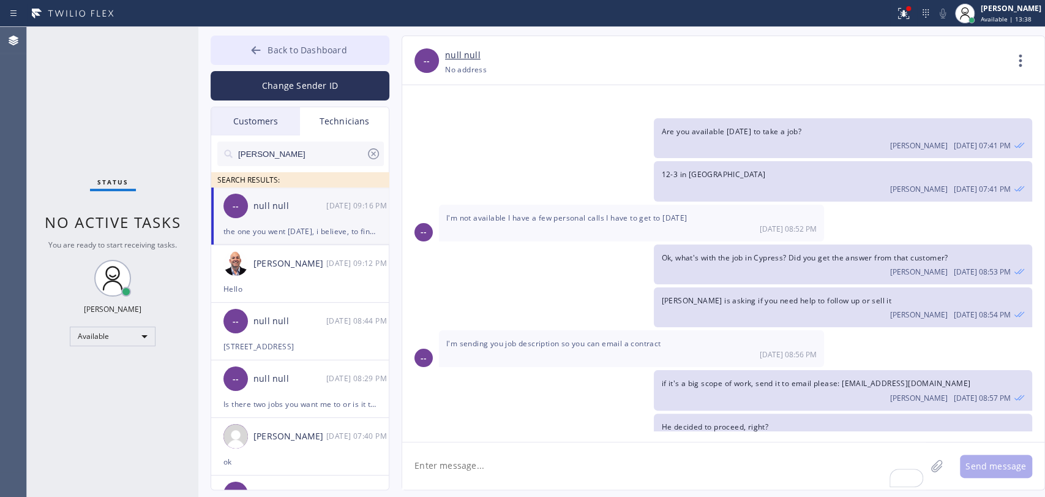
click at [340, 58] on button "Back to Dashboard" at bounding box center [300, 50] width 179 height 29
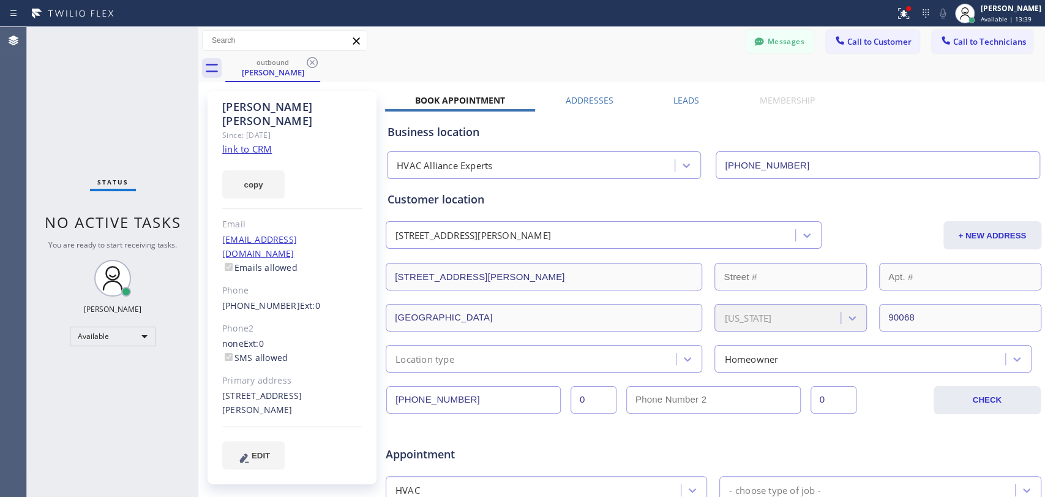
click at [962, 42] on span "Call to Technicians" at bounding box center [990, 41] width 73 height 11
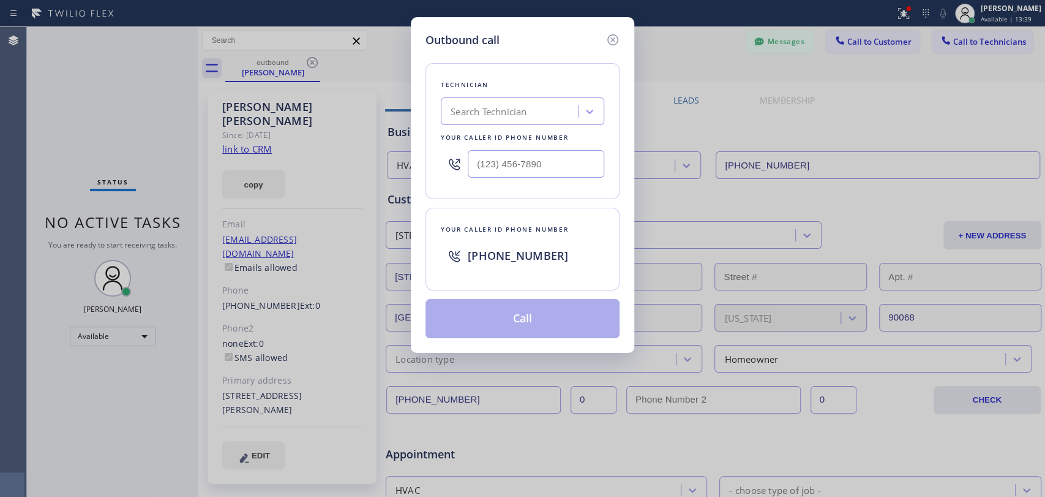
click at [420, 127] on div "Outbound call Technician Search Technician Your caller id phone number Your cal…" at bounding box center [523, 185] width 224 height 336
click at [505, 114] on div "Search Technician" at bounding box center [489, 112] width 76 height 14
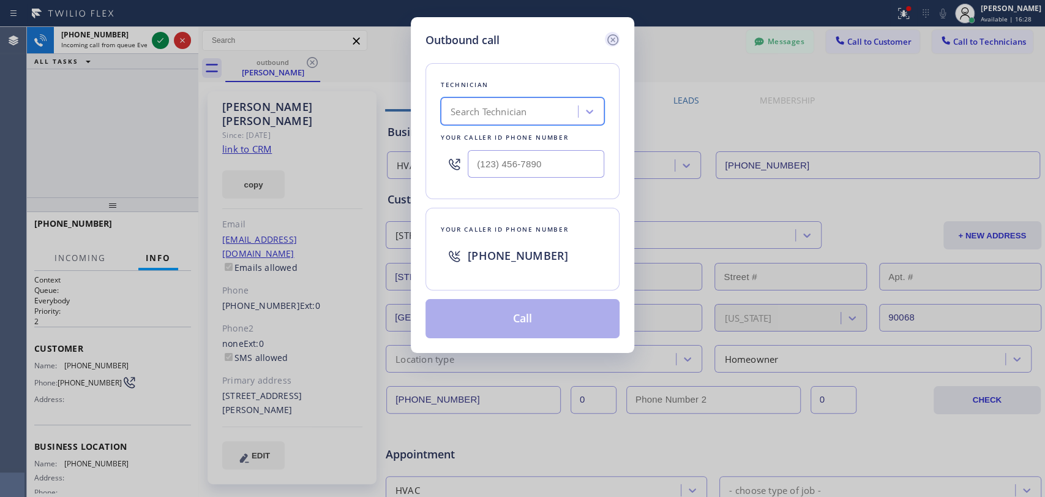
click at [618, 44] on icon at bounding box center [613, 39] width 15 height 15
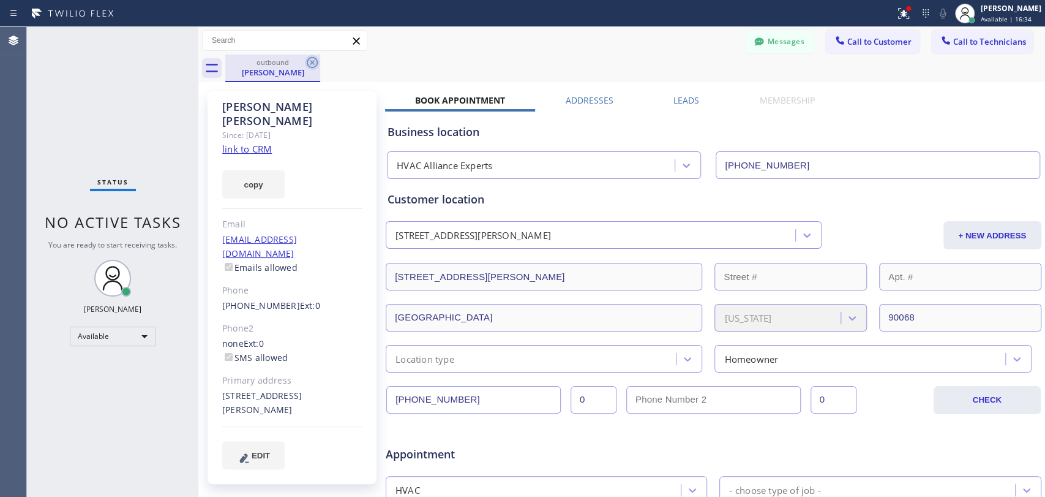
click at [318, 58] on icon at bounding box center [312, 62] width 15 height 15
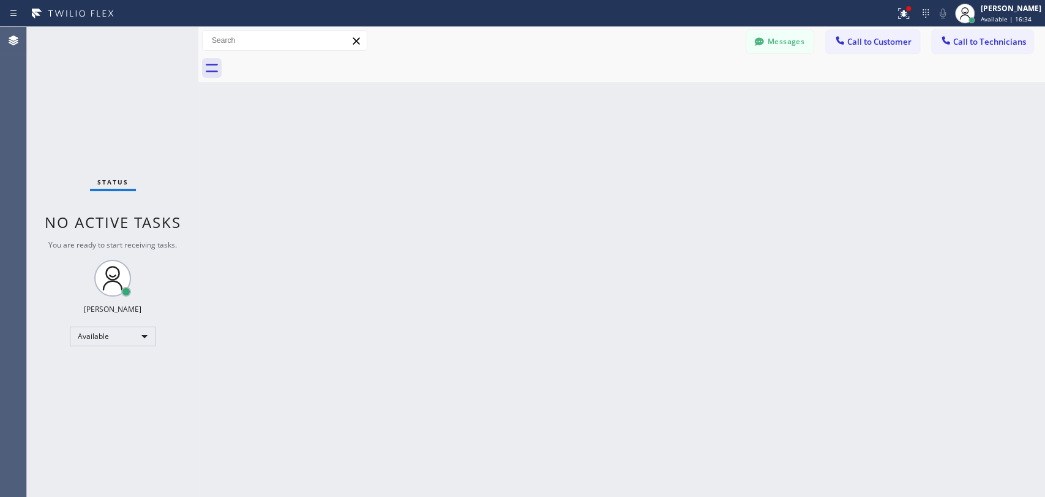
click at [386, 87] on div "Back to Dashboard Change Sender ID Customers Technicians (917) 708-3045 SEARCH …" at bounding box center [621, 262] width 847 height 470
click at [563, 368] on div "Back to Dashboard Change Sender ID Customers Technicians (917) 708-3045 SEARCH …" at bounding box center [621, 262] width 847 height 470
click at [772, 37] on button "Messages" at bounding box center [780, 41] width 67 height 23
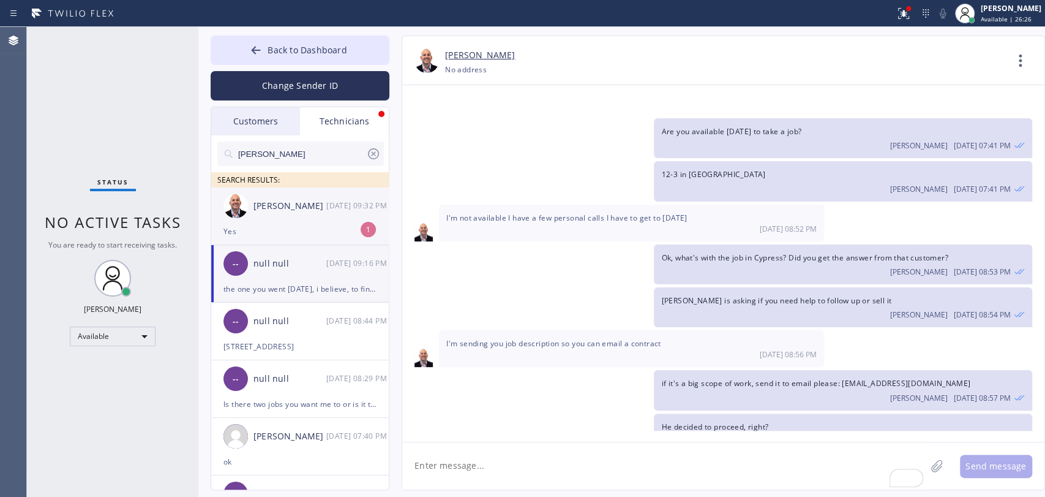
click at [275, 220] on div "Adam Gerber 09/15 09:32 PM" at bounding box center [300, 205] width 179 height 37
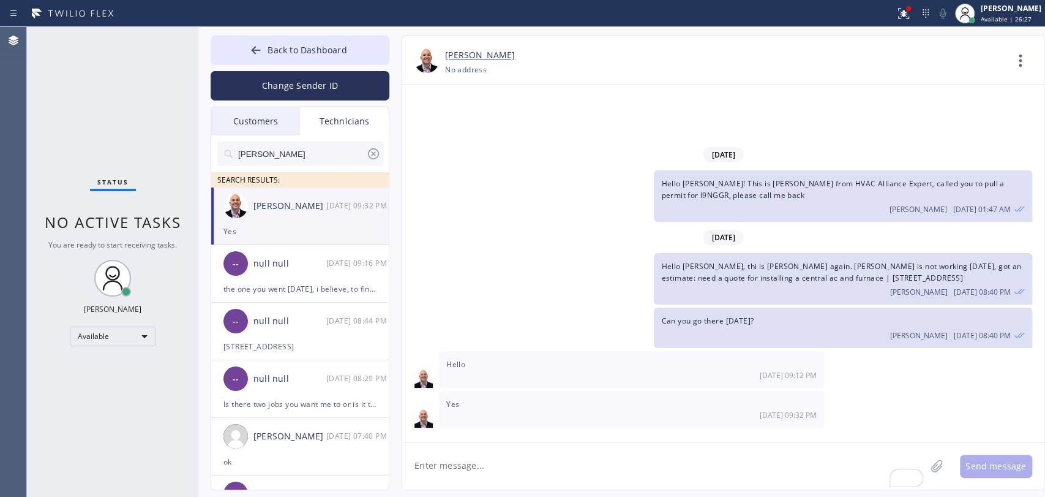
click at [487, 457] on textarea "To enrich screen reader interactions, please activate Accessibility in Grammarl…" at bounding box center [664, 465] width 524 height 47
click at [536, 476] on textarea "To enrich screen reader interactions, please activate Accessibility in Grammarl…" at bounding box center [664, 465] width 524 height 47
type textarea "W"
type textarea "I booked it 1-5 pm, will assign to you"
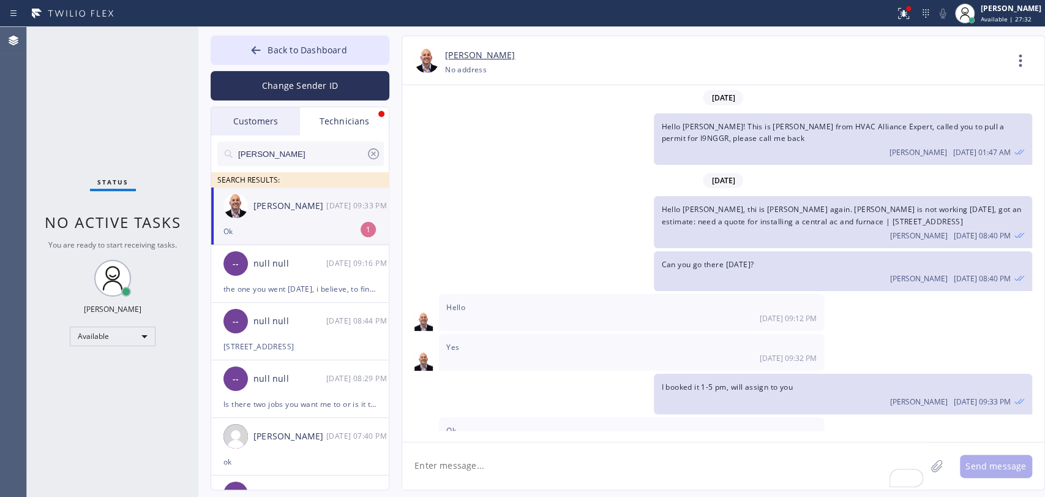
scroll to position [22, 0]
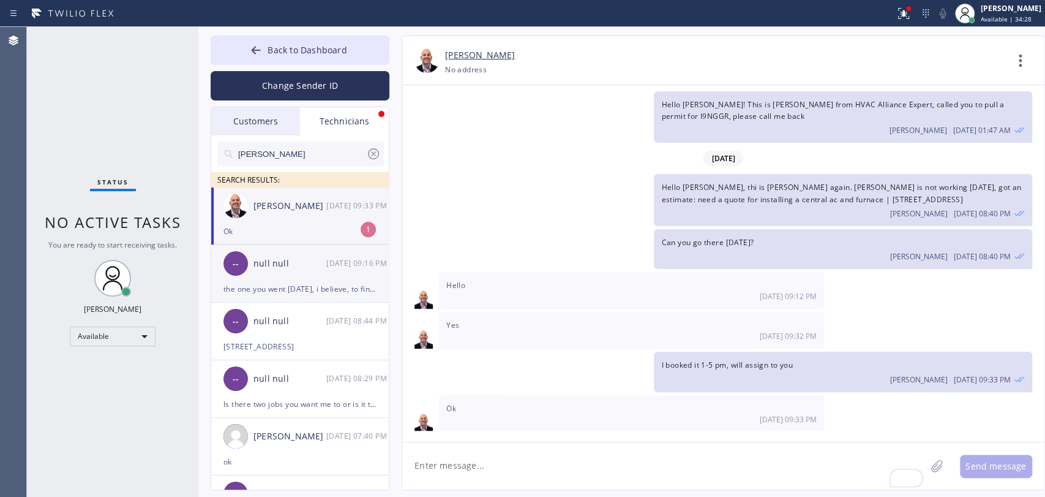
click at [275, 252] on div "-- null null 09/15 09:16 PM" at bounding box center [300, 263] width 179 height 37
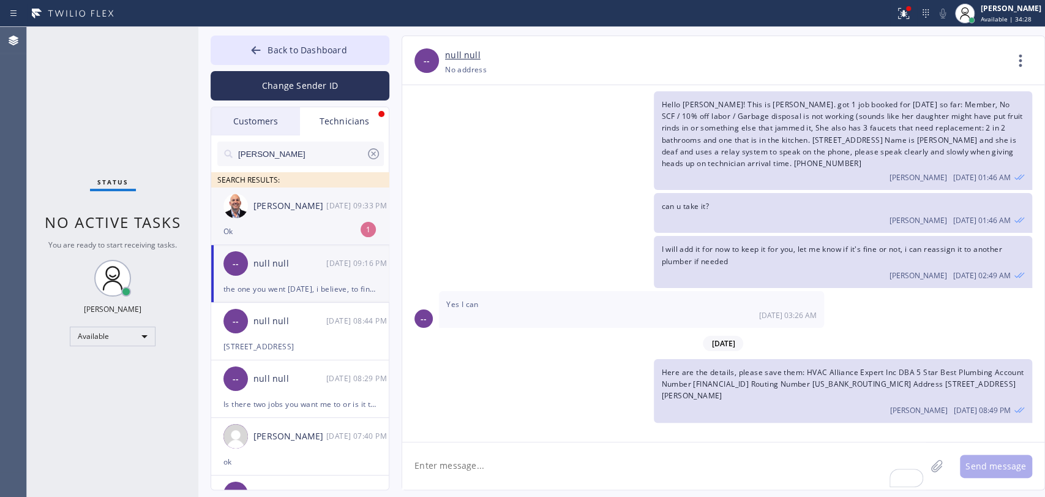
scroll to position [12624, 0]
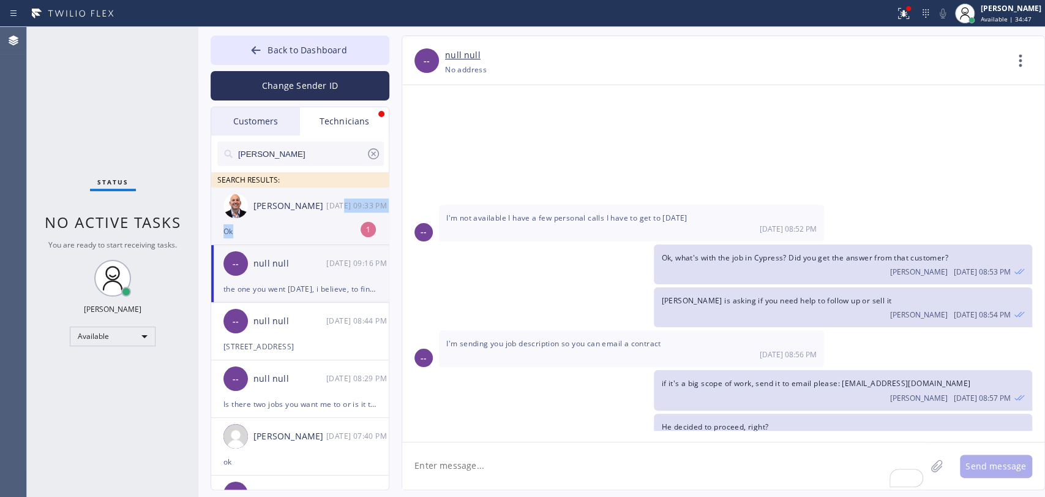
click at [341, 224] on li "Adam Gerber 09/15 09:33 PM Ok 1" at bounding box center [300, 216] width 179 height 58
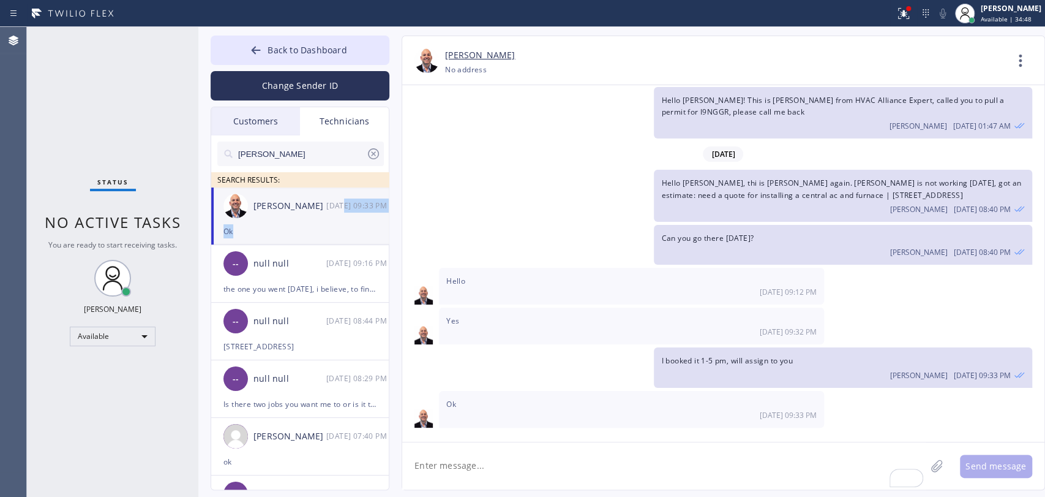
scroll to position [22, 0]
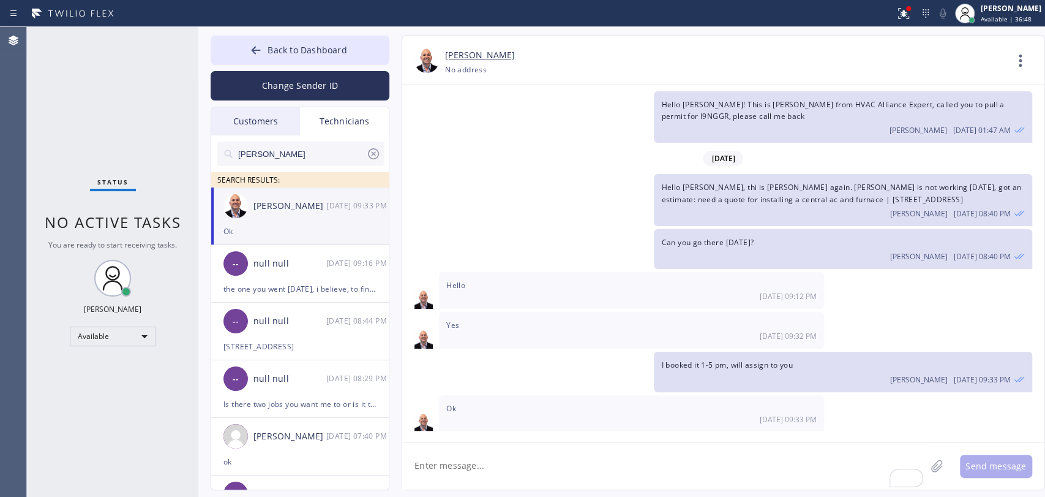
click at [60, 184] on div "Status No active tasks You are ready to start receiving tasks. Oleksiy Dmitriev…" at bounding box center [112, 262] width 171 height 470
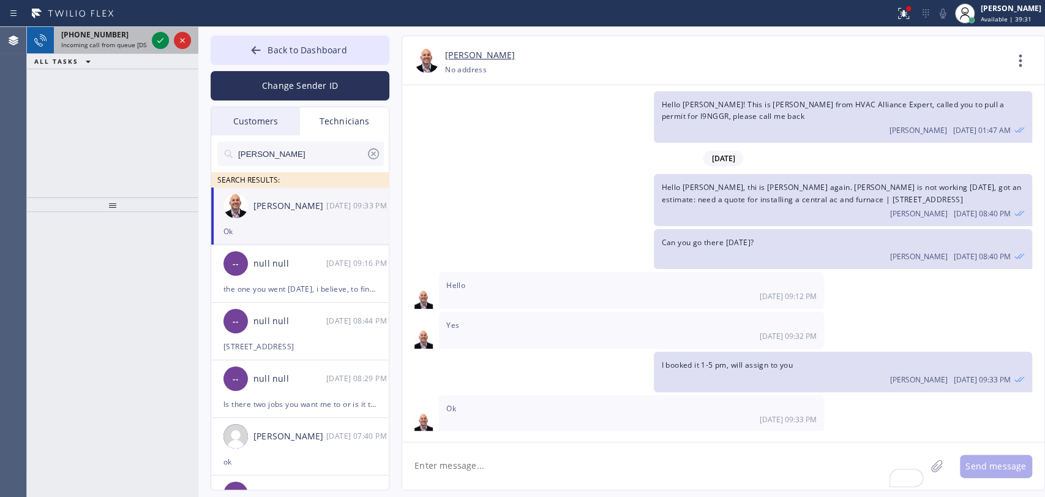
click at [86, 43] on span "Incoming call from queue [DSRs]" at bounding box center [108, 44] width 94 height 9
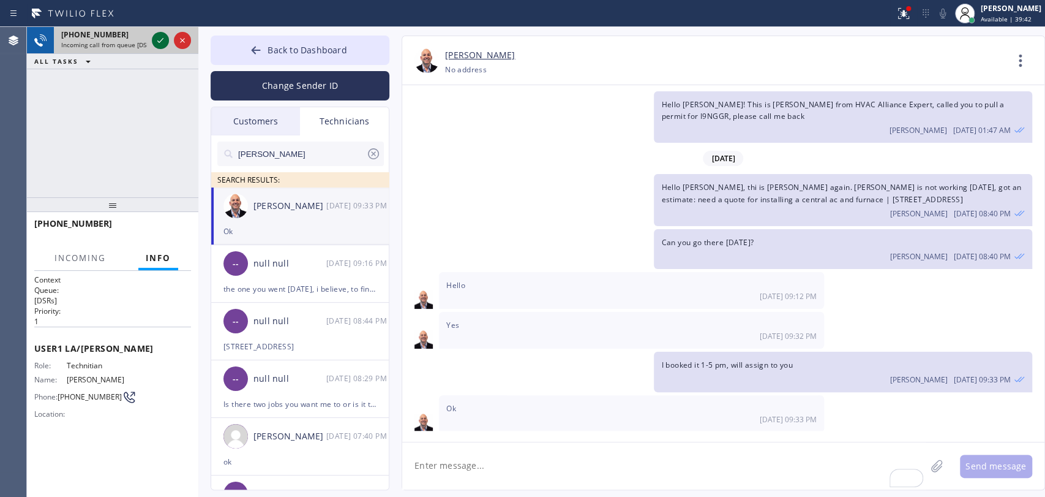
click at [162, 40] on icon at bounding box center [160, 40] width 15 height 15
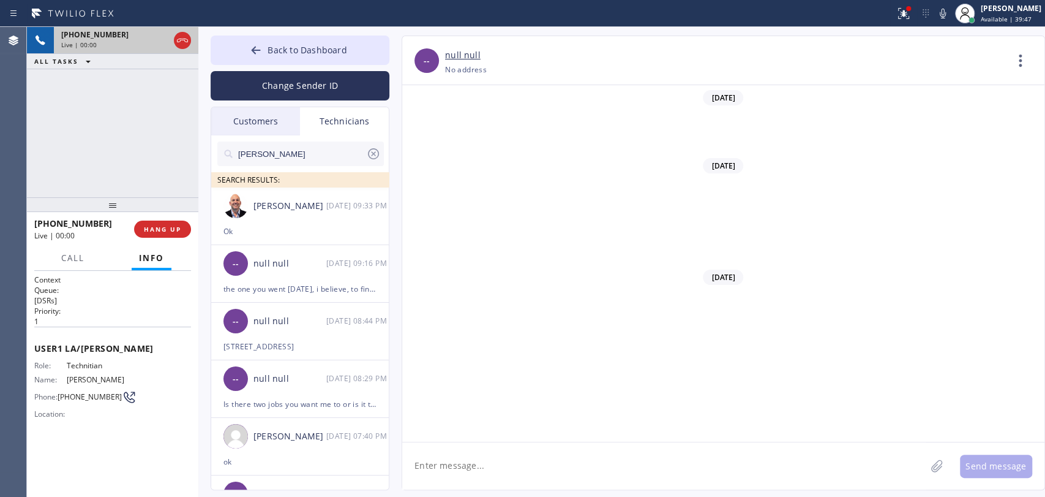
scroll to position [5640, 0]
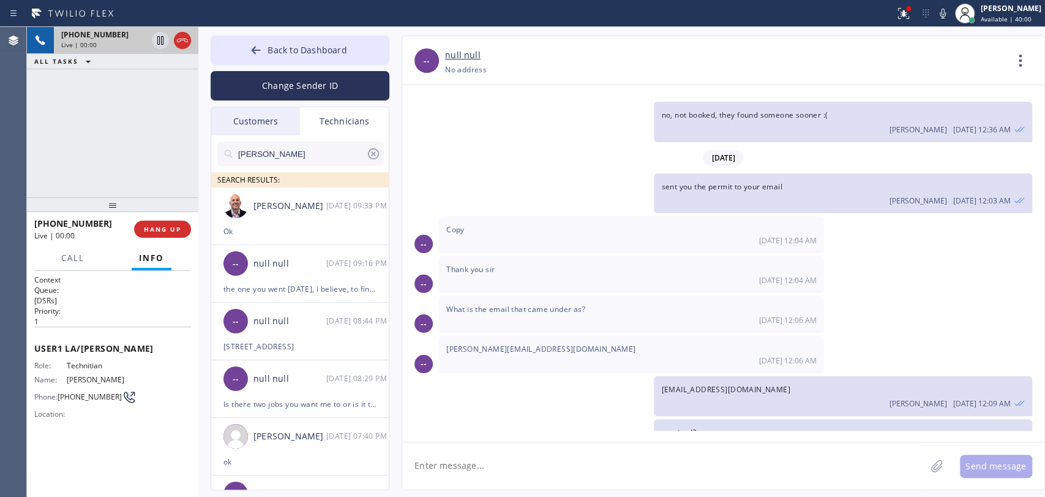
click at [133, 124] on div "+18184880727 Live | 00:00 ALL TASKS ALL TASKS ACTIVE TASKS TASKS IN WRAP UP" at bounding box center [112, 112] width 171 height 170
click at [320, 39] on button "Back to Dashboard" at bounding box center [300, 50] width 179 height 29
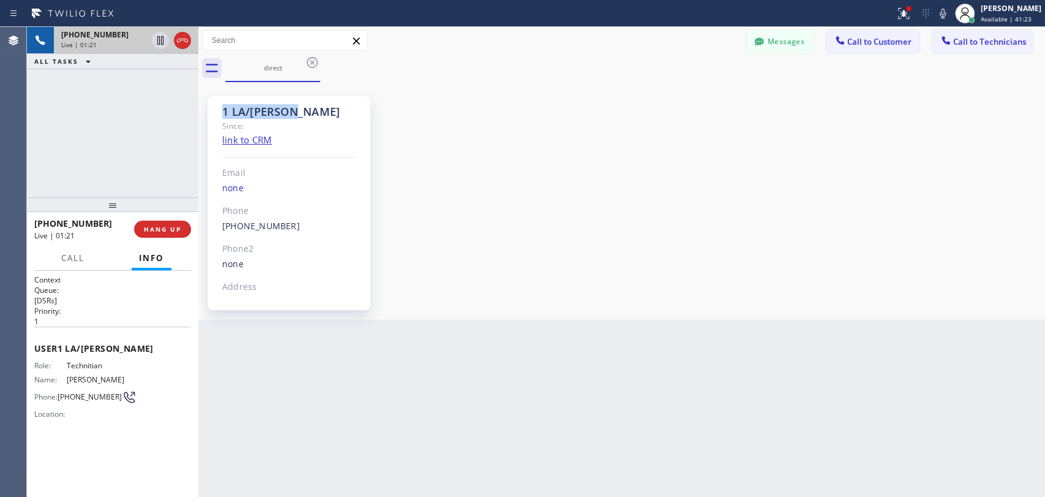
drag, startPoint x: 219, startPoint y: 102, endPoint x: 294, endPoint y: 116, distance: 76.1
click at [294, 116] on div "1 LA/OC Ignacio Since: link to CRM Email none Phone (818) 488-0727 Outbound cal…" at bounding box center [289, 203] width 163 height 214
click at [294, 116] on div "1 LA/OC Ignacio" at bounding box center [289, 112] width 134 height 14
click at [173, 229] on span "HANG UP" at bounding box center [162, 229] width 37 height 9
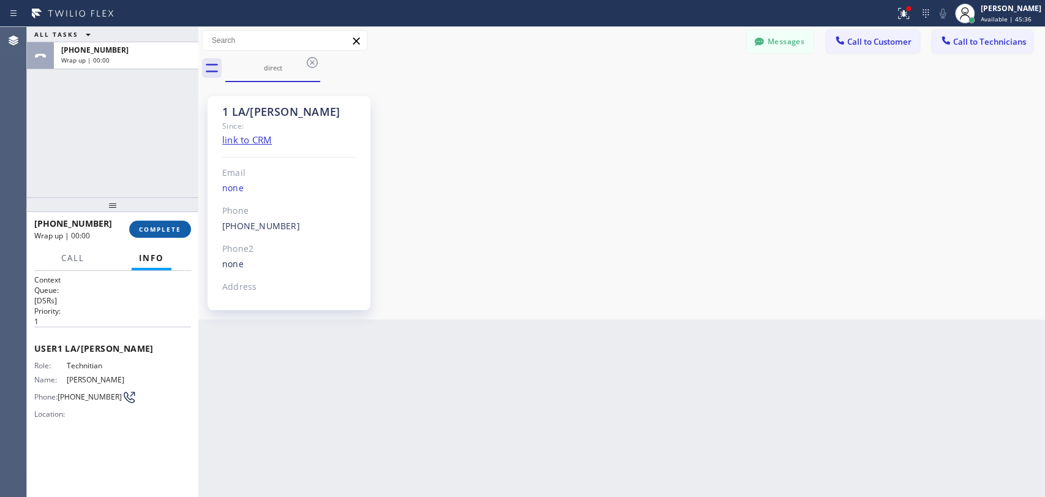
click at [151, 229] on span "COMPLETE" at bounding box center [160, 229] width 42 height 9
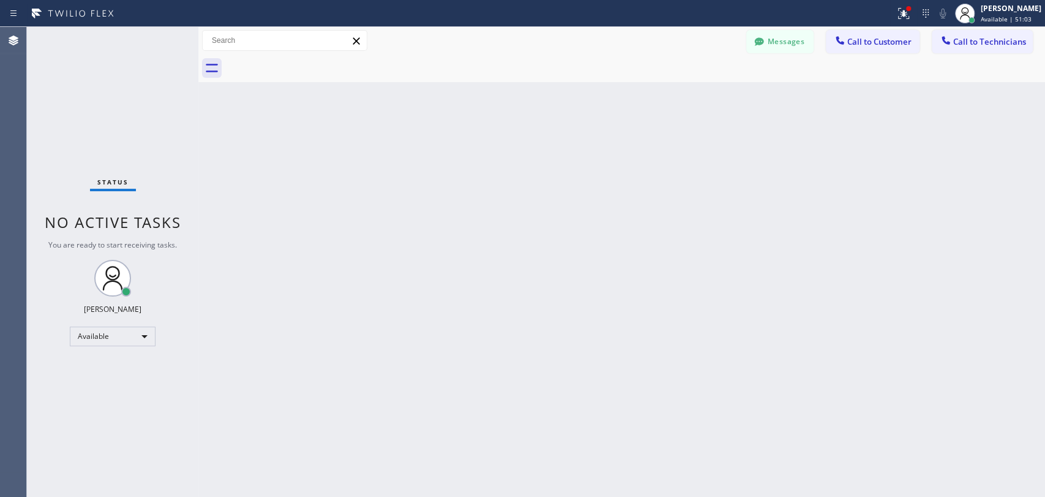
click at [772, 44] on button "Messages" at bounding box center [780, 41] width 67 height 23
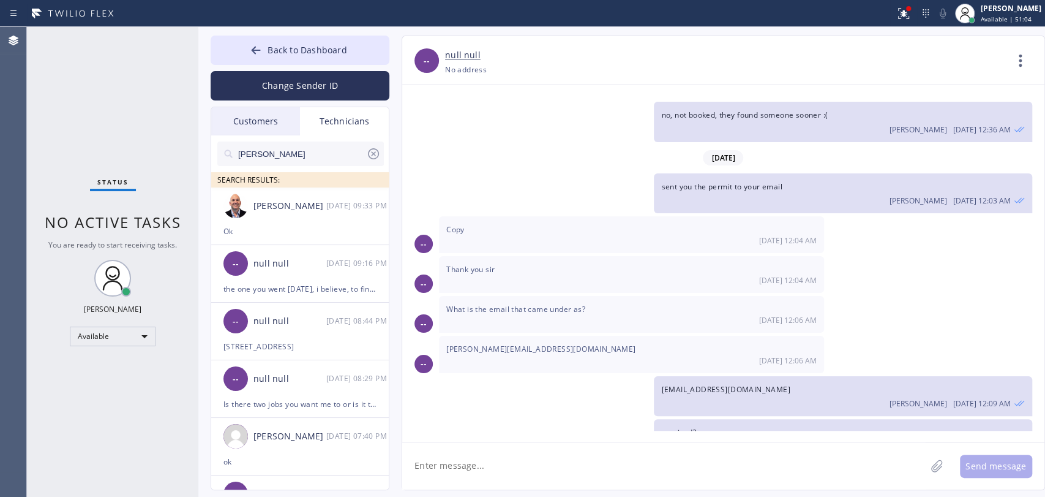
click at [295, 145] on input "armen" at bounding box center [301, 153] width 129 height 24
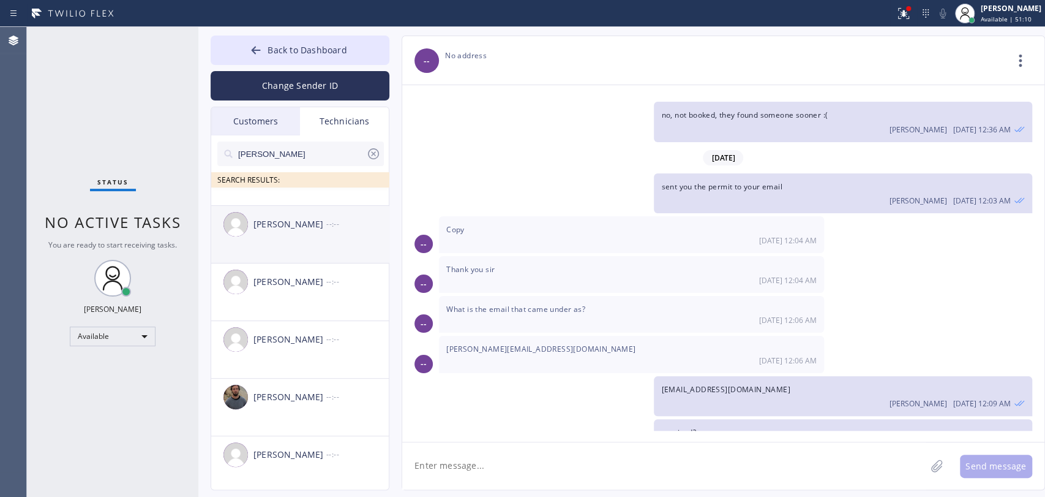
scroll to position [43, 0]
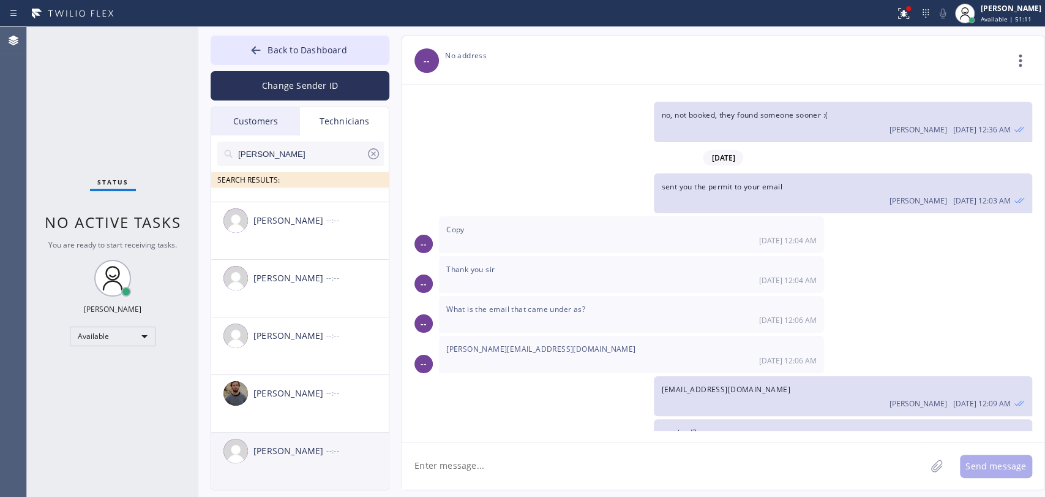
type input "andrew"
click at [255, 475] on li "Andrew Craig --:--" at bounding box center [300, 461] width 179 height 58
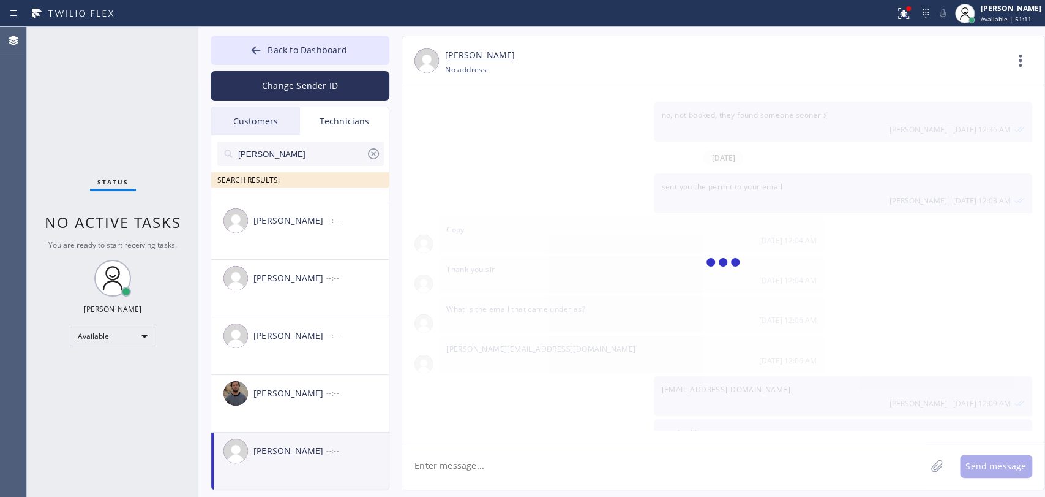
scroll to position [4130, 0]
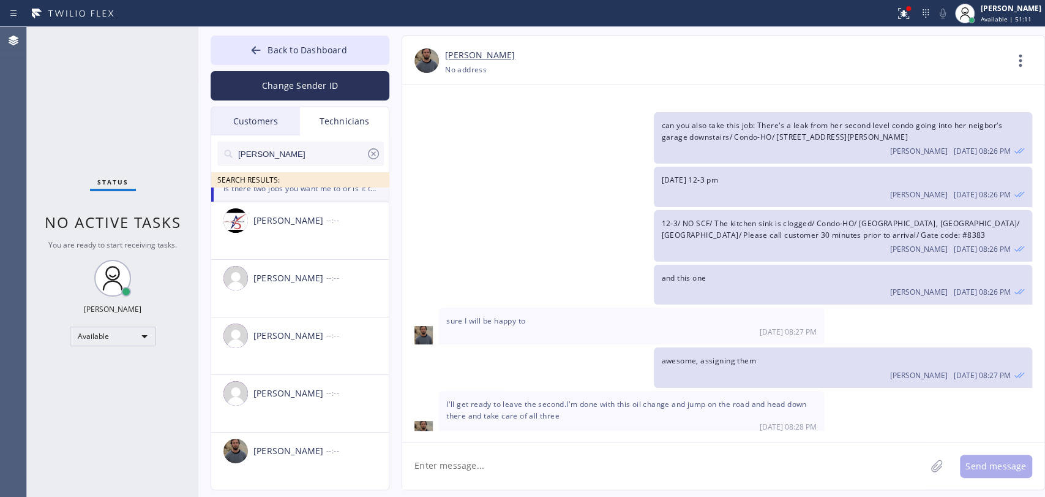
click at [489, 462] on textarea at bounding box center [664, 465] width 524 height 47
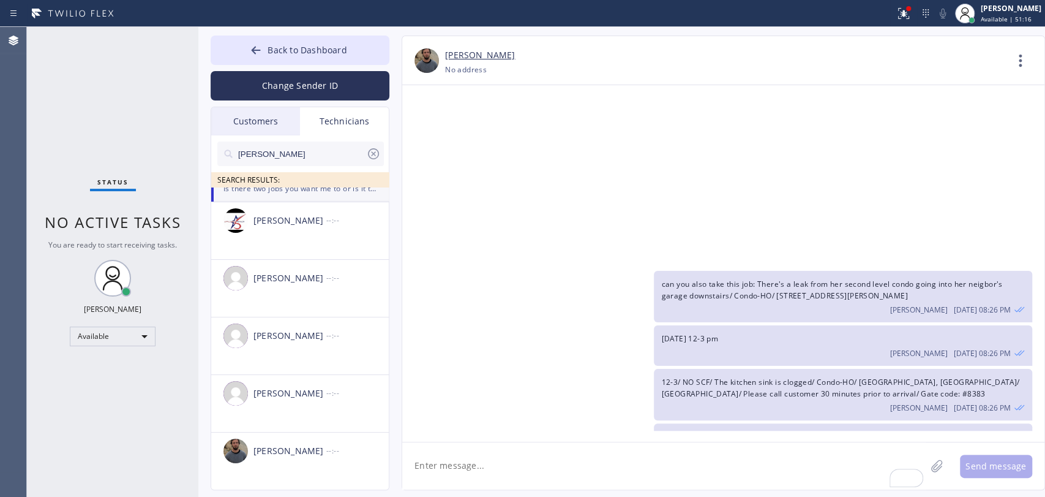
scroll to position [3857, 0]
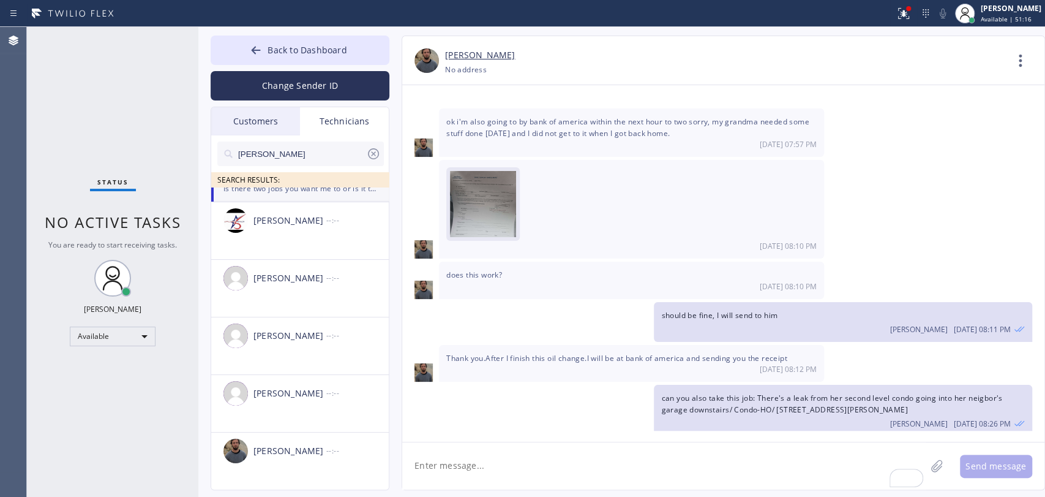
click at [475, 171] on img at bounding box center [483, 207] width 66 height 73
click at [551, 473] on textarea "To enrich screen reader interactions, please activate Accessibility in Grammarl…" at bounding box center [664, 465] width 524 height 47
click at [399, 50] on div "Andrei Pavlovich Malyshev +16196093668 Choose phone number No address Contact F…" at bounding box center [712, 263] width 644 height 454
click at [334, 47] on span "Back to Dashboard" at bounding box center [307, 50] width 79 height 12
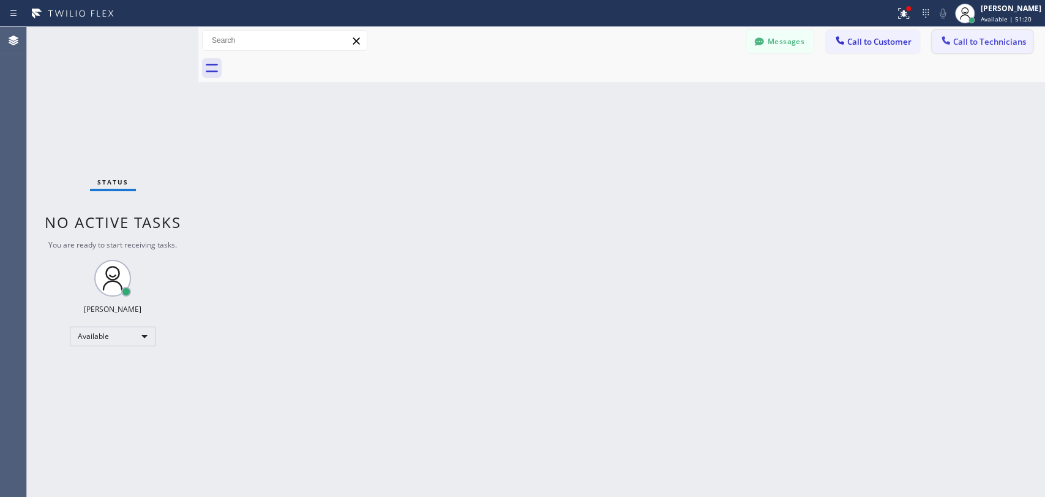
drag, startPoint x: 1011, startPoint y: 60, endPoint x: 1004, endPoint y: 51, distance: 10.9
click at [1011, 58] on div at bounding box center [635, 69] width 820 height 28
click at [1002, 47] on button "Call to Technicians" at bounding box center [982, 41] width 101 height 23
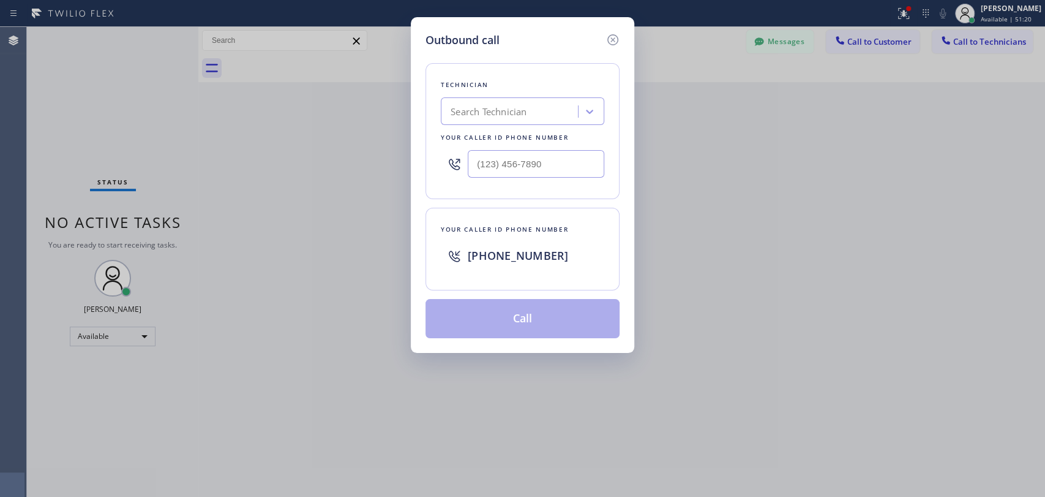
click at [446, 135] on div "Your caller id phone number" at bounding box center [523, 137] width 164 height 13
click at [485, 116] on div "Search Technician" at bounding box center [489, 112] width 76 height 14
type input "andrew"
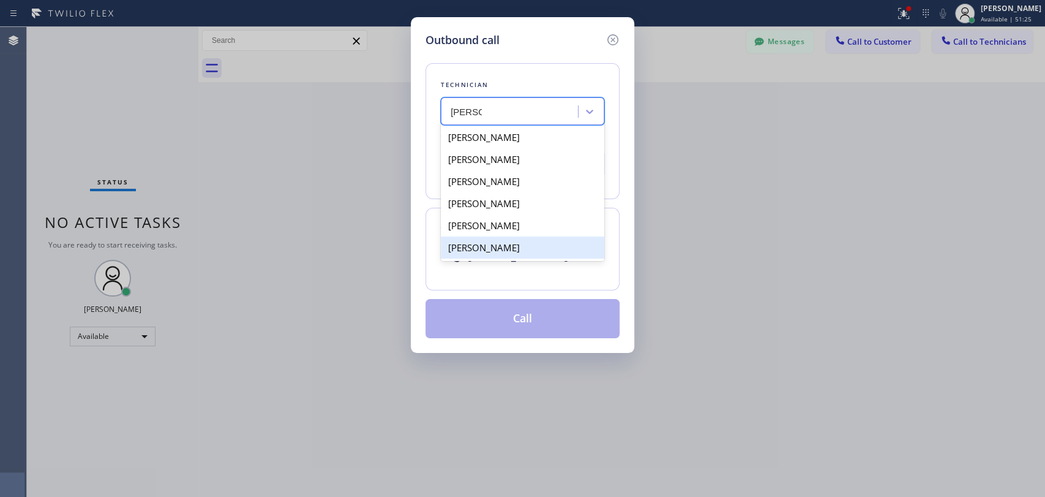
click at [503, 244] on div "Andrew Craig" at bounding box center [523, 247] width 164 height 22
type input "(909) 834-9086"
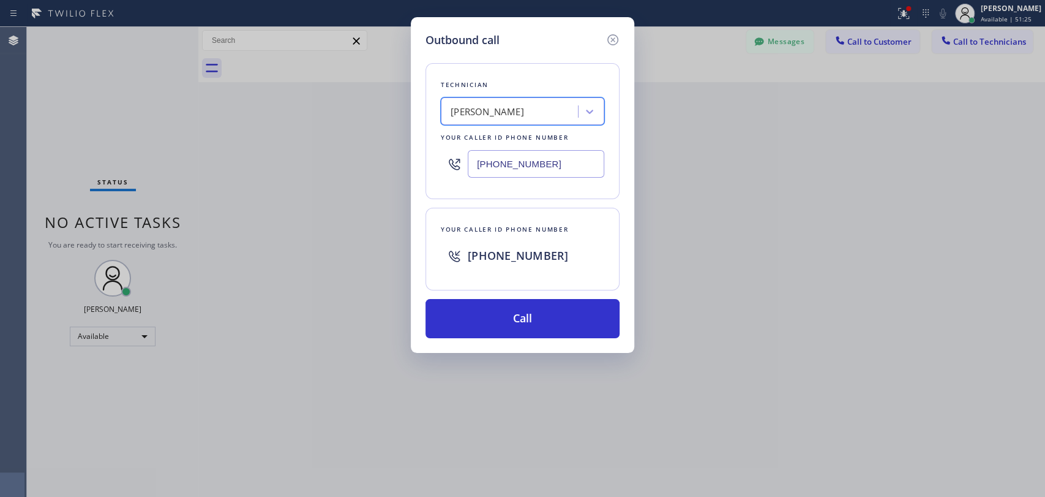
click at [516, 342] on div "Outbound call Technician option Andrew Craig, selected. 6 results available. Se…" at bounding box center [523, 185] width 224 height 336
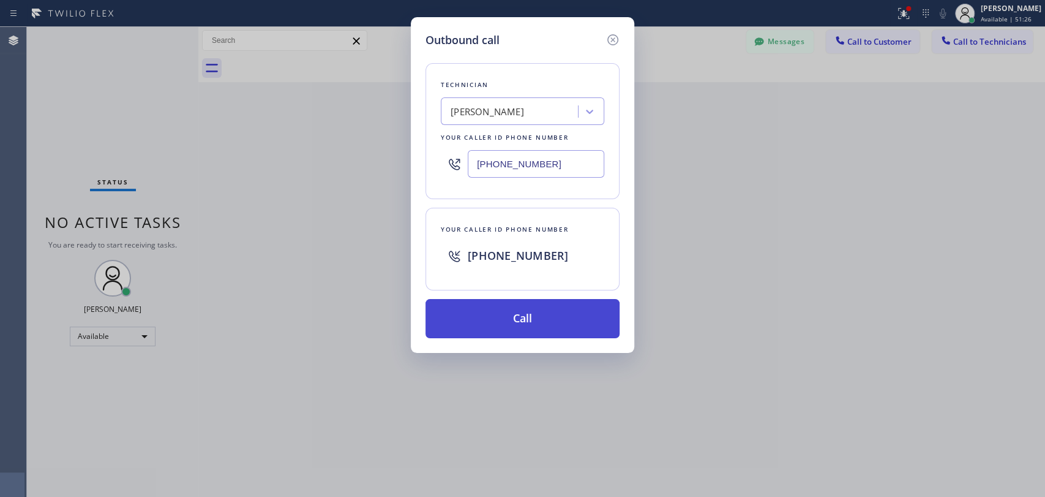
click at [527, 333] on button "Call" at bounding box center [523, 318] width 194 height 39
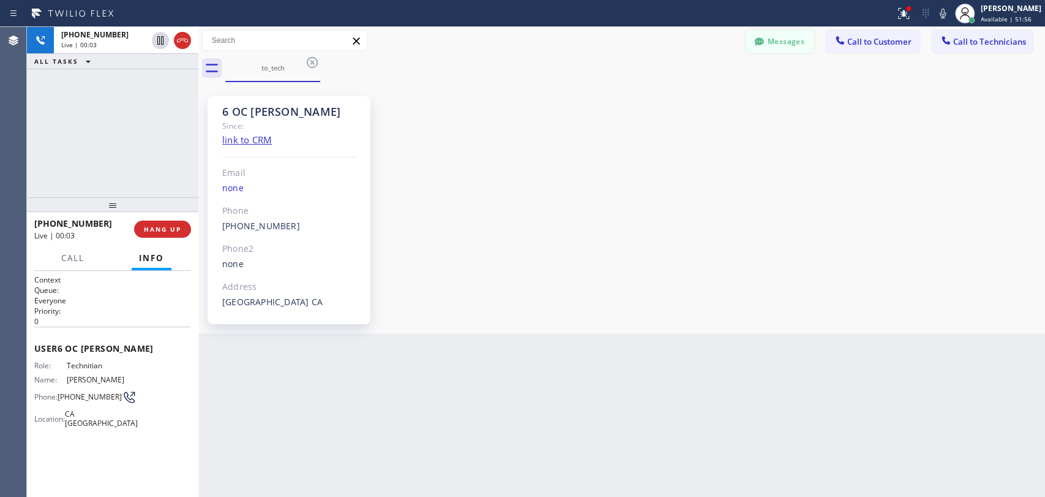
click at [778, 45] on button "Messages" at bounding box center [780, 41] width 67 height 23
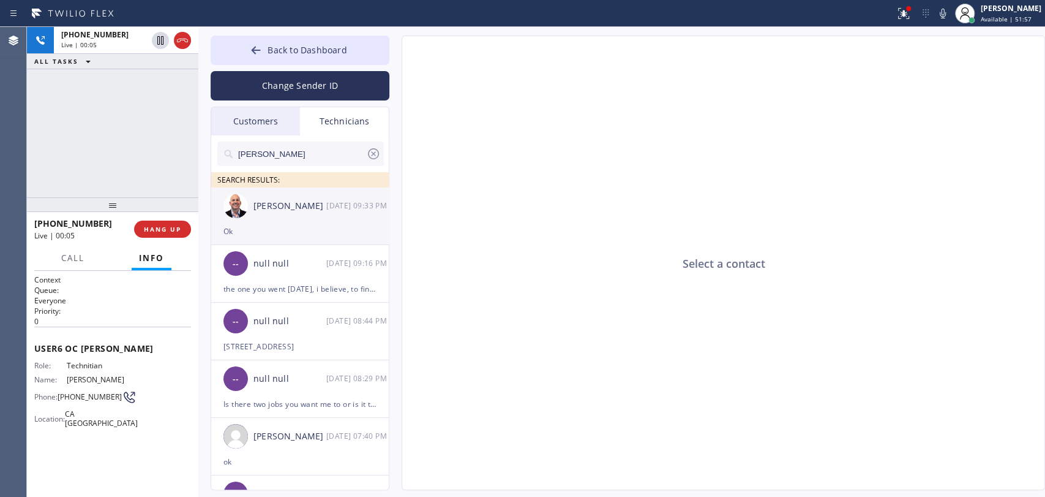
click at [345, 207] on div "09/15 09:33 PM" at bounding box center [358, 205] width 64 height 14
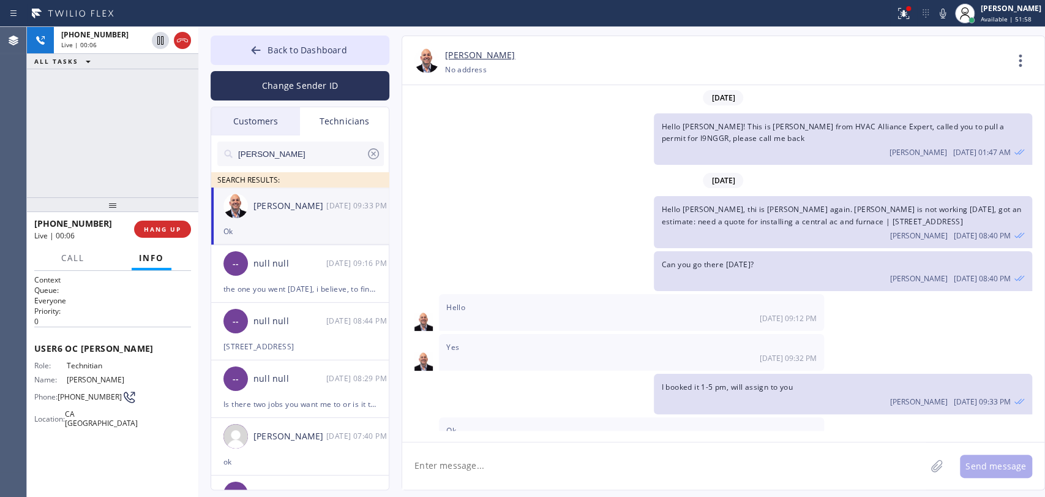
click at [372, 160] on icon at bounding box center [373, 153] width 15 height 15
click at [316, 144] on input "text" at bounding box center [310, 153] width 147 height 24
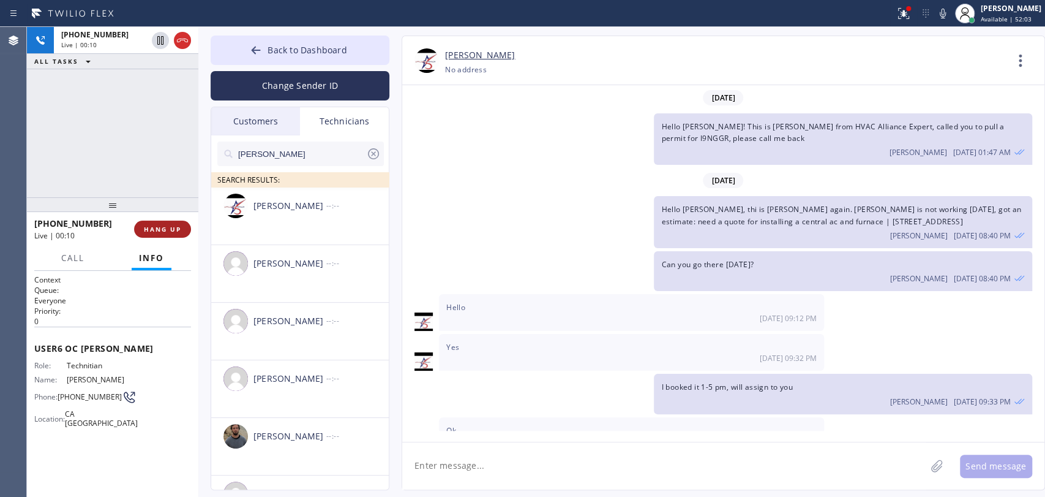
type input "andrew"
click at [159, 230] on span "HANG UP" at bounding box center [162, 229] width 37 height 9
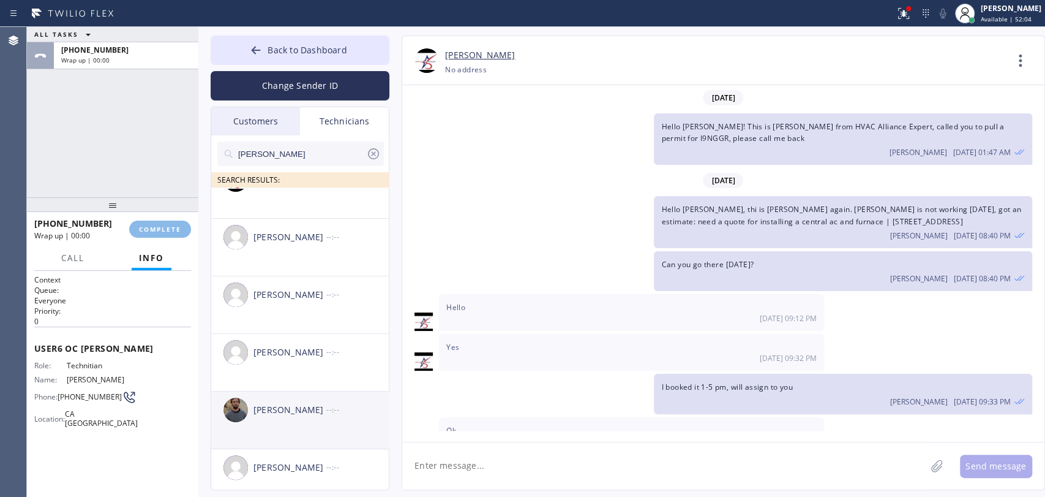
scroll to position [43, 0]
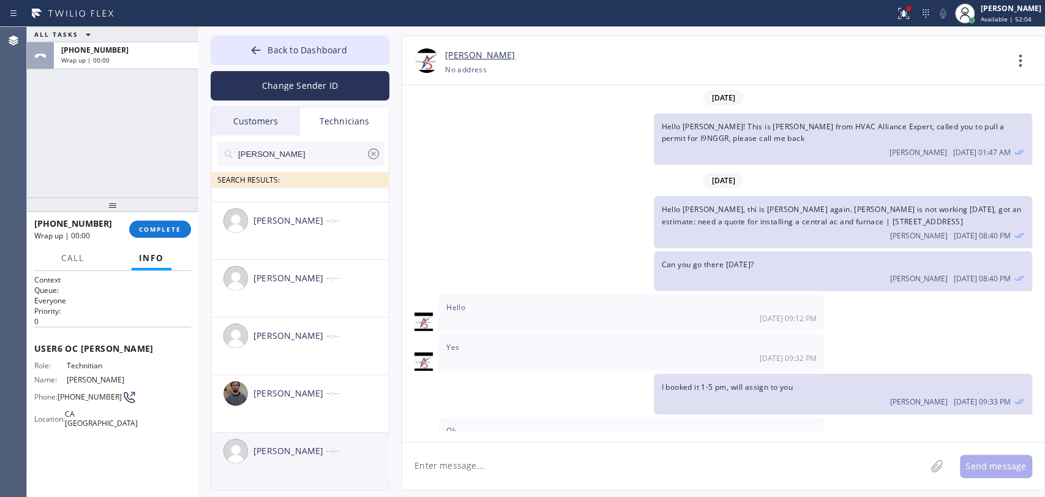
click at [280, 447] on div "Andrew Craig" at bounding box center [290, 451] width 73 height 14
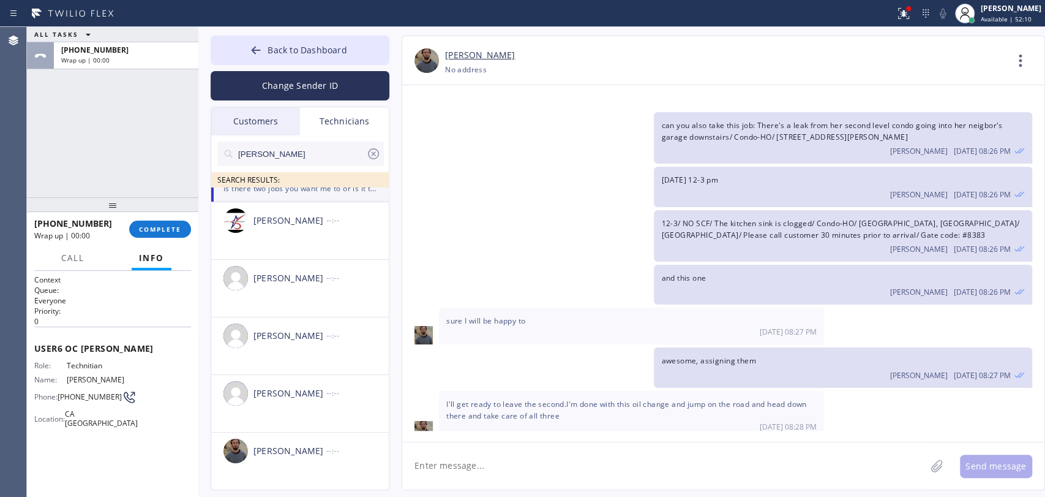
scroll to position [3789, 0]
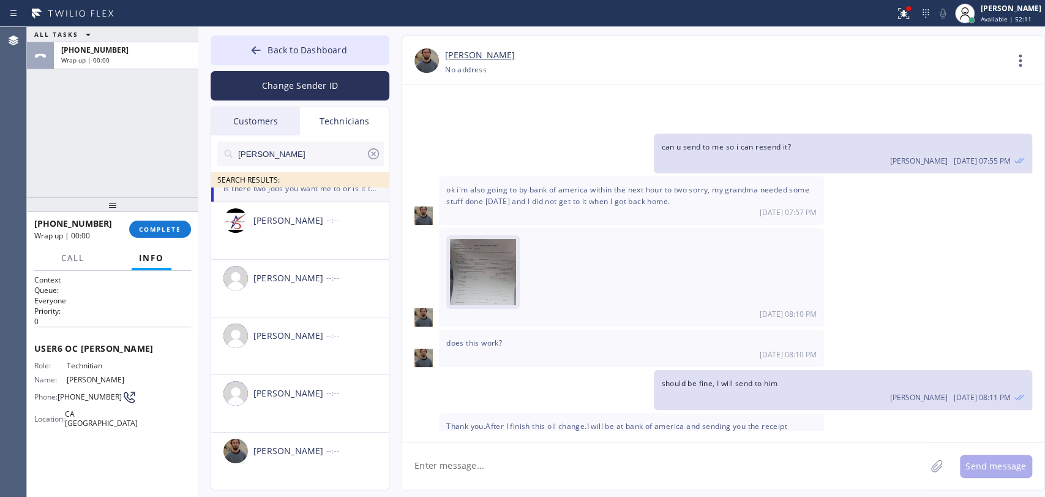
click at [505, 239] on img at bounding box center [483, 275] width 66 height 73
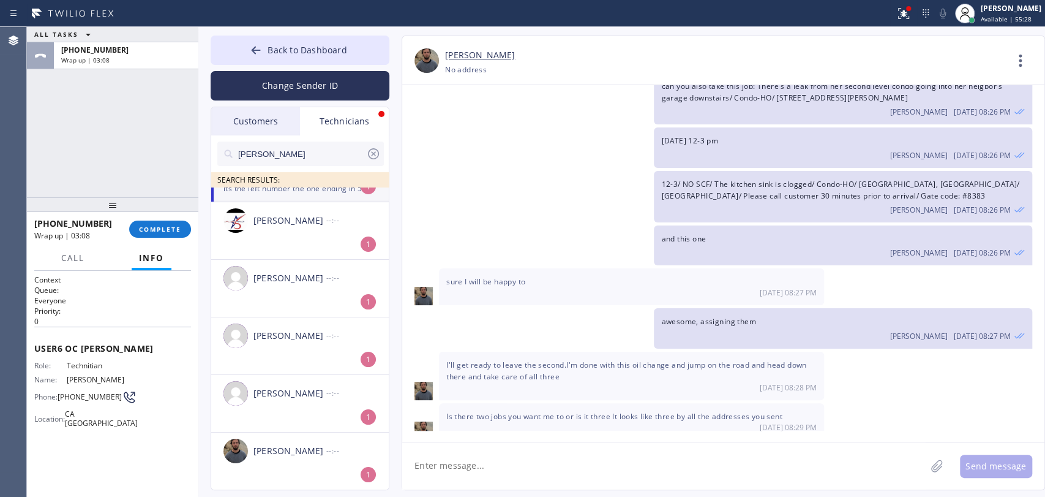
click at [160, 237] on button "COMPLETE" at bounding box center [160, 228] width 62 height 17
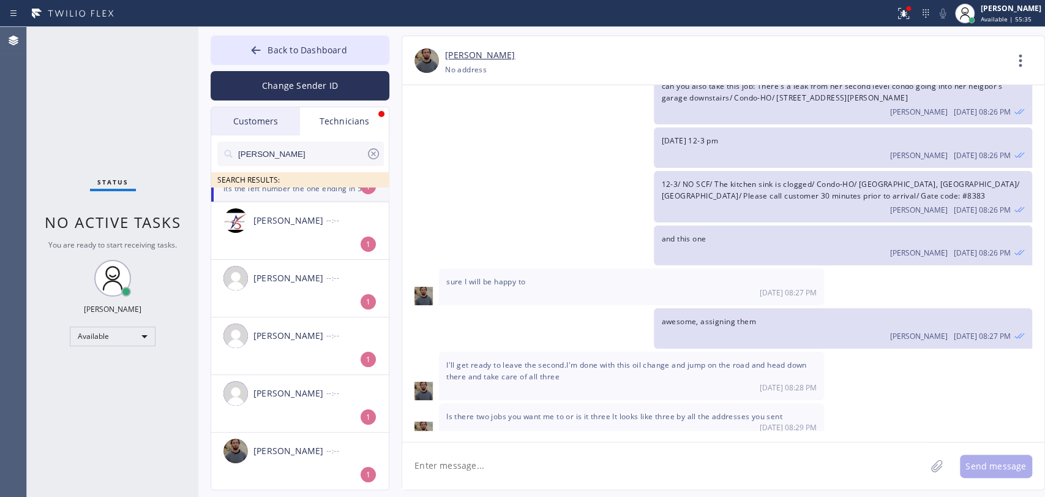
click at [462, 478] on textarea at bounding box center [664, 465] width 524 height 47
type textarea "i mean is it with "7460" at the beginning or without?"
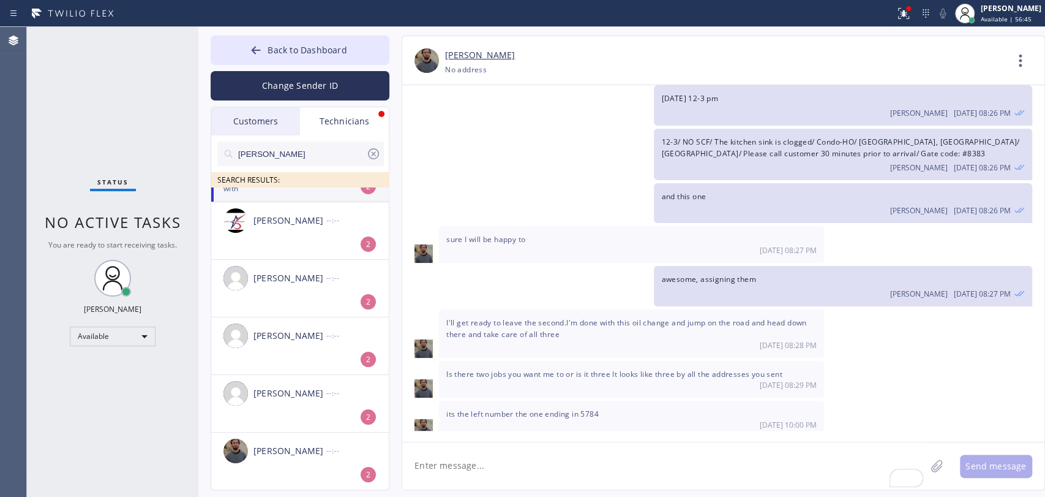
scroll to position [4251, 0]
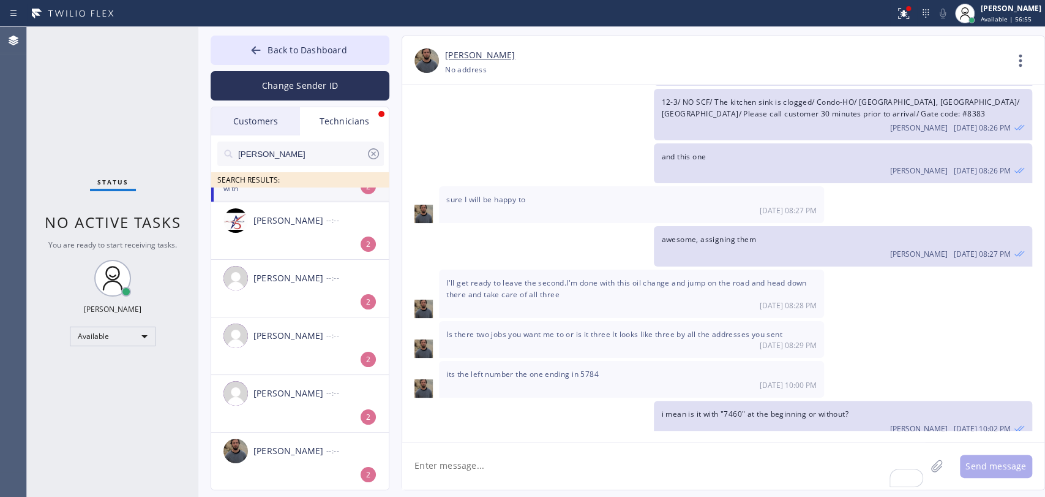
click at [442, 449] on textarea "To enrich screen reader interactions, please activate Accessibility in Grammarl…" at bounding box center [664, 465] width 524 height 47
type textarea "thanks!"
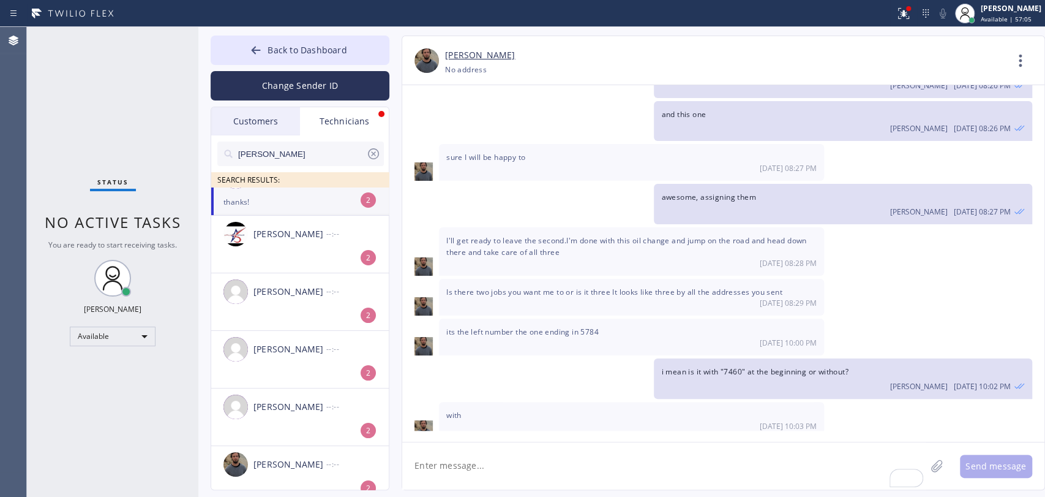
scroll to position [0, 0]
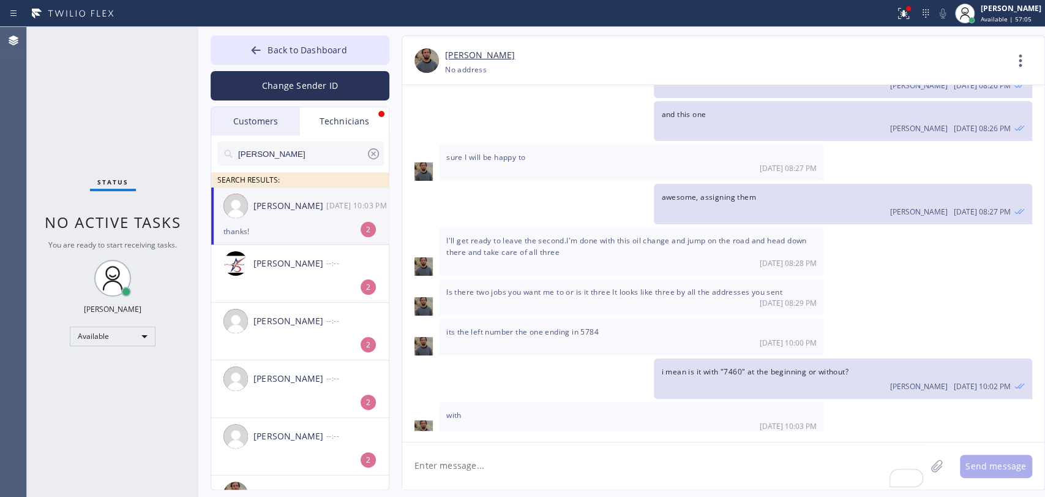
click at [275, 222] on div "Andrew Craig 09/15 10:03 PM" at bounding box center [300, 205] width 179 height 37
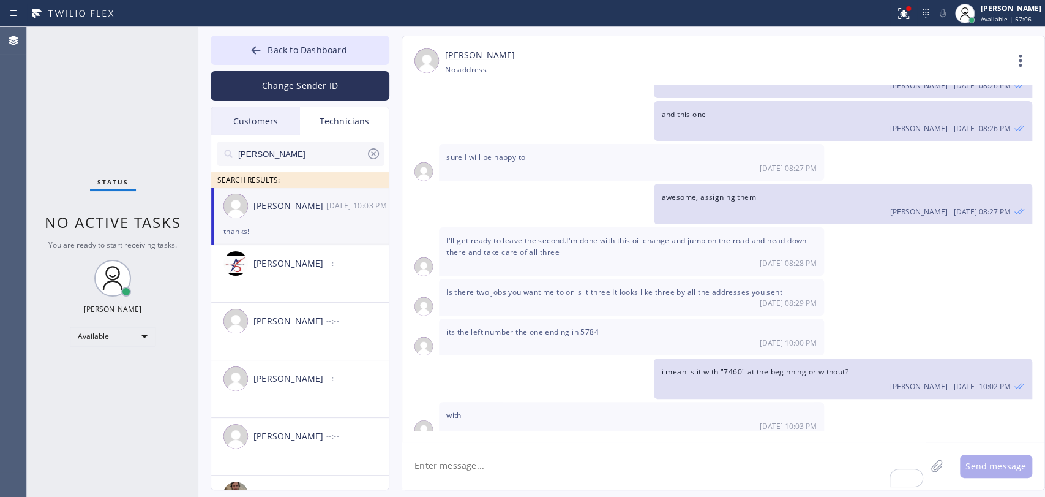
click at [366, 148] on icon at bounding box center [373, 153] width 15 height 15
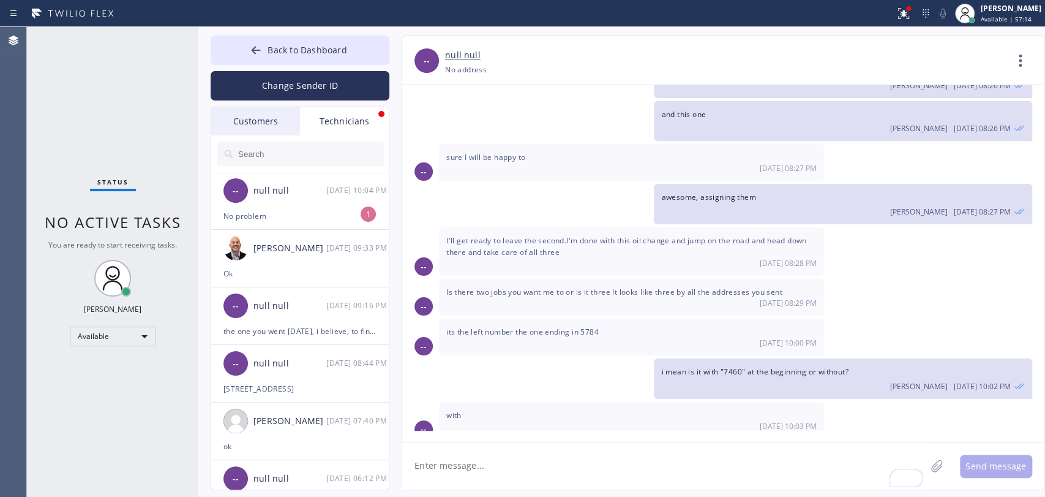
scroll to position [4332, 0]
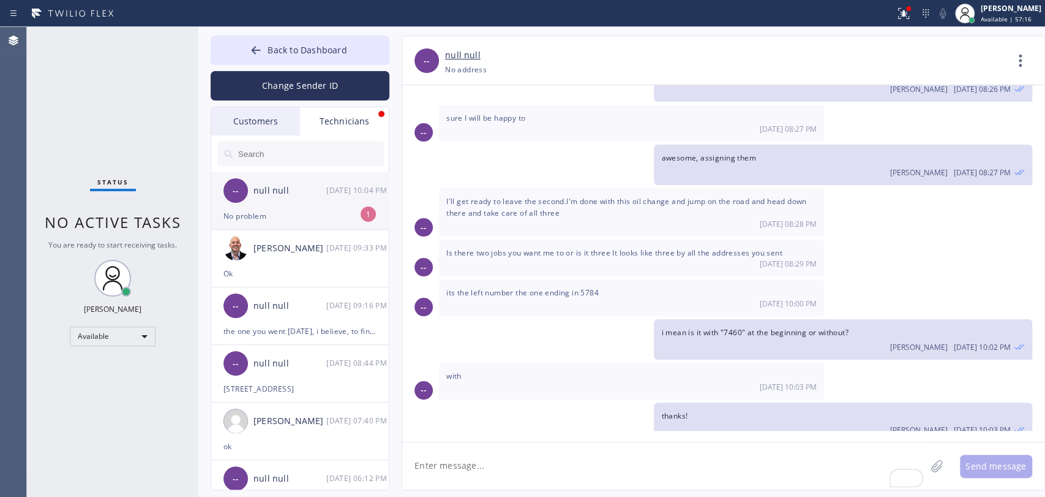
click at [332, 198] on div "-- null null 09/15 10:04 PM" at bounding box center [300, 190] width 179 height 37
click at [99, 138] on div "Status No active tasks You are ready to start receiving tasks. Oleksiy Dmitriev…" at bounding box center [112, 262] width 171 height 470
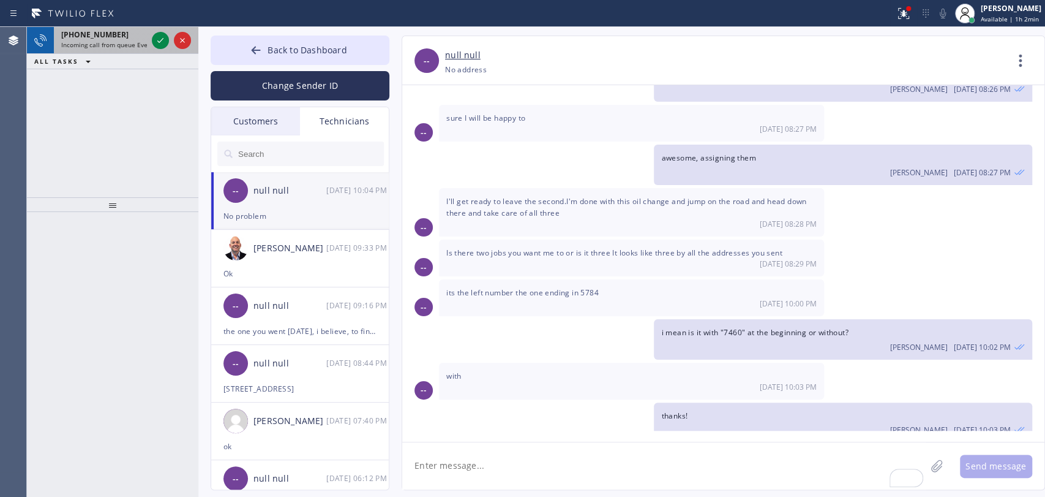
click at [102, 38] on span "+18185742042" at bounding box center [94, 34] width 67 height 10
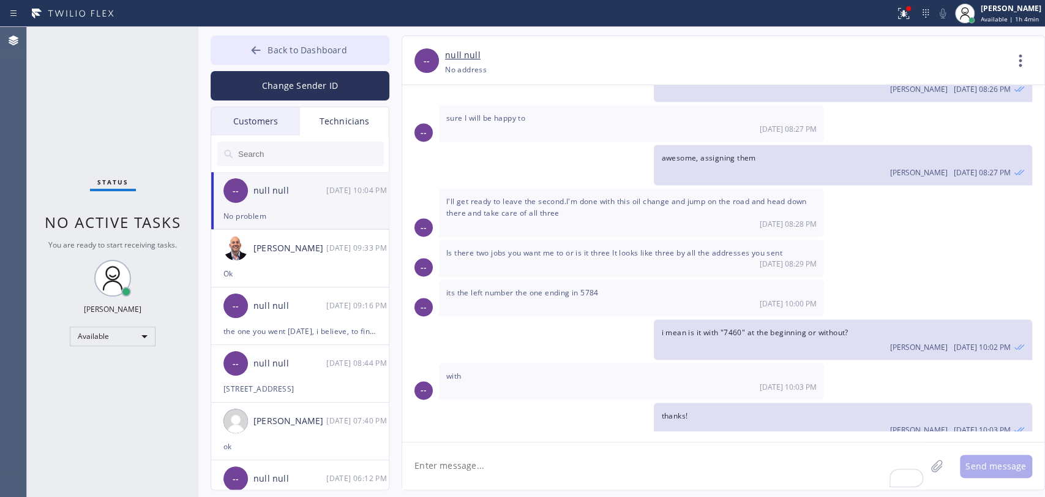
click at [363, 51] on button "Back to Dashboard" at bounding box center [300, 50] width 179 height 29
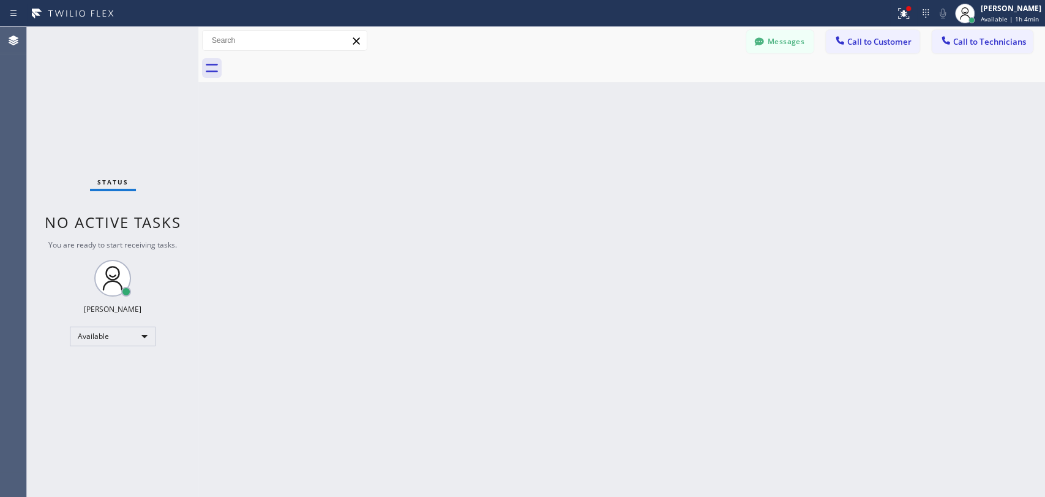
click at [949, 42] on icon at bounding box center [946, 40] width 8 height 8
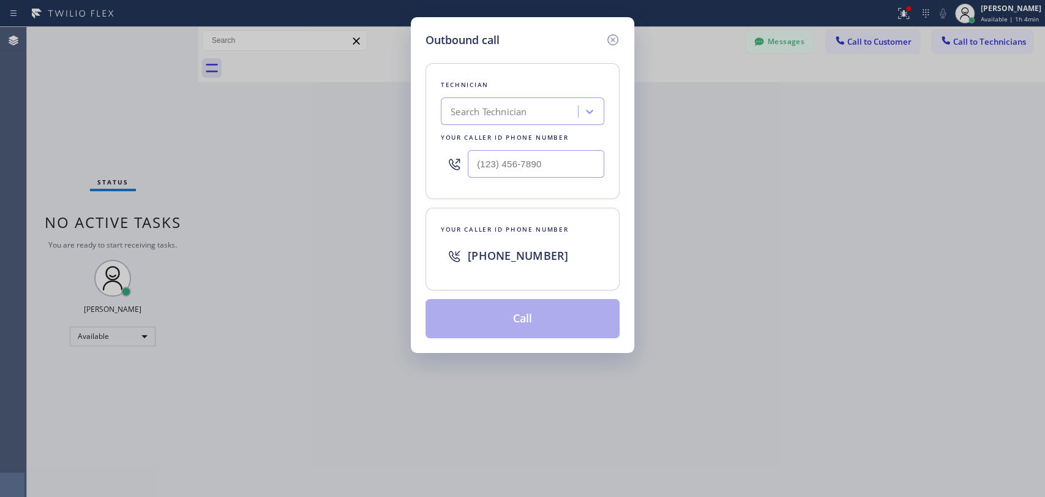
click at [636, 104] on div "Outbound call Technician Search Technician Your caller id phone number Your cal…" at bounding box center [522, 248] width 1045 height 497
click at [554, 109] on div "Search Technician" at bounding box center [512, 111] width 134 height 21
type input "Firu"
click at [489, 134] on div "Firuz Dadadzhanov" at bounding box center [523, 137] width 164 height 22
type input "(949) 919-2234"
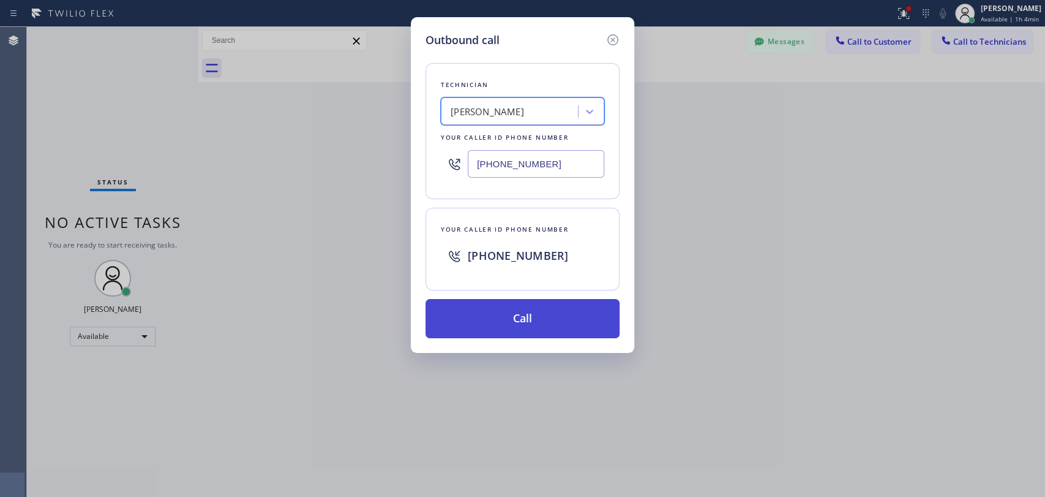
click at [492, 327] on button "Call" at bounding box center [523, 318] width 194 height 39
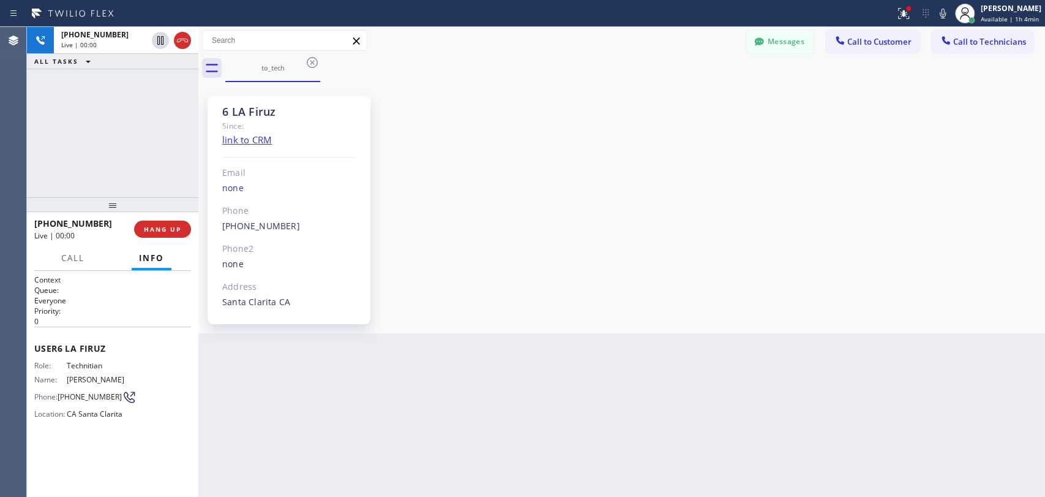
scroll to position [7073, 0]
click at [146, 233] on span "HANG UP" at bounding box center [162, 229] width 37 height 9
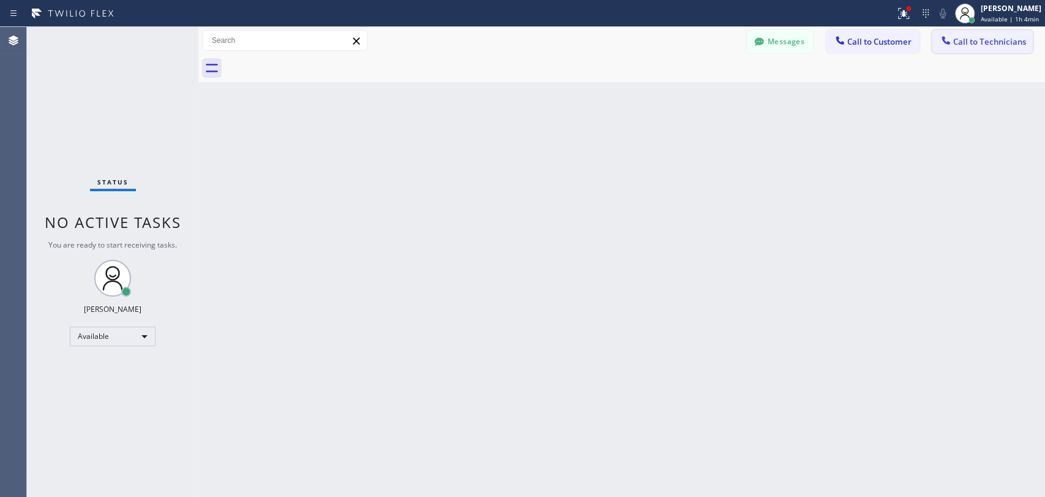
drag, startPoint x: 1009, startPoint y: 34, endPoint x: 935, endPoint y: 58, distance: 77.3
click at [1008, 34] on button "Call to Technicians" at bounding box center [982, 41] width 101 height 23
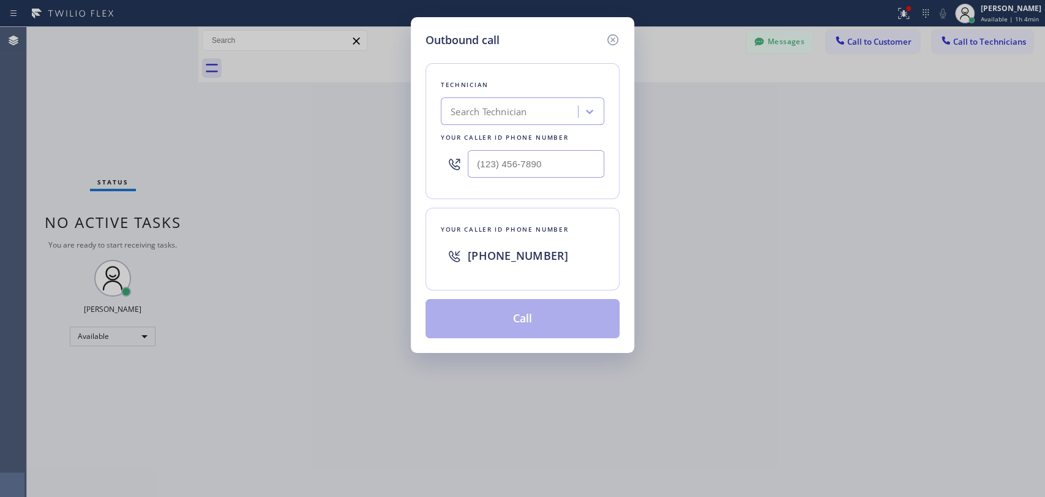
click at [549, 124] on div "Search Technician" at bounding box center [523, 111] width 164 height 28
type input "Hovik"
click at [515, 134] on div "Hovik Khachaturyan" at bounding box center [523, 137] width 164 height 22
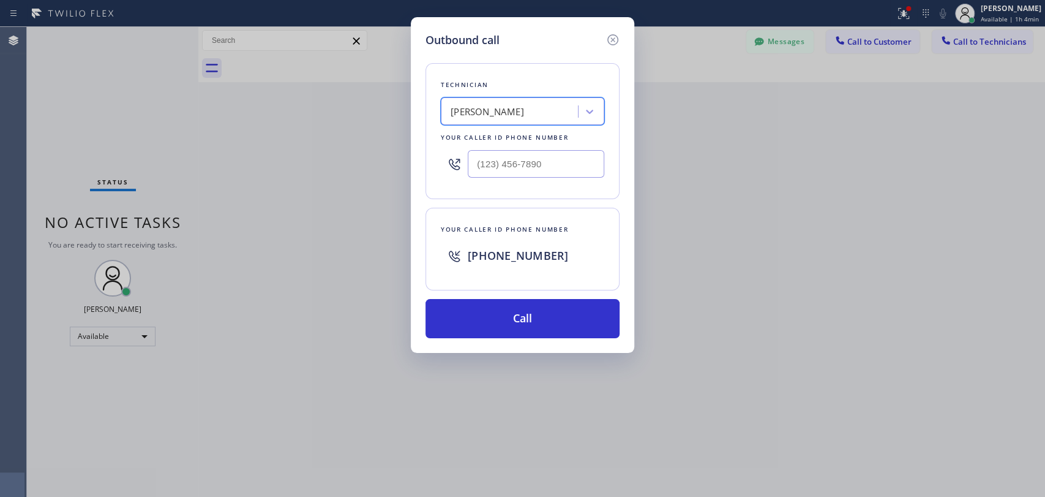
type input "(818) 966-9606"
click at [491, 322] on button "Call" at bounding box center [523, 318] width 194 height 39
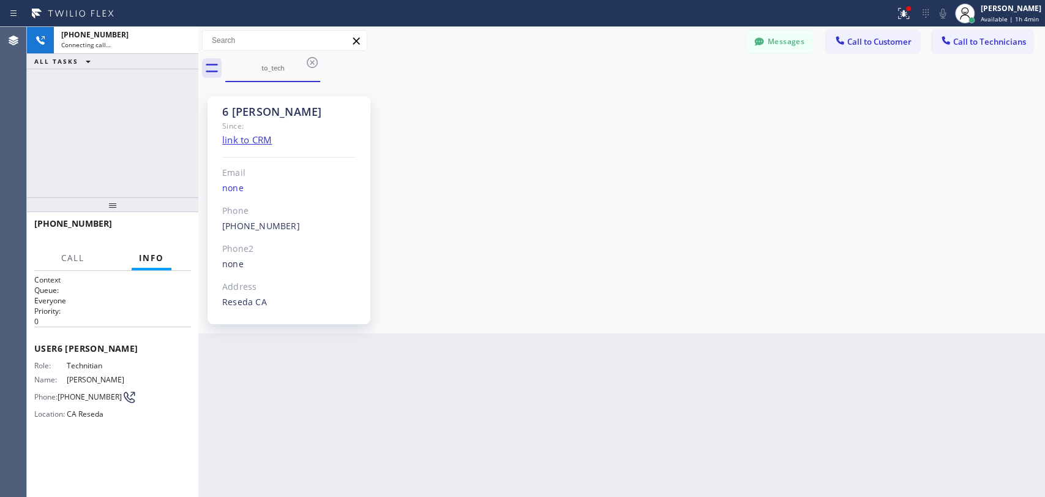
scroll to position [101506, 0]
drag, startPoint x: 172, startPoint y: 233, endPoint x: 578, endPoint y: 6, distance: 465.0
click at [172, 235] on button "HANG UP" at bounding box center [162, 228] width 57 height 17
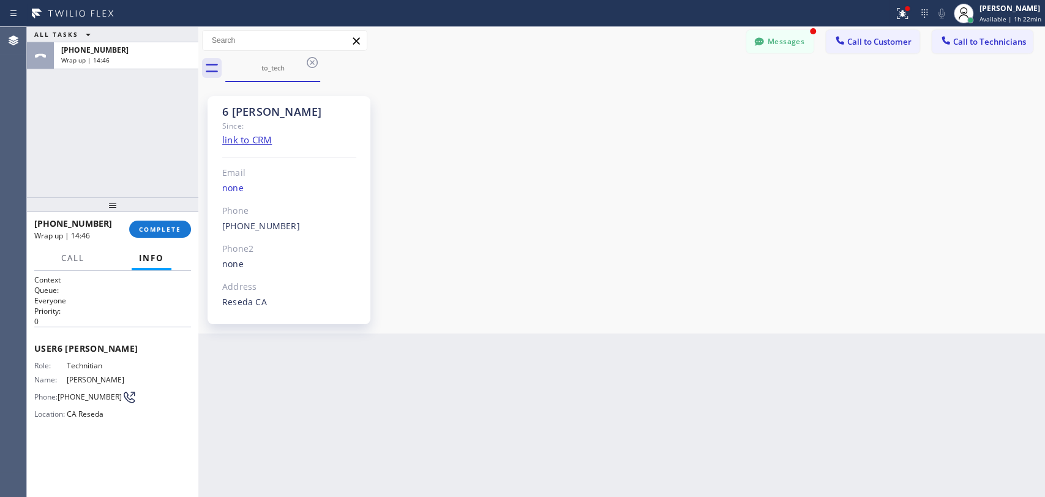
click at [794, 34] on button "Messages" at bounding box center [780, 41] width 67 height 23
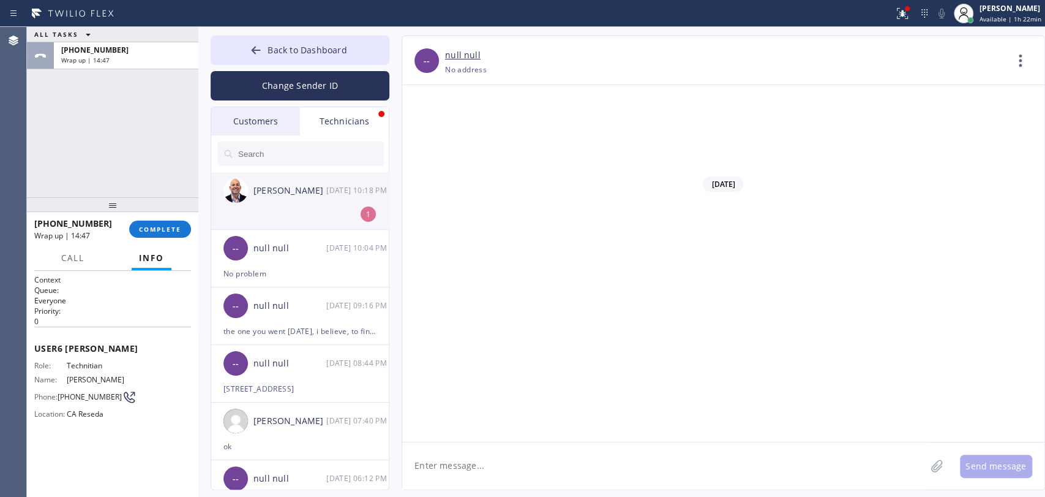
click at [248, 212] on li "Adam Gerber 09/15 10:18 PM 1" at bounding box center [300, 201] width 179 height 58
click at [171, 212] on div at bounding box center [112, 204] width 171 height 15
click at [171, 222] on div "+18189669606 Wrap up | 14:49 COMPLETE" at bounding box center [112, 229] width 157 height 32
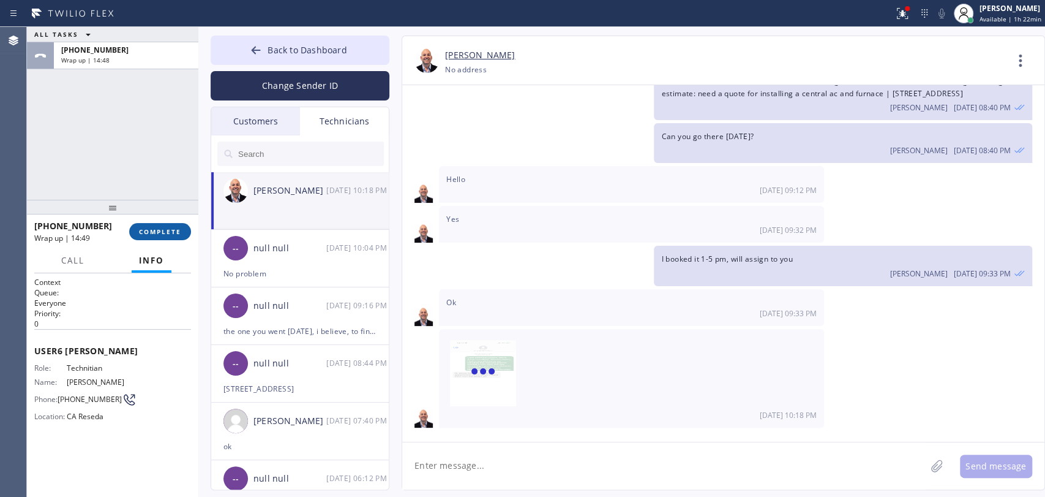
scroll to position [123, 0]
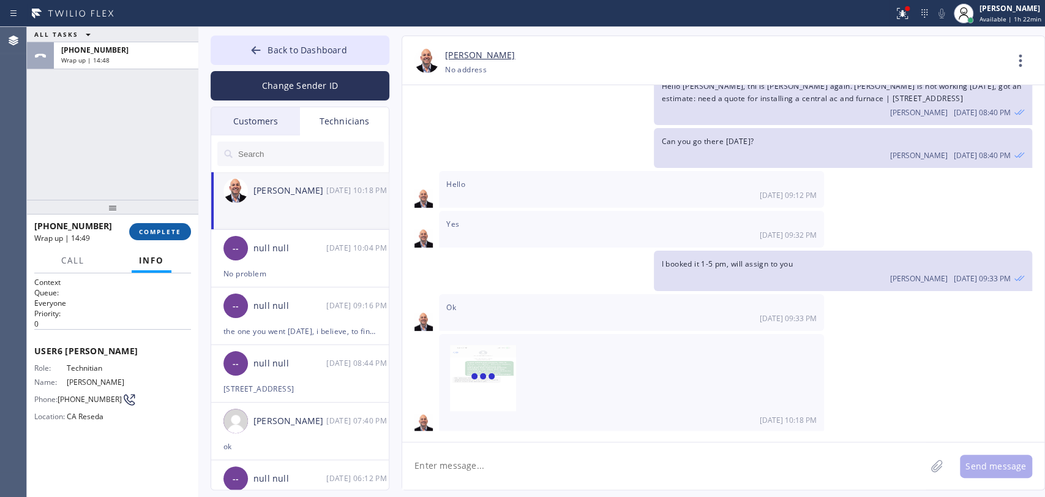
click at [170, 228] on span "COMPLETE" at bounding box center [160, 231] width 42 height 9
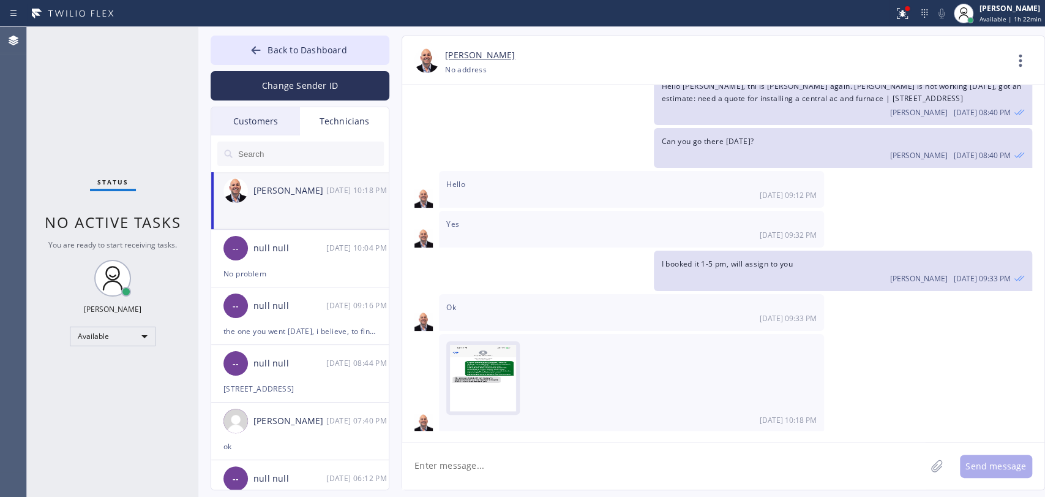
click at [481, 374] on img at bounding box center [483, 381] width 66 height 73
click at [318, 51] on span "Back to Dashboard" at bounding box center [307, 50] width 79 height 12
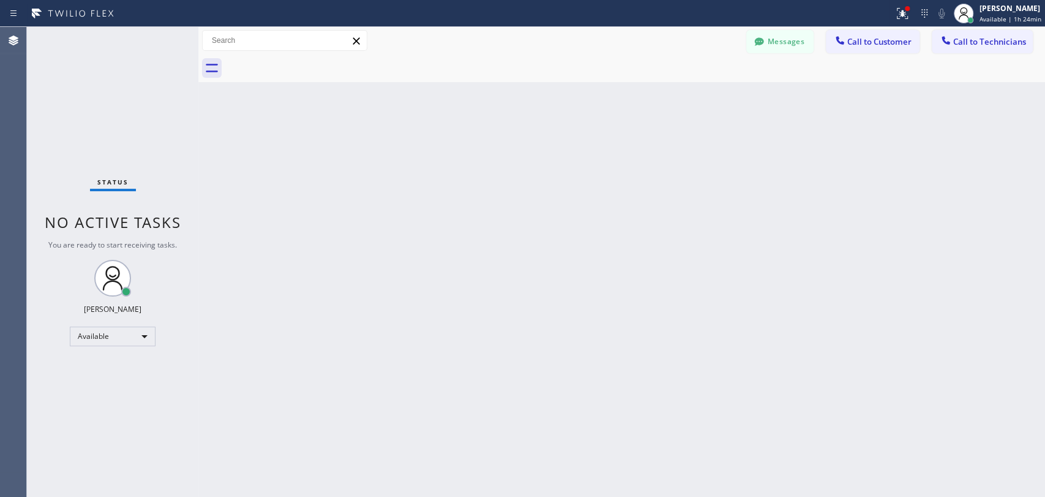
click at [985, 40] on span "Call to Technicians" at bounding box center [990, 41] width 73 height 11
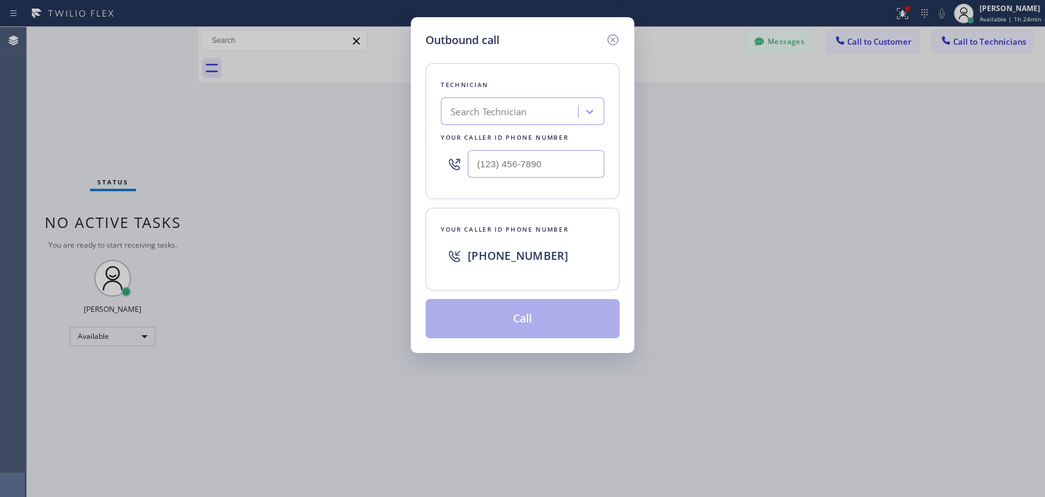
drag, startPoint x: 444, startPoint y: 153, endPoint x: 569, endPoint y: 127, distance: 127.7
click at [456, 146] on div at bounding box center [454, 164] width 27 height 40
click at [529, 108] on div "Search Technician" at bounding box center [512, 111] width 134 height 21
type input "sam"
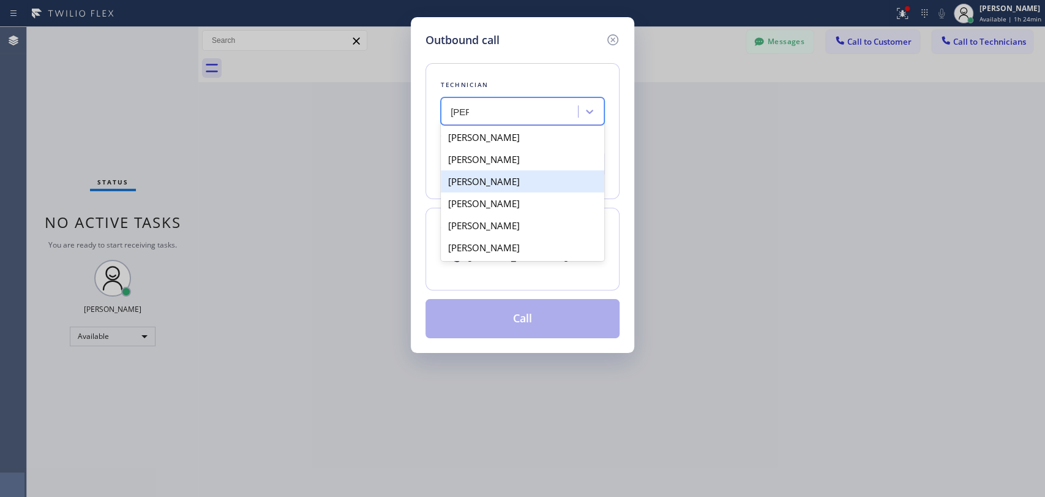
click at [495, 183] on div "Samuel Somers" at bounding box center [523, 181] width 164 height 22
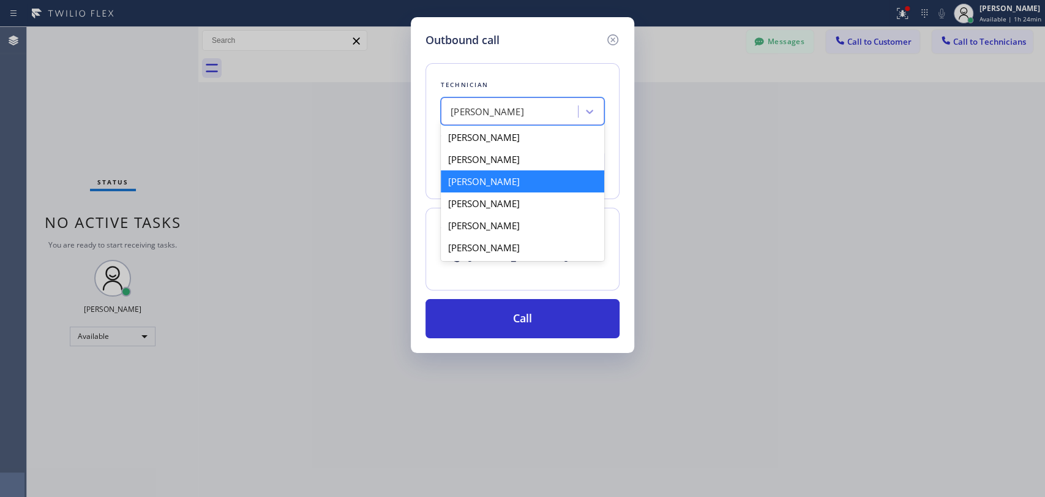
click at [500, 104] on div "Samuel Somers" at bounding box center [512, 111] width 134 height 21
click at [499, 160] on div "Samuel Contreras" at bounding box center [523, 159] width 164 height 22
type input "(310) 367-6750"
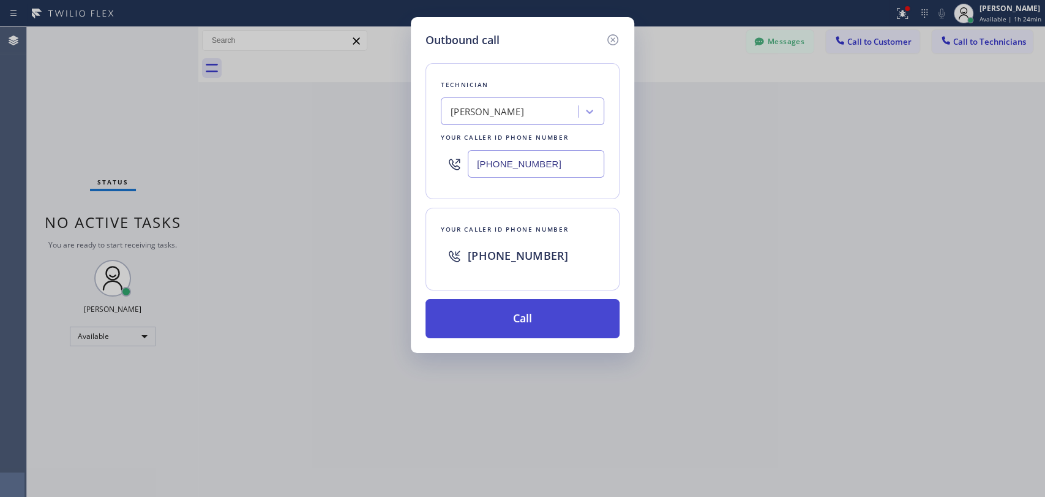
click at [504, 303] on button "Call" at bounding box center [523, 318] width 194 height 39
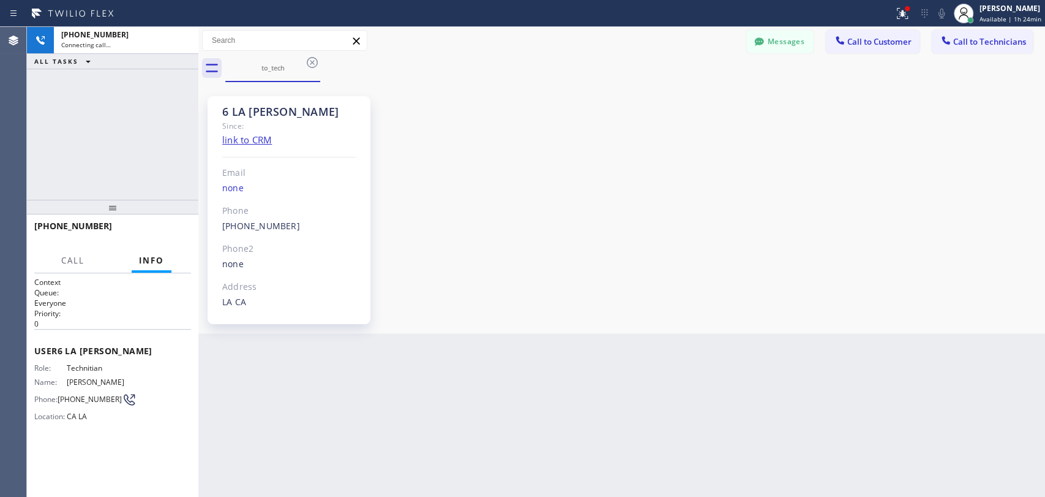
scroll to position [8314, 0]
click at [160, 231] on span "HANG UP" at bounding box center [162, 231] width 37 height 9
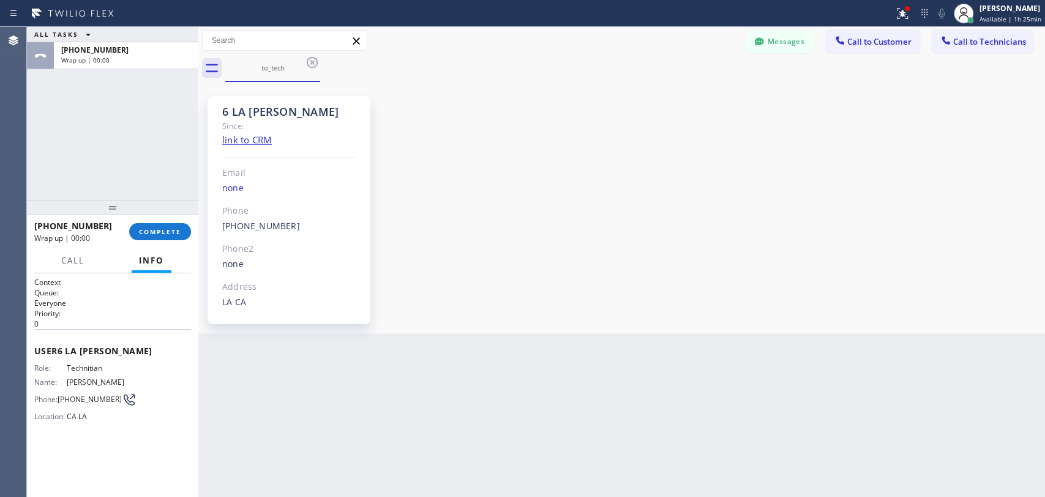
drag, startPoint x: 770, startPoint y: 45, endPoint x: 701, endPoint y: 50, distance: 68.8
click at [770, 45] on button "Messages" at bounding box center [780, 41] width 67 height 23
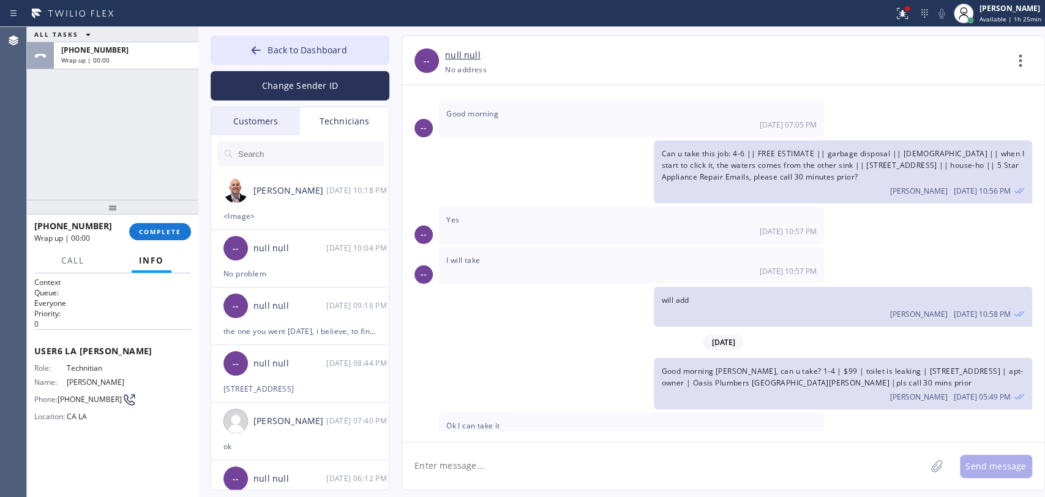
click at [263, 162] on input "text" at bounding box center [310, 153] width 147 height 24
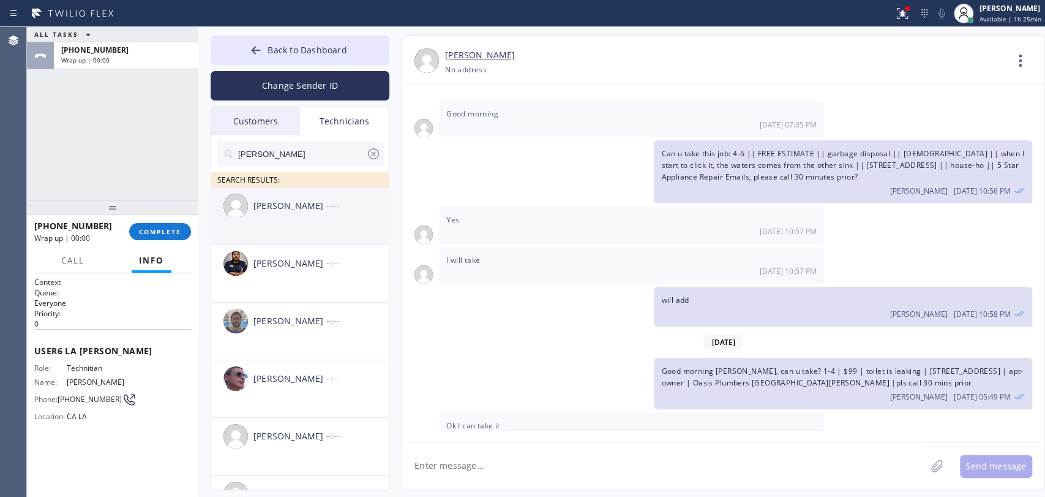
type input "sam"
click at [280, 203] on div "Sarvar Umirdinov" at bounding box center [290, 206] width 73 height 14
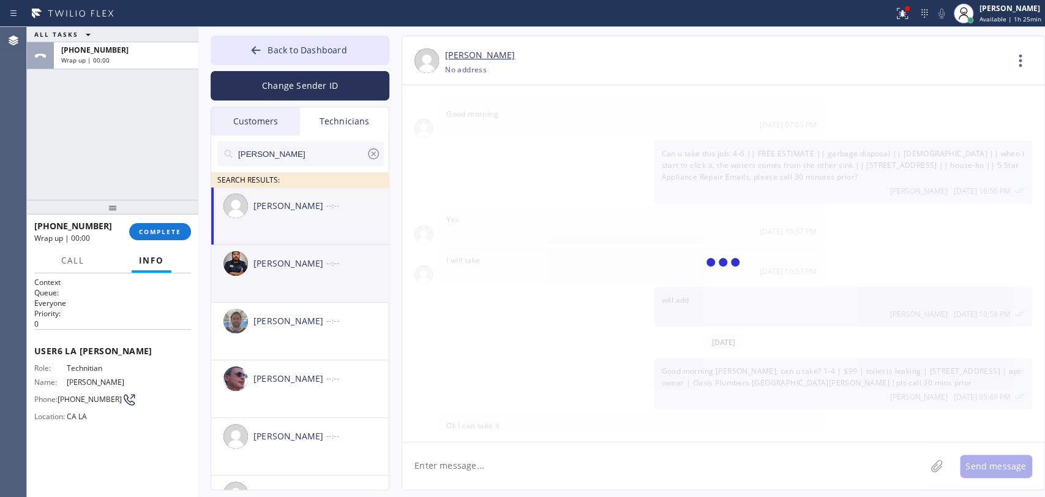
click at [279, 261] on div "Samuel Contreras" at bounding box center [290, 264] width 73 height 14
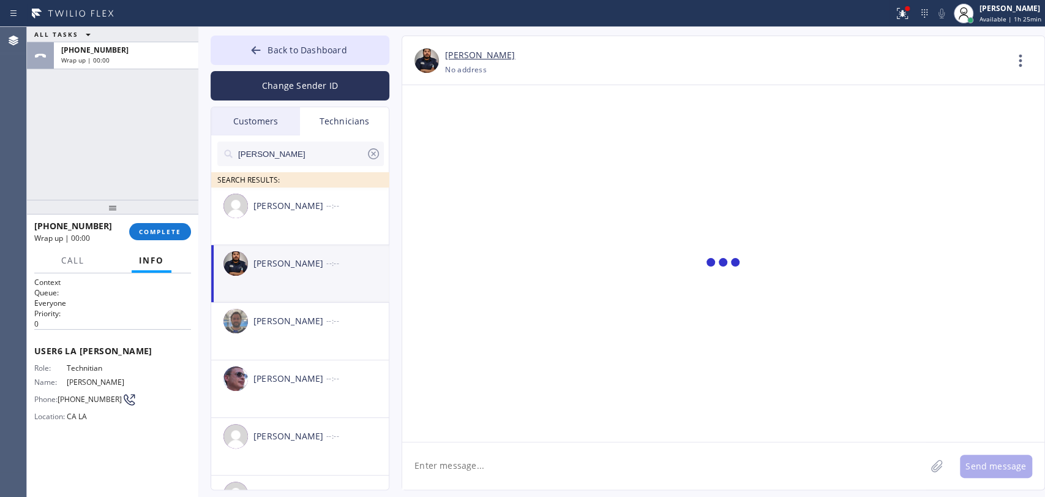
scroll to position [0, 0]
click at [443, 453] on textarea at bounding box center [664, 465] width 524 height 47
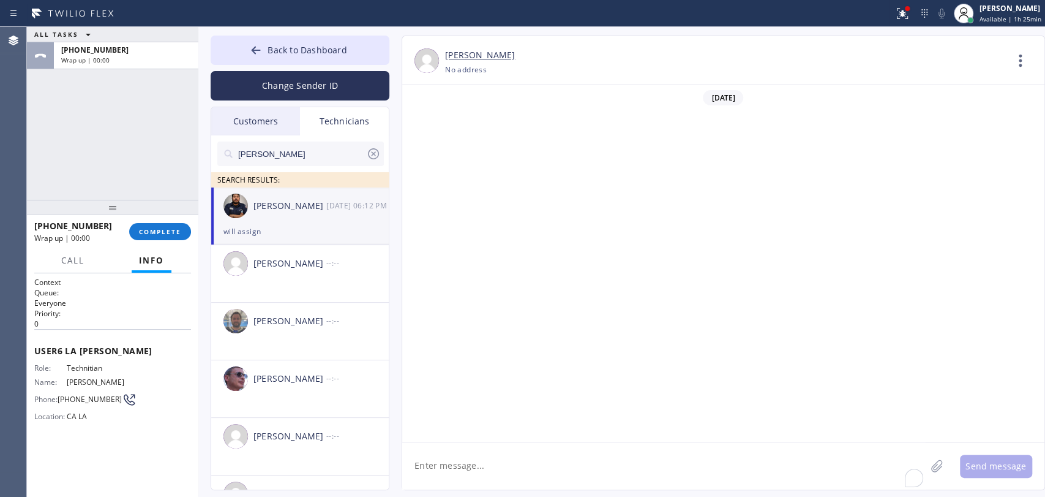
scroll to position [8314, 0]
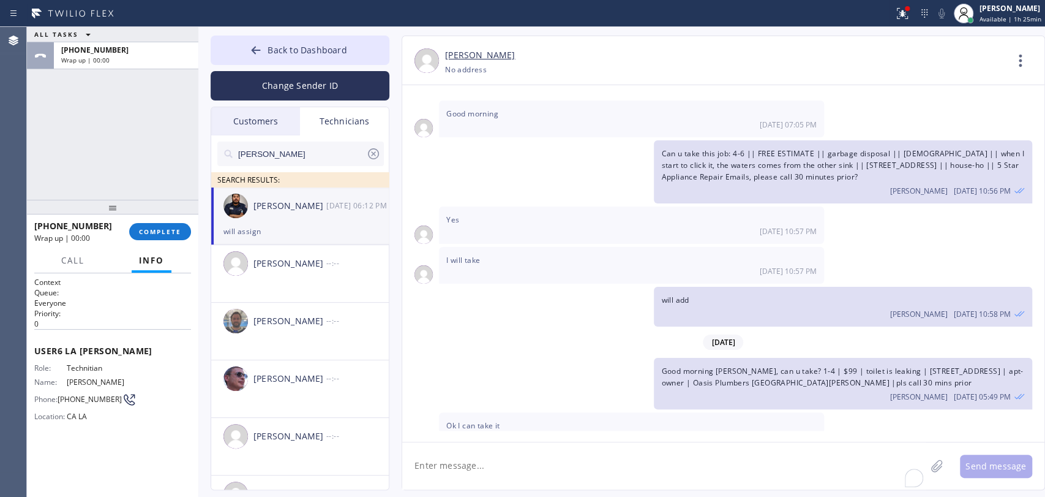
paste textarea "toilet won't flush and leaking water/1118 11th St, Santa Monica, CA 90403, USA …"
type textarea "toilet won't flush and leaking water/1118 11th St, Santa Monica, CA 90403, USA …"
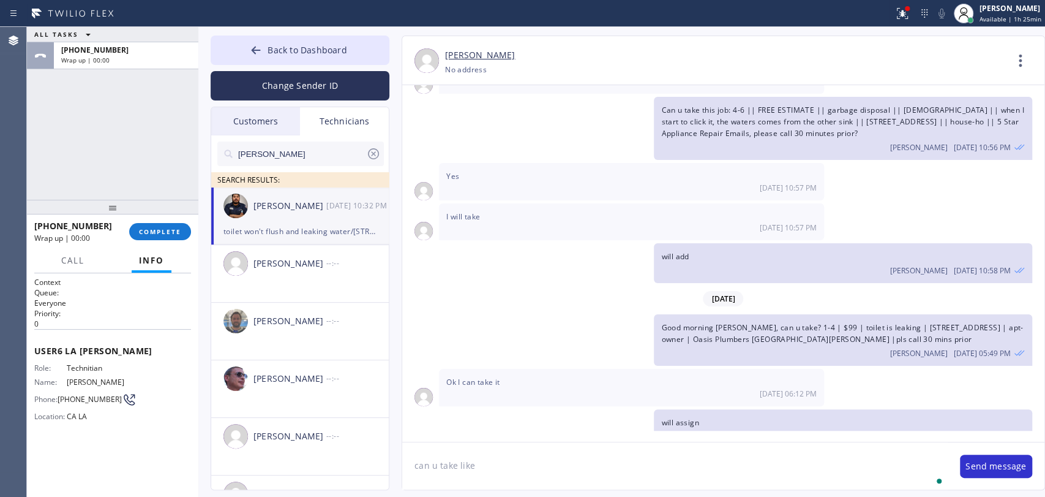
type textarea "can u take like"
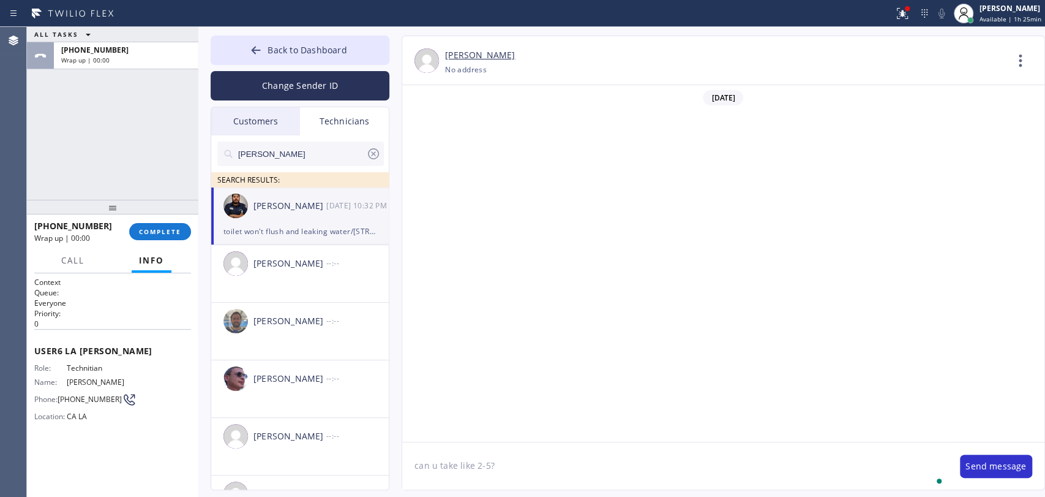
type textarea "can u take like 2-5?"
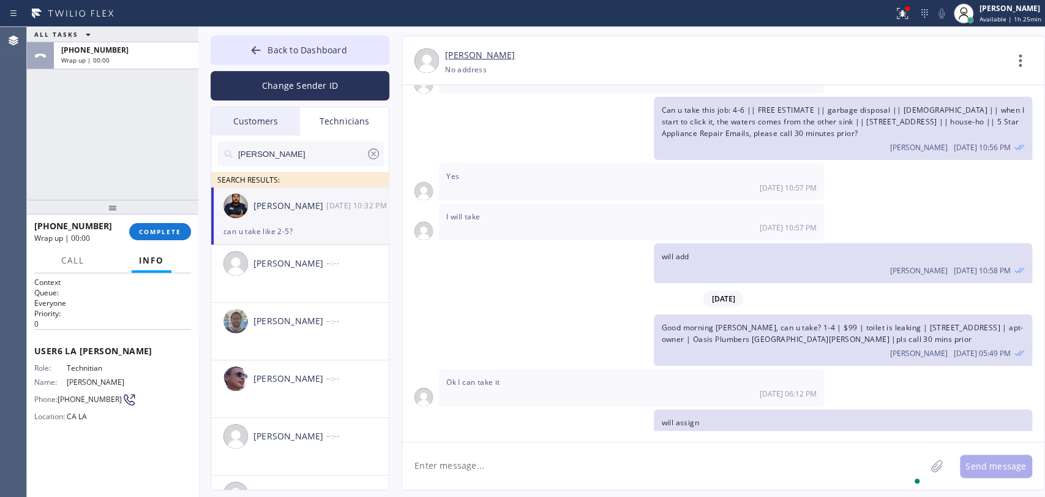
scroll to position [8400, 0]
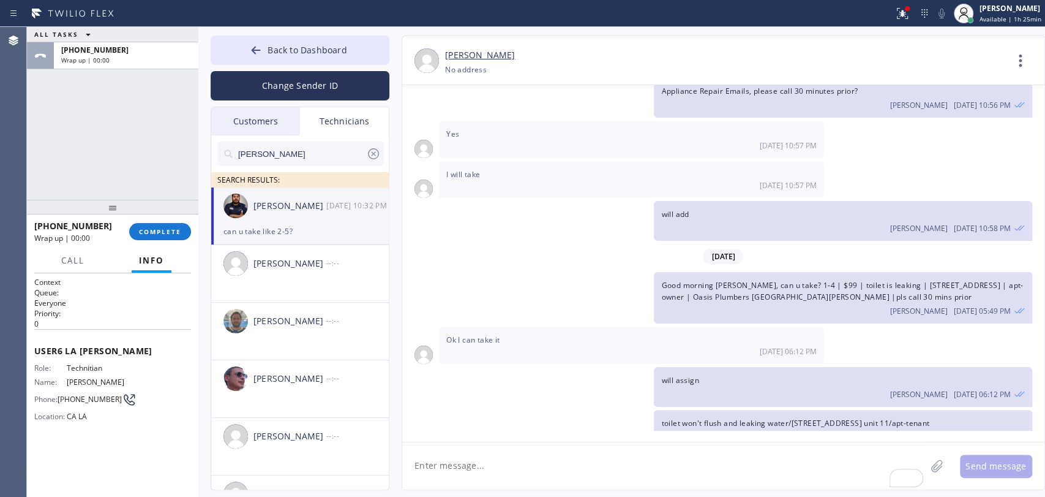
click at [377, 151] on icon at bounding box center [373, 153] width 15 height 15
click at [184, 241] on div "+13103676750 Wrap up | 00:00 COMPLETE" at bounding box center [112, 232] width 157 height 32
click at [178, 233] on span "COMPLETE" at bounding box center [160, 231] width 42 height 9
click at [181, 169] on div "ALL TASKS ALL TASKS ACTIVE TASKS TASKS IN WRAP UP +13103676750 Wrap up | 00:00" at bounding box center [112, 113] width 171 height 173
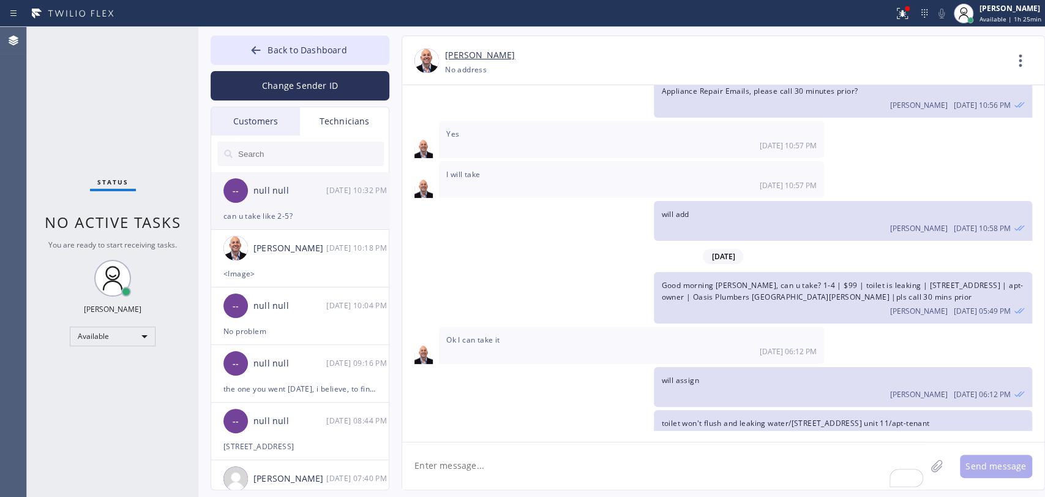
click at [299, 215] on div "can u take like 2-5?" at bounding box center [300, 216] width 153 height 14
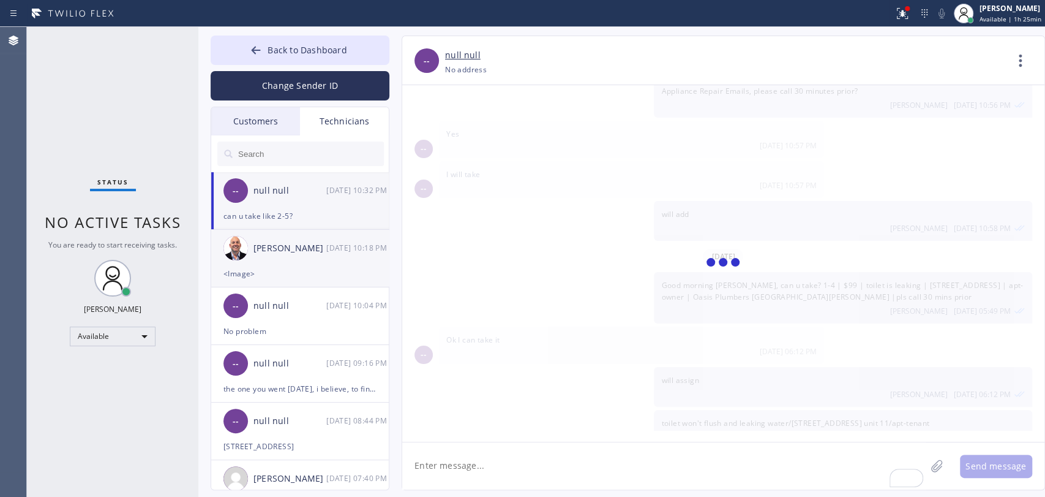
click at [293, 258] on div "Adam Gerber 09/15 10:18 PM" at bounding box center [300, 248] width 179 height 37
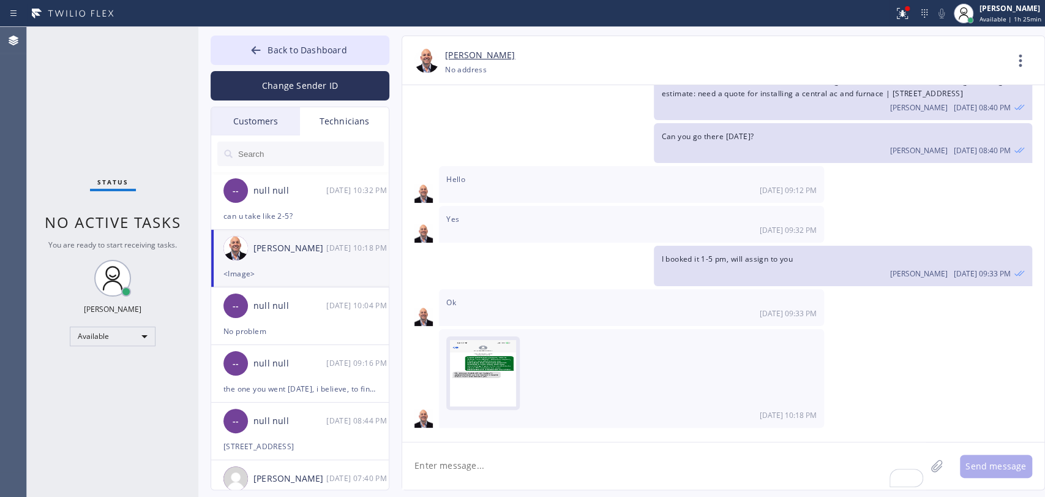
scroll to position [123, 0]
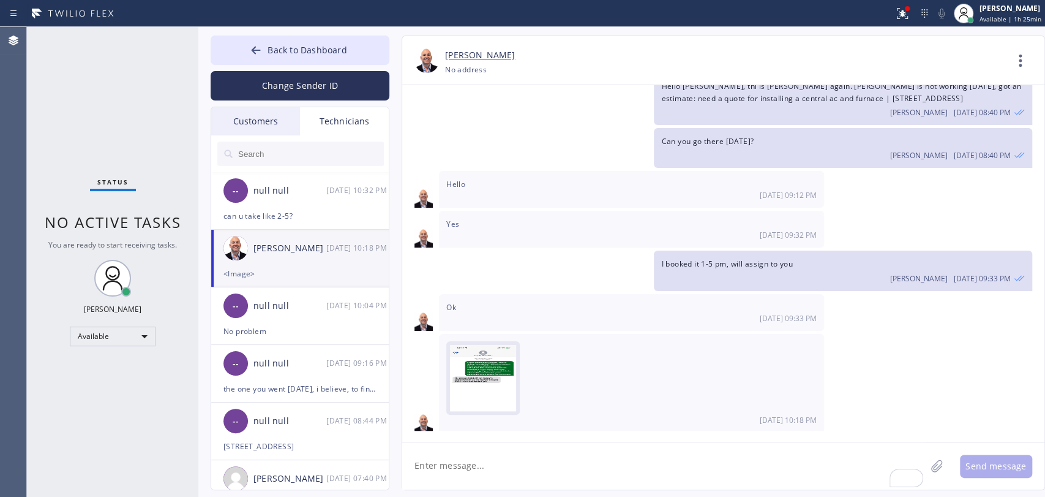
click at [472, 355] on img at bounding box center [483, 381] width 66 height 73
click at [453, 458] on textarea "To enrich screen reader interactions, please activate Accessibility in Grammarl…" at bounding box center [664, 465] width 524 height 47
type textarea "Oh, okay, will remove it"
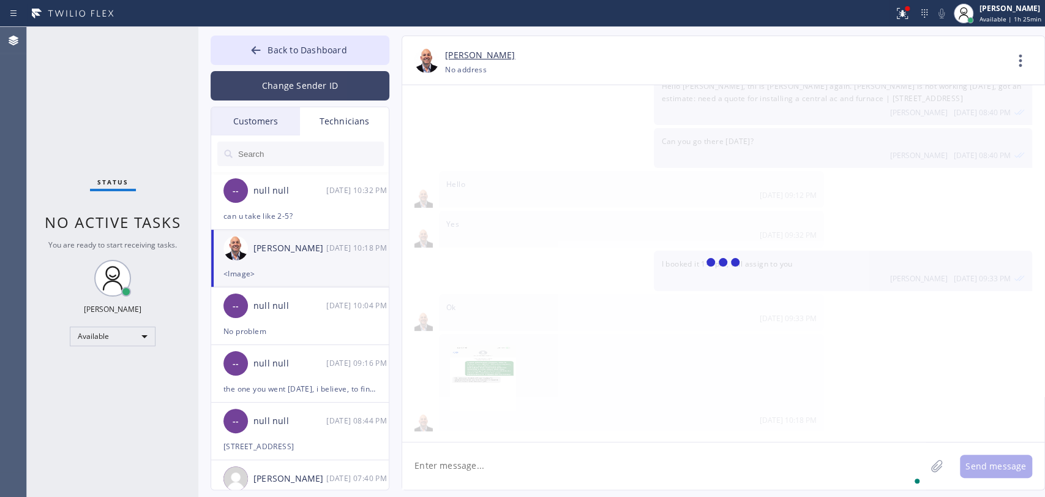
scroll to position [166, 0]
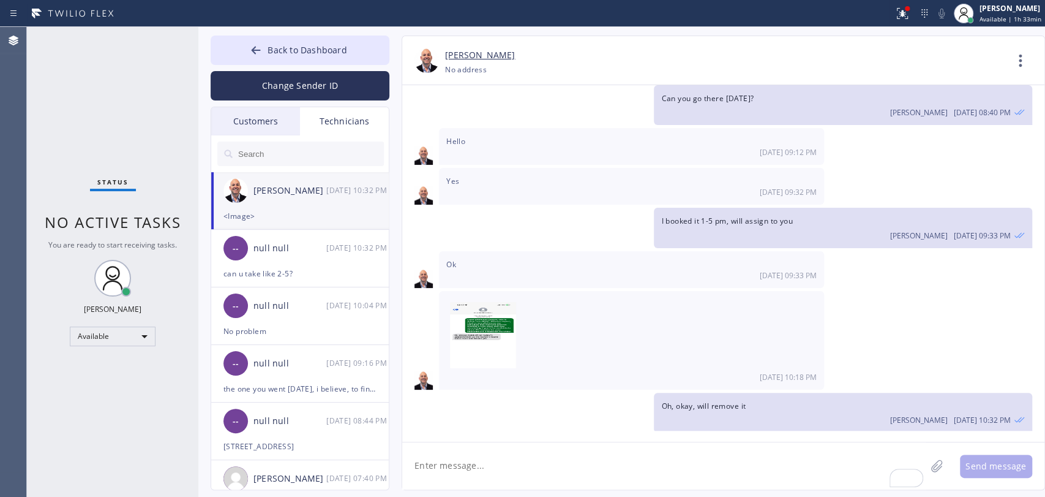
click at [317, 157] on input "text" at bounding box center [310, 153] width 147 height 24
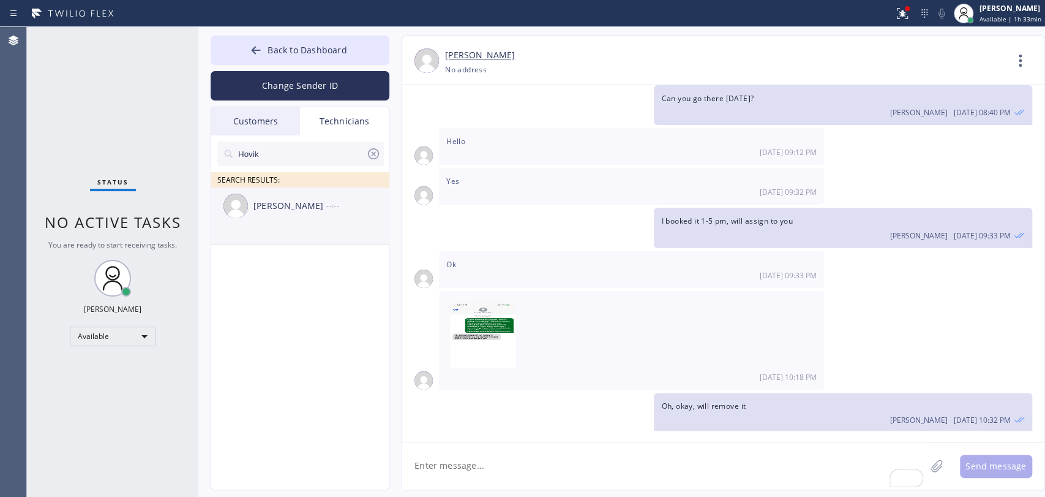
type input "Hovik"
click at [316, 223] on div "Hovik Khachaturyan --:--" at bounding box center [300, 205] width 179 height 37
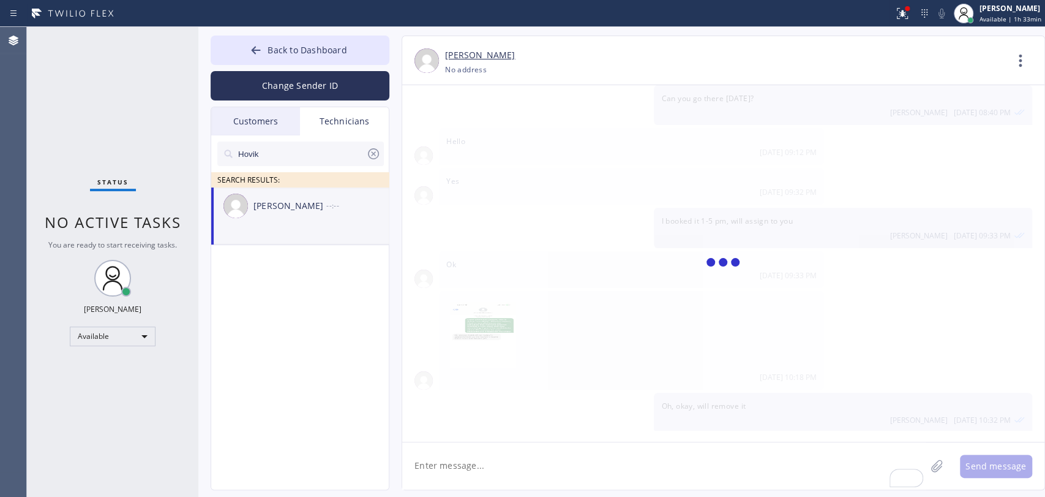
click at [457, 453] on textarea "To enrich screen reader interactions, please activate Accessibility in Grammarl…" at bounding box center [664, 465] width 524 height 47
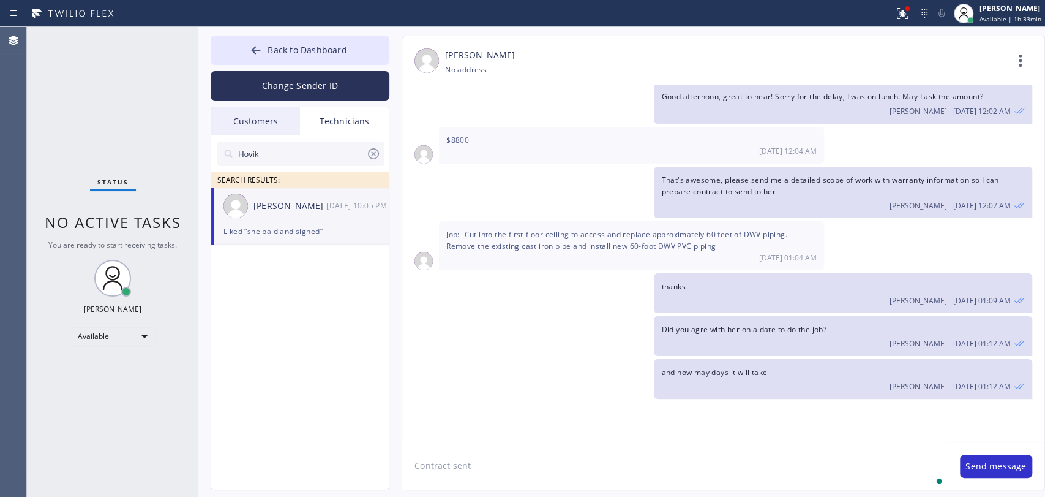
scroll to position [101506, 0]
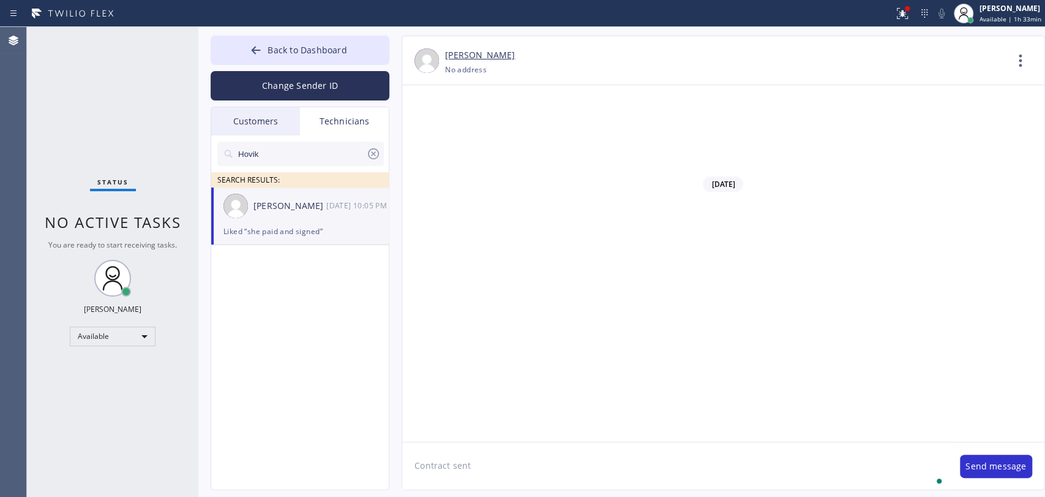
type textarea "Contract sent"
click at [292, 39] on button "Back to Dashboard" at bounding box center [300, 50] width 179 height 29
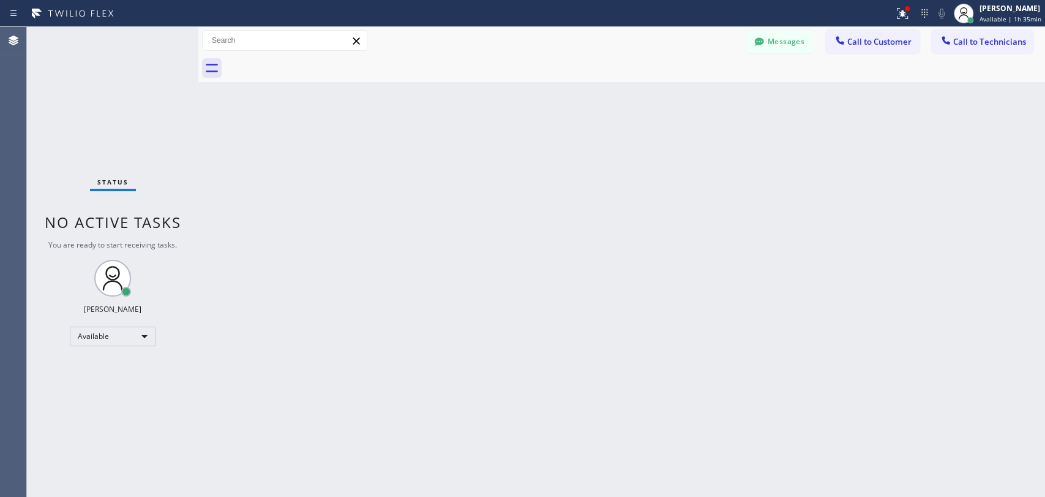
click at [971, 49] on button "Call to Technicians" at bounding box center [982, 41] width 101 height 23
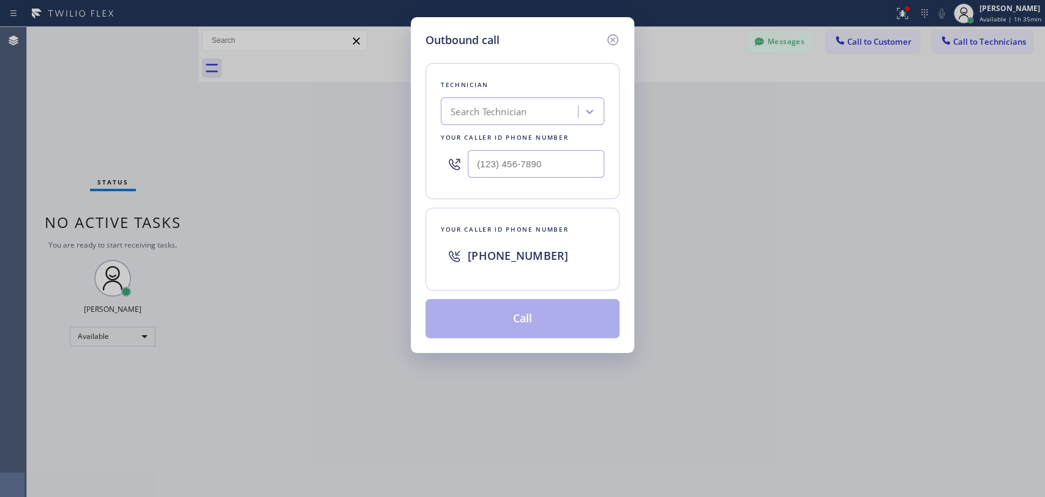
click at [492, 102] on div "Search Technician" at bounding box center [523, 111] width 164 height 28
type input "serg"
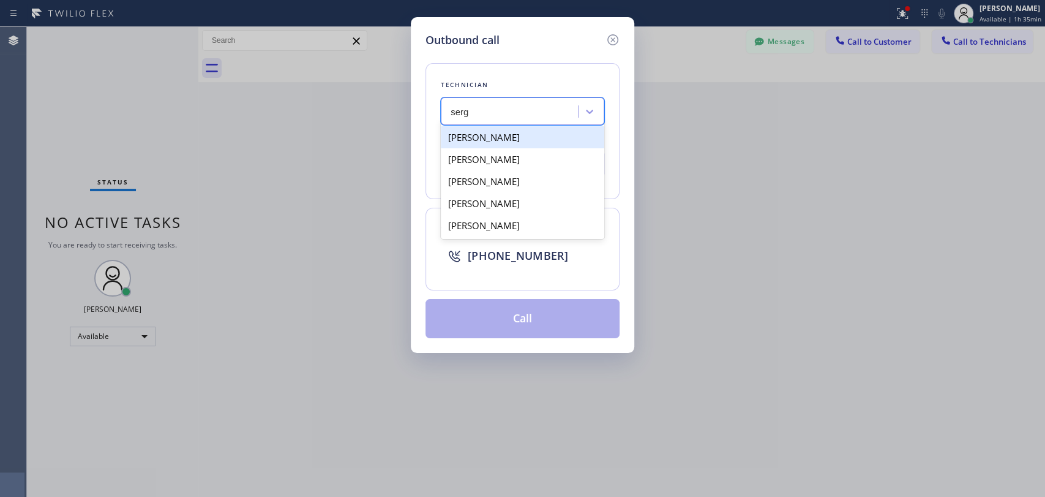
click at [476, 136] on div "[PERSON_NAME]" at bounding box center [523, 137] width 164 height 22
type input "(323) 304-1325"
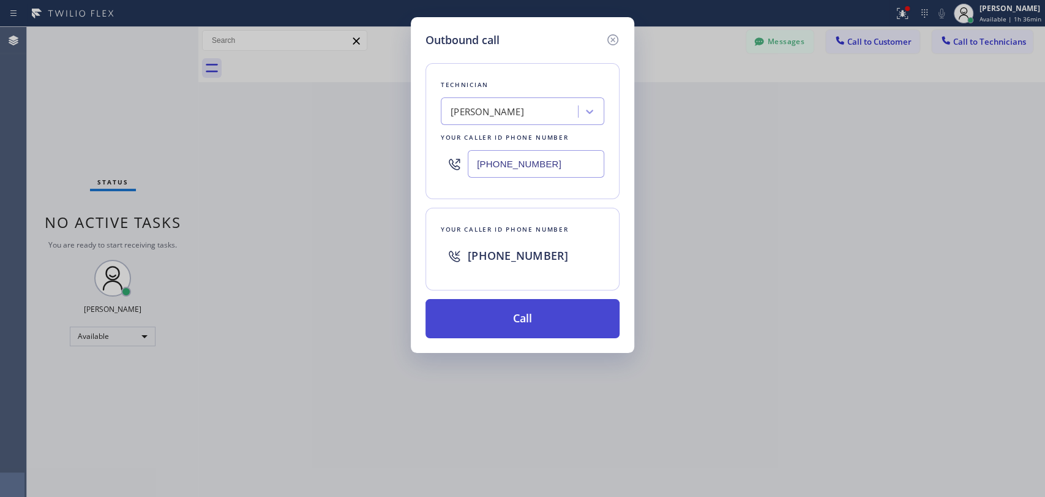
click at [516, 320] on button "Call" at bounding box center [523, 318] width 194 height 39
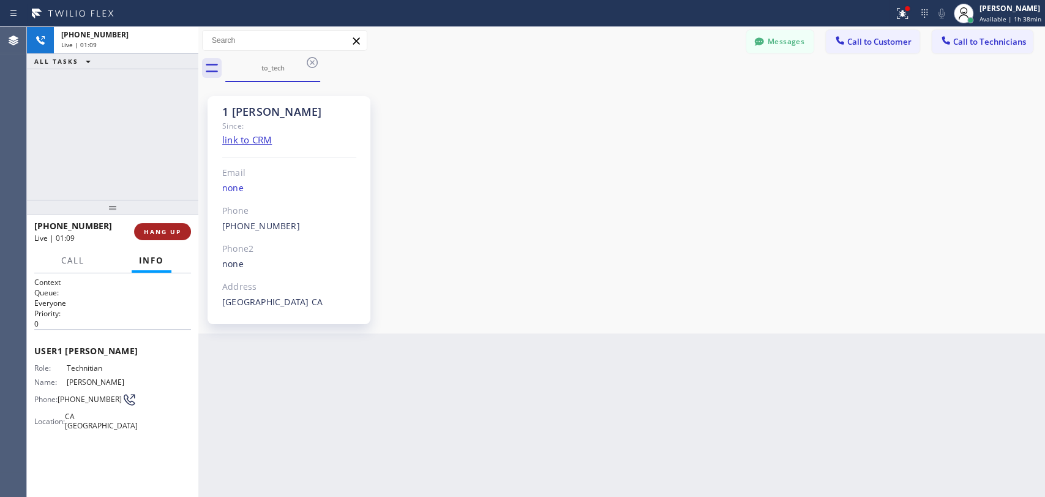
click at [162, 227] on div "+13233041325 Live | 01:09 HANG UP" at bounding box center [112, 232] width 157 height 32
click at [162, 227] on span "HANG UP" at bounding box center [162, 231] width 37 height 9
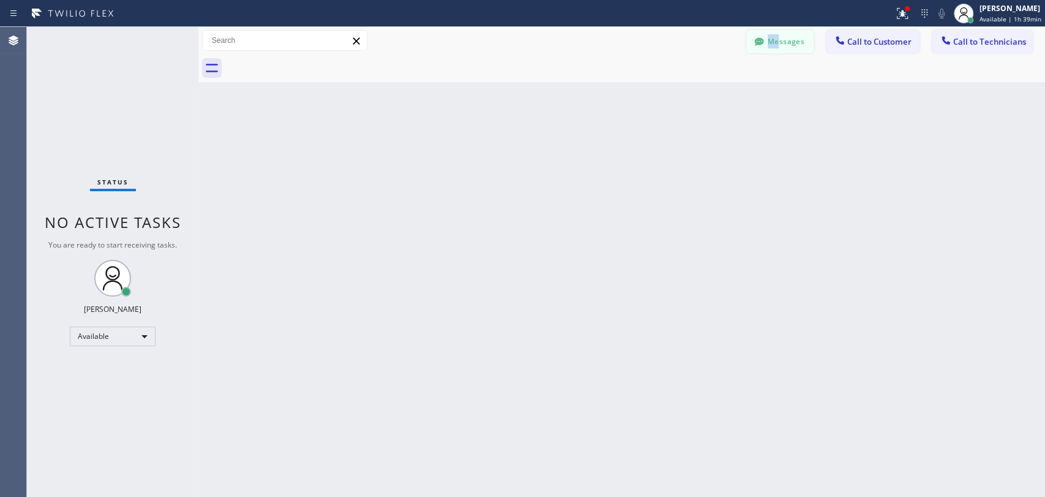
click at [781, 37] on div "Messages Call to Customer Call to Technicians Outbound call Location HVAC Allia…" at bounding box center [621, 41] width 847 height 28
click at [771, 35] on button "Messages" at bounding box center [780, 41] width 67 height 23
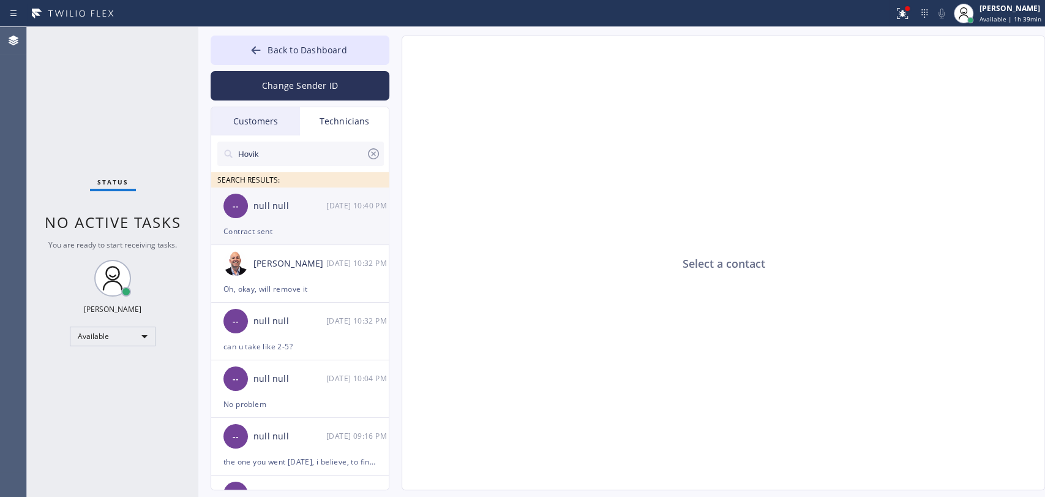
click at [295, 219] on div "-- null null 09/15 10:40 PM" at bounding box center [300, 205] width 179 height 37
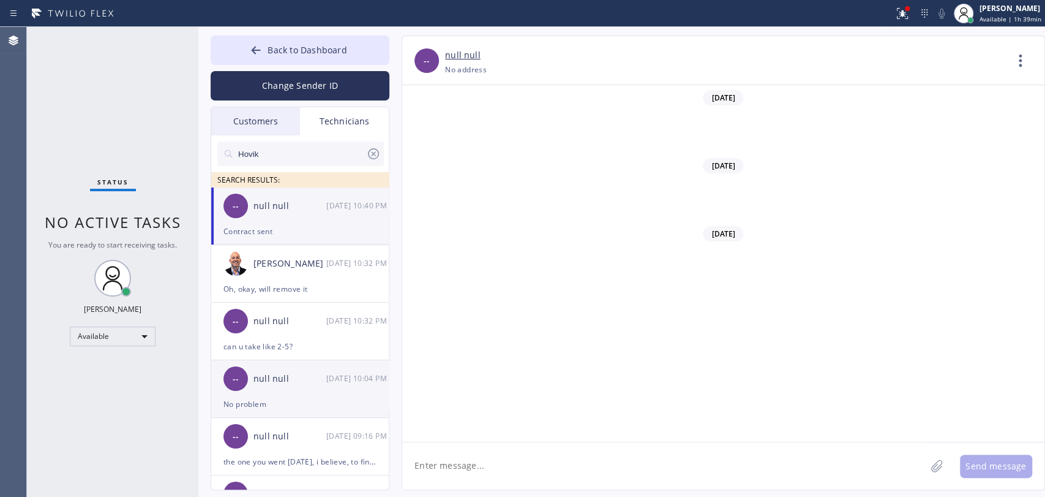
click at [306, 388] on div "-- null null 09/15 10:04 PM" at bounding box center [300, 378] width 179 height 37
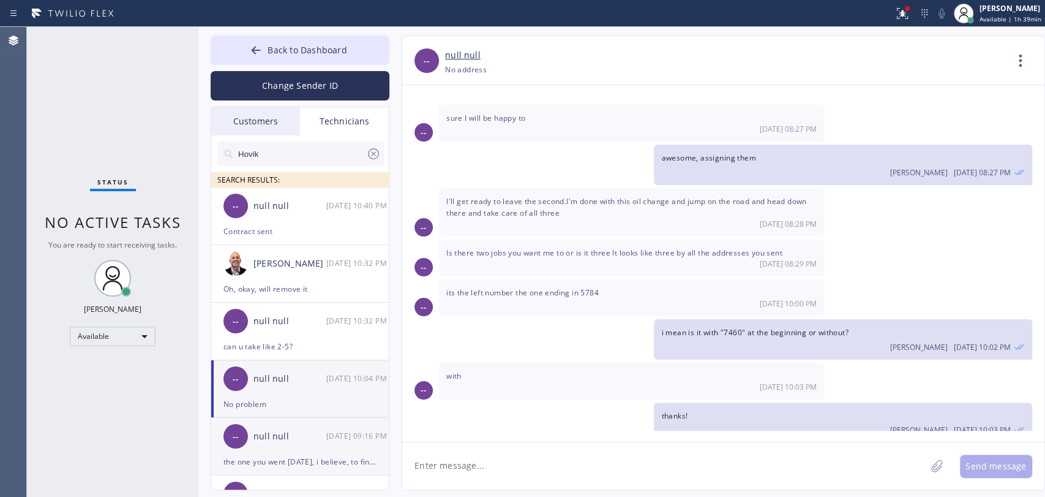
click at [282, 437] on div "null null" at bounding box center [290, 436] width 73 height 14
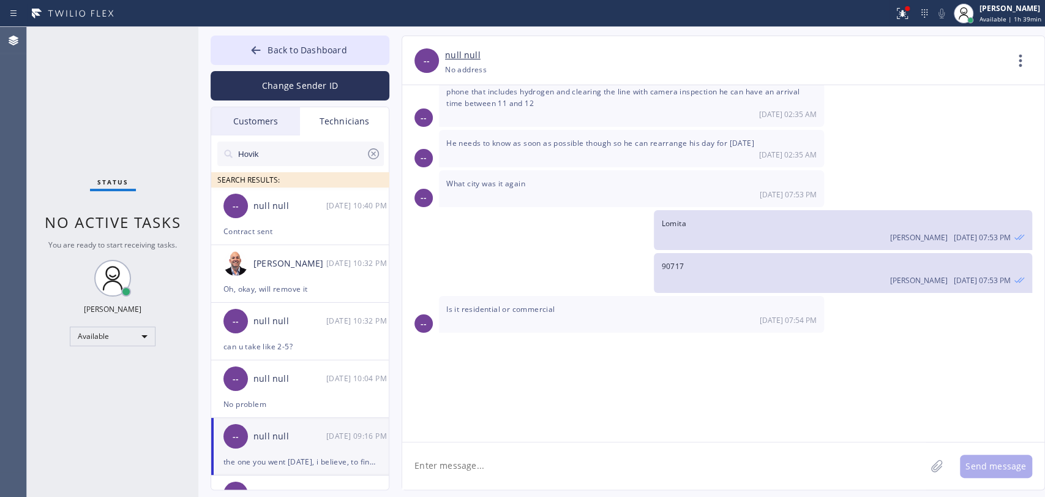
scroll to position [12624, 0]
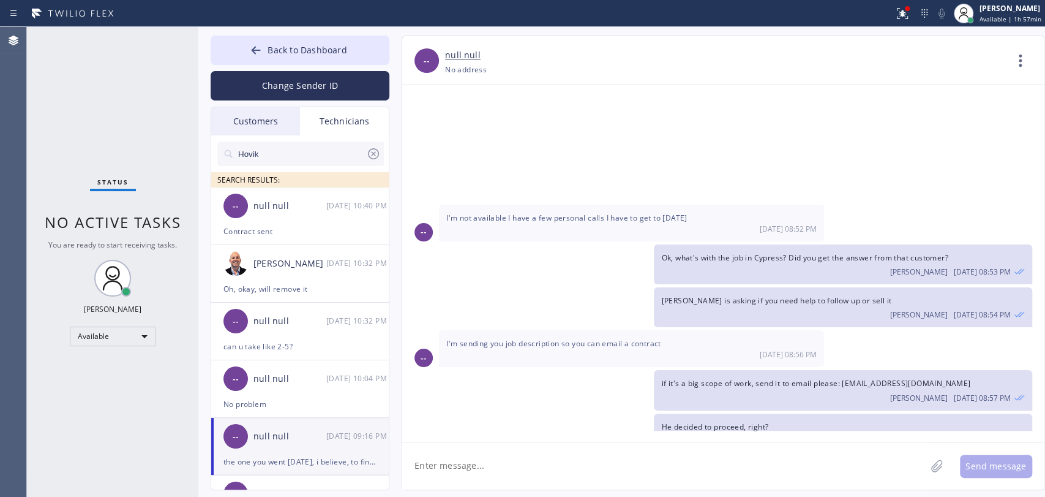
drag, startPoint x: 122, startPoint y: 353, endPoint x: 127, endPoint y: 342, distance: 12.1
click at [122, 352] on div "Status No active tasks You are ready to start receiving tasks. [PERSON_NAME] Av…" at bounding box center [112, 262] width 171 height 470
click at [127, 342] on div "Available" at bounding box center [113, 336] width 86 height 20
click at [113, 359] on li "Offline" at bounding box center [111, 352] width 83 height 15
